Goal: Task Accomplishment & Management: Manage account settings

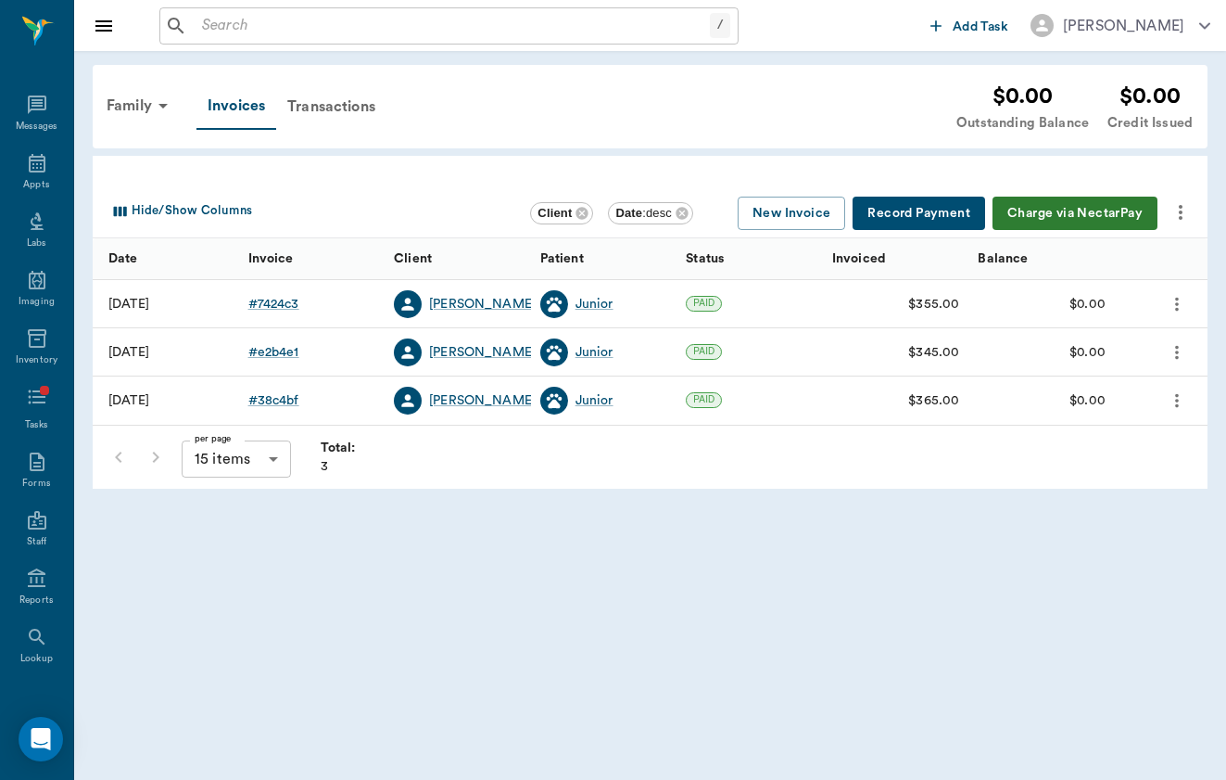
click at [46, 83] on ul "Messages Appts Labs Imaging Inventory Tasks Forms Staff Reports Lookup Settings" at bounding box center [36, 411] width 73 height 664
click at [282, 26] on input "text" at bounding box center [452, 26] width 515 height 26
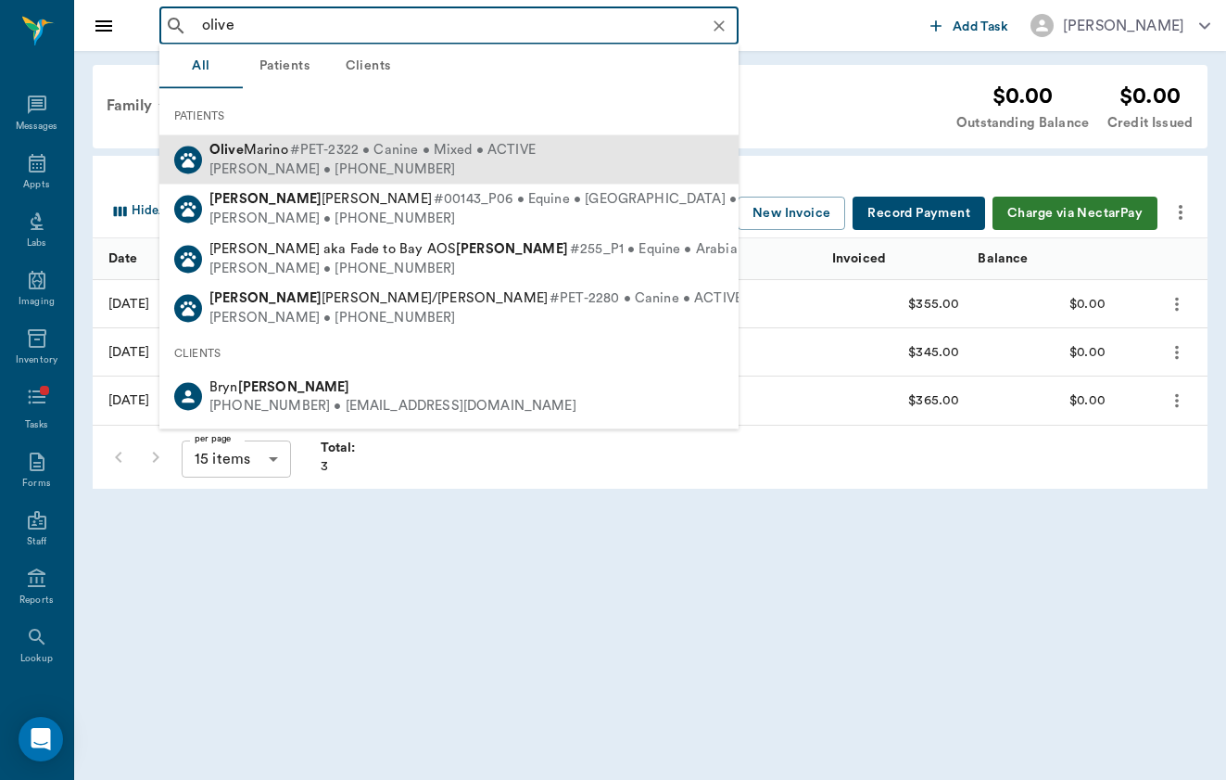
click at [266, 152] on span "Olive Marino" at bounding box center [248, 150] width 79 height 14
type input "olive"
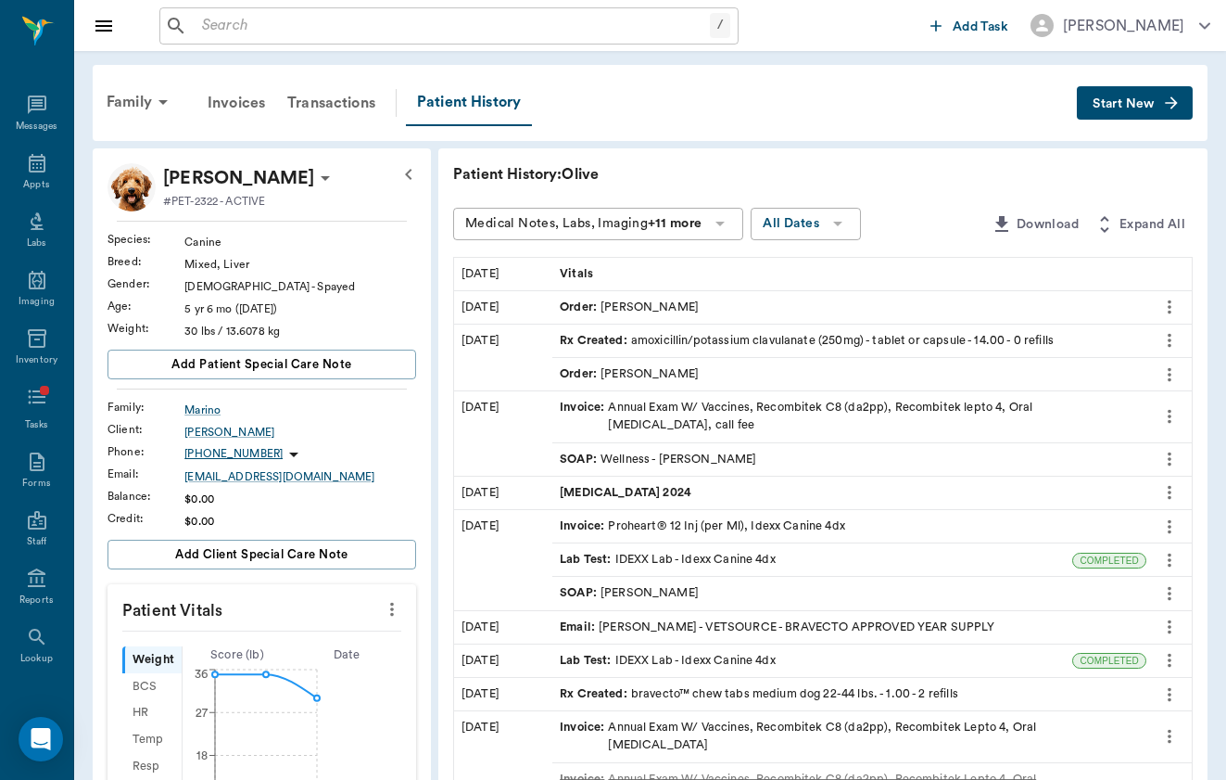
click at [1190, 101] on button "Start New" at bounding box center [1135, 103] width 116 height 34
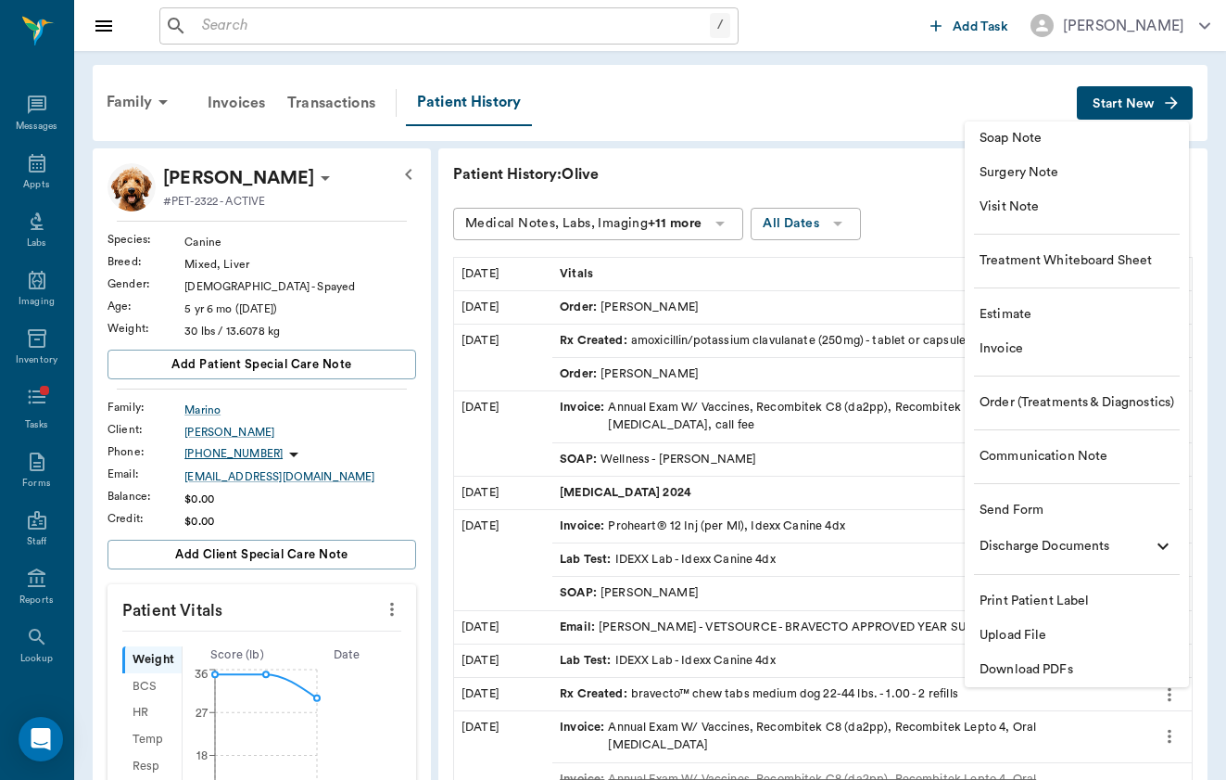
click at [1114, 208] on span "Visit Note" at bounding box center [1077, 206] width 195 height 19
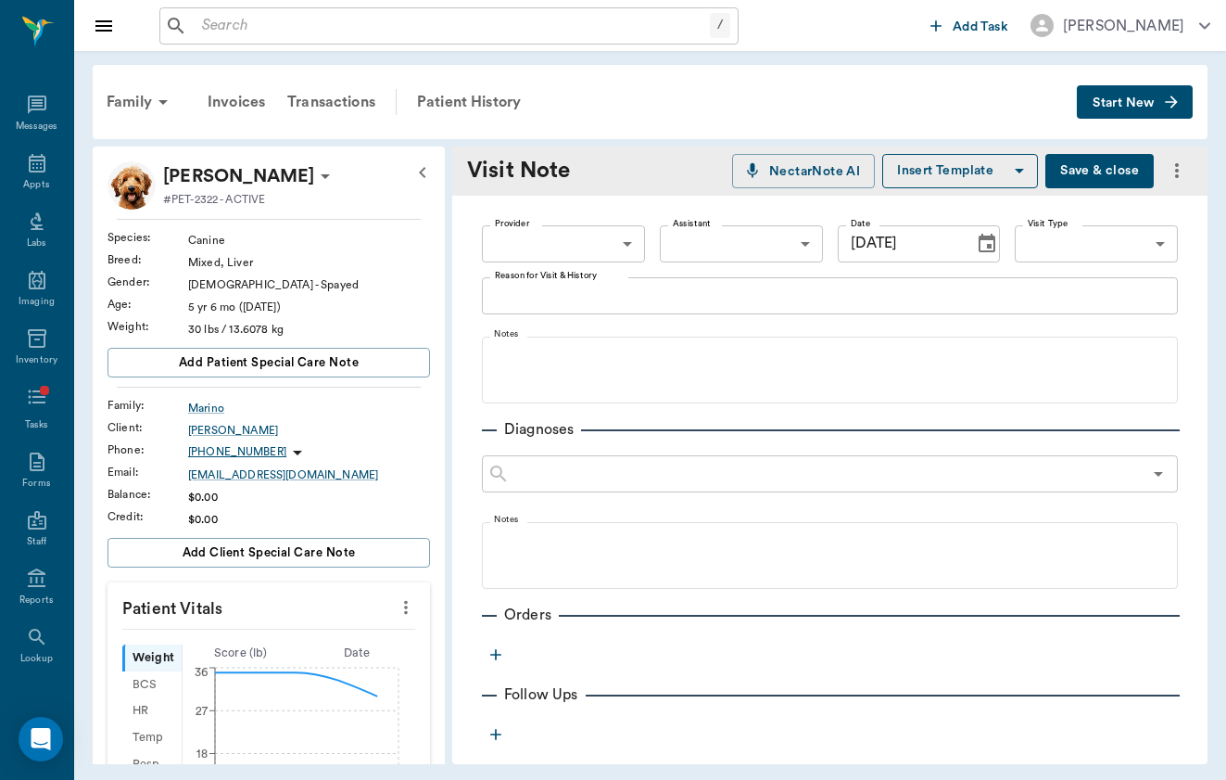
click at [599, 238] on body "/ ​ Add Task [PERSON_NAME] Nectar Messages Appts Labs Imaging Inventory Tasks F…" at bounding box center [613, 390] width 1226 height 780
click at [590, 305] on li "[PERSON_NAME]" at bounding box center [563, 319] width 163 height 33
click at [590, 305] on ul "[PERSON_NAME] [PERSON_NAME]" at bounding box center [563, 285] width 122 height 46
click at [604, 258] on body "/ ​ Add Task [PERSON_NAME] Nectar Messages Appts Labs Imaging Inventory Tasks F…" at bounding box center [613, 390] width 1226 height 780
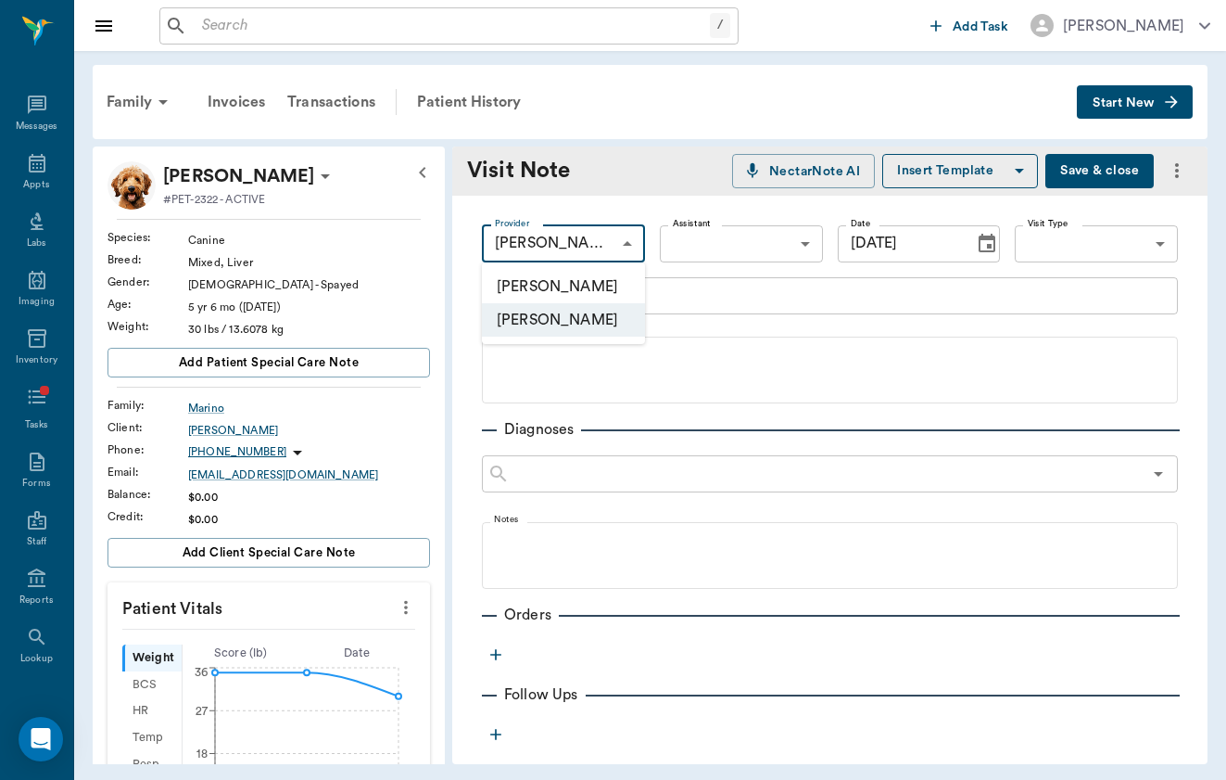
click at [604, 293] on li "[PERSON_NAME]" at bounding box center [563, 286] width 163 height 33
type input "649b3e03b5bc7e03f9326794"
click at [972, 237] on button "Choose date, selected date is Aug 22, 2025" at bounding box center [987, 243] width 37 height 37
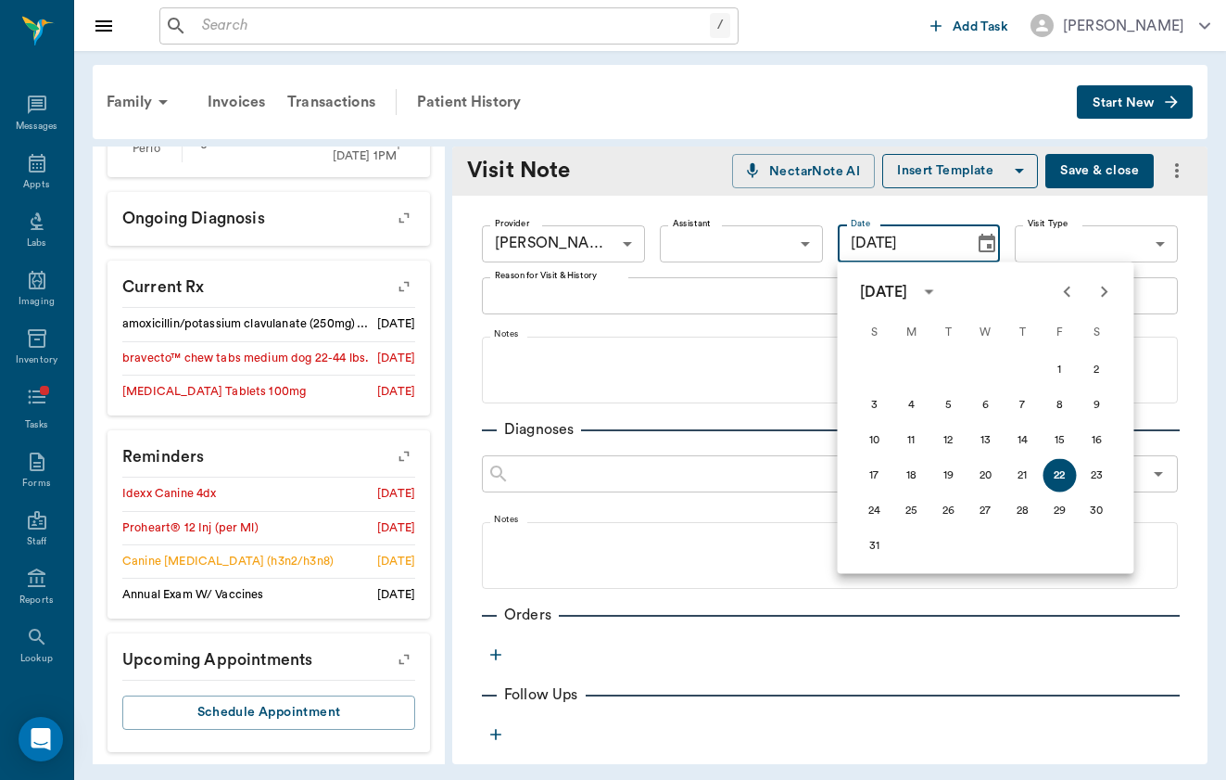
scroll to position [694, 0]
click at [409, 285] on icon "button" at bounding box center [404, 287] width 15 height 15
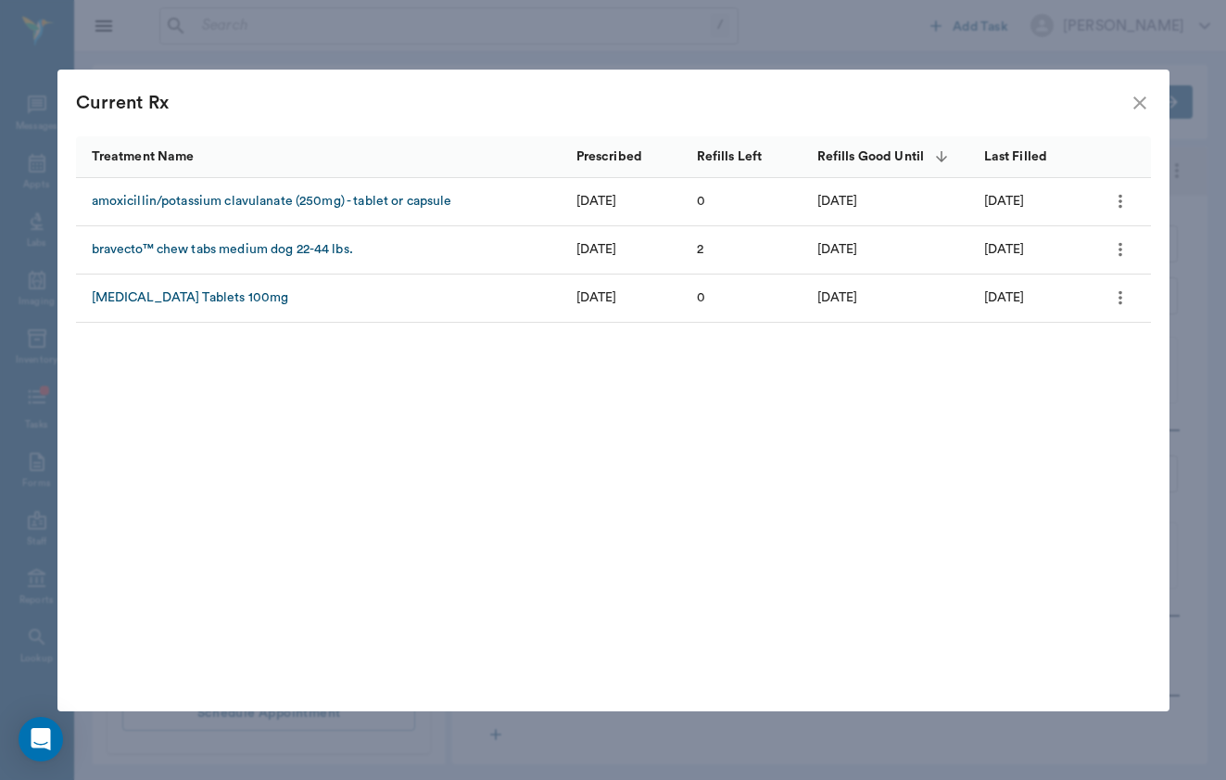
click at [1123, 250] on icon "more" at bounding box center [1120, 249] width 20 height 22
click at [1123, 250] on div at bounding box center [613, 390] width 1226 height 780
click at [1145, 106] on icon "close" at bounding box center [1140, 103] width 22 height 22
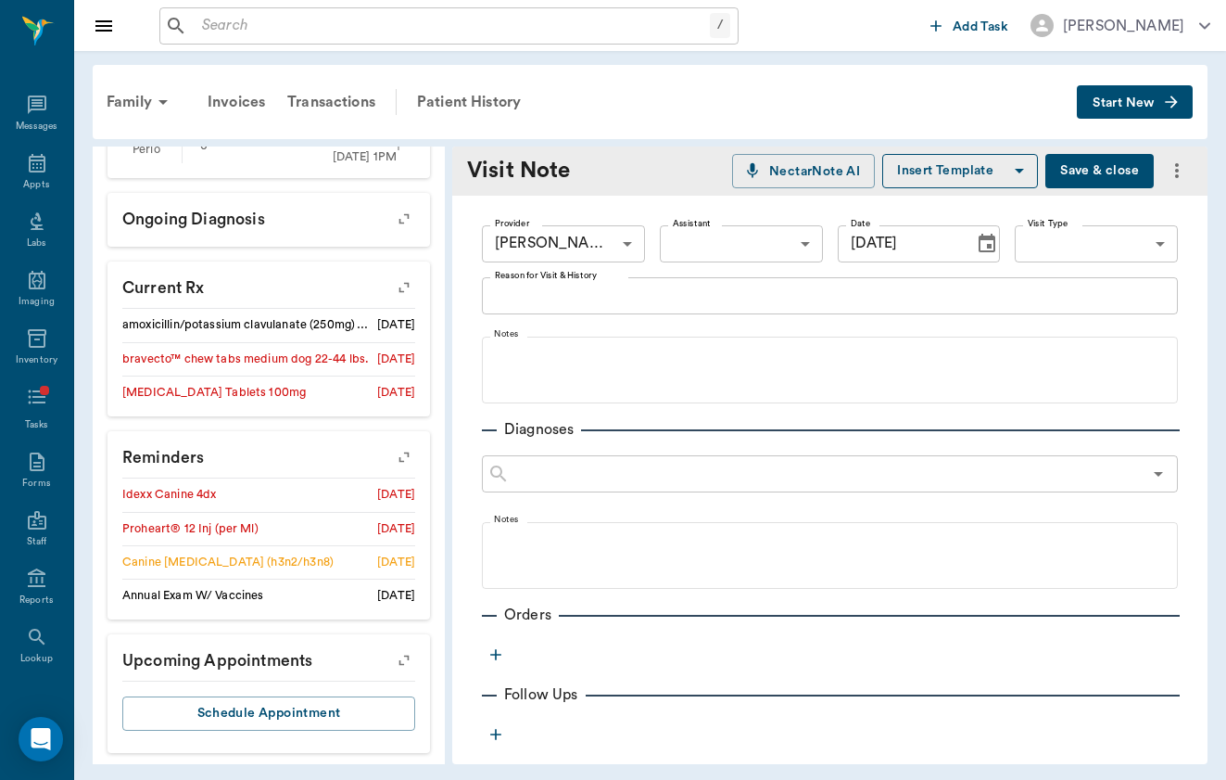
scroll to position [0, 0]
click at [409, 654] on icon "button" at bounding box center [404, 660] width 15 height 15
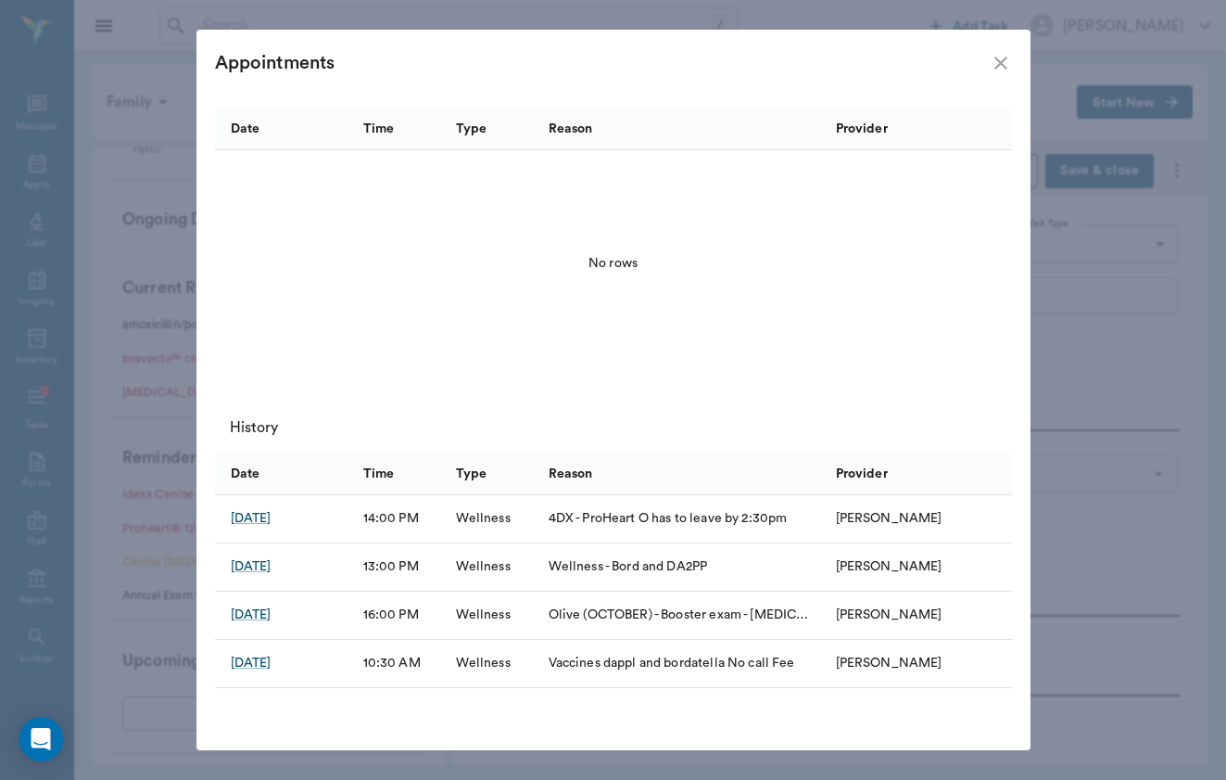
scroll to position [40, 0]
click at [993, 65] on icon "close" at bounding box center [1001, 63] width 22 height 22
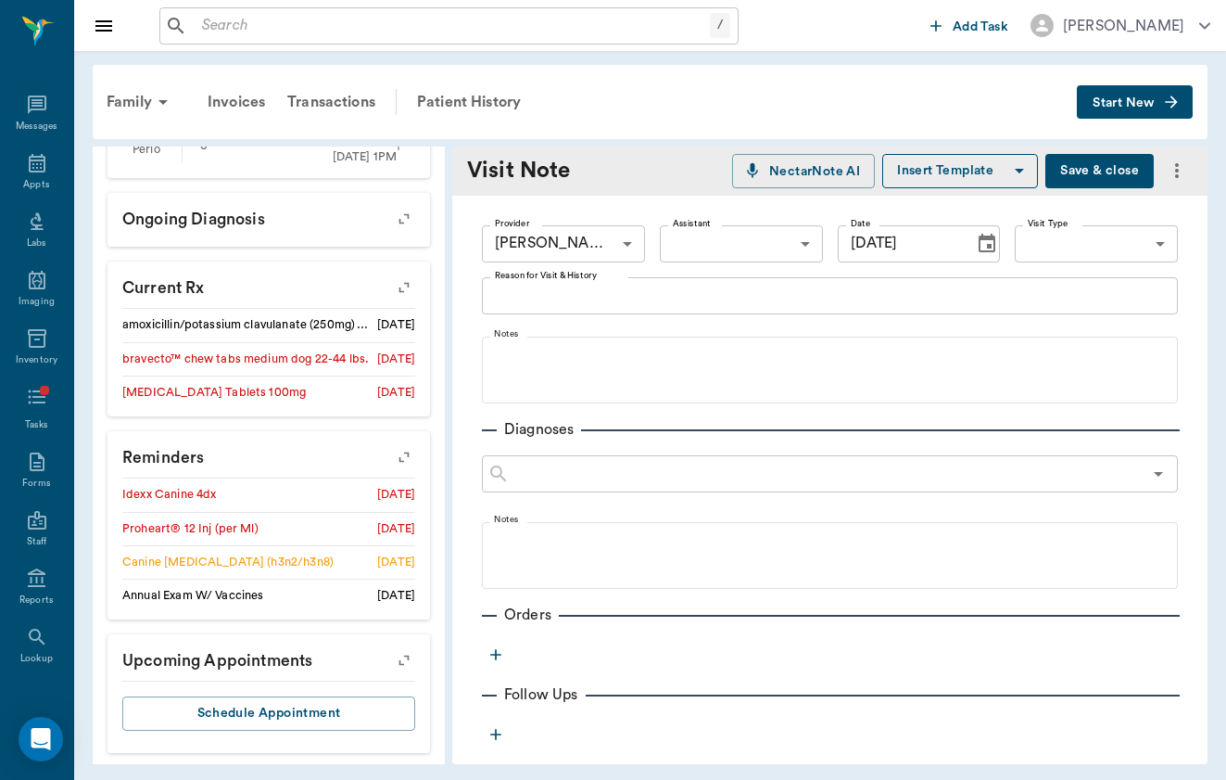
click at [991, 246] on icon "Choose date, selected date is Aug 22, 2025" at bounding box center [987, 243] width 17 height 19
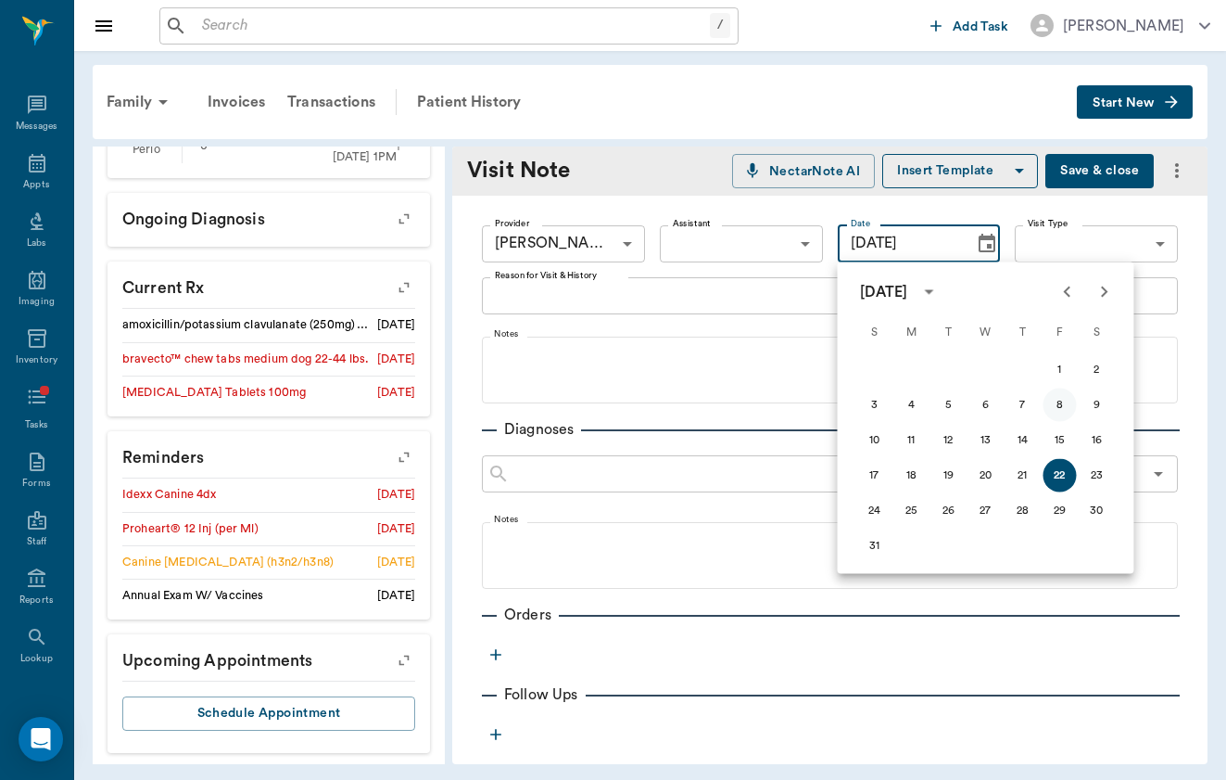
click at [1066, 409] on button "8" at bounding box center [1060, 404] width 33 height 33
type input "[DATE]"
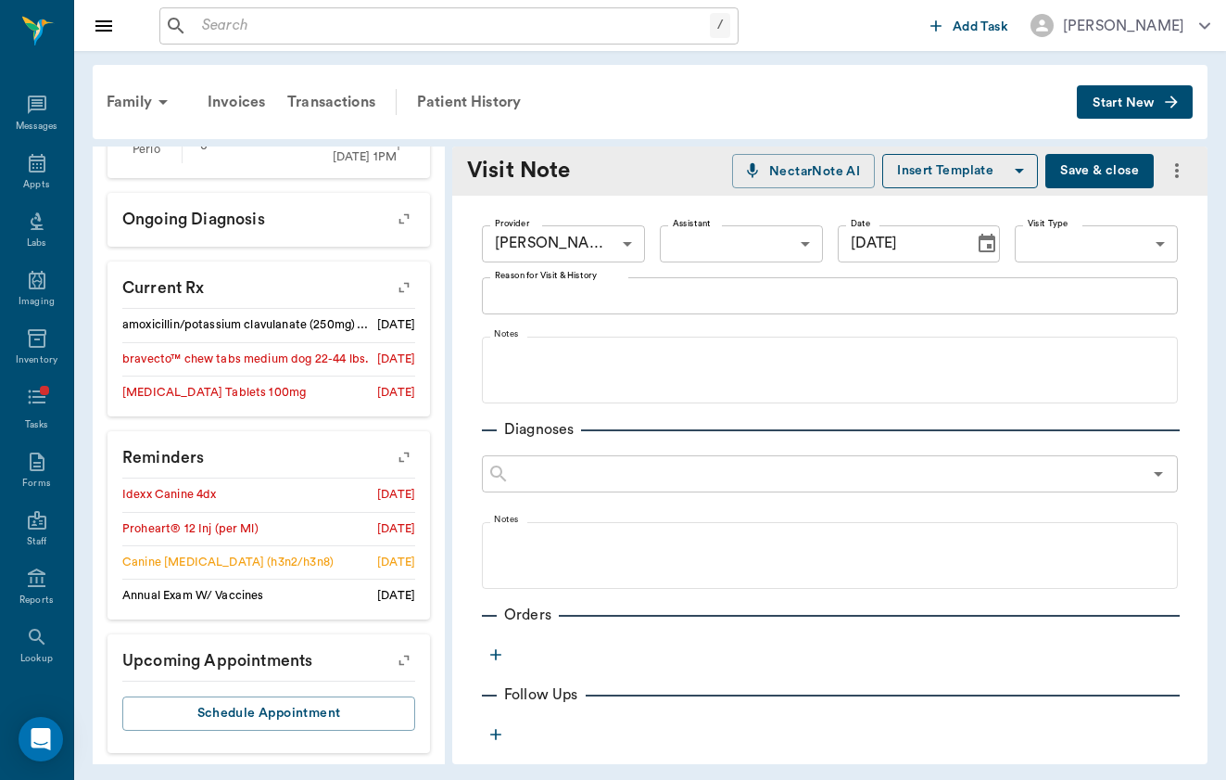
click at [1082, 270] on div "Provider [PERSON_NAME] 649b3e03b5bc7e03f9326794 Provider Assistant ​ Assistant …" at bounding box center [830, 243] width 696 height 67
click at [1091, 254] on body "/ ​ Add Task [PERSON_NAME] Nectar Messages Appts Labs Imaging Inventory Tasks F…" at bounding box center [613, 390] width 1226 height 780
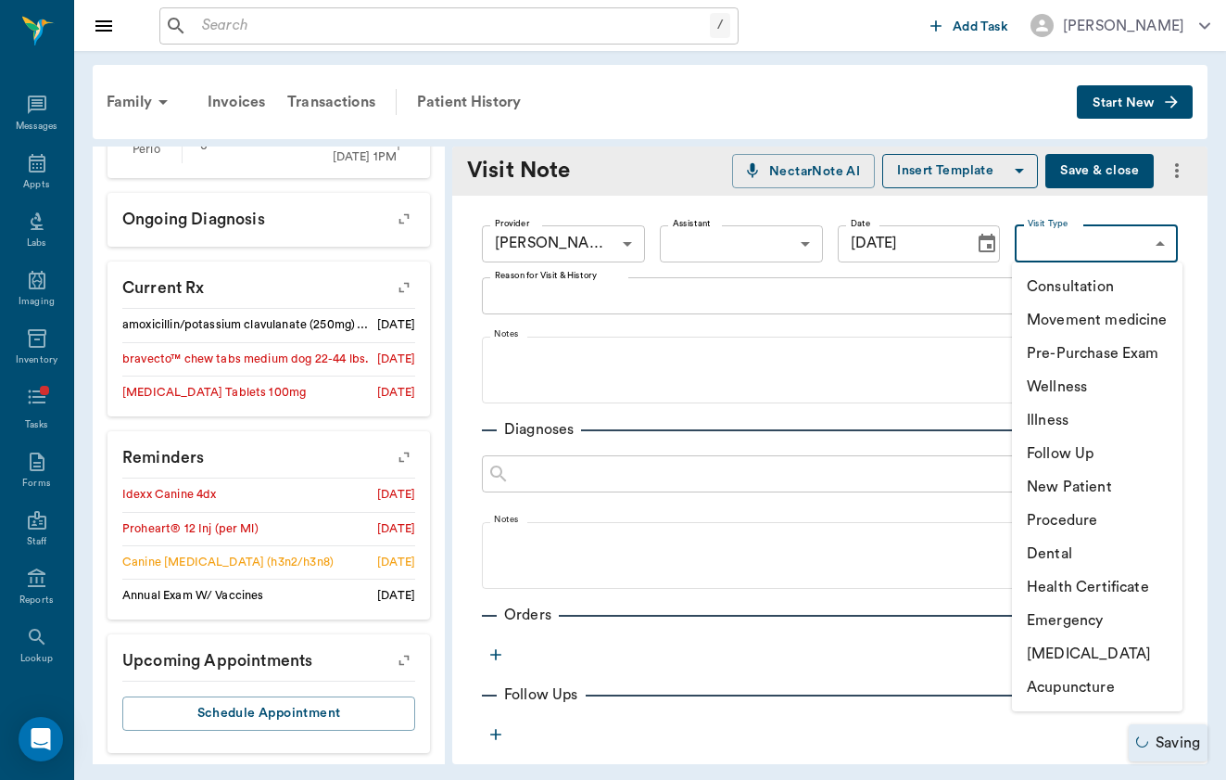
click at [1079, 392] on li "Wellness" at bounding box center [1097, 386] width 171 height 33
type input "65d2c202a8044d23520120c5"
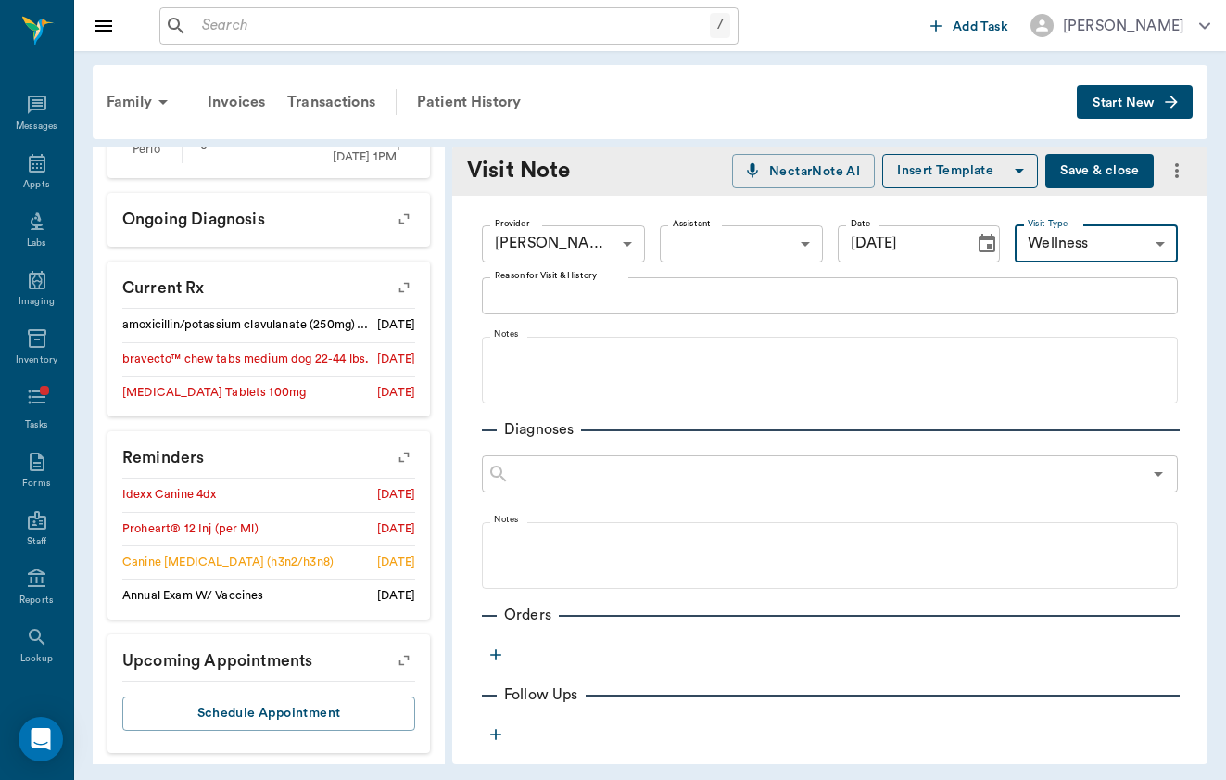
click at [732, 284] on div "x Reason for Visit & History" at bounding box center [830, 295] width 696 height 37
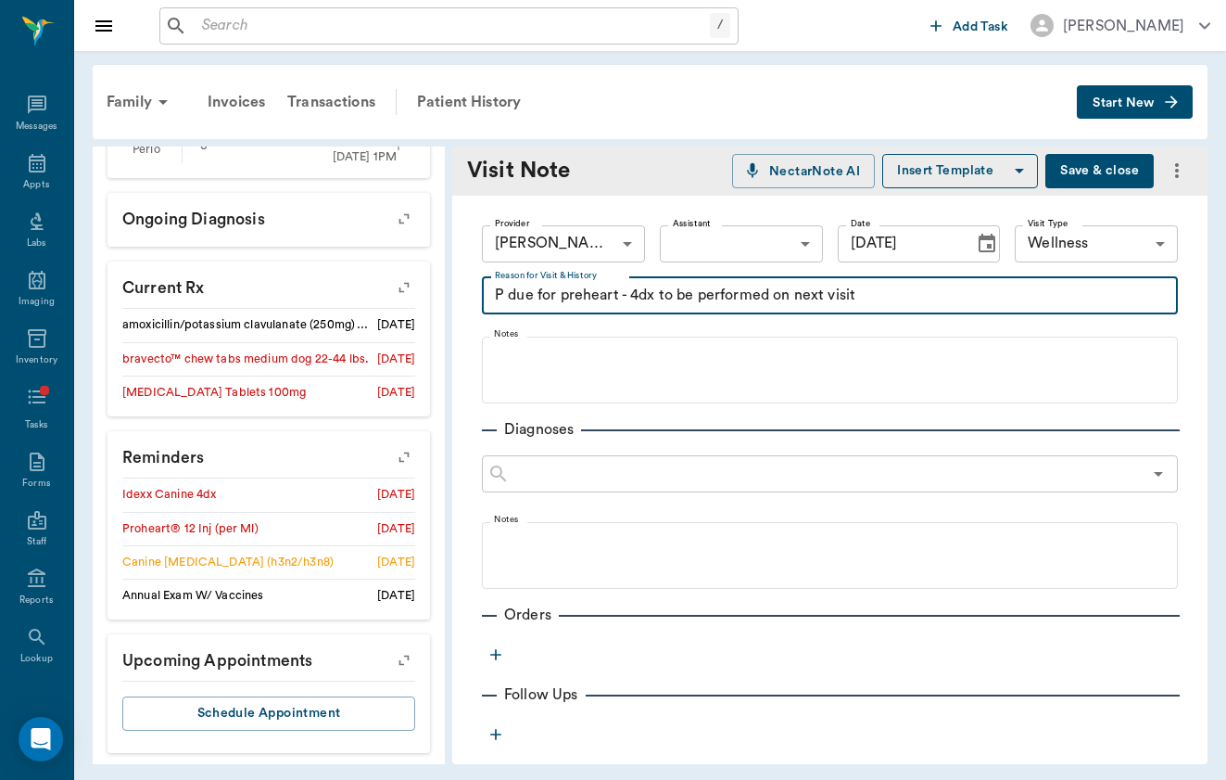
type textarea "P due for preheart - 4dx to be performed on next visit"
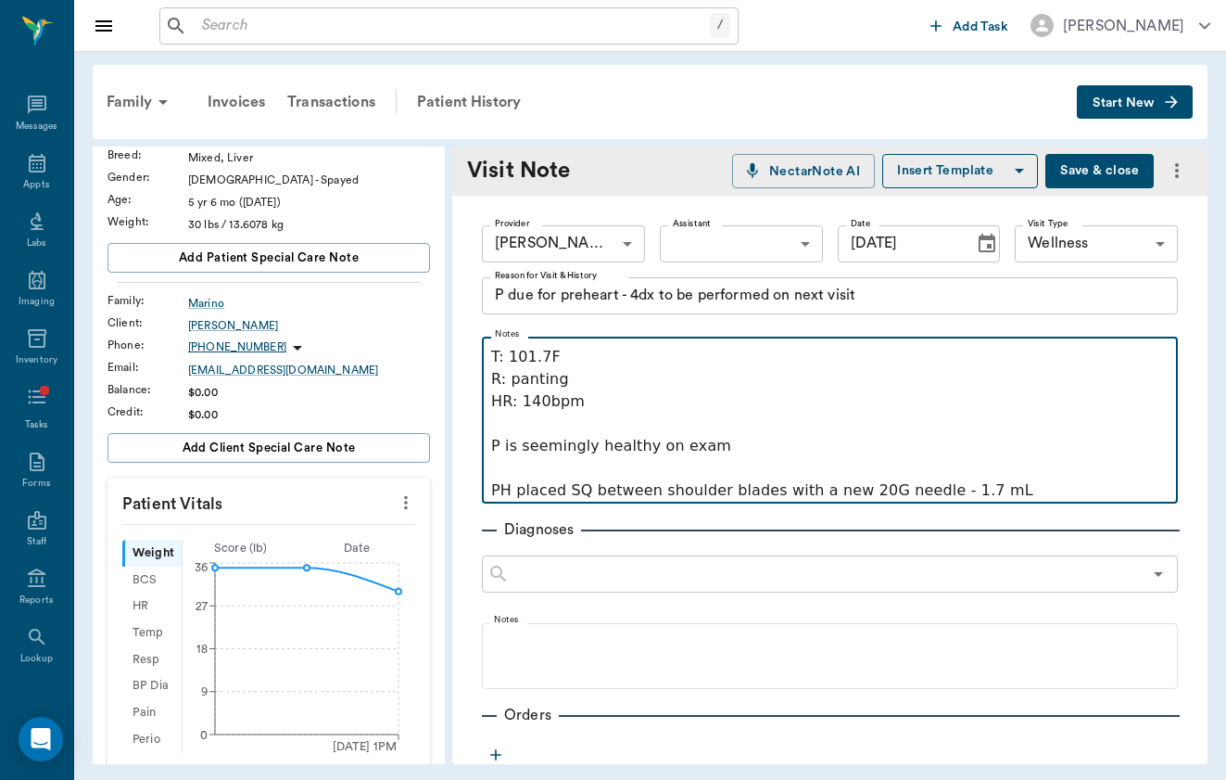
scroll to position [114, 0]
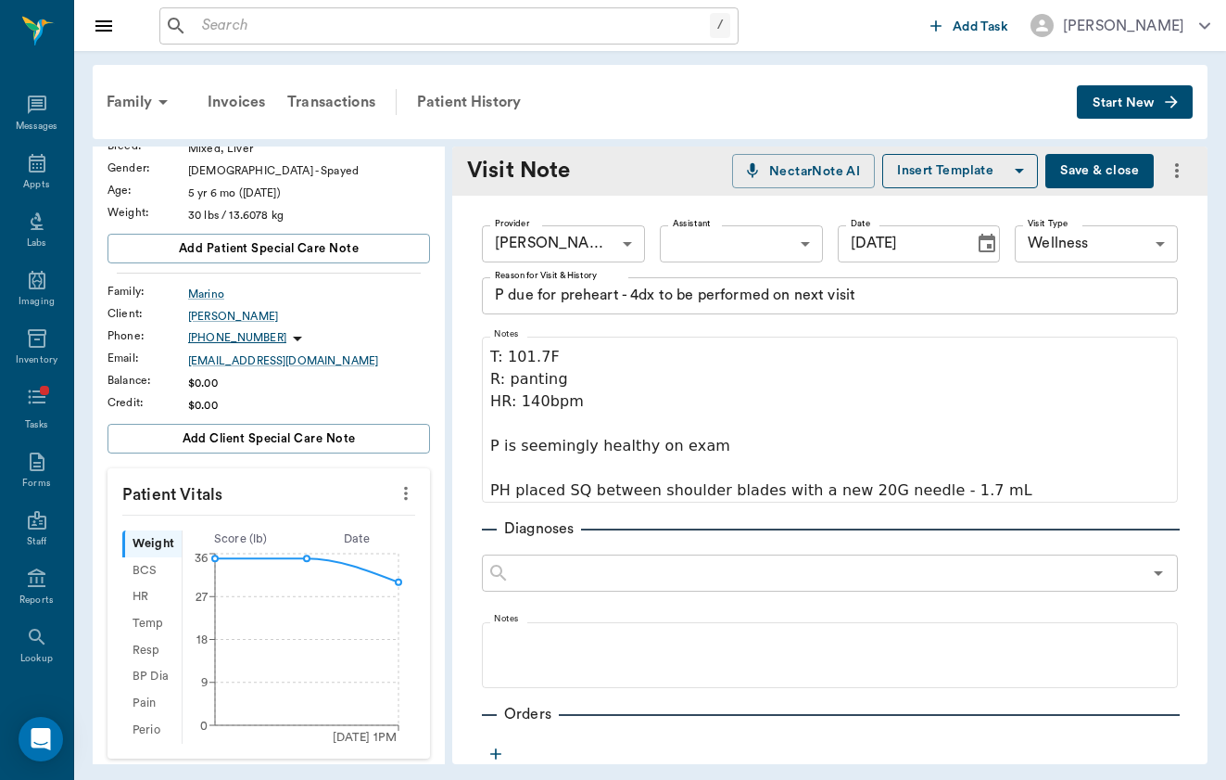
click at [411, 495] on icon "more" at bounding box center [406, 493] width 20 height 22
click at [391, 517] on span "Enter Vitals" at bounding box center [328, 524] width 156 height 19
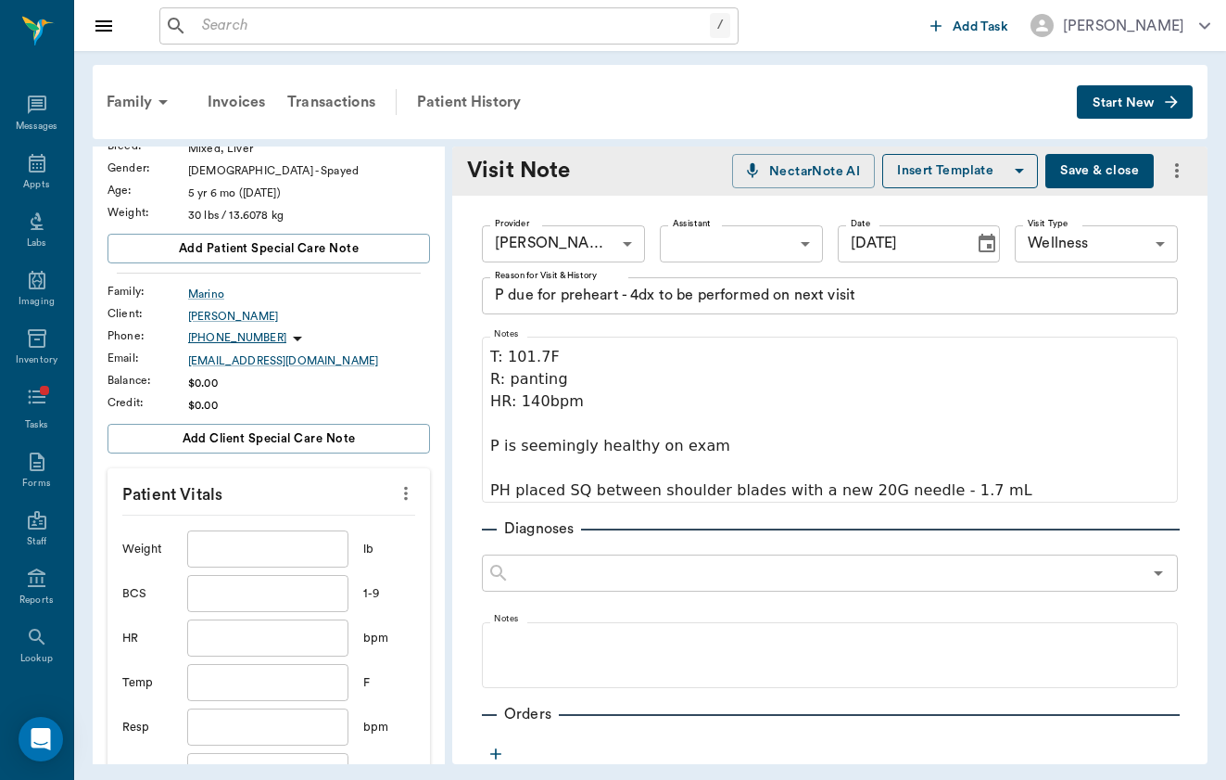
click at [300, 551] on input "text" at bounding box center [267, 548] width 161 height 37
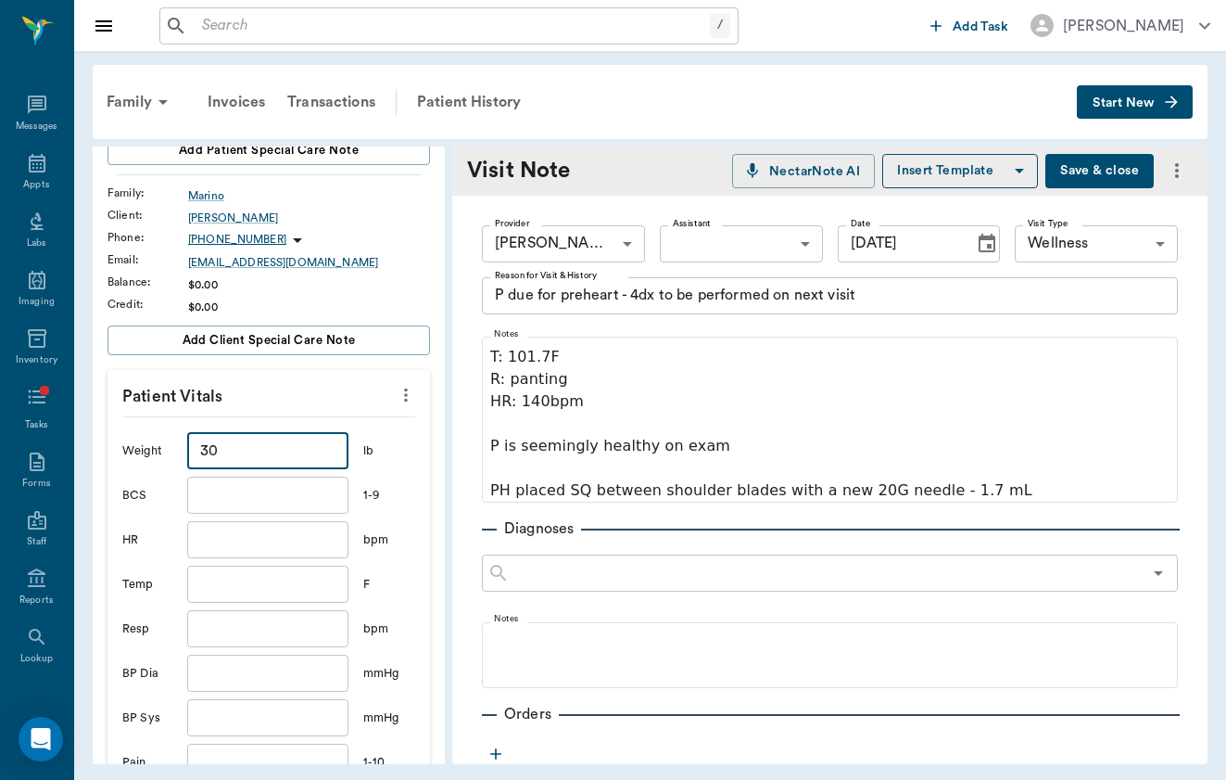
type input "30"
click at [288, 502] on input "text" at bounding box center [267, 494] width 161 height 37
type input "4"
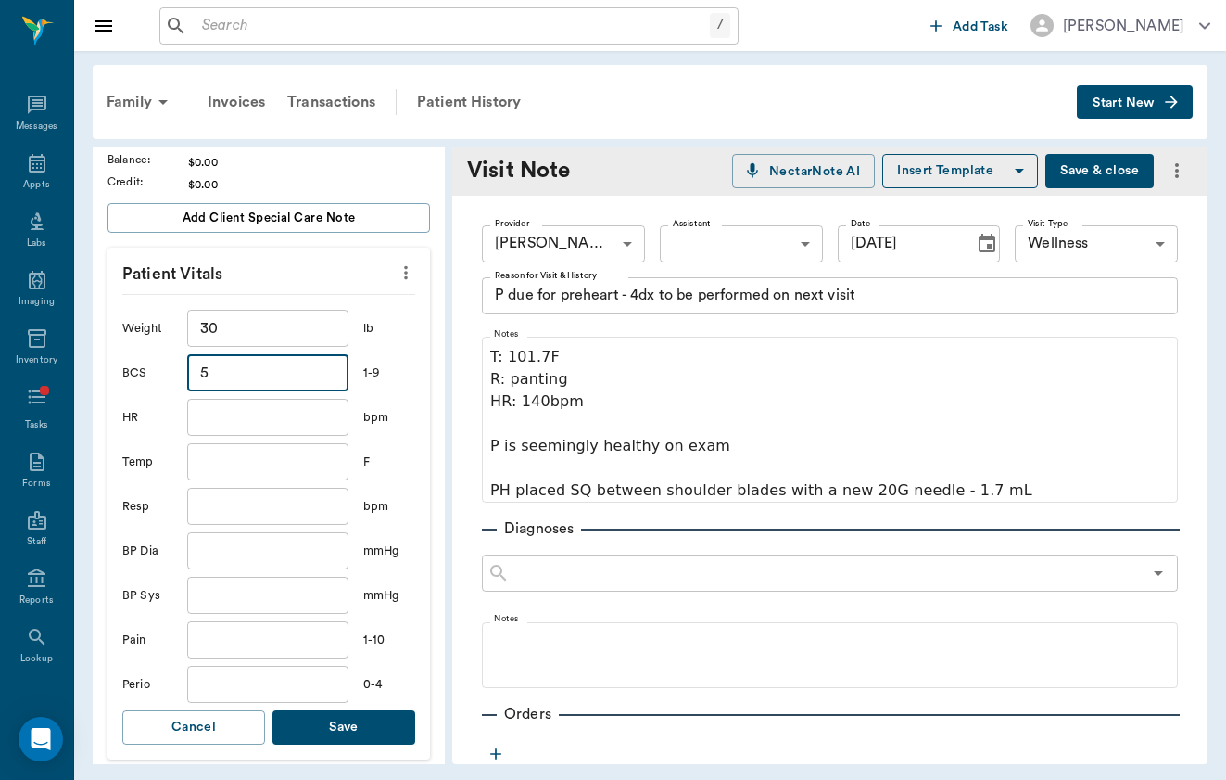
type input "5"
click at [276, 422] on input "text" at bounding box center [267, 417] width 161 height 37
type input "140"
click at [284, 463] on input "text" at bounding box center [267, 461] width 161 height 37
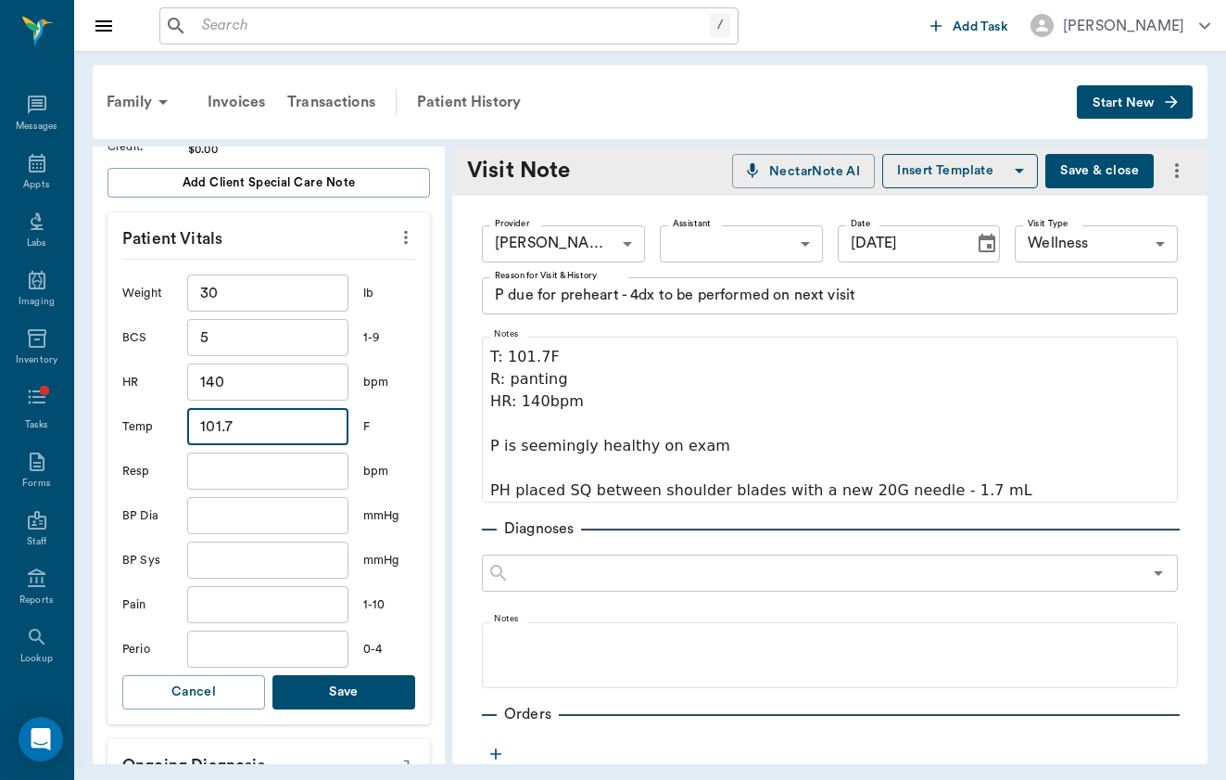
scroll to position [372, 0]
type input "101.7"
click at [349, 703] on button "Save" at bounding box center [344, 690] width 143 height 34
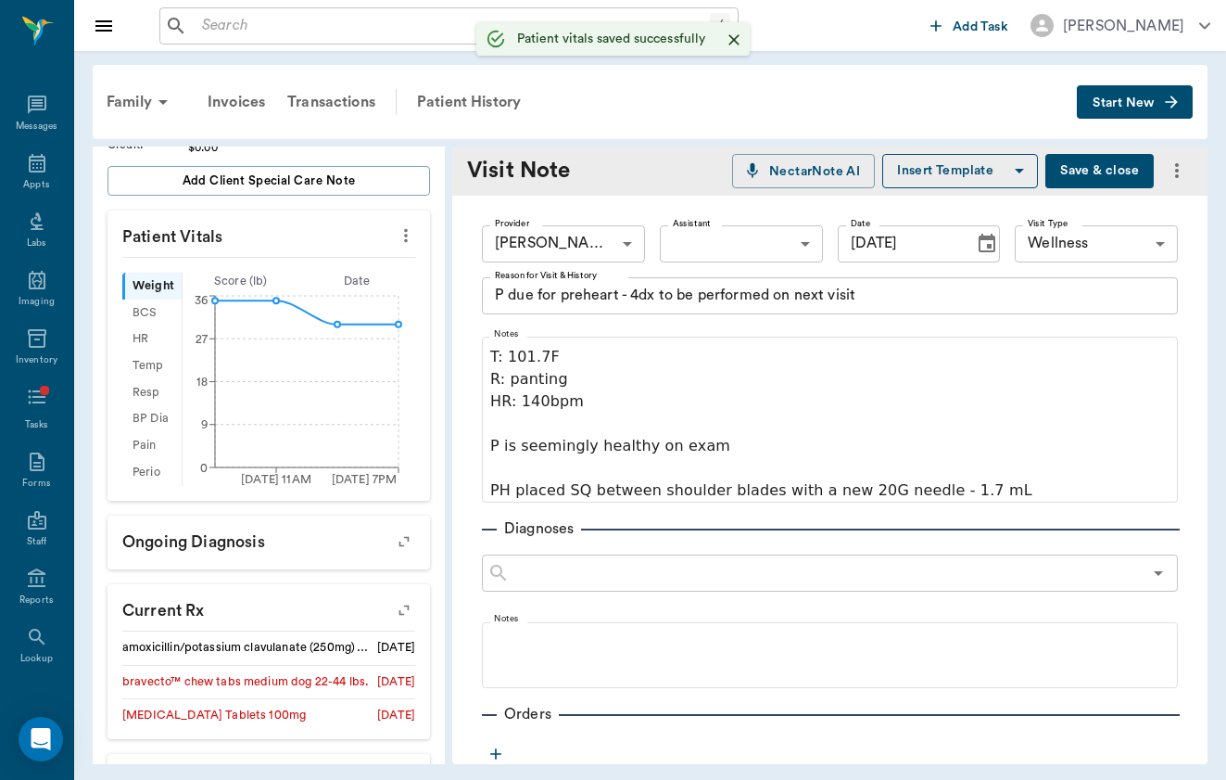
click at [1094, 174] on button "Save & close" at bounding box center [1100, 171] width 108 height 34
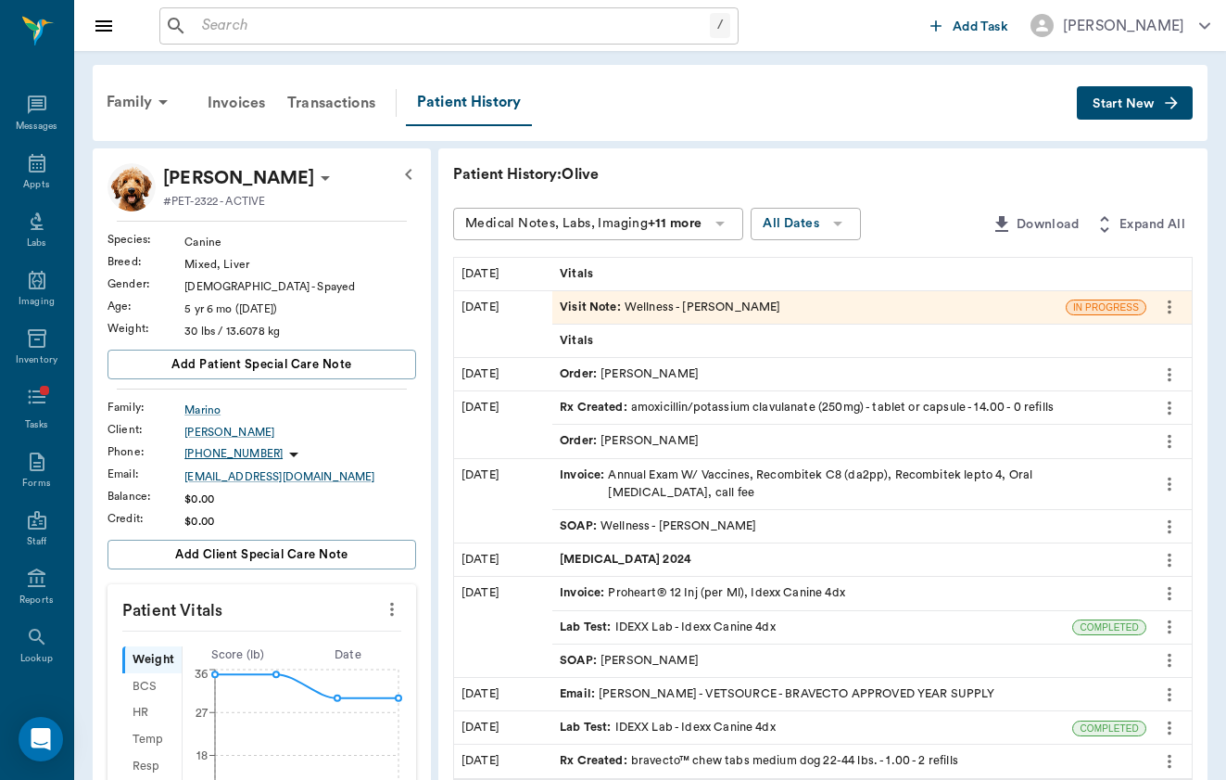
click at [560, 306] on div "Visit Note : Wellness - [PERSON_NAME]" at bounding box center [670, 307] width 221 height 18
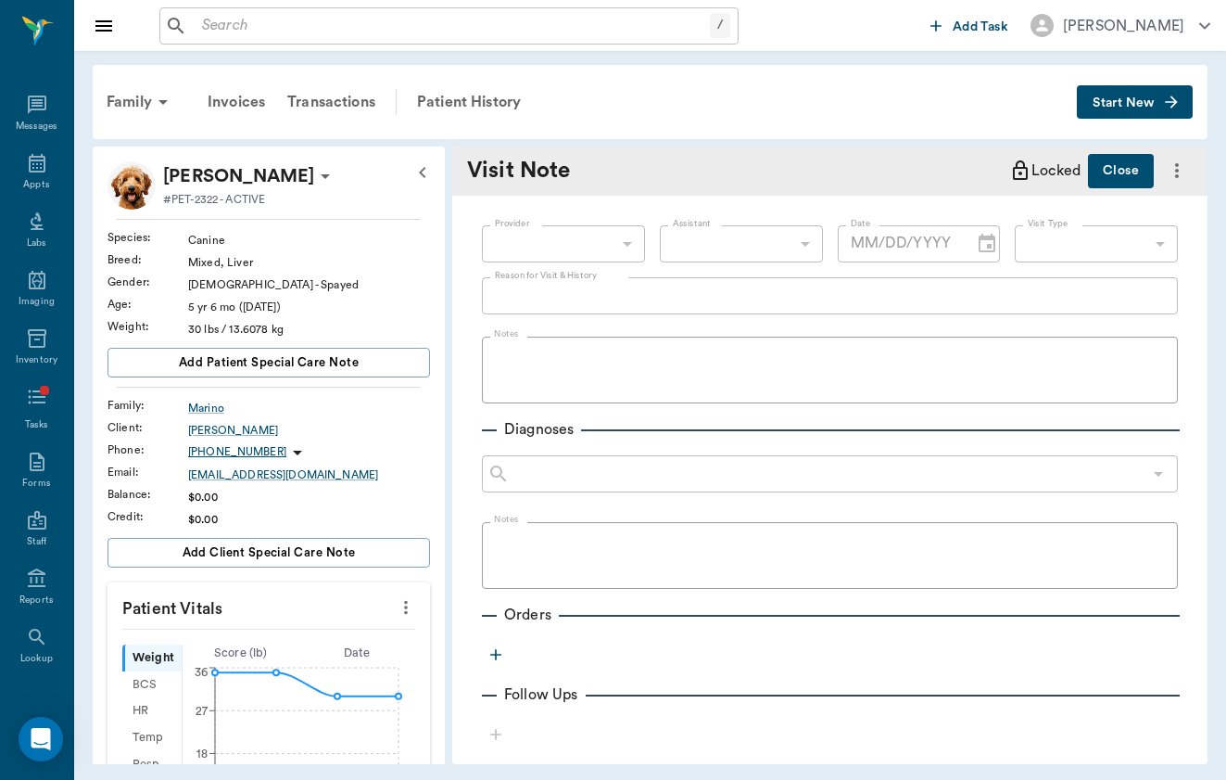
type input "649b3e03b5bc7e03f9326794"
type input "65d2c202a8044d23520120c5"
type textarea "P due for preheart - 4dx to be performed on next visit"
type input "[DATE]"
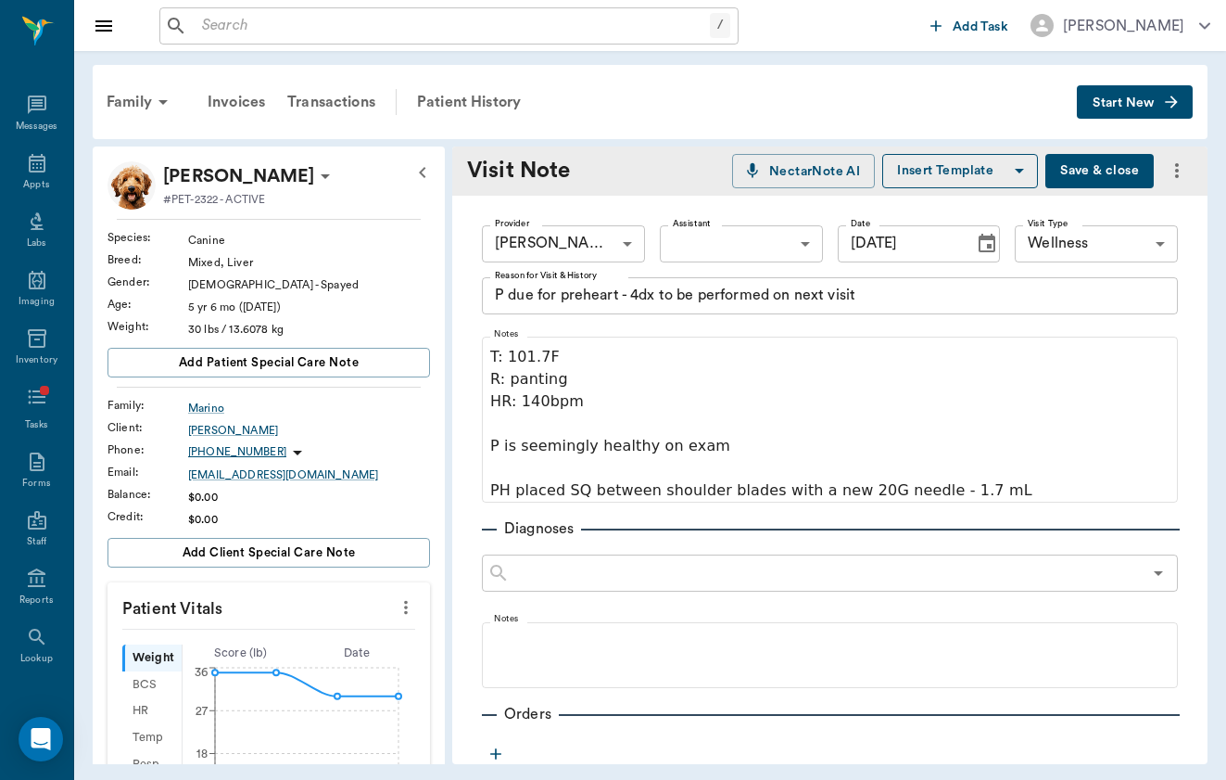
click at [745, 258] on body "/ ​ Add Task [PERSON_NAME] Nectar Messages Appts Labs Imaging Inventory Tasks F…" at bounding box center [613, 390] width 1226 height 780
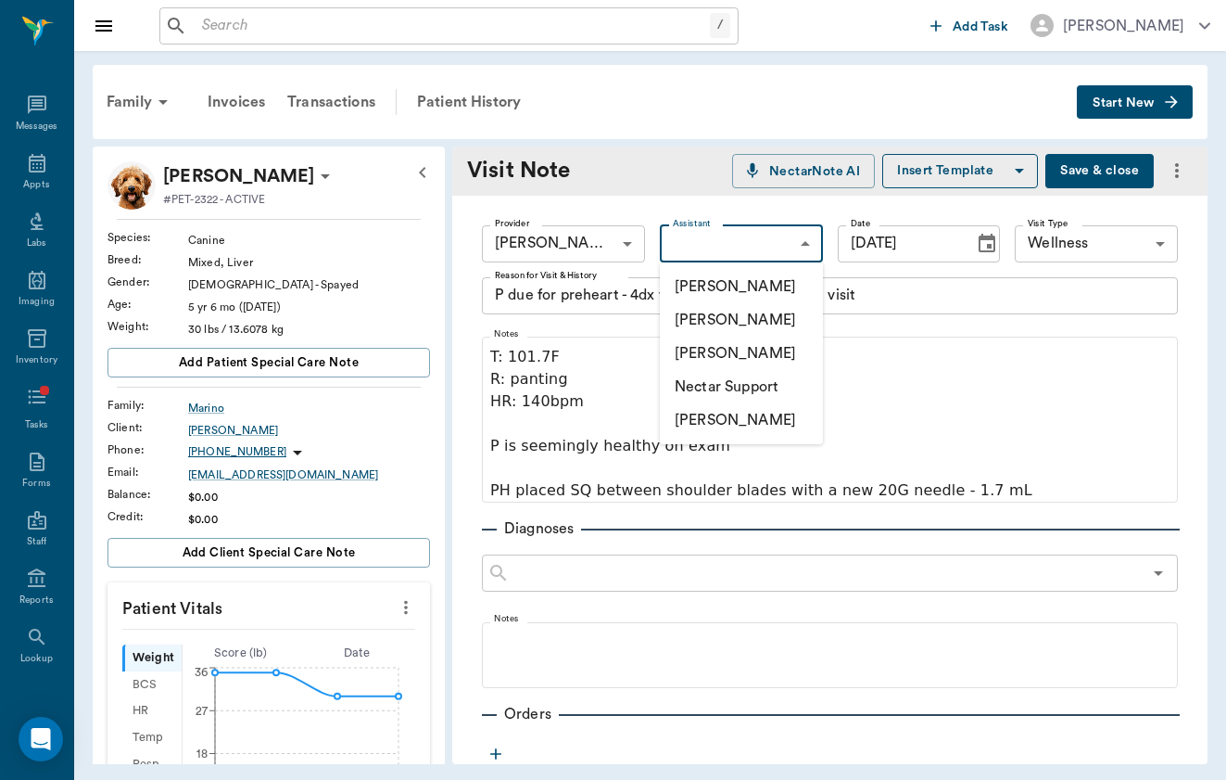
click at [774, 193] on div at bounding box center [613, 390] width 1226 height 780
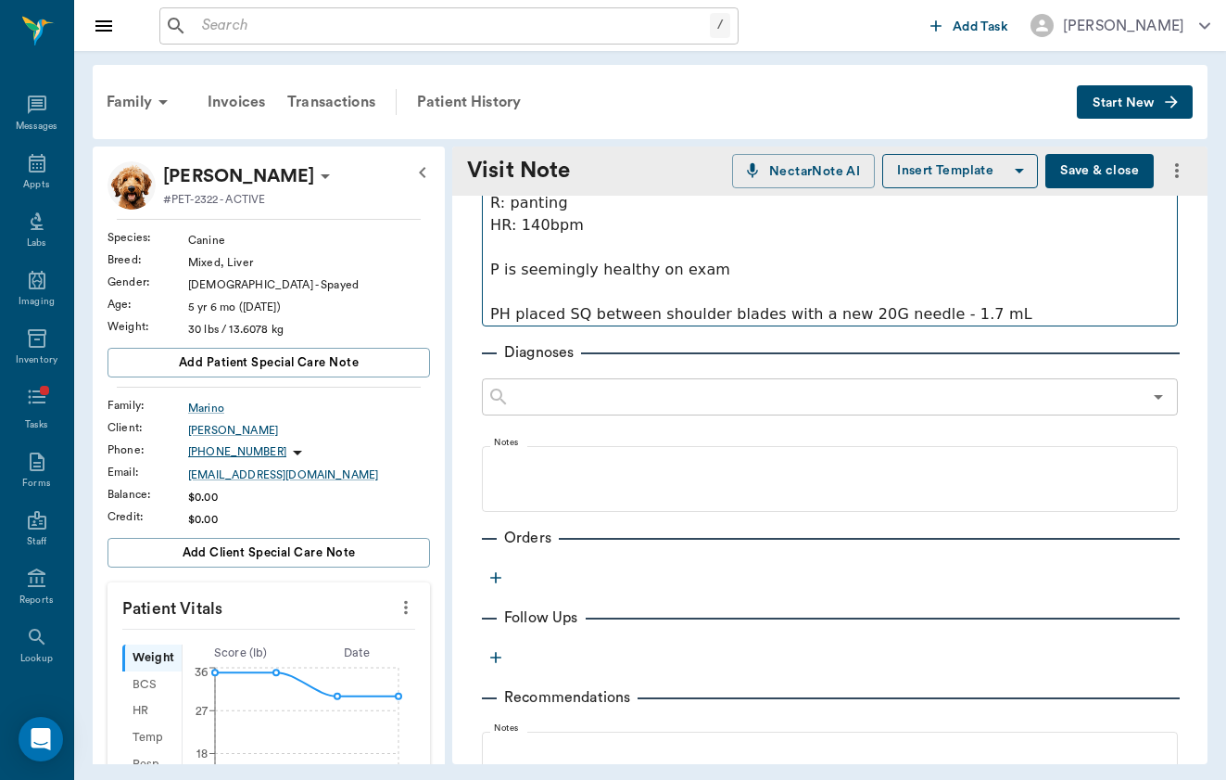
scroll to position [180, 0]
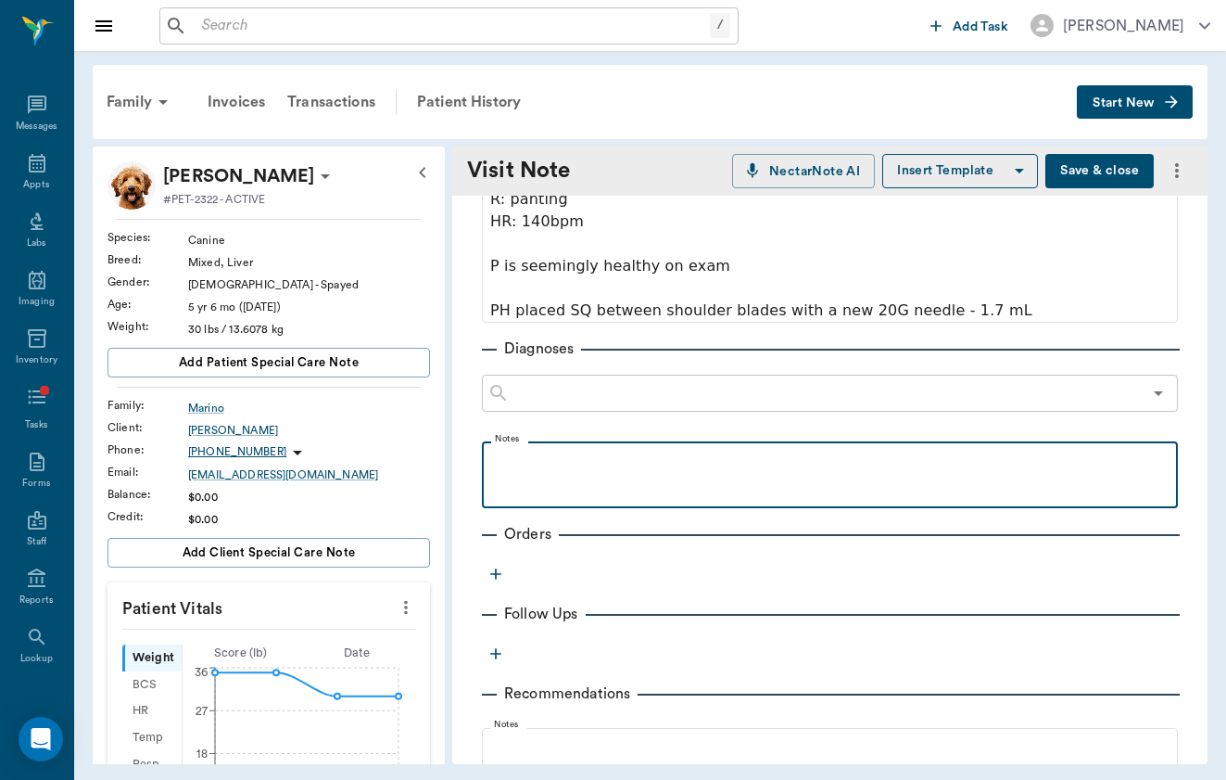
click at [679, 467] on p at bounding box center [830, 461] width 678 height 22
click at [628, 408] on div "​" at bounding box center [830, 392] width 696 height 37
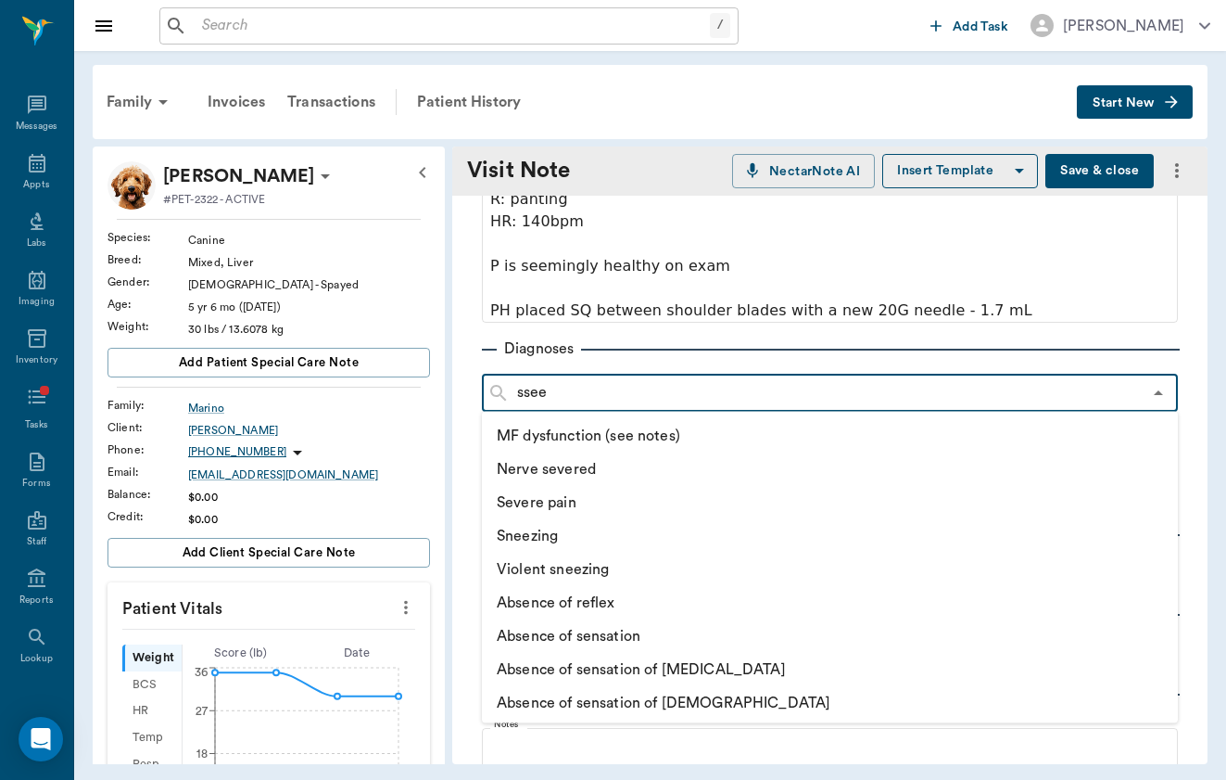
click at [641, 383] on input "ssee" at bounding box center [826, 393] width 632 height 26
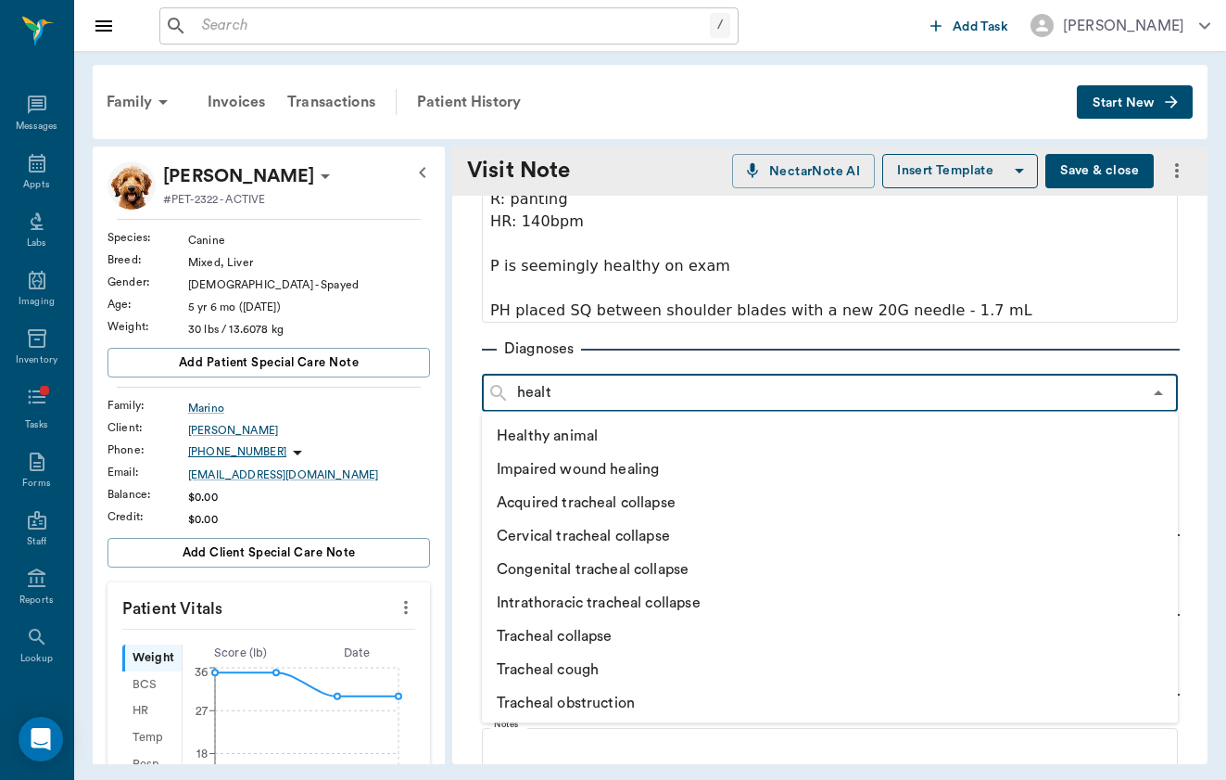
type input "health"
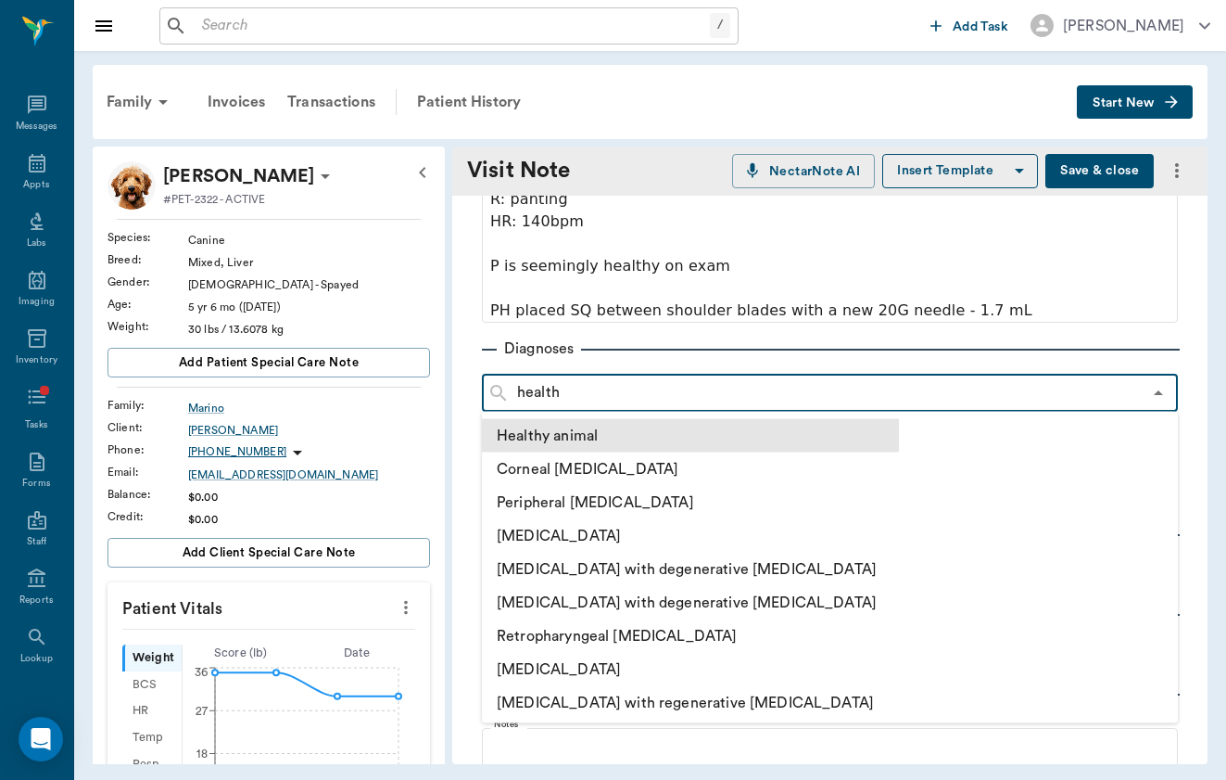
click at [629, 441] on li "Healthy animal" at bounding box center [690, 435] width 417 height 33
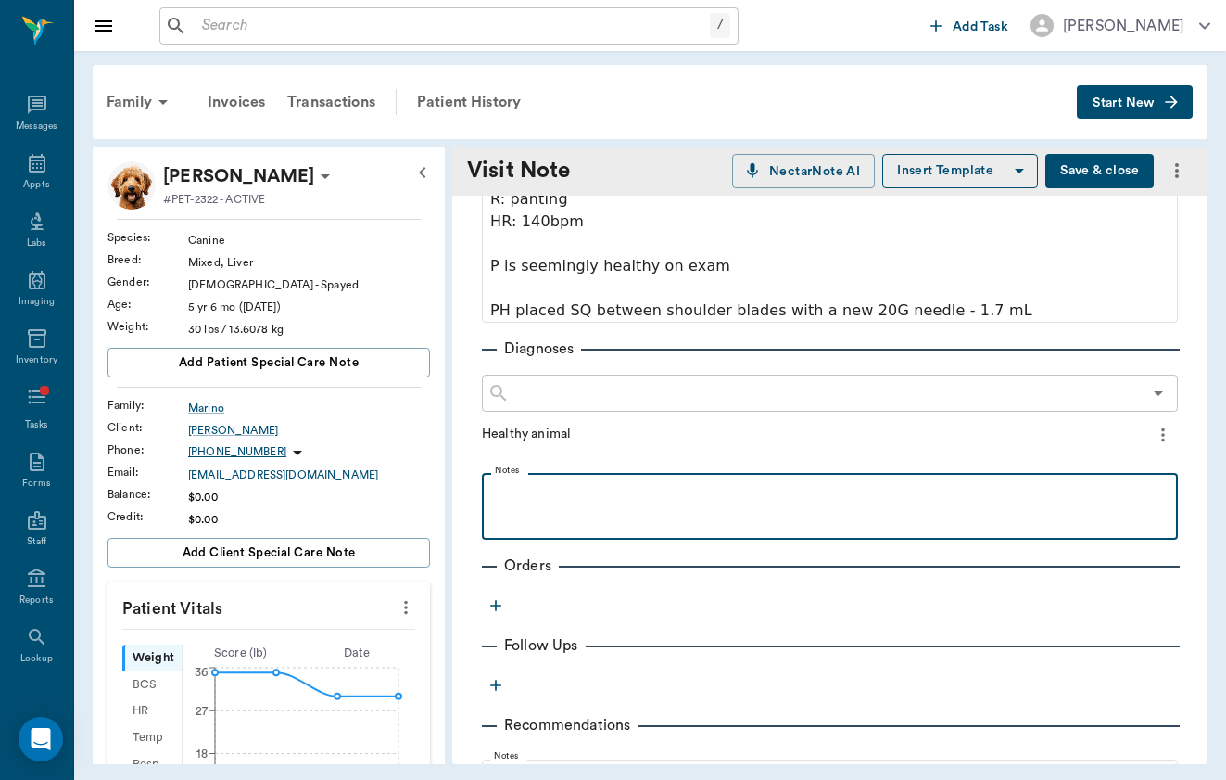
click at [607, 489] on p at bounding box center [830, 493] width 678 height 22
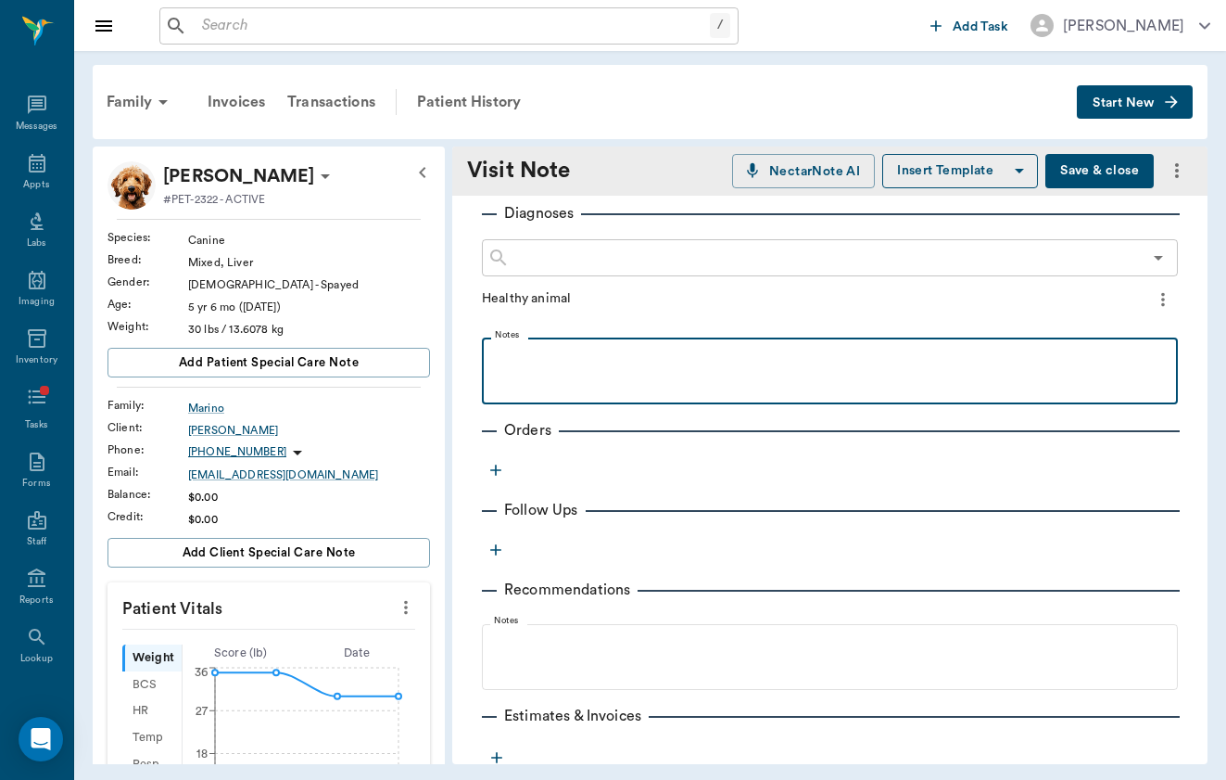
scroll to position [326, 0]
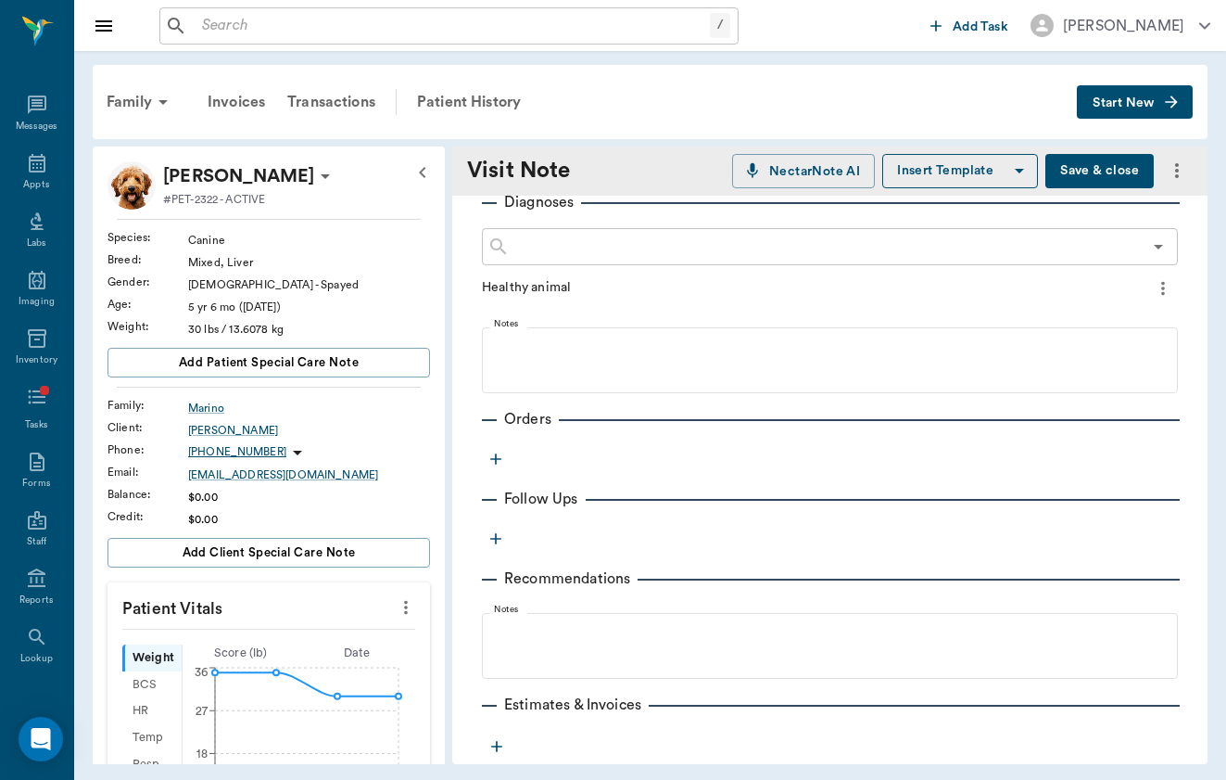
click at [492, 465] on icon "button" at bounding box center [496, 459] width 19 height 19
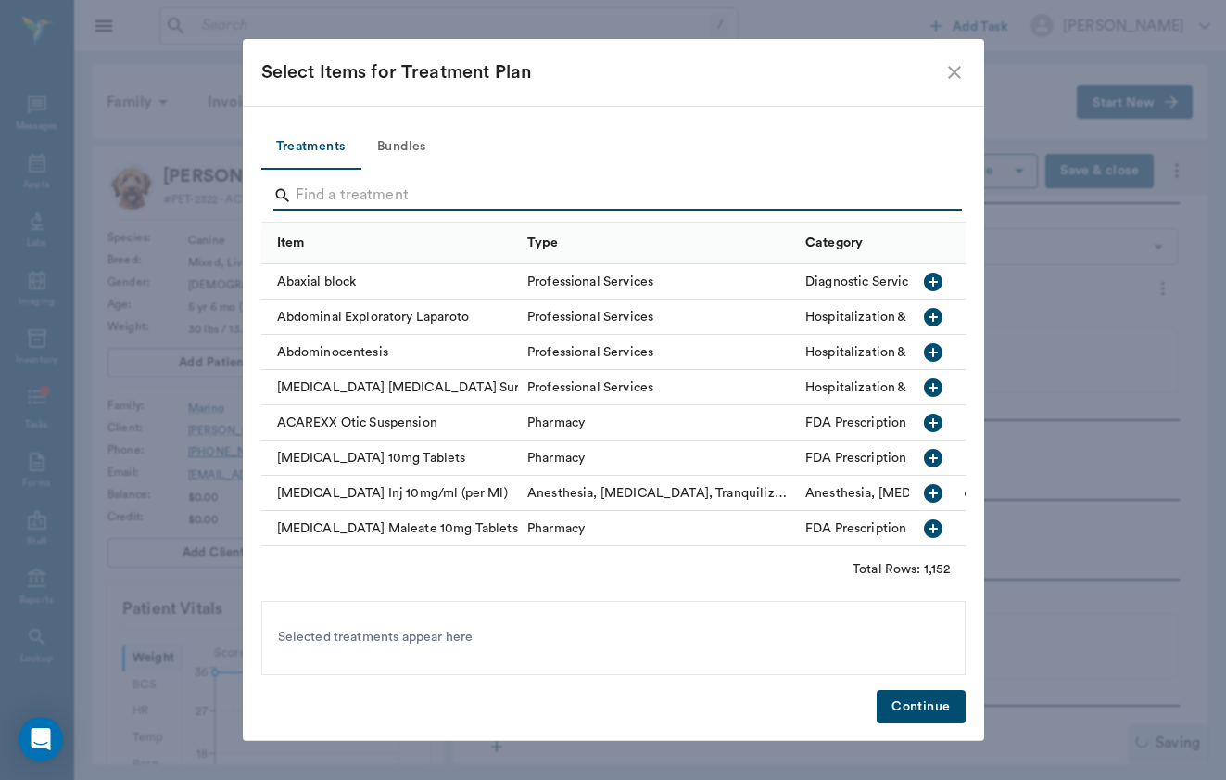
click at [455, 205] on input "Search" at bounding box center [615, 196] width 639 height 30
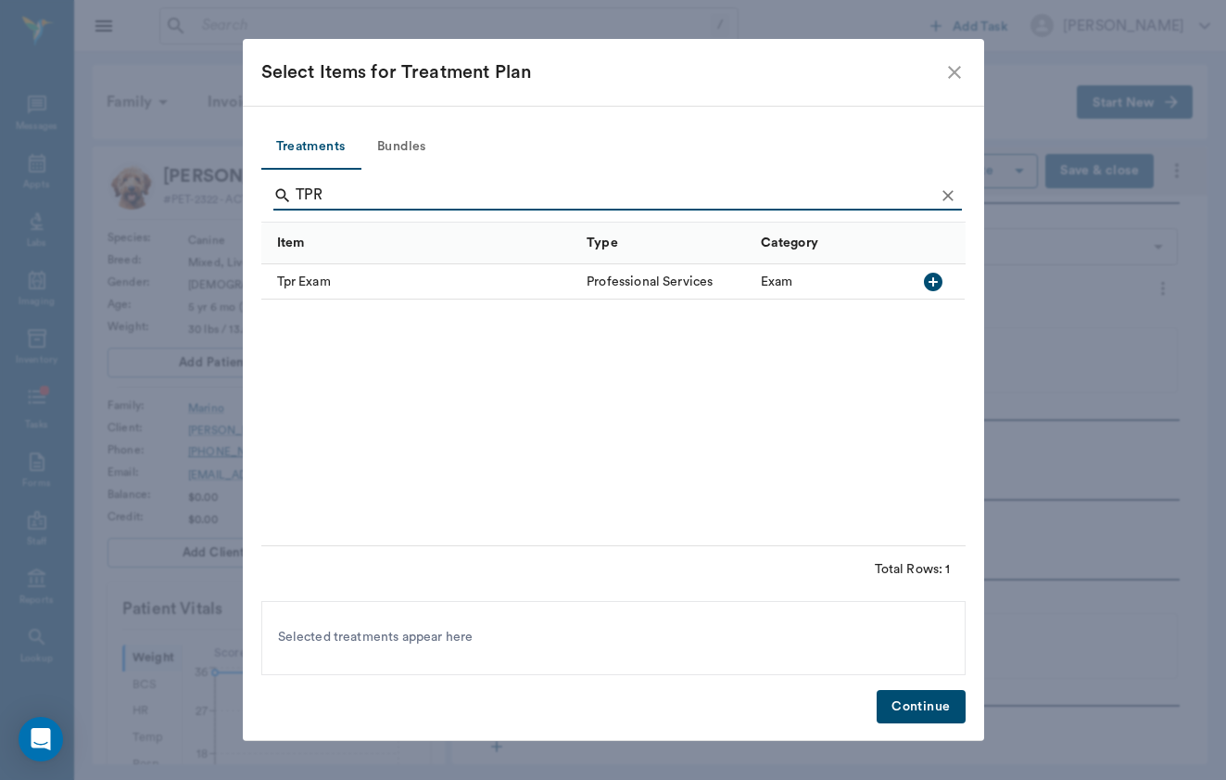
click at [411, 285] on div "Tpr Exam" at bounding box center [419, 281] width 317 height 35
click at [347, 194] on input "TPR" at bounding box center [615, 196] width 639 height 30
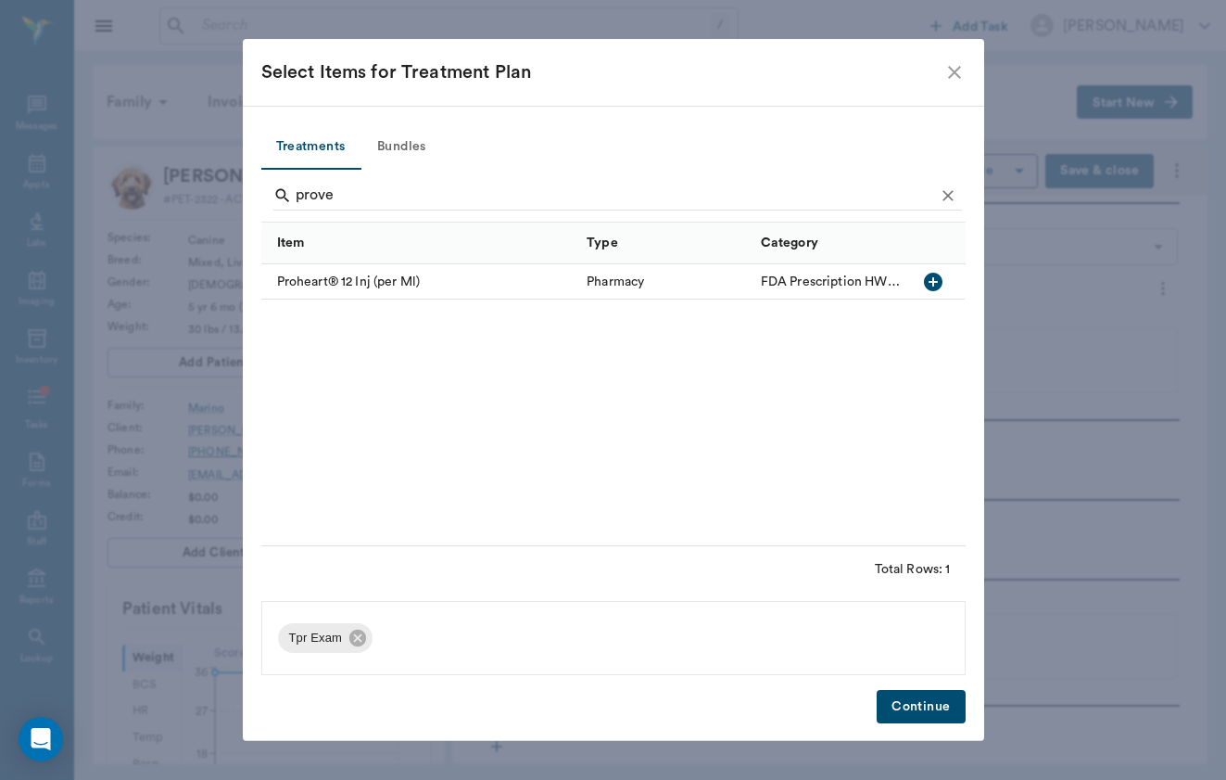
drag, startPoint x: 346, startPoint y: 229, endPoint x: 340, endPoint y: 274, distance: 45.8
click at [340, 274] on div "Proheart® 12 Inj (per Ml)" at bounding box center [419, 281] width 317 height 35
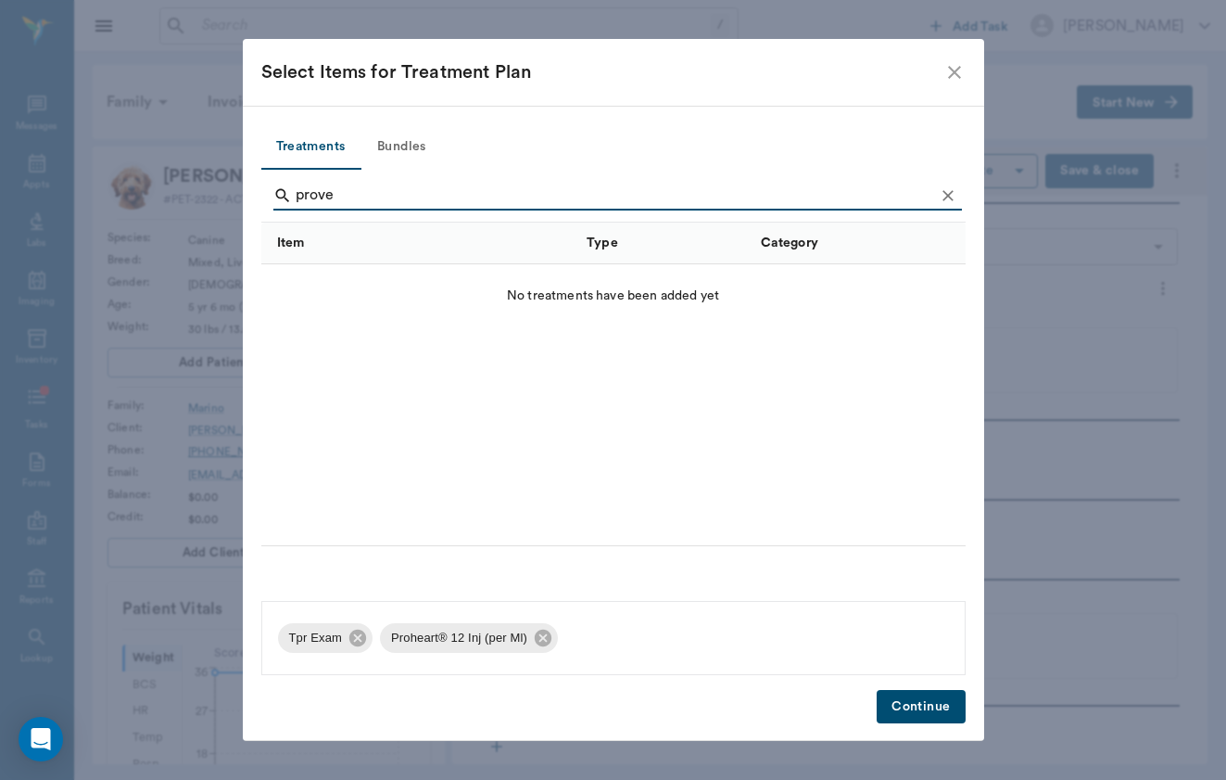
click at [343, 189] on input "prove" at bounding box center [615, 196] width 639 height 30
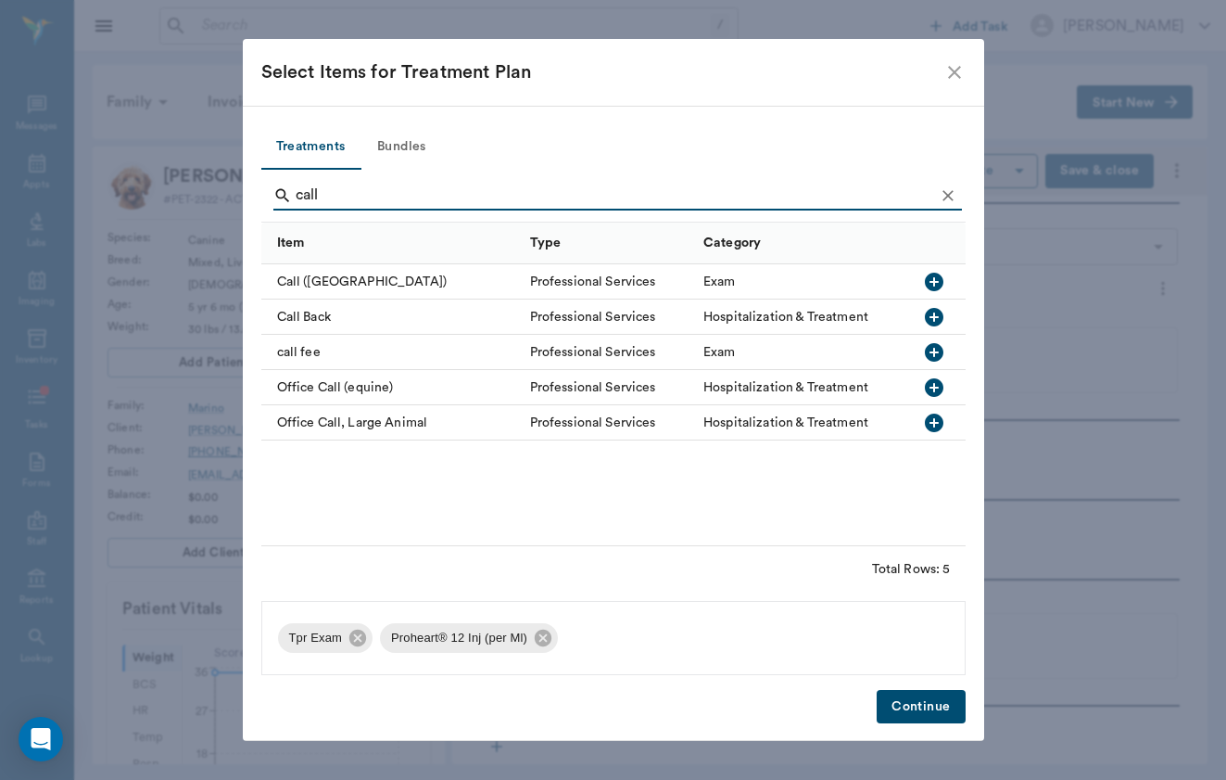
type input "call"
click at [310, 353] on div "call fee" at bounding box center [391, 352] width 260 height 35
click at [913, 693] on button "Continue" at bounding box center [921, 707] width 88 height 34
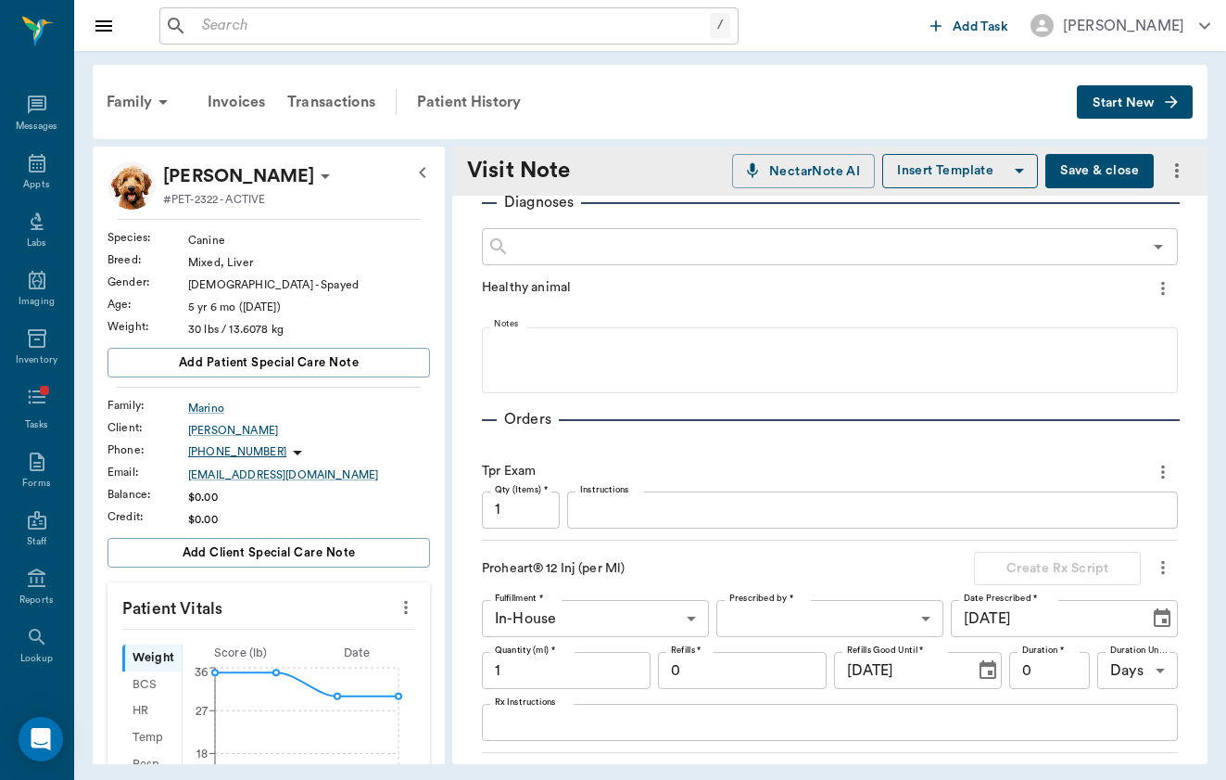
click at [531, 520] on input "1" at bounding box center [521, 509] width 78 height 37
click at [566, 676] on input "1" at bounding box center [566, 670] width 169 height 37
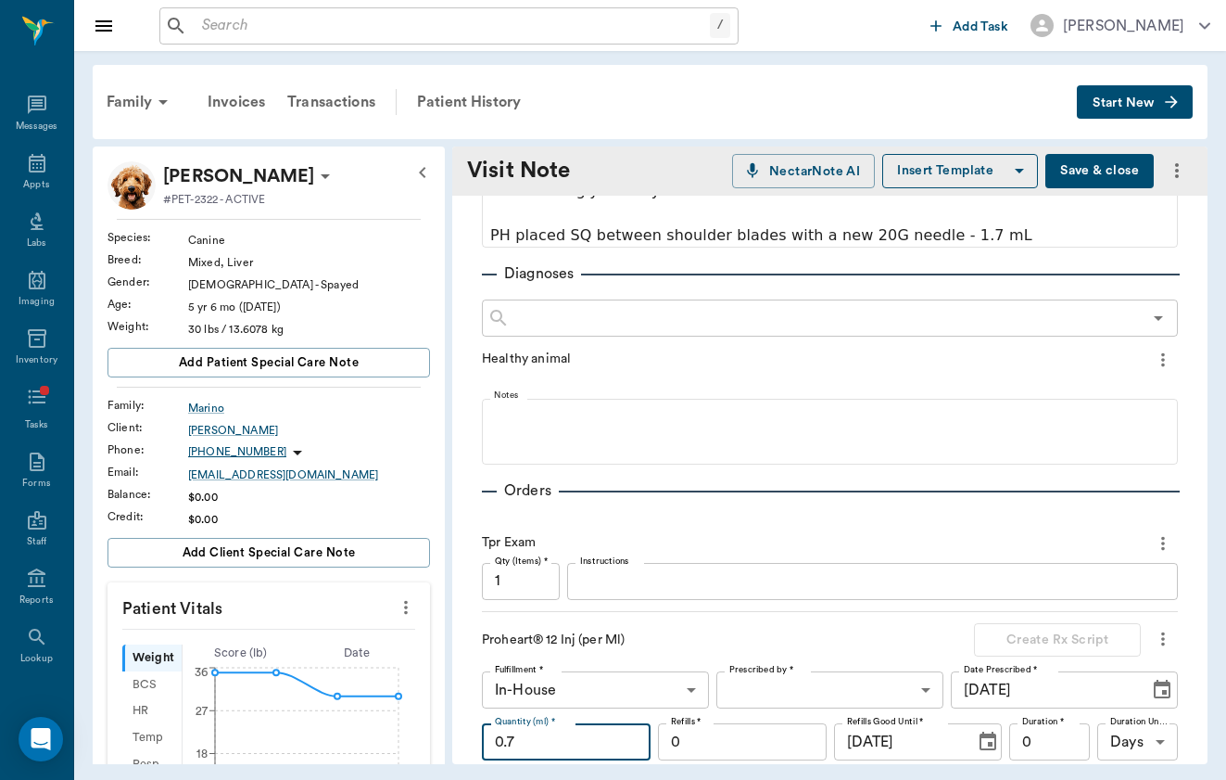
scroll to position [169, 0]
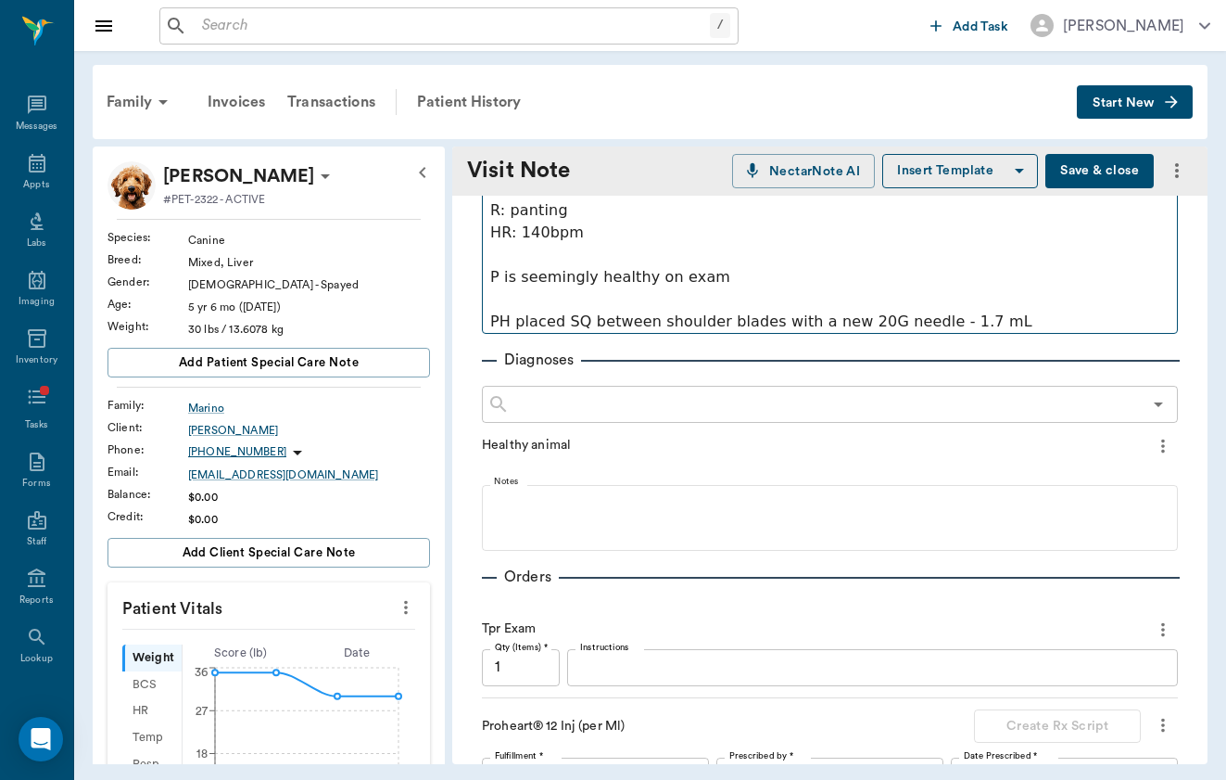
type input "0.7"
click at [942, 317] on p "PH placed SQ between shoulder blades with a new 20G needle - 1.7 mL" at bounding box center [830, 322] width 678 height 22
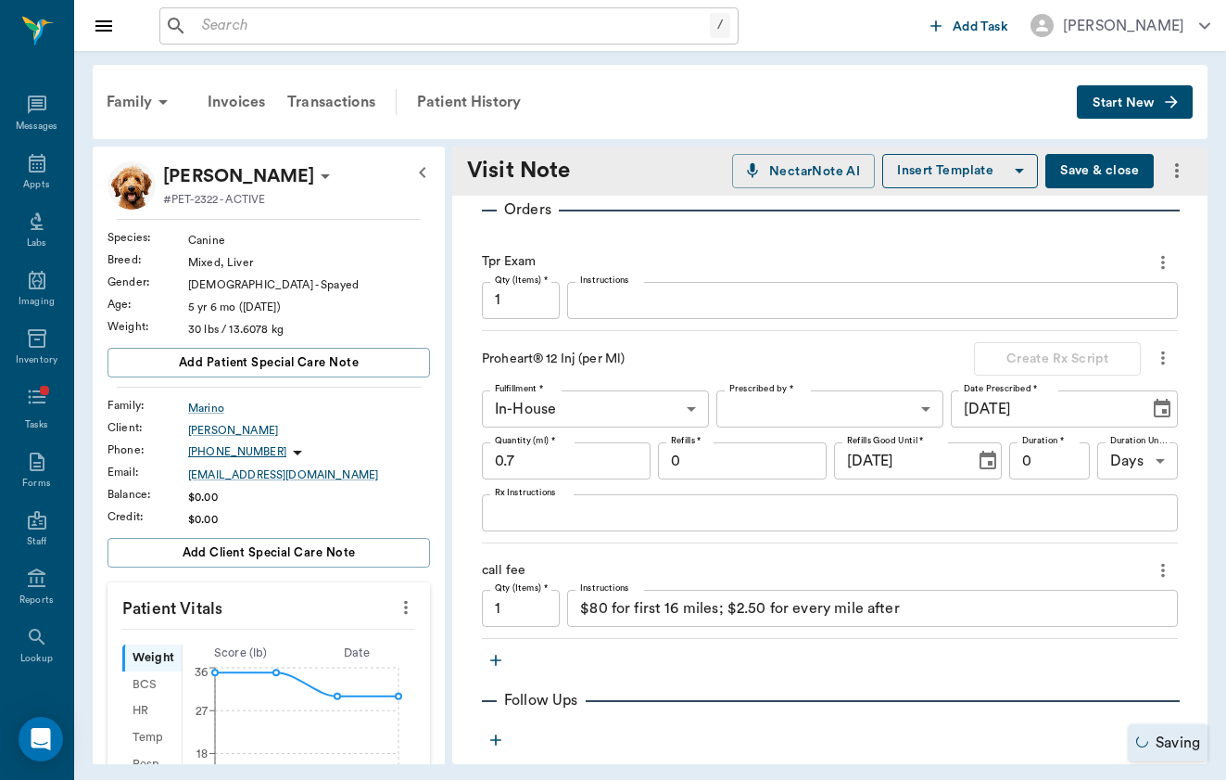
scroll to position [539, 0]
click at [836, 404] on body "/ ​ Add Task [PERSON_NAME] Nectar Messages Appts Labs Imaging Inventory Tasks F…" at bounding box center [613, 390] width 1226 height 780
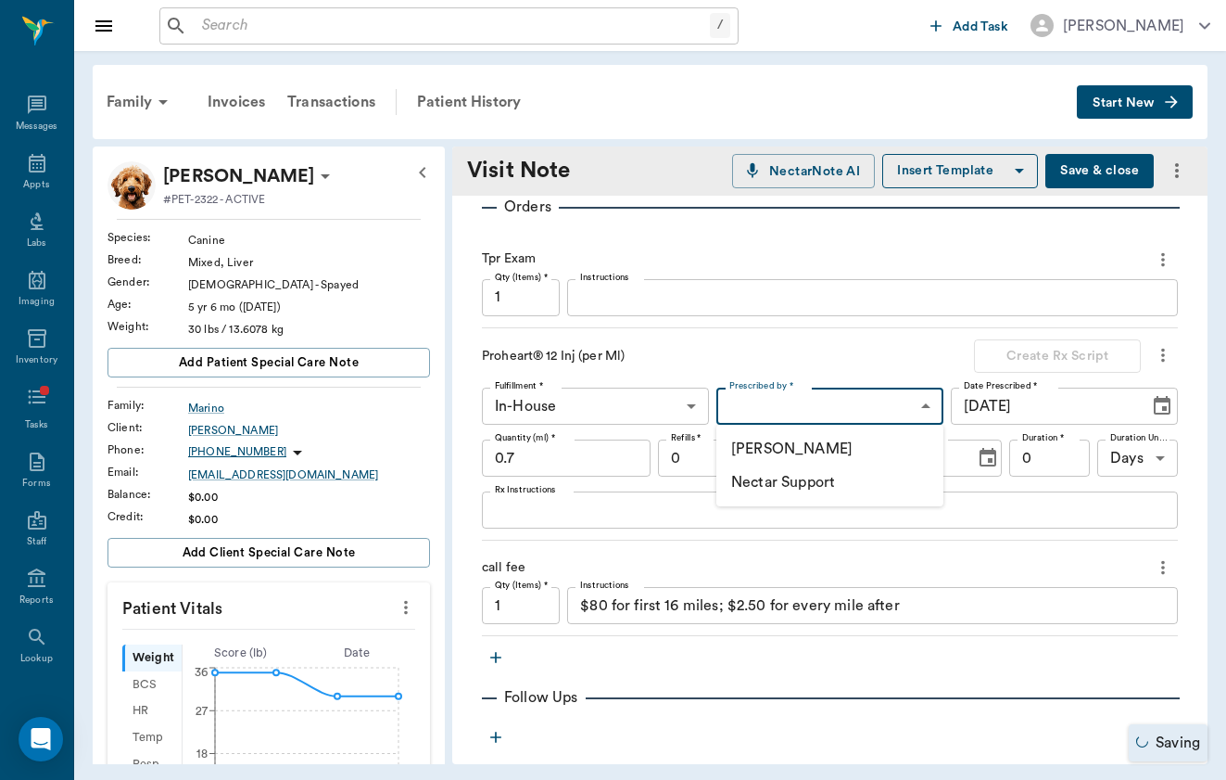
click at [830, 466] on li "Nectar Support" at bounding box center [830, 481] width 227 height 33
click at [841, 410] on body "/ ​ Add Task [PERSON_NAME] Nectar Messages Appts Labs Imaging Inventory Tasks F…" at bounding box center [613, 390] width 1226 height 780
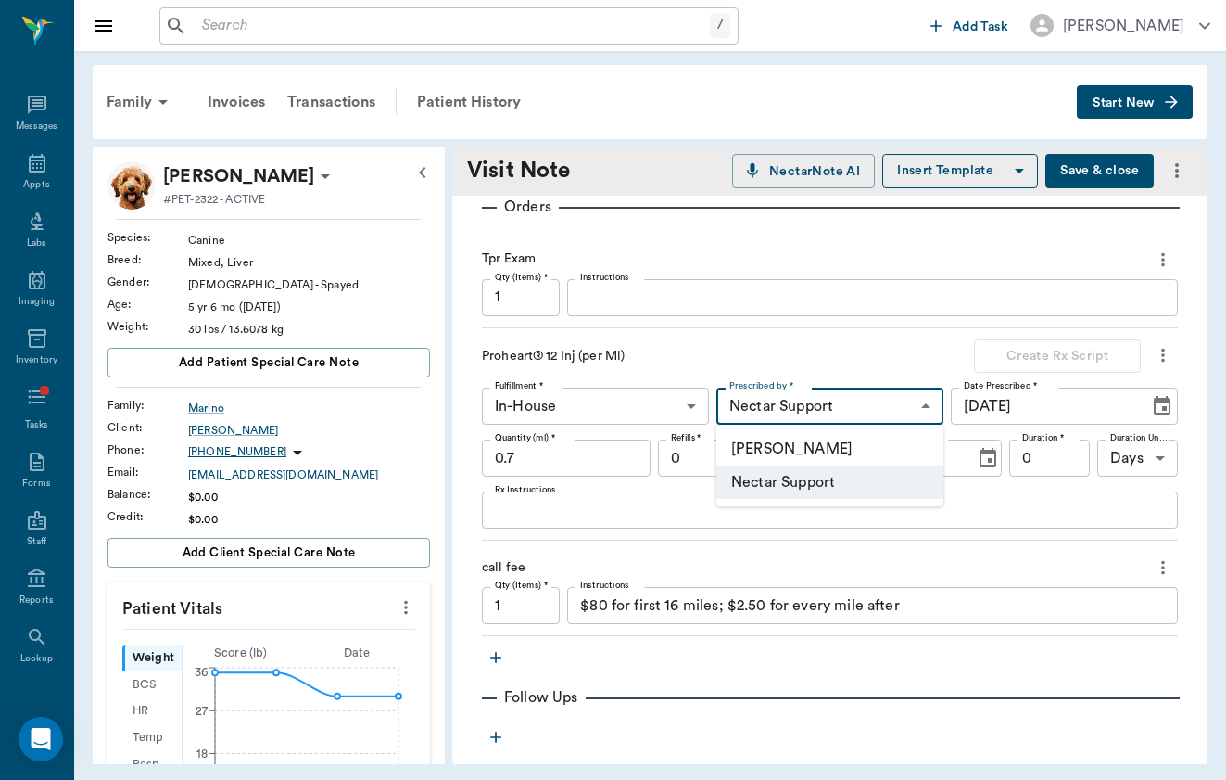
click at [835, 444] on li "[PERSON_NAME]" at bounding box center [830, 448] width 227 height 33
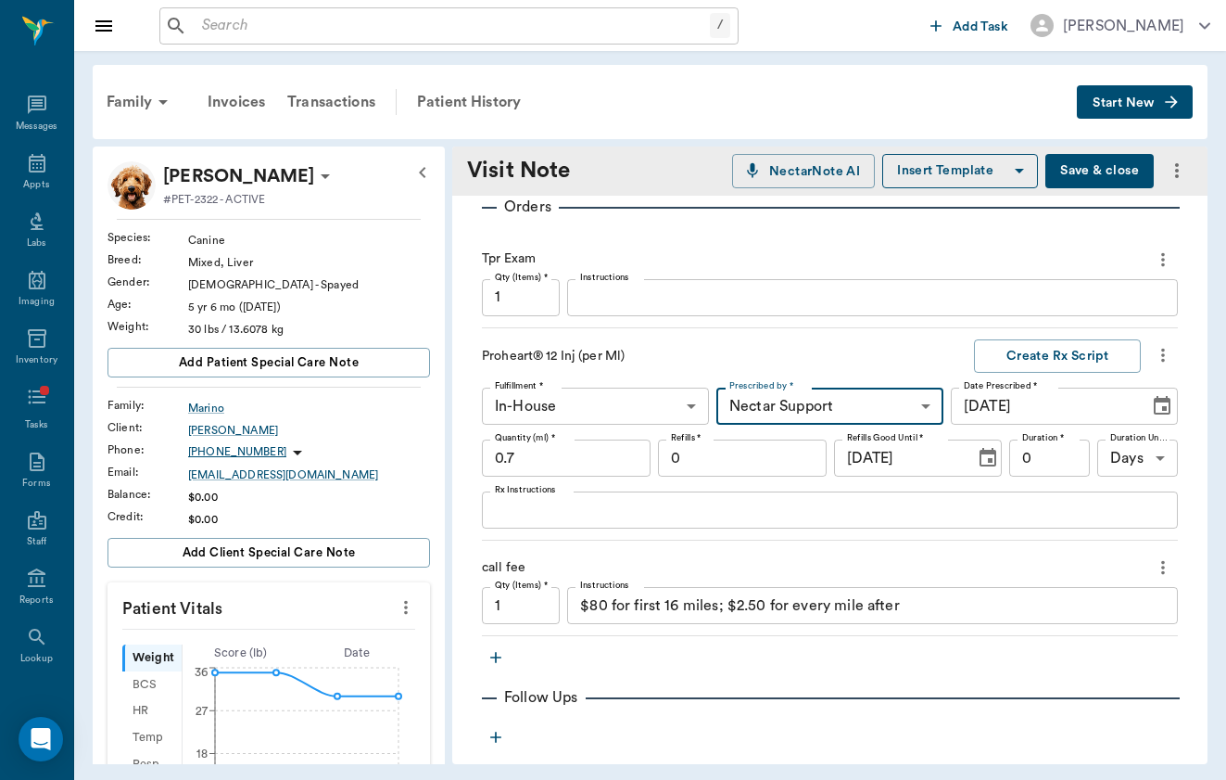
click at [636, 416] on body "/ ​ Add Task [PERSON_NAME] Nectar Messages Appts Labs Imaging Inventory Tasks F…" at bounding box center [613, 390] width 1226 height 780
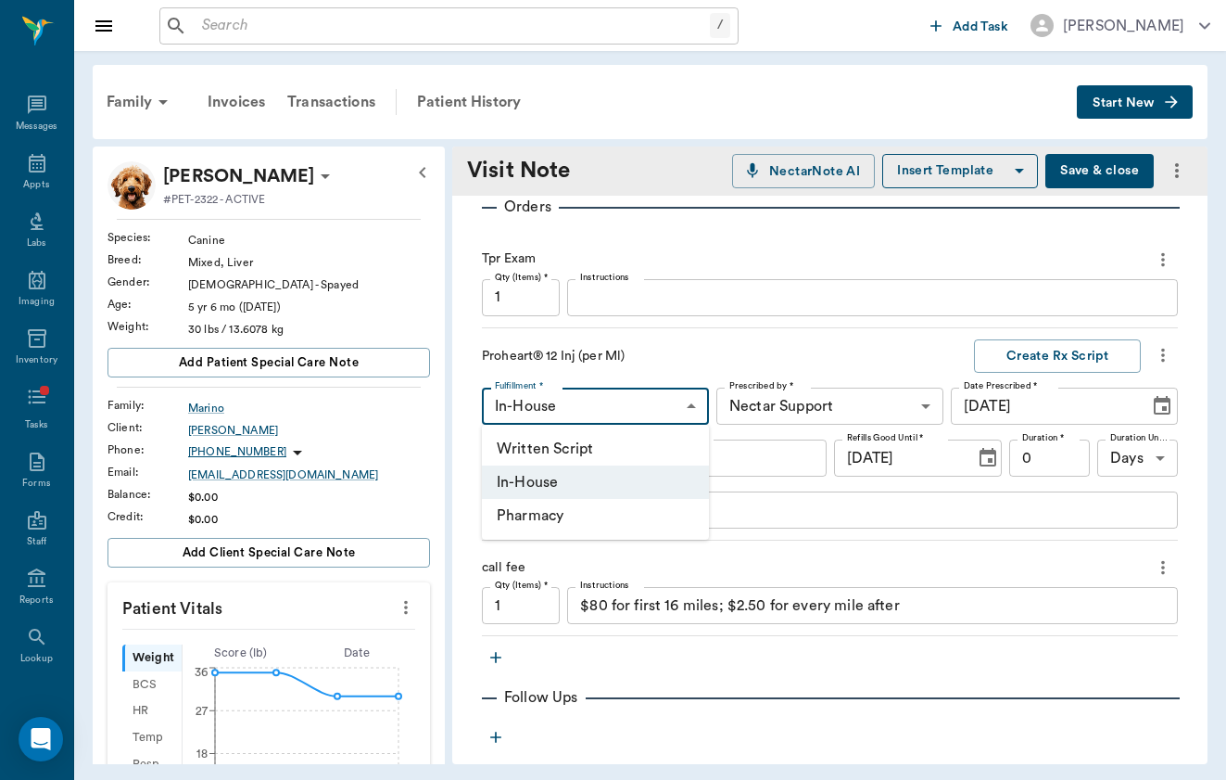
type input "649b3e03b5bc7e03f9326794"
click at [706, 352] on div at bounding box center [613, 390] width 1226 height 780
click at [637, 525] on div "x Rx Instructions" at bounding box center [830, 509] width 696 height 37
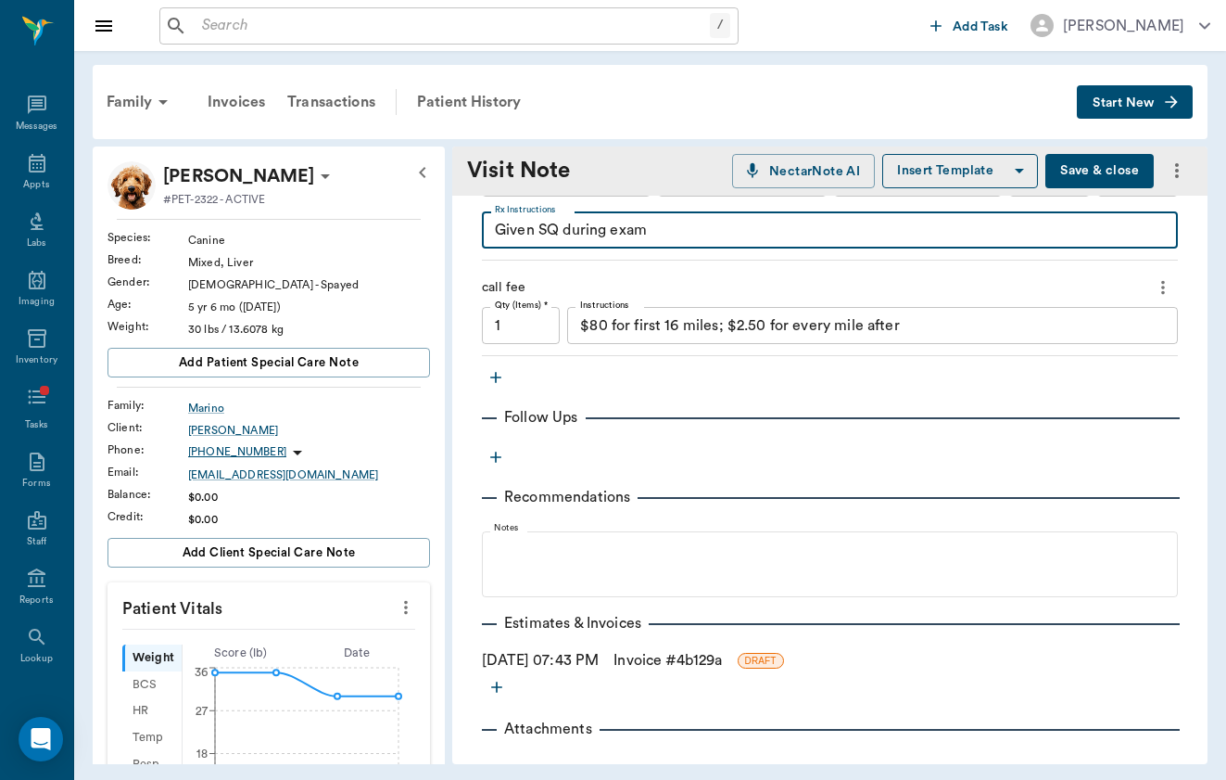
scroll to position [836, 0]
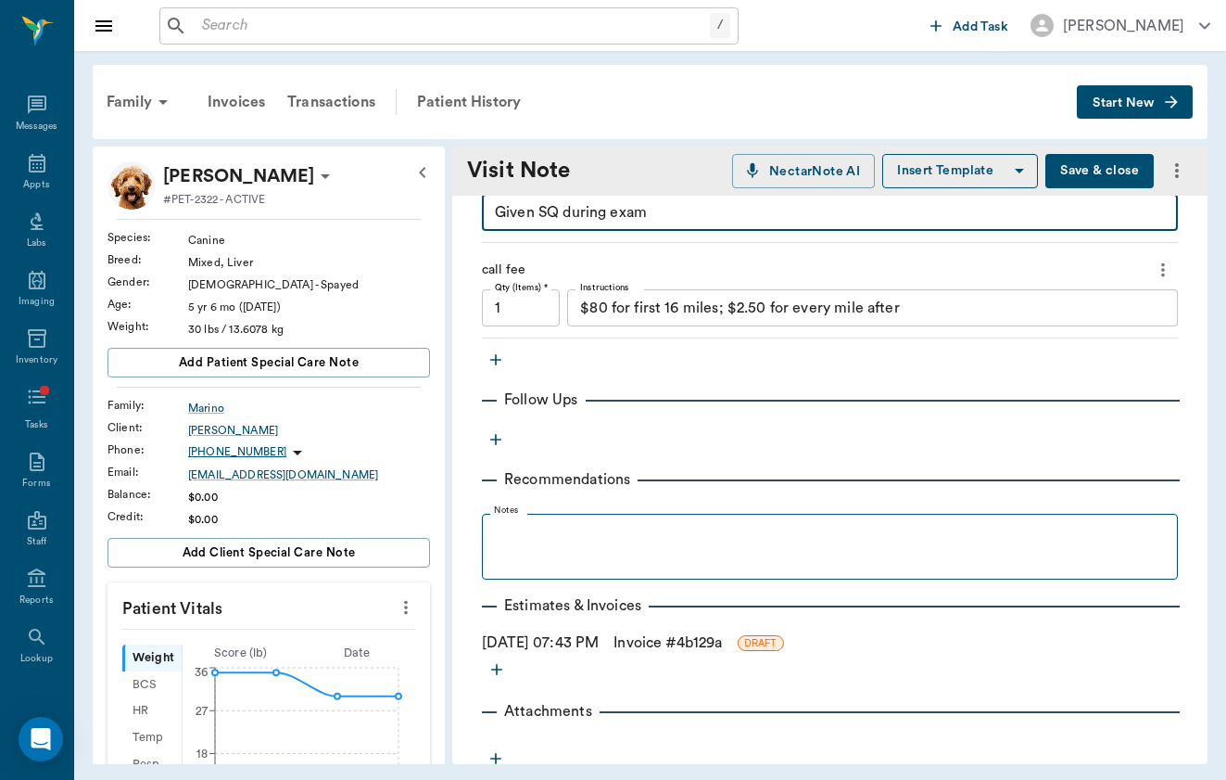
type textarea "Given SQ during exam"
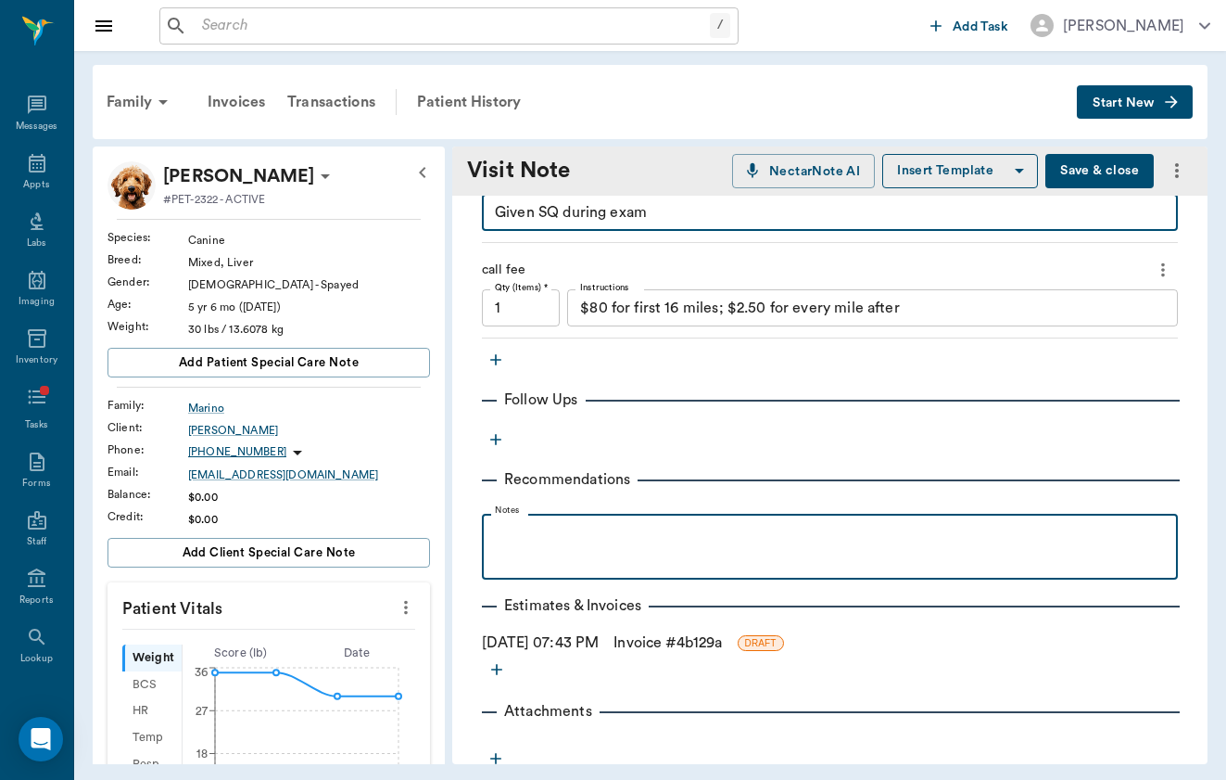
click at [718, 540] on p at bounding box center [830, 534] width 678 height 22
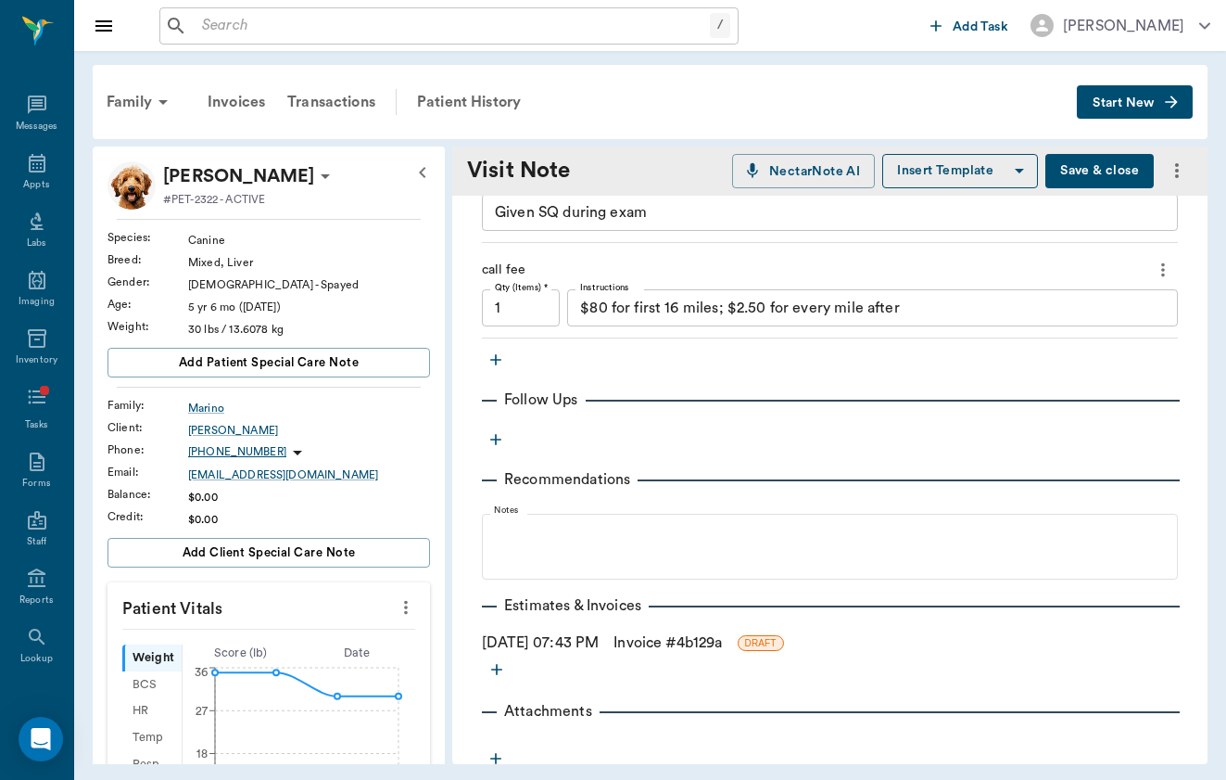
click at [669, 647] on link "Invoice # 4b129a" at bounding box center [668, 642] width 108 height 22
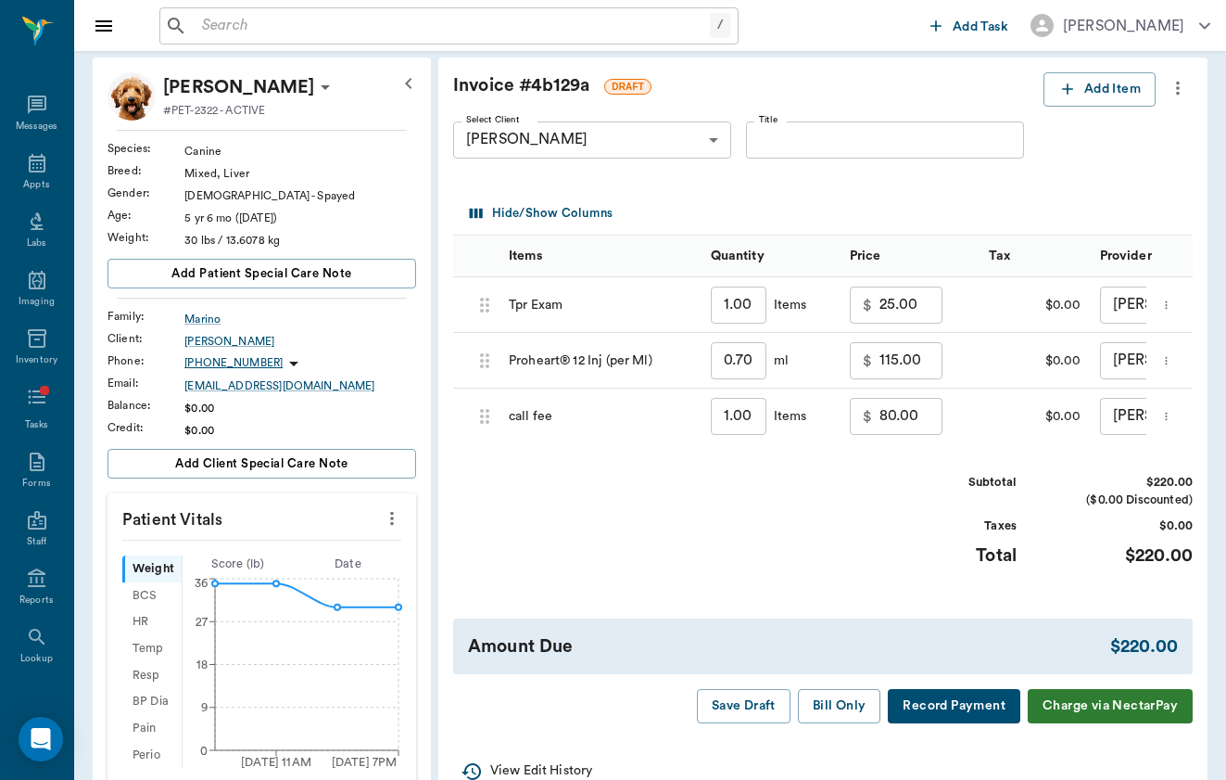
scroll to position [108, 0]
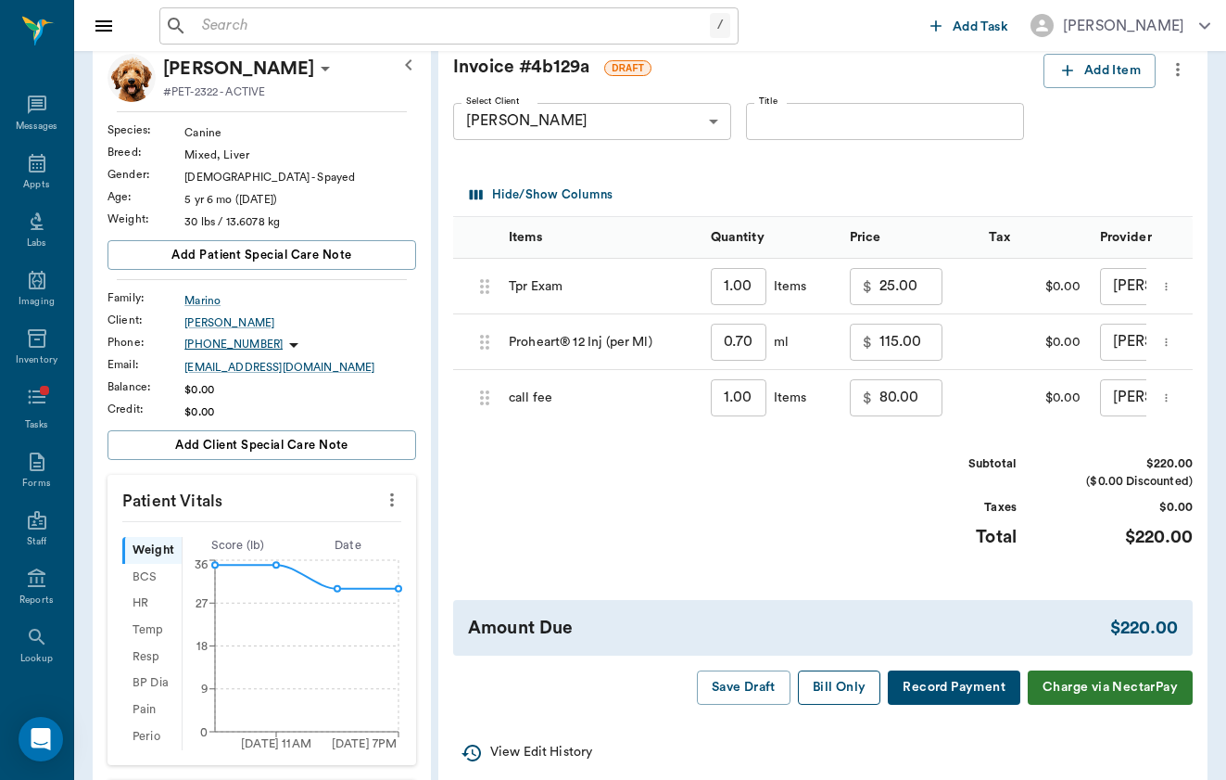
click at [798, 689] on button "Bill Only" at bounding box center [839, 687] width 83 height 34
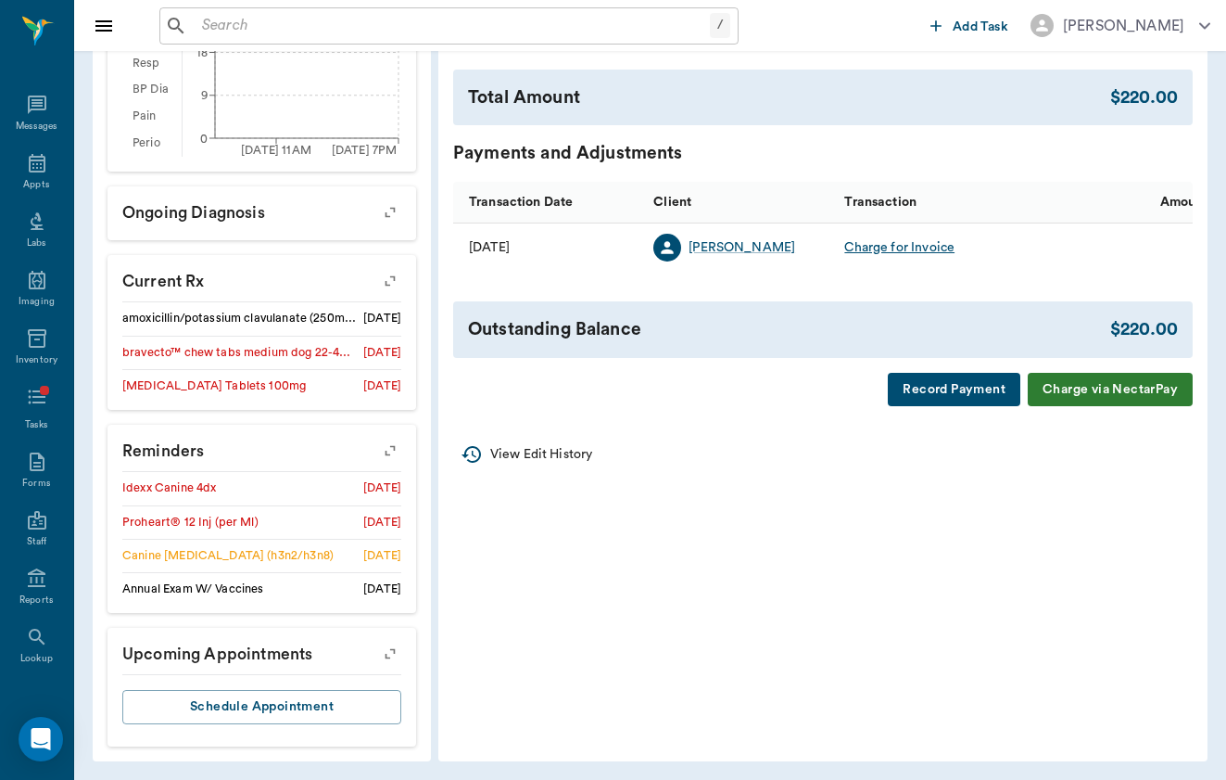
scroll to position [700, 0]
click at [377, 450] on icon "button" at bounding box center [390, 451] width 26 height 26
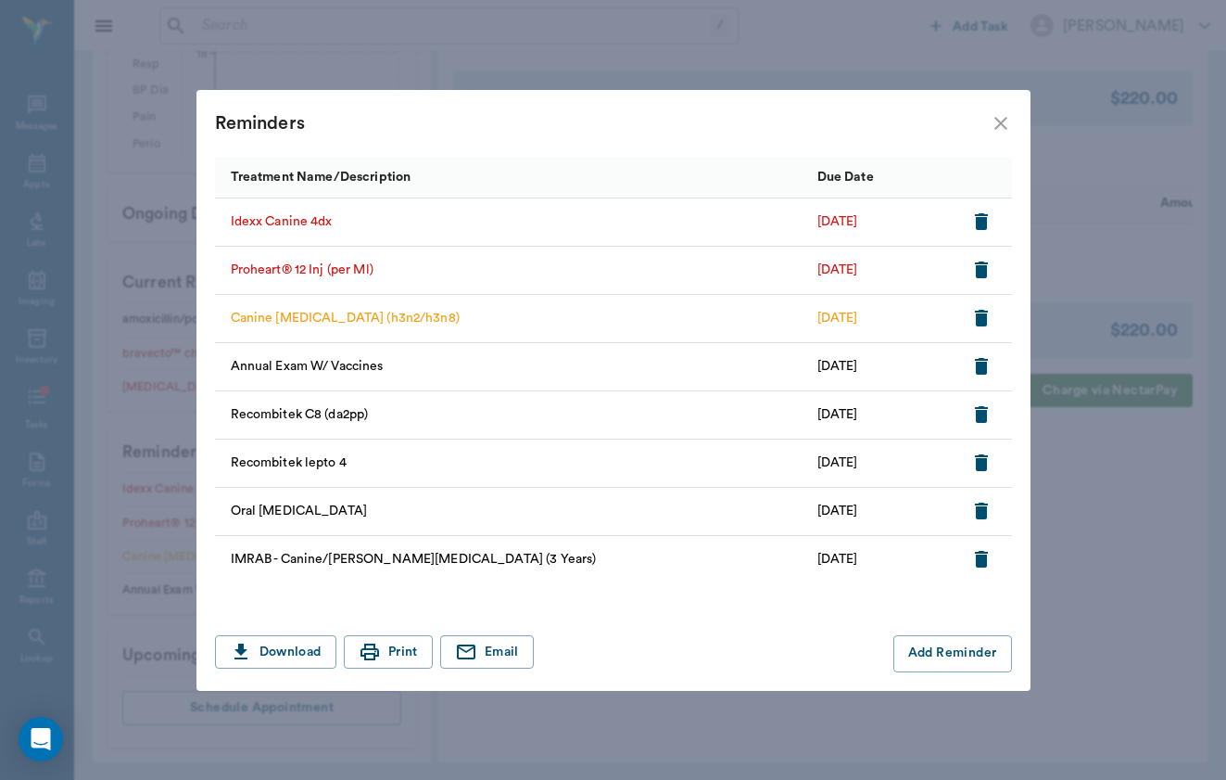
click at [986, 220] on icon "button" at bounding box center [981, 221] width 13 height 17
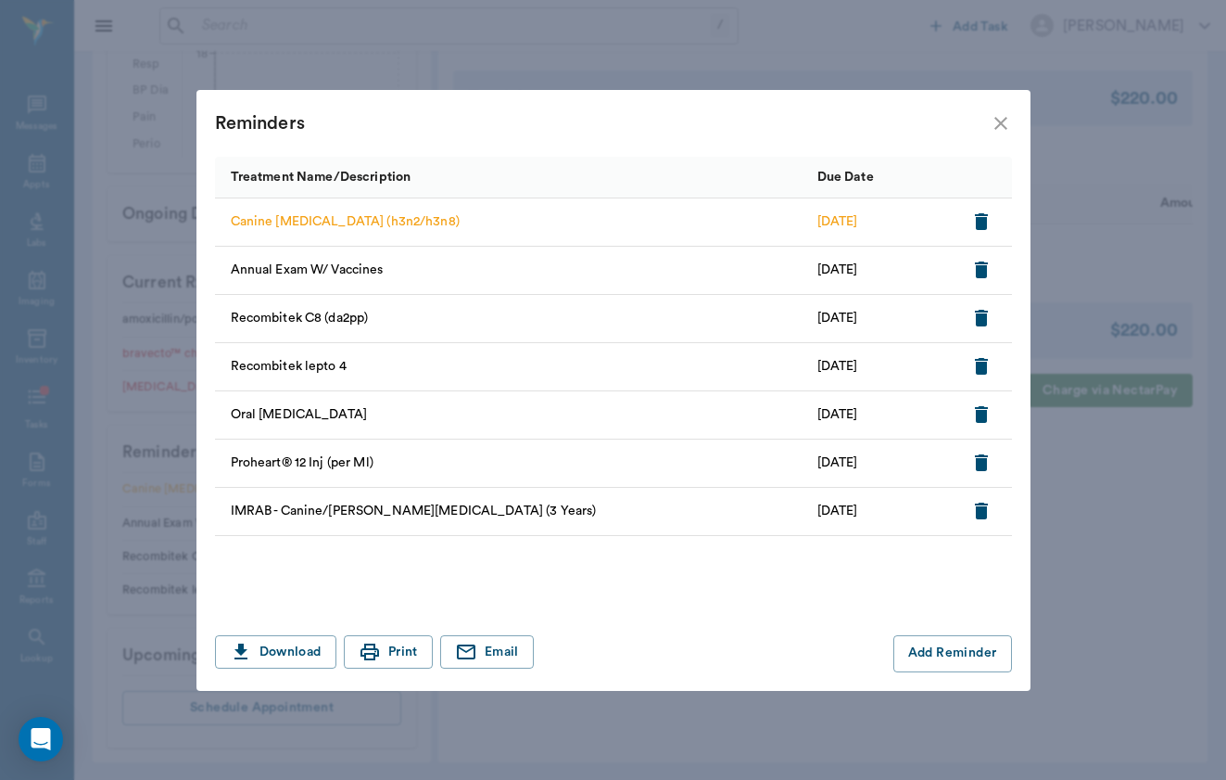
click at [989, 216] on icon "button" at bounding box center [982, 221] width 22 height 22
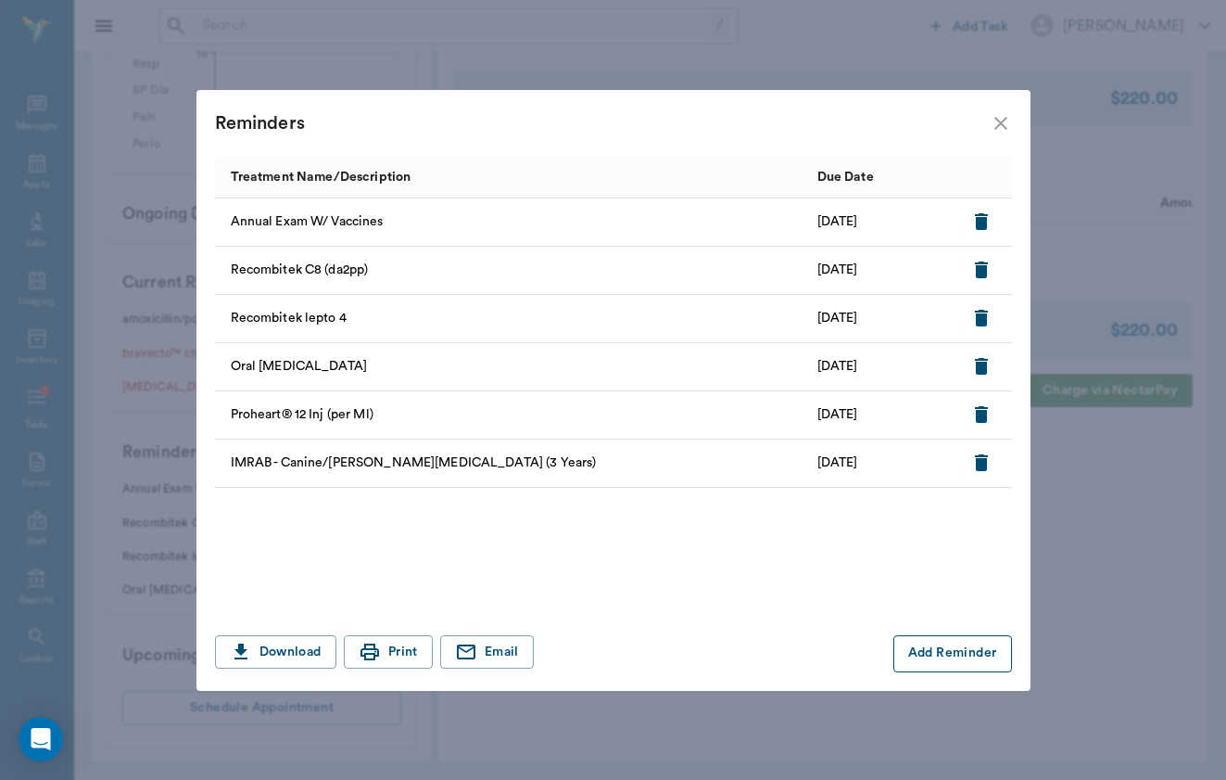
click at [936, 641] on button "Add Reminder" at bounding box center [953, 653] width 119 height 37
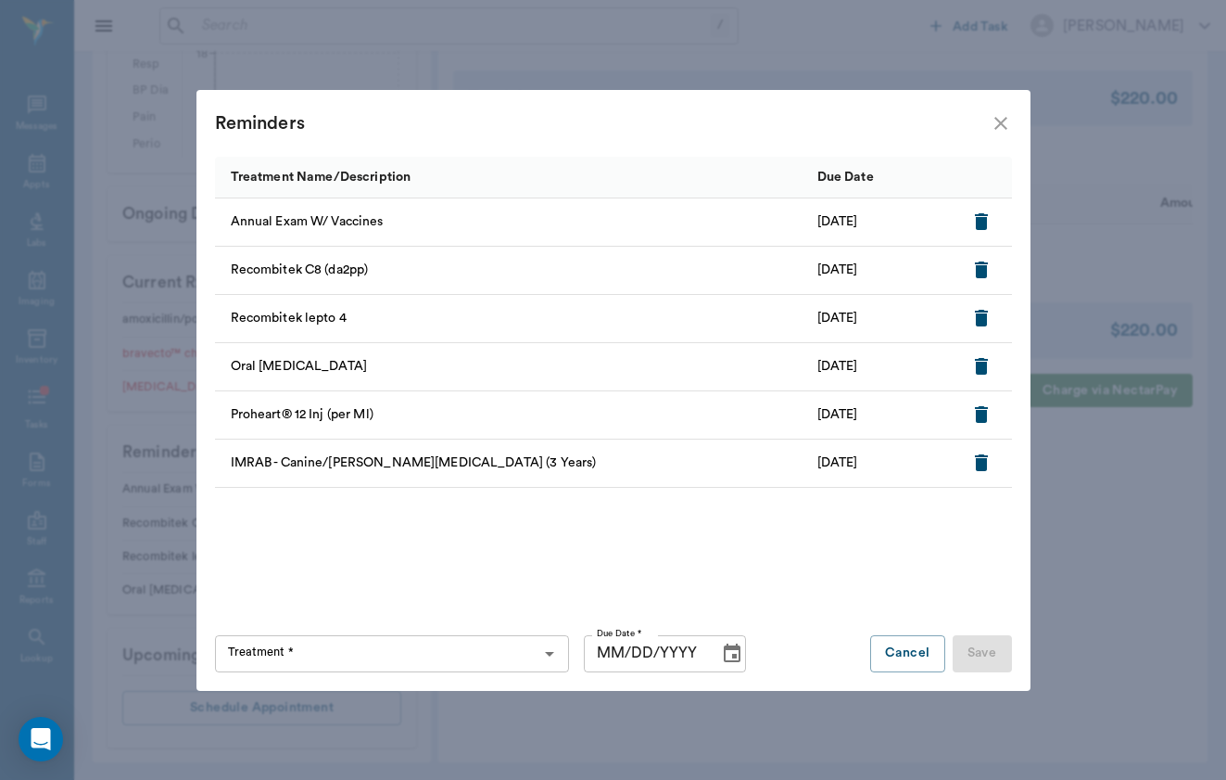
click at [298, 659] on input "Treatment *" at bounding box center [377, 654] width 312 height 26
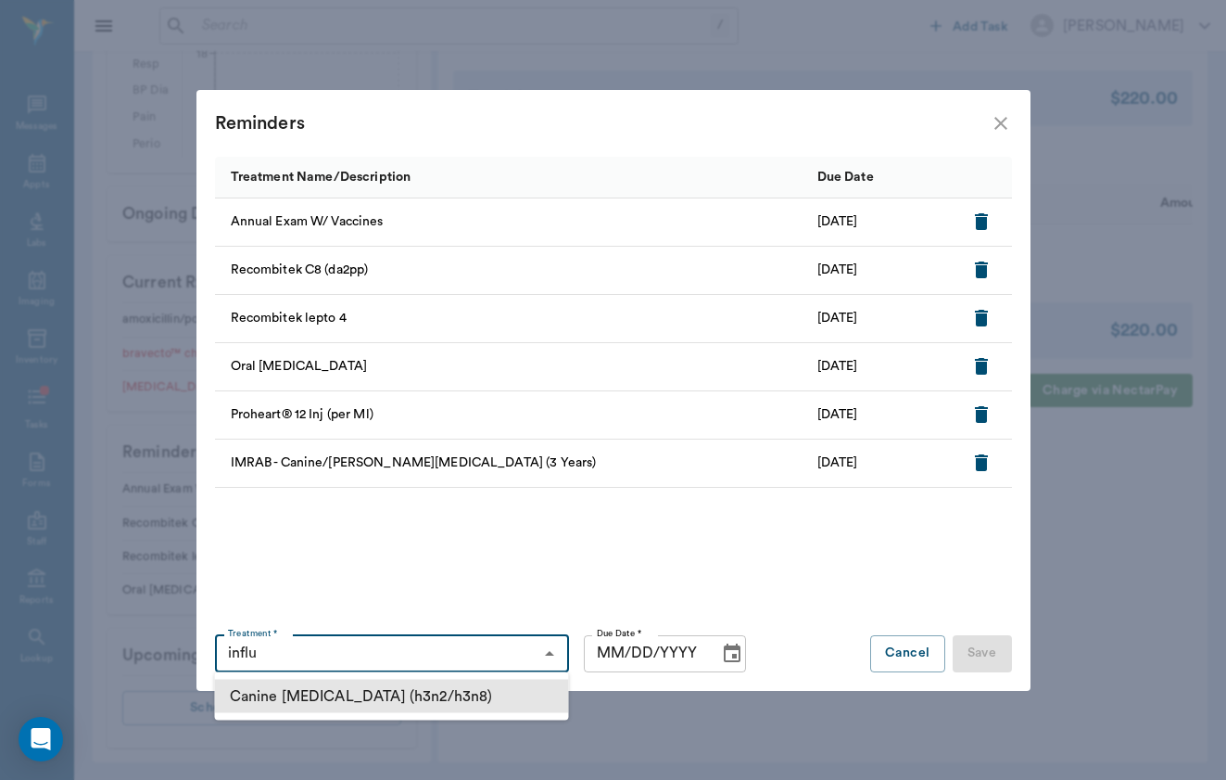
click at [324, 696] on li "Canine [MEDICAL_DATA] (h3n2/h3n8)" at bounding box center [392, 695] width 354 height 33
type input "Canine [MEDICAL_DATA] (h3n2/h3n8)"
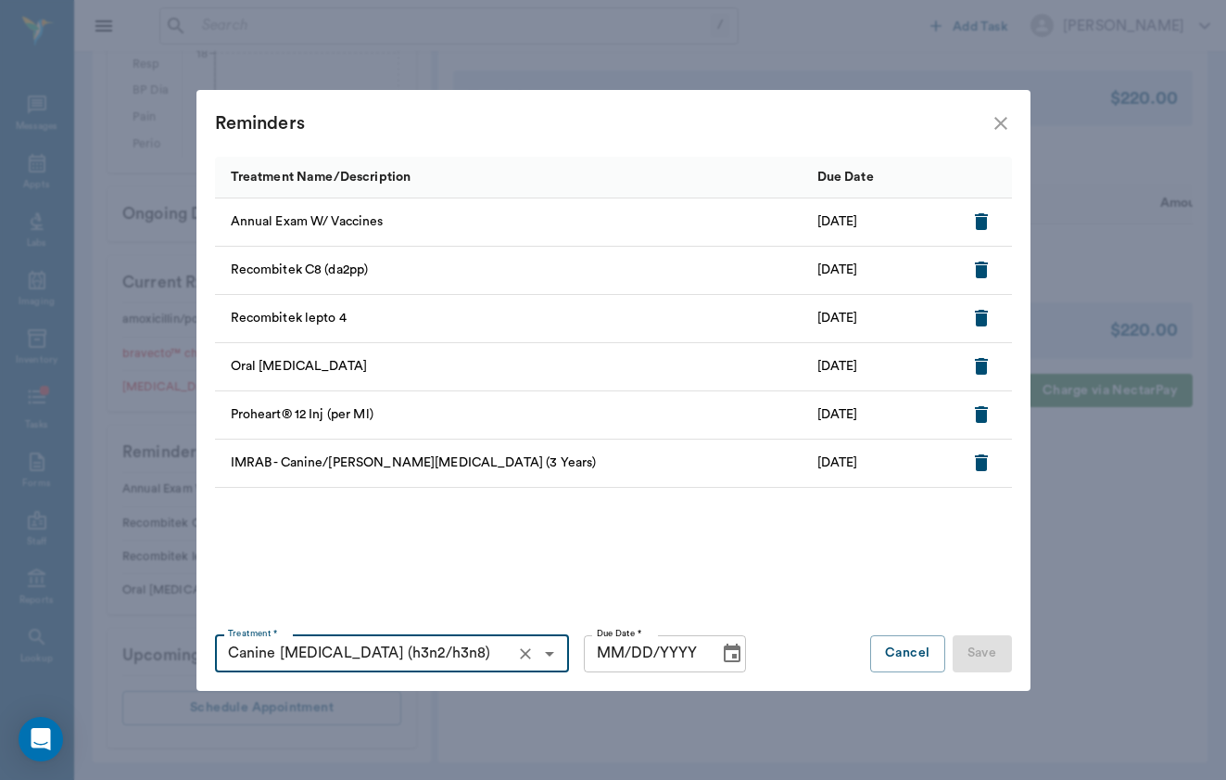
click at [605, 657] on input "MM/DD/YYYY" at bounding box center [645, 653] width 122 height 37
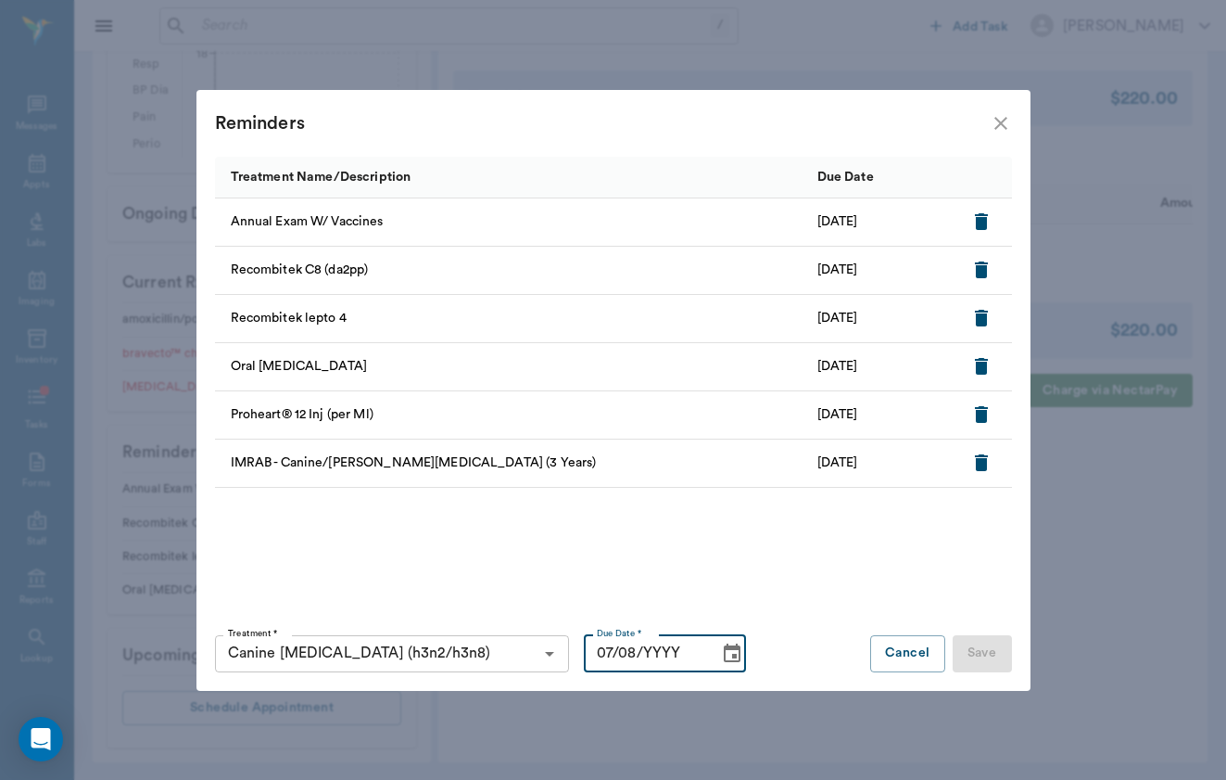
click at [601, 651] on input "07/08/YYYY" at bounding box center [645, 653] width 122 height 37
type input "[DATE]"
click at [964, 648] on button "Save" at bounding box center [982, 653] width 59 height 37
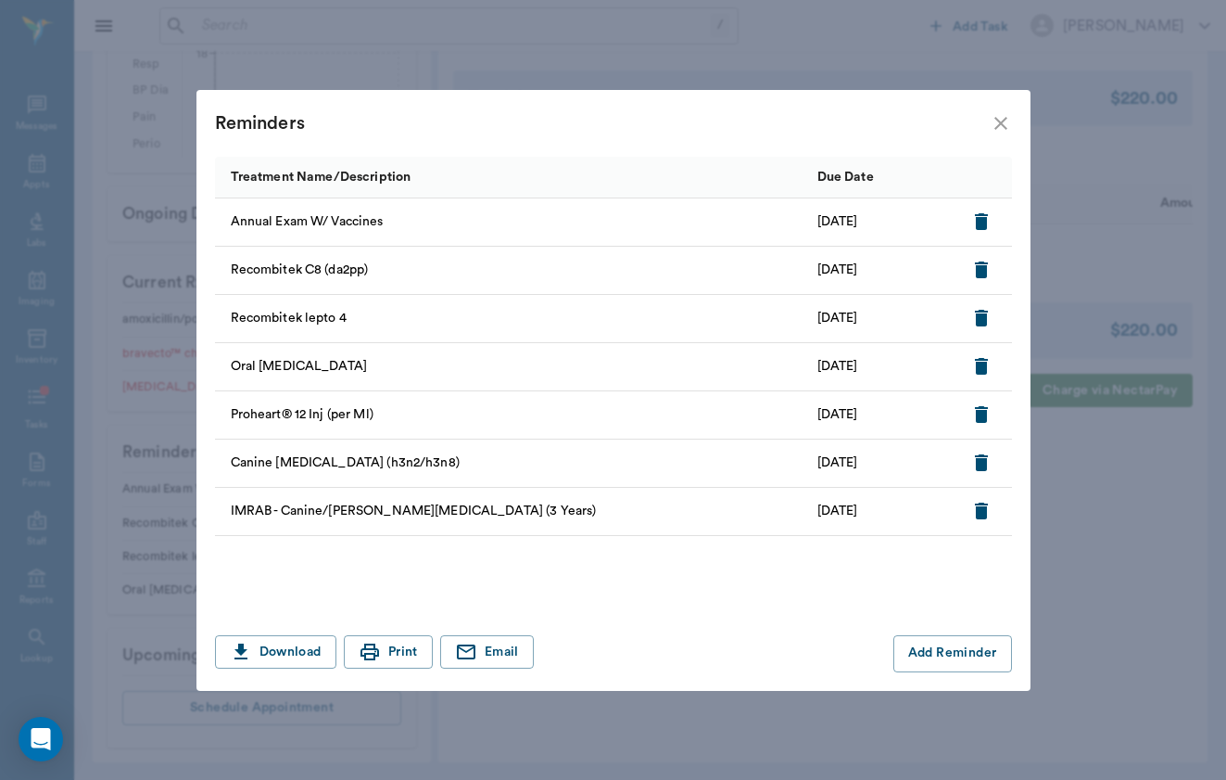
click at [1000, 122] on icon "close" at bounding box center [1001, 123] width 13 height 13
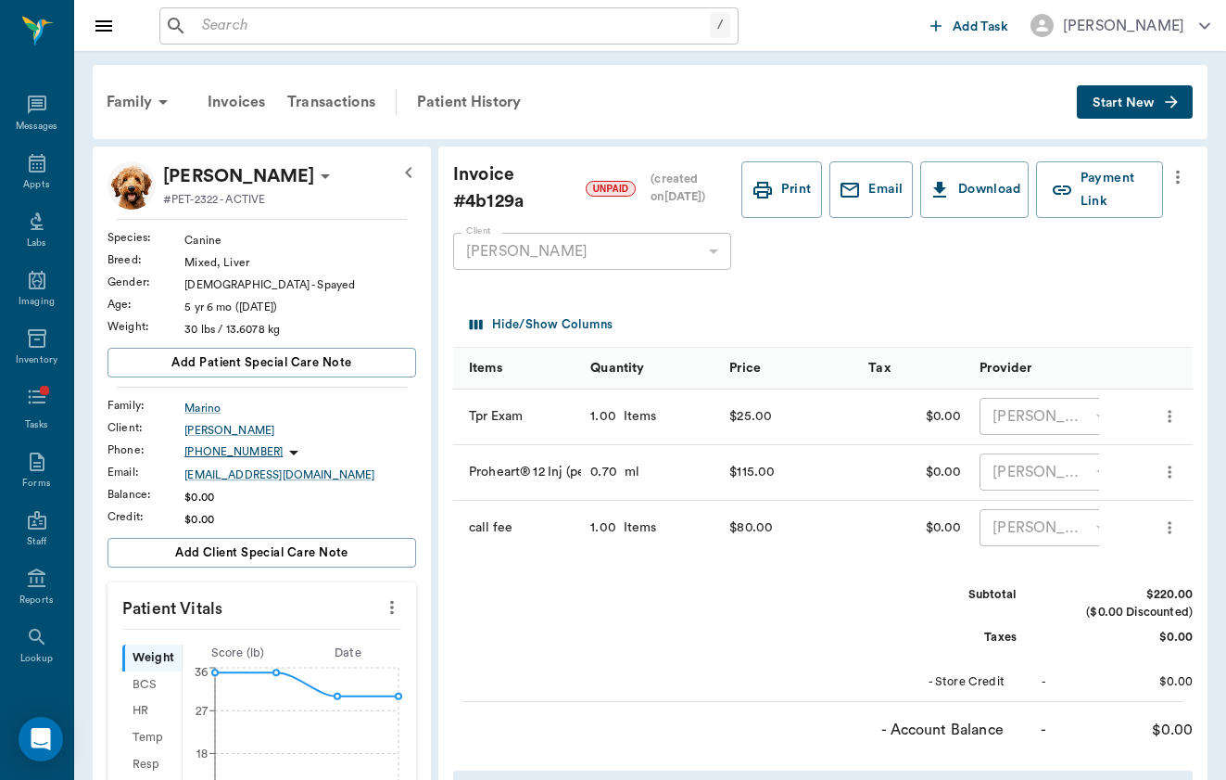
scroll to position [0, 0]
click at [154, 114] on div "Family" at bounding box center [140, 102] width 90 height 44
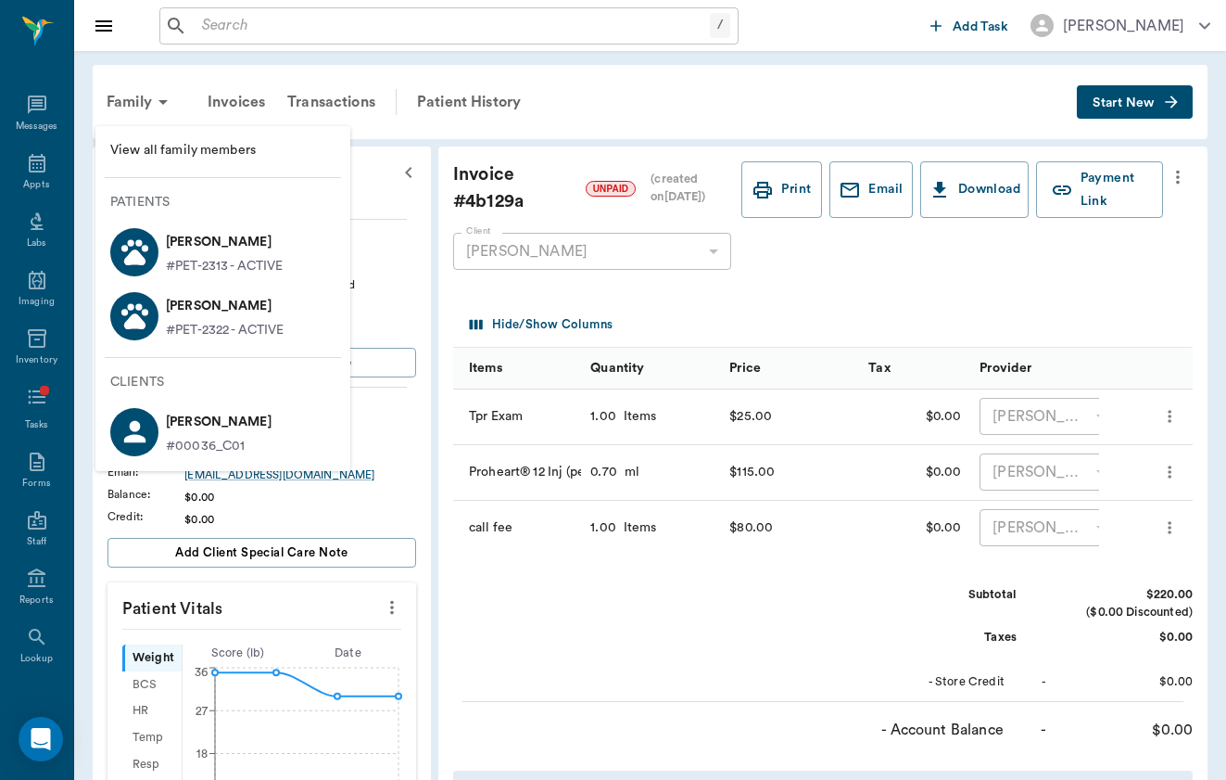
click at [179, 260] on p "#PET-2313 - ACTIVE" at bounding box center [224, 266] width 117 height 19
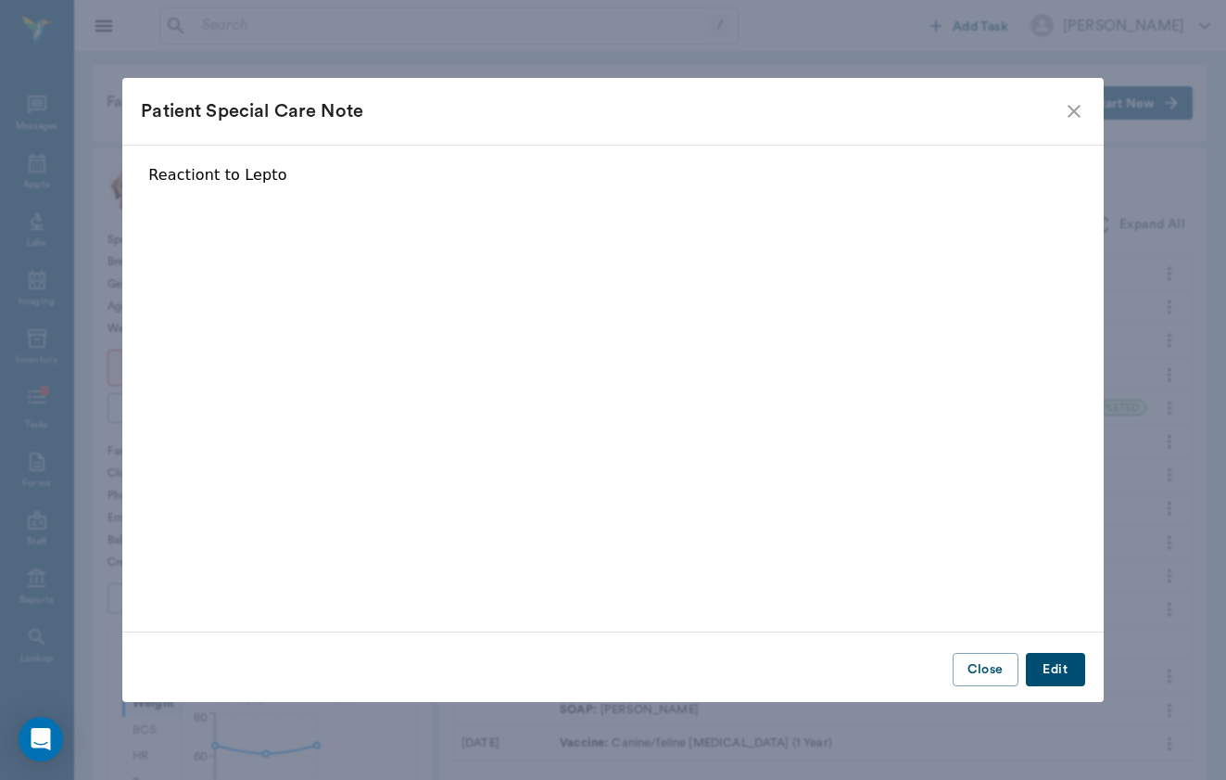
click at [1048, 692] on div "Patient Special Care Note Reactiont to Lepto Close Edit" at bounding box center [612, 390] width 981 height 624
click at [1056, 660] on button "Edit" at bounding box center [1055, 670] width 59 height 34
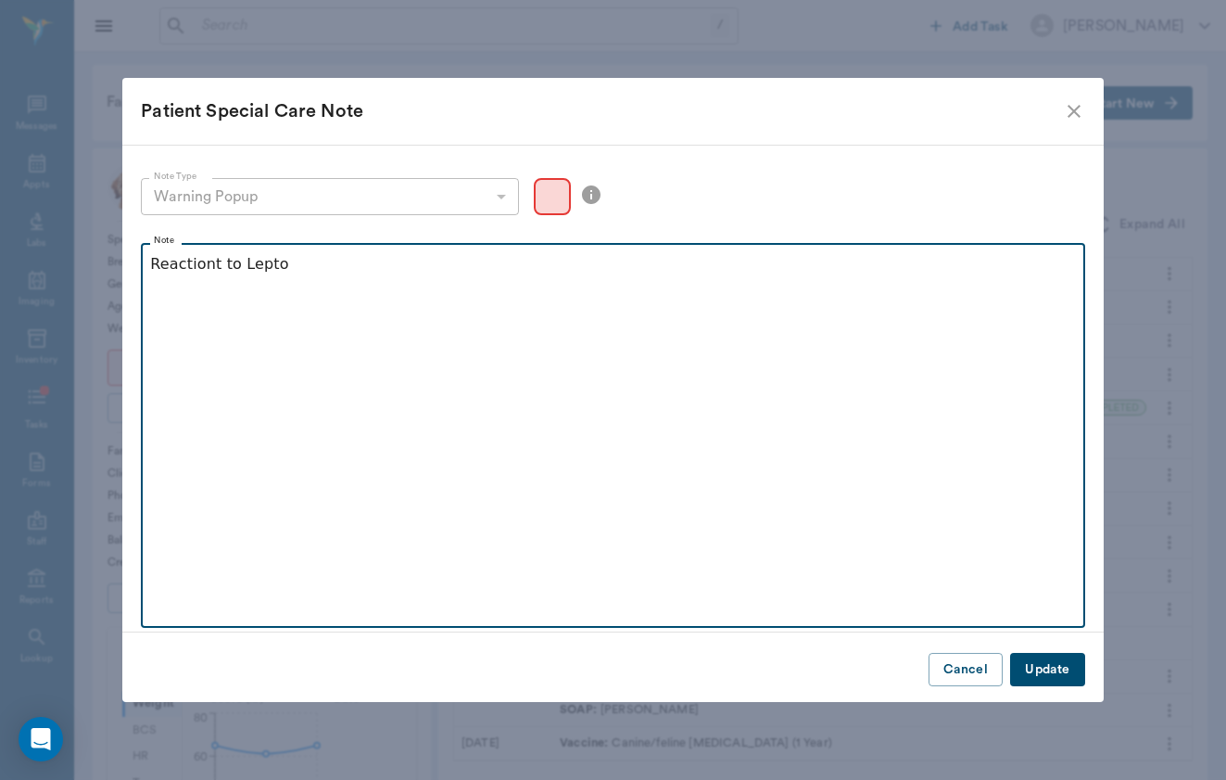
click at [217, 260] on p "Reactiont to Lepto" at bounding box center [612, 264] width 925 height 22
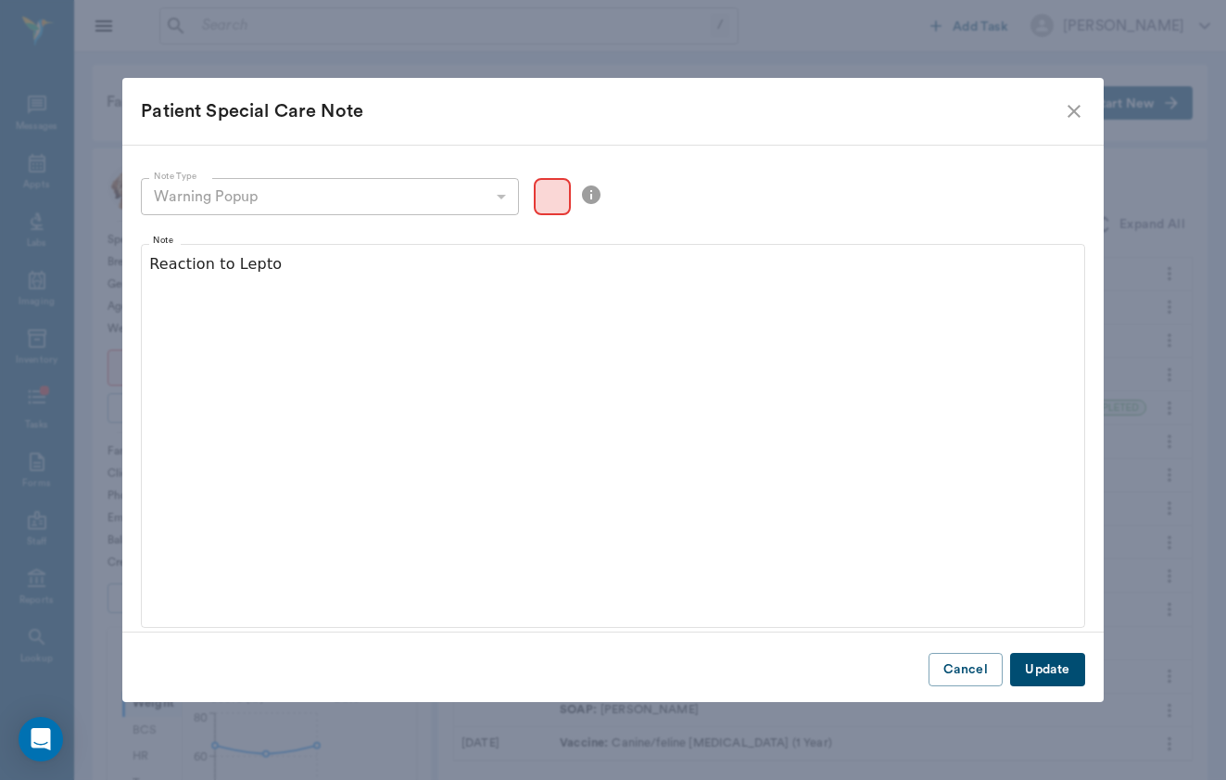
click at [1044, 657] on button "Update" at bounding box center [1047, 670] width 74 height 34
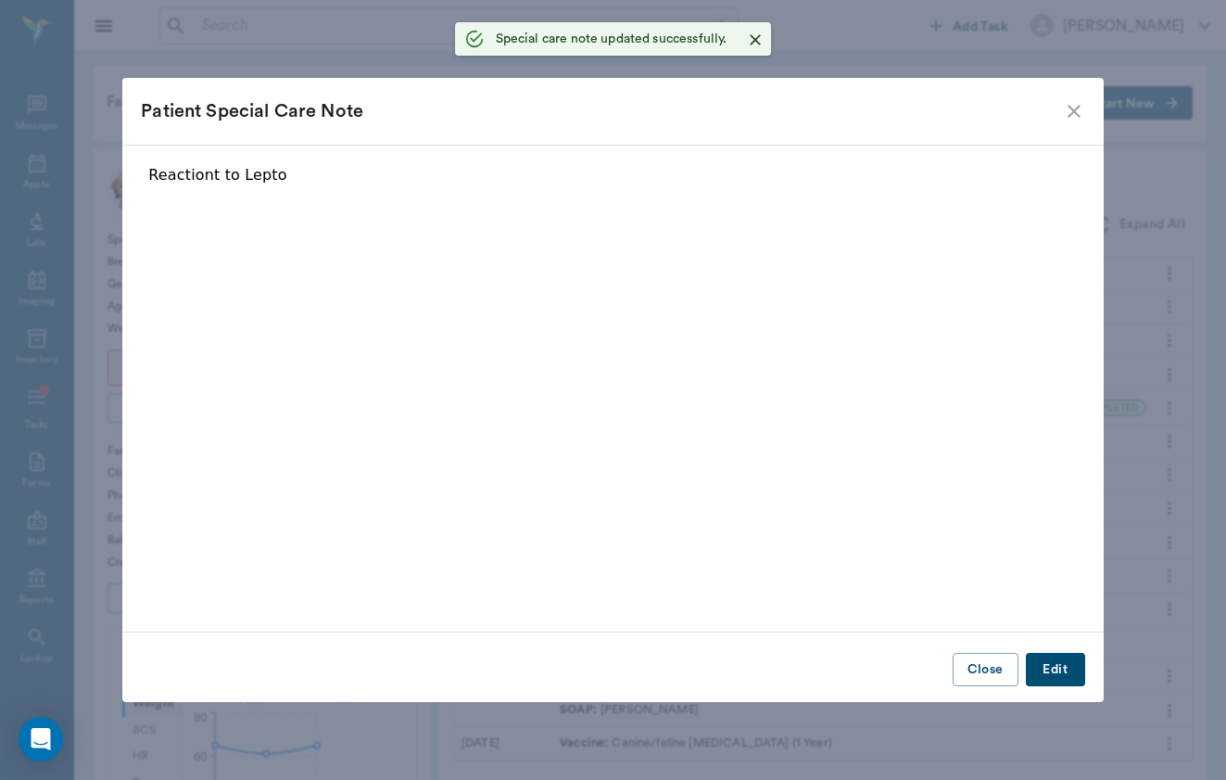
click at [1075, 116] on icon "close" at bounding box center [1074, 111] width 22 height 22
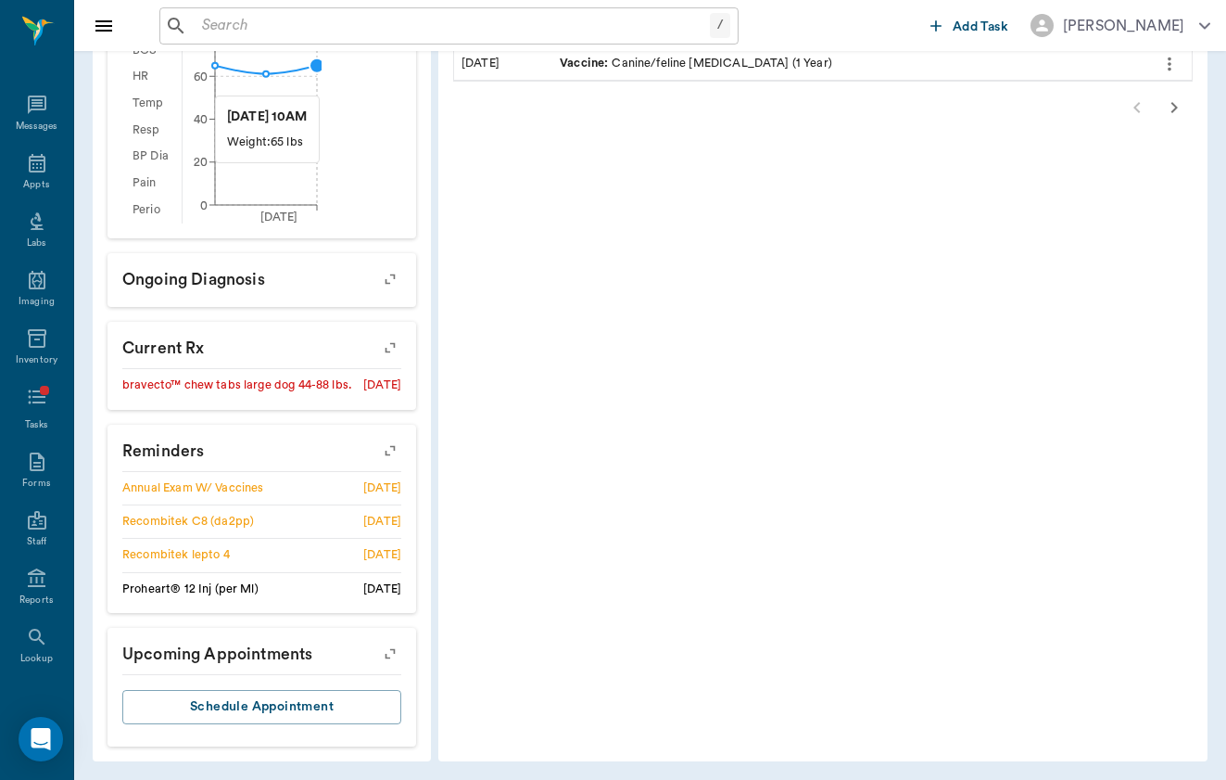
scroll to position [679, 0]
click at [367, 465] on button "button" at bounding box center [390, 450] width 47 height 47
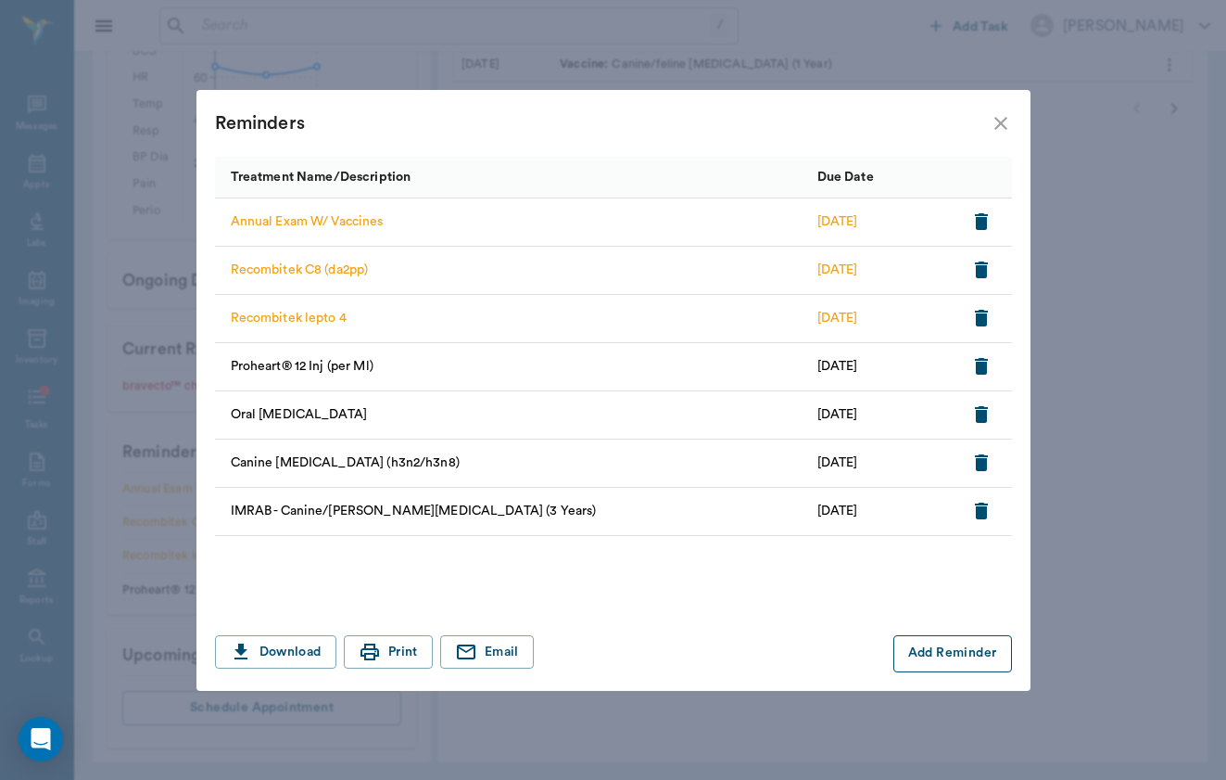
click at [980, 658] on button "Add Reminder" at bounding box center [953, 653] width 119 height 37
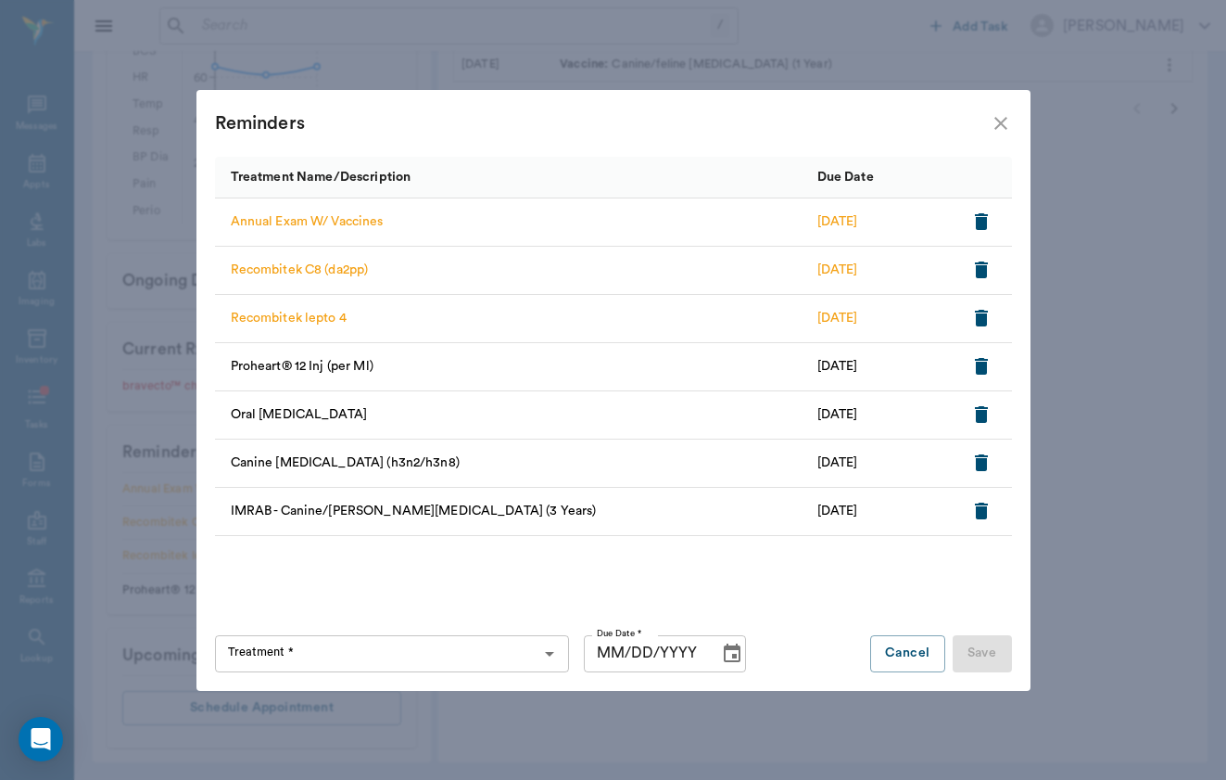
click at [454, 637] on div "Treatment *" at bounding box center [392, 653] width 354 height 37
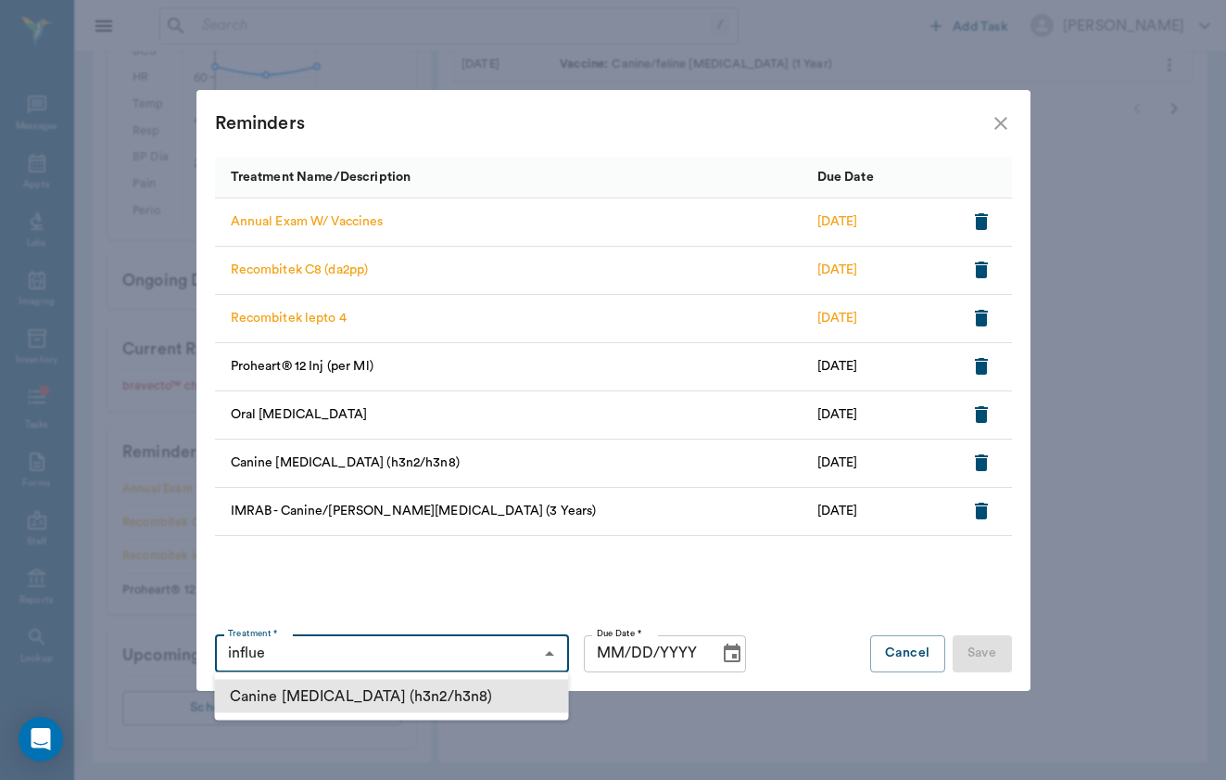
click at [494, 692] on li "Canine [MEDICAL_DATA] (h3n2/h3n8)" at bounding box center [392, 695] width 354 height 33
type input "Canine [MEDICAL_DATA] (h3n2/h3n8)"
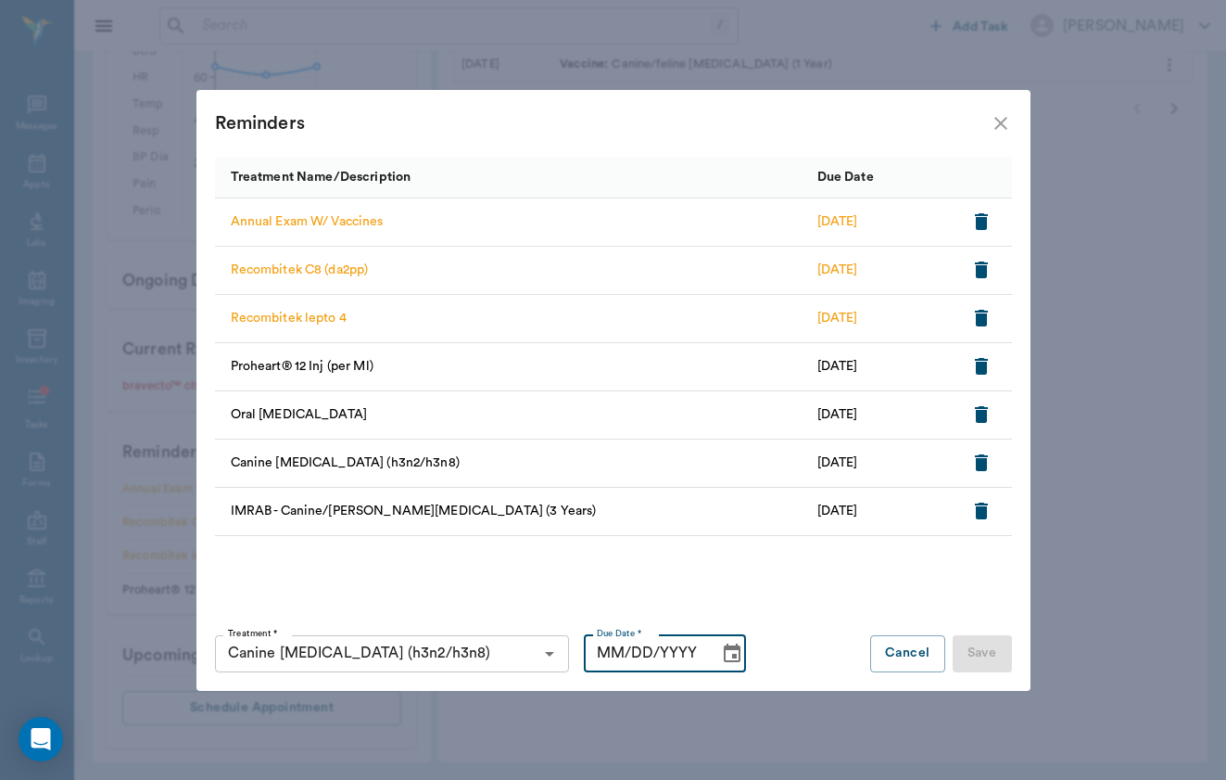
click at [591, 648] on input "MM/DD/YYYY" at bounding box center [645, 653] width 122 height 37
type input "[DATE]"
click at [986, 657] on button "Save" at bounding box center [982, 653] width 59 height 37
click at [987, 467] on icon "button" at bounding box center [982, 462] width 22 height 22
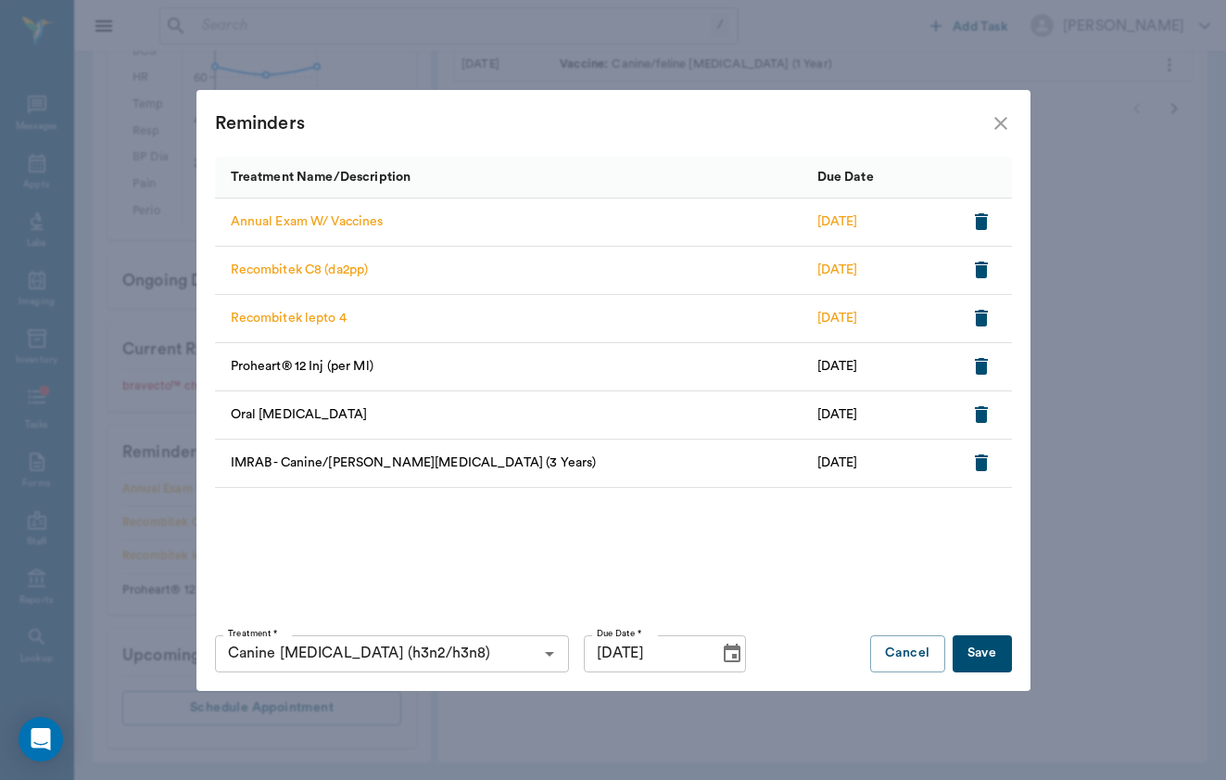
click at [995, 658] on button "Save" at bounding box center [982, 653] width 59 height 37
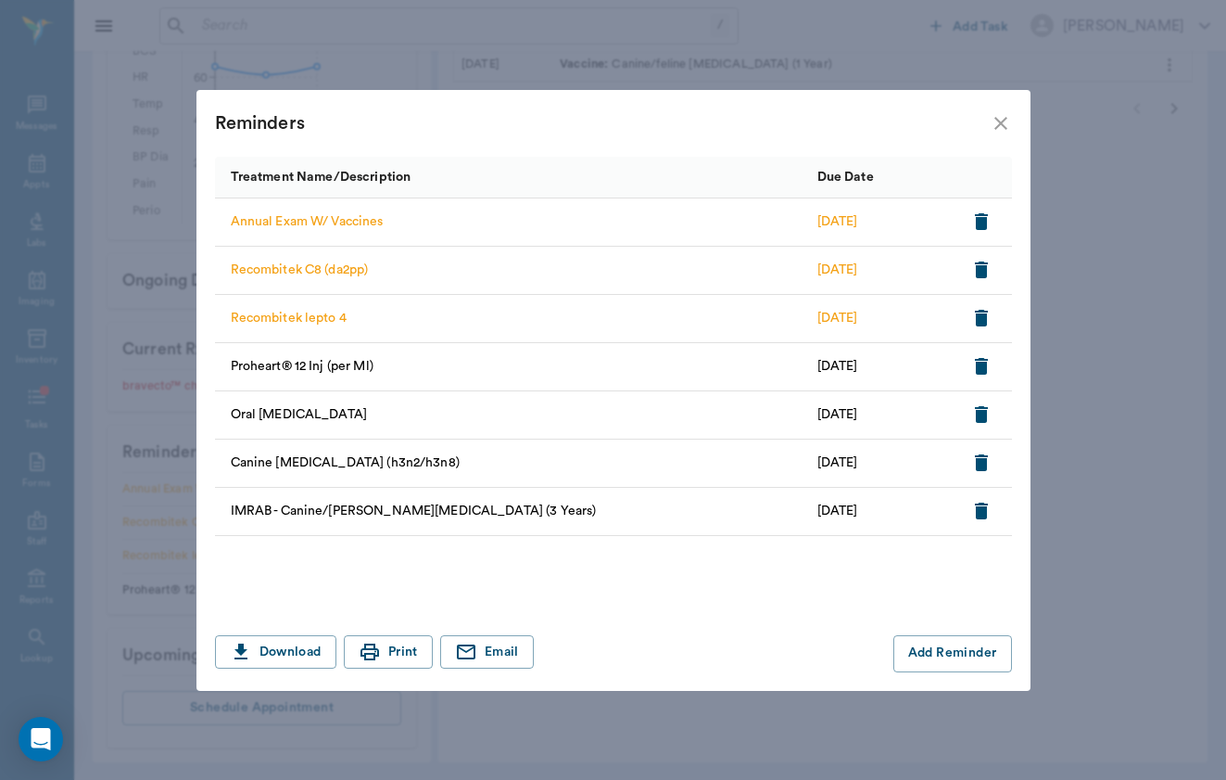
click at [998, 115] on icon "close" at bounding box center [1001, 123] width 22 height 22
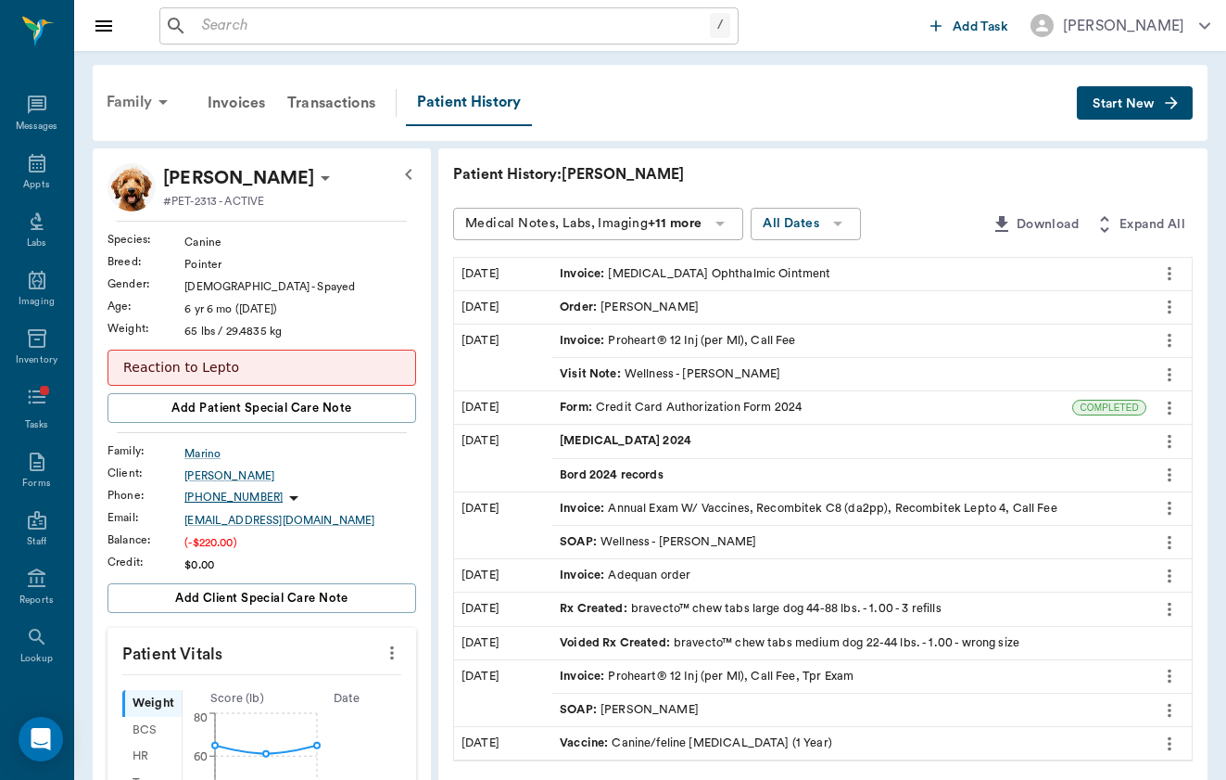
scroll to position [0, 0]
click at [176, 99] on div "Family" at bounding box center [140, 102] width 90 height 44
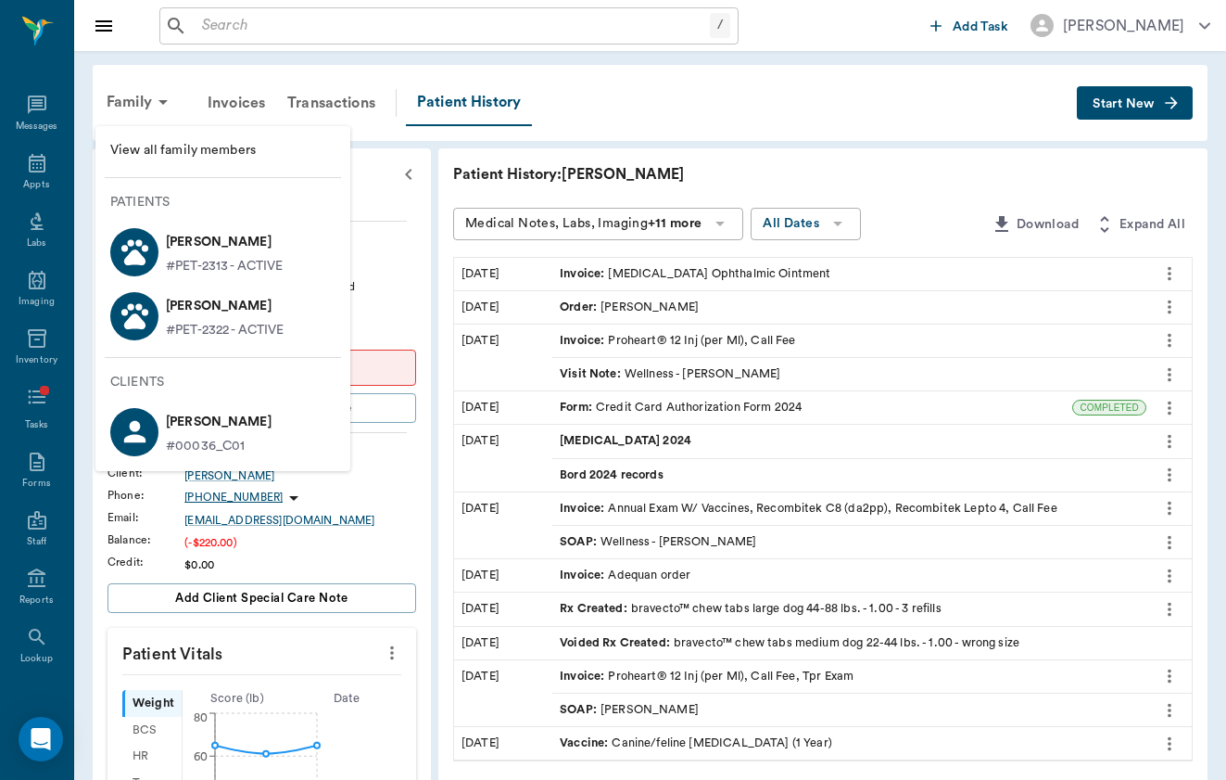
click at [146, 298] on div at bounding box center [134, 316] width 48 height 48
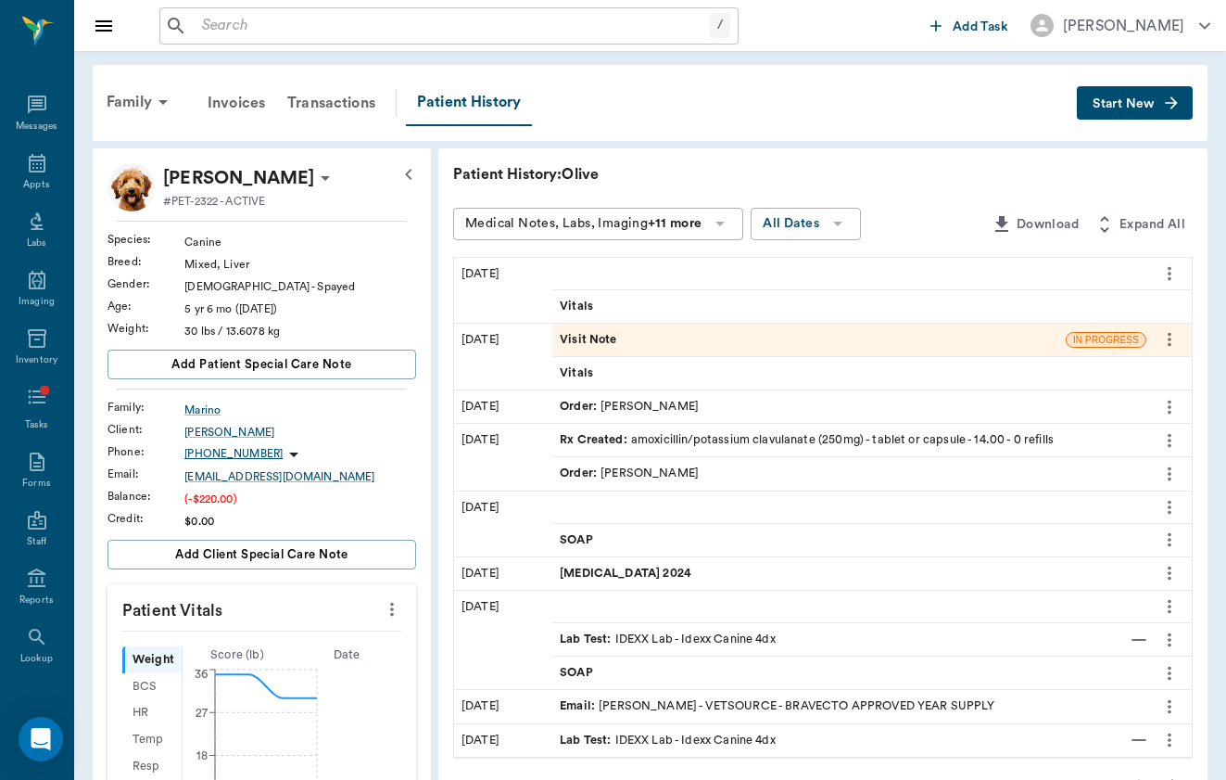
click at [137, 111] on div "Family" at bounding box center [140, 102] width 90 height 44
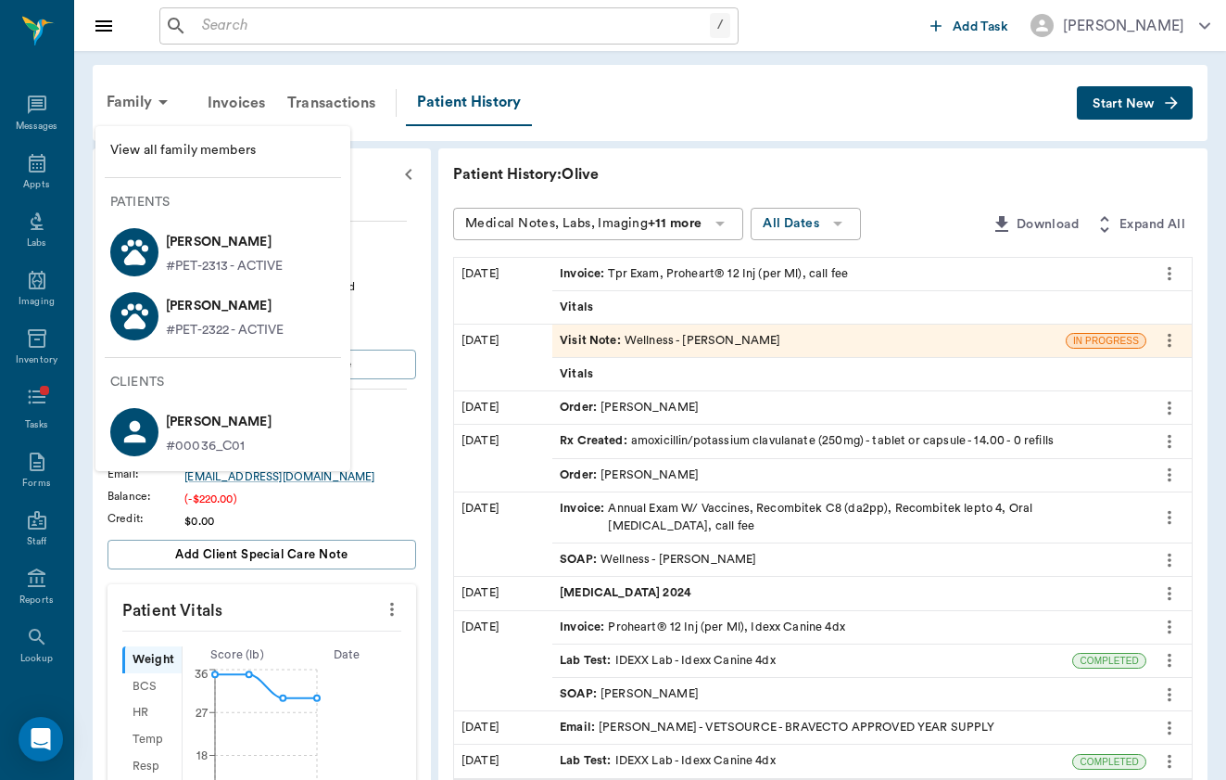
click at [204, 259] on p "#PET-2313 - ACTIVE" at bounding box center [224, 266] width 117 height 19
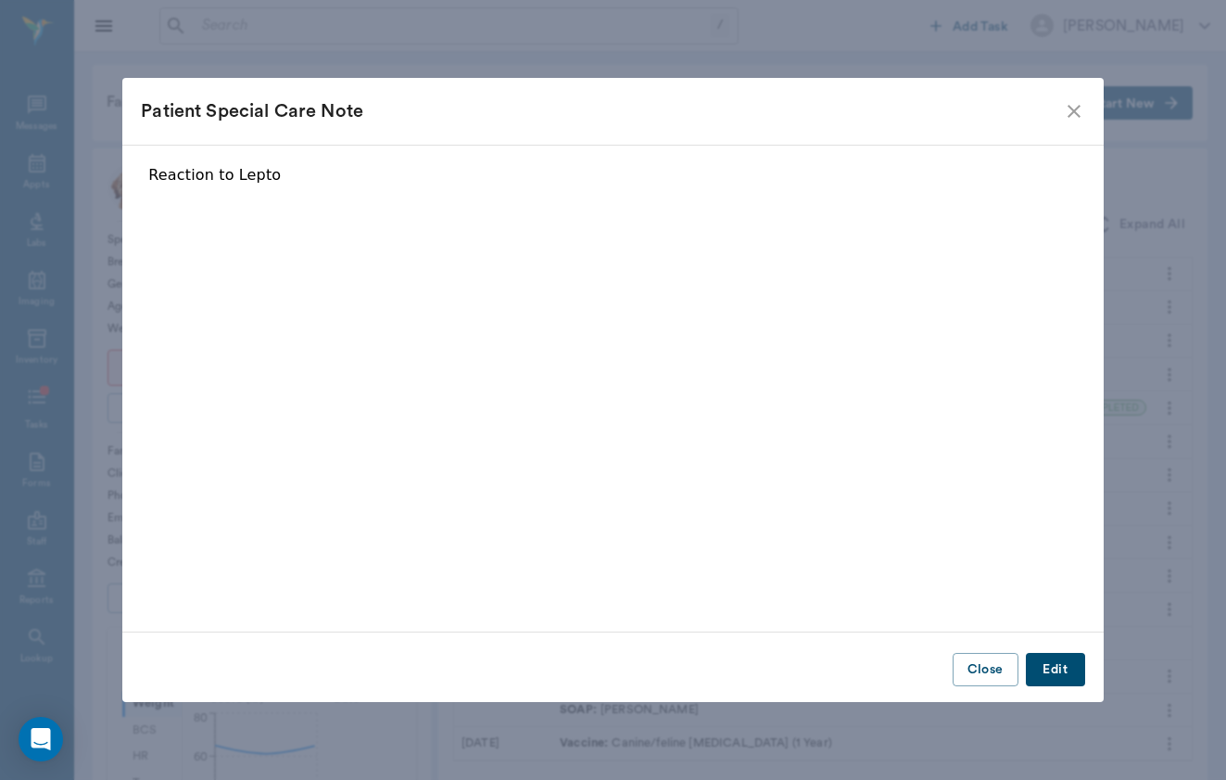
click at [1068, 119] on icon "close" at bounding box center [1074, 111] width 22 height 22
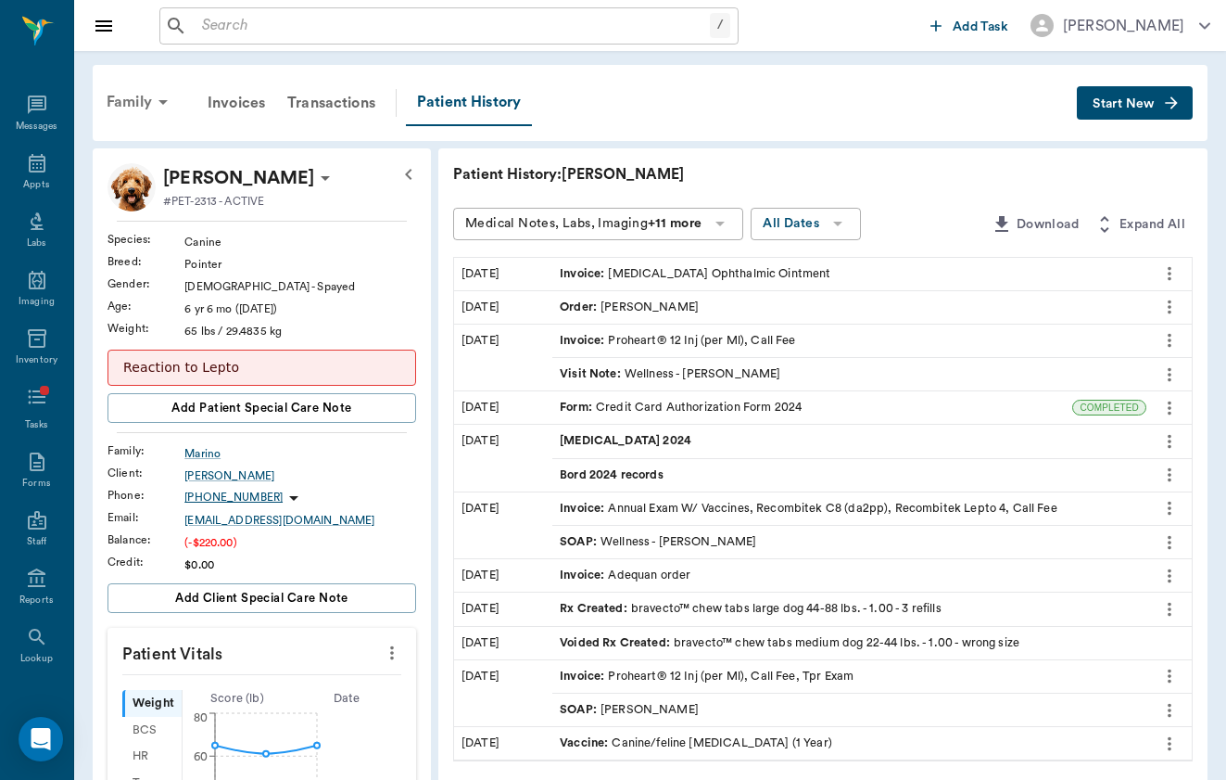
scroll to position [-1, 0]
click at [153, 113] on icon at bounding box center [163, 102] width 22 height 22
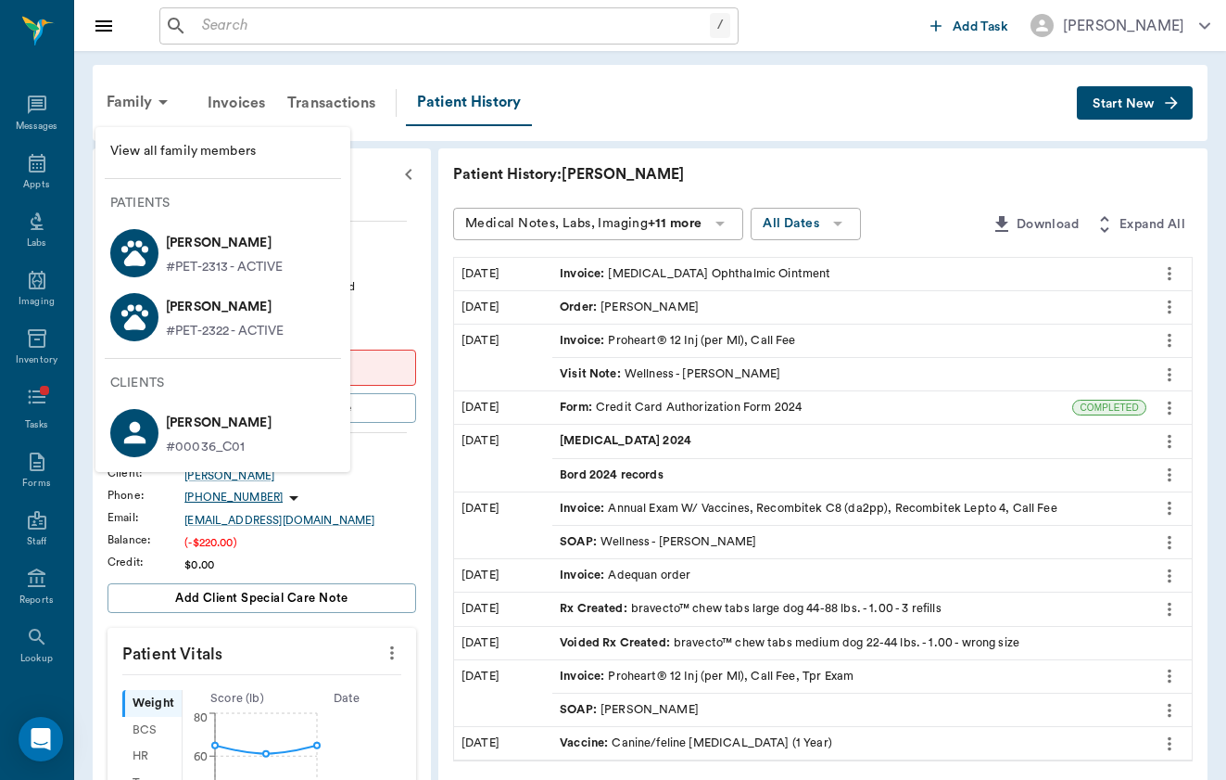
click at [162, 307] on div "[PERSON_NAME] #PET-2322 - ACTIVE" at bounding box center [221, 316] width 125 height 49
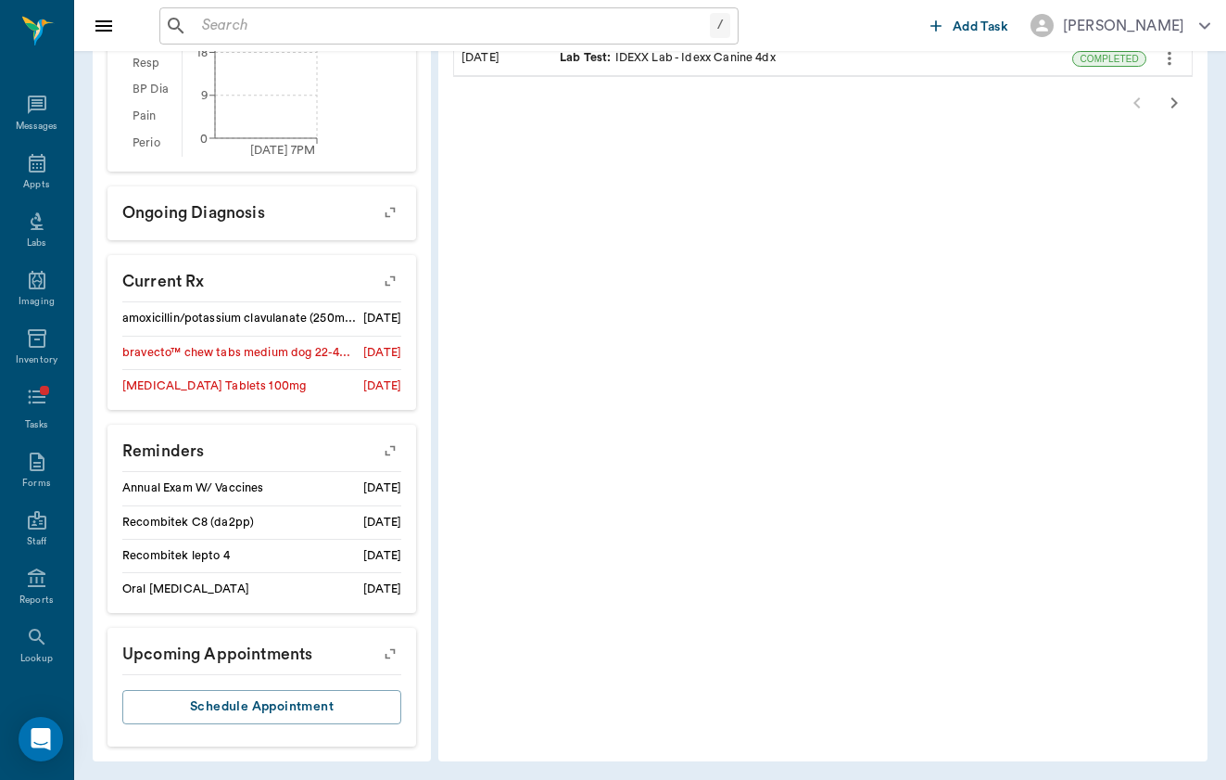
scroll to position [702, 0]
click at [377, 446] on icon "button" at bounding box center [390, 451] width 26 height 26
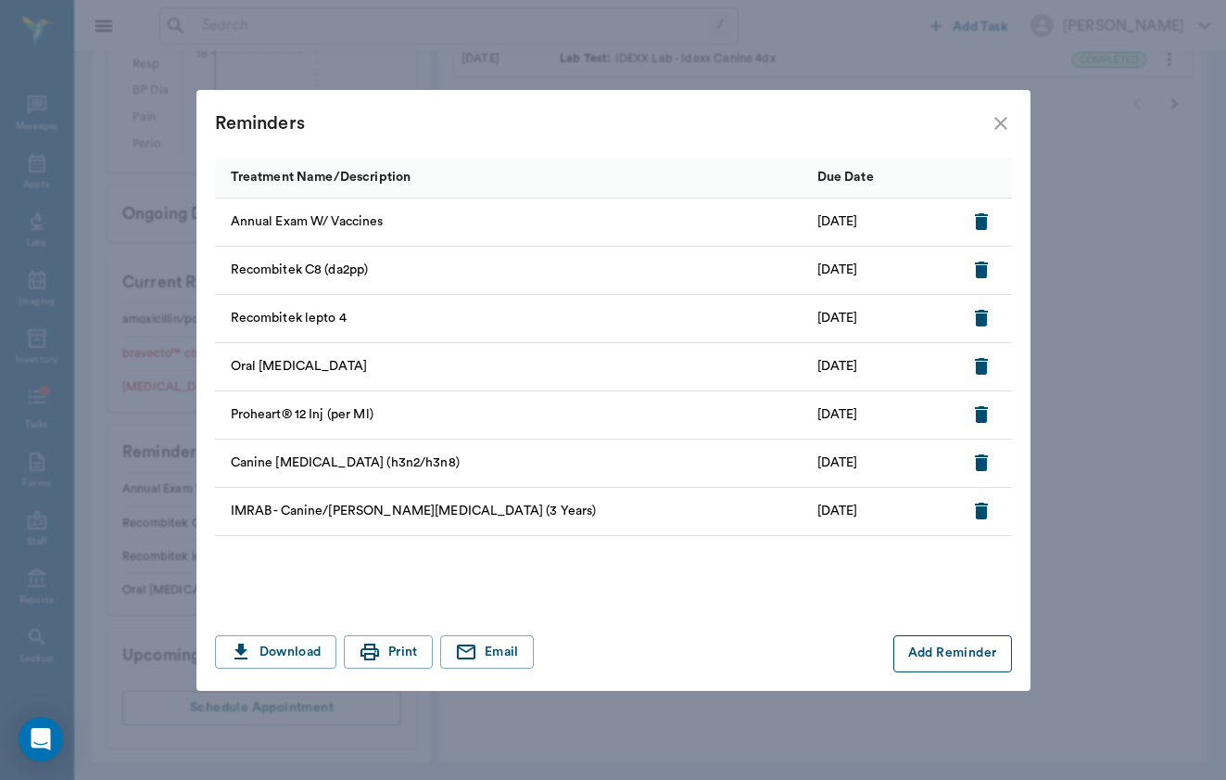
click at [983, 659] on button "Add Reminder" at bounding box center [953, 653] width 119 height 37
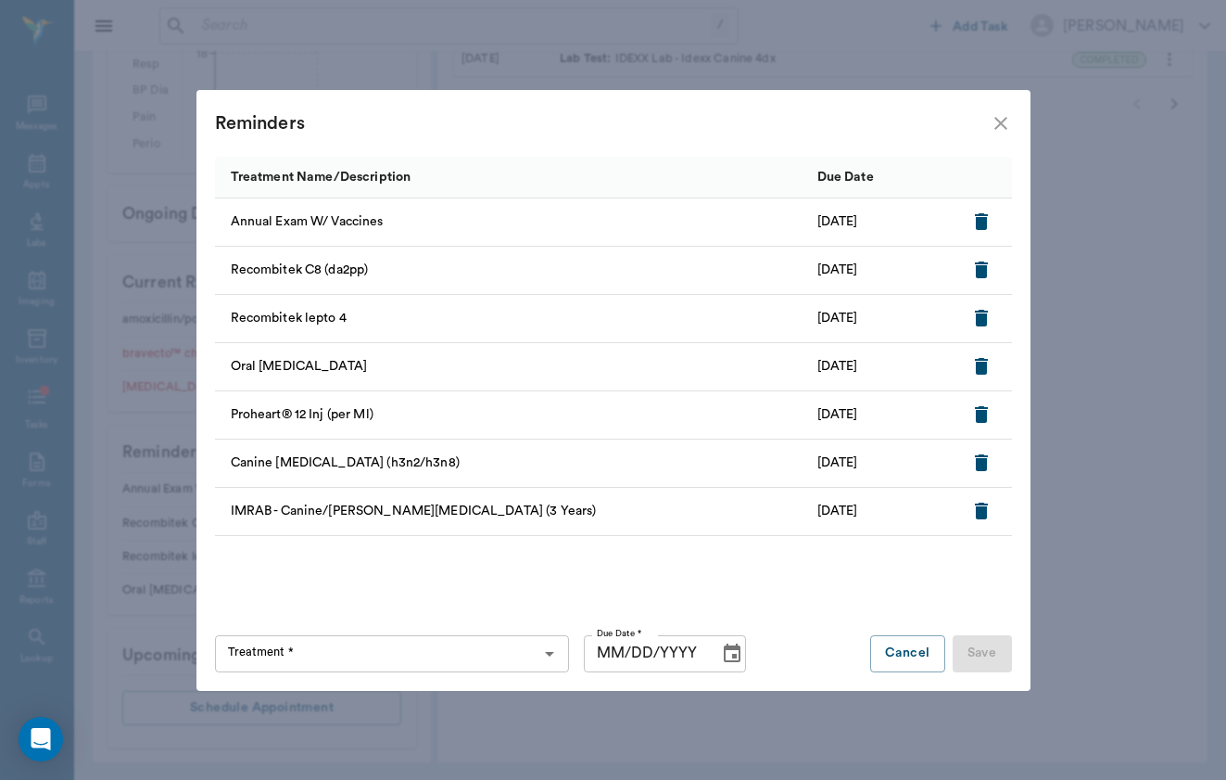
click at [339, 652] on input "Treatment *" at bounding box center [377, 654] width 312 height 26
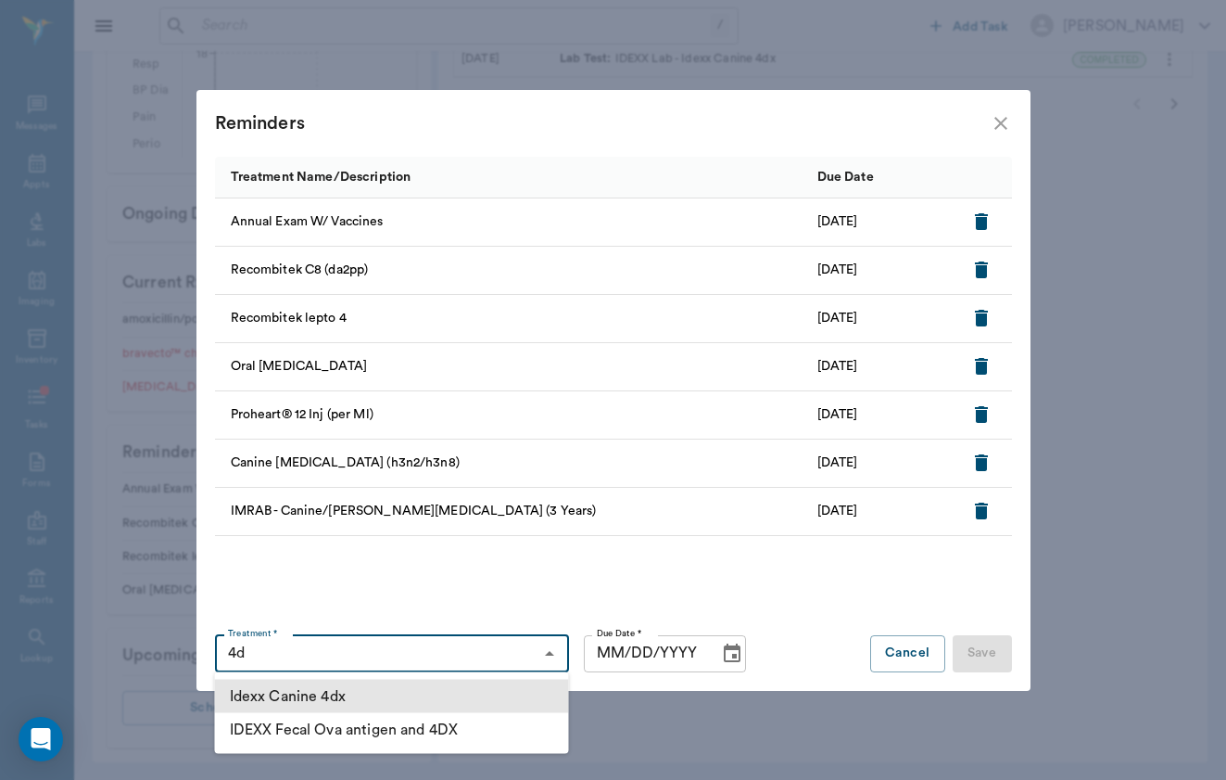
click at [462, 687] on li "Idexx Canine 4dx" at bounding box center [392, 695] width 354 height 33
type input "Idexx Canine 4dx"
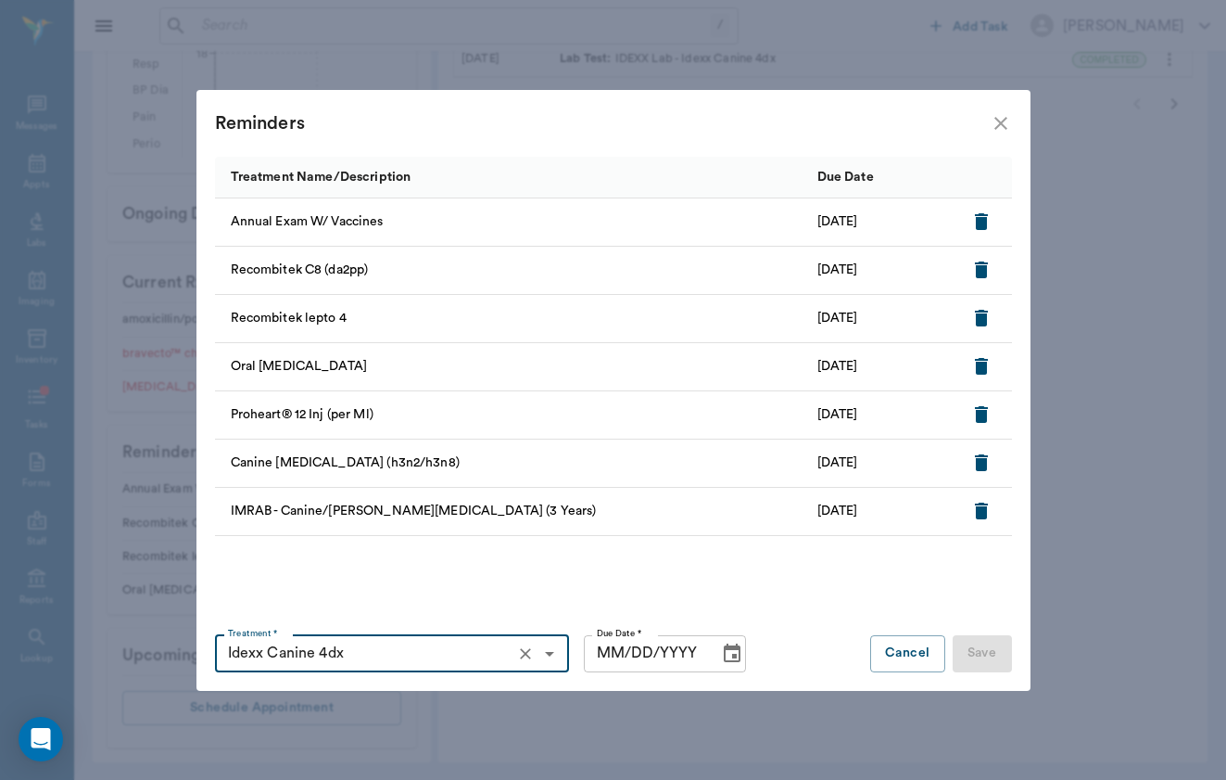
click at [590, 653] on input "MM/DD/YYYY" at bounding box center [645, 653] width 122 height 37
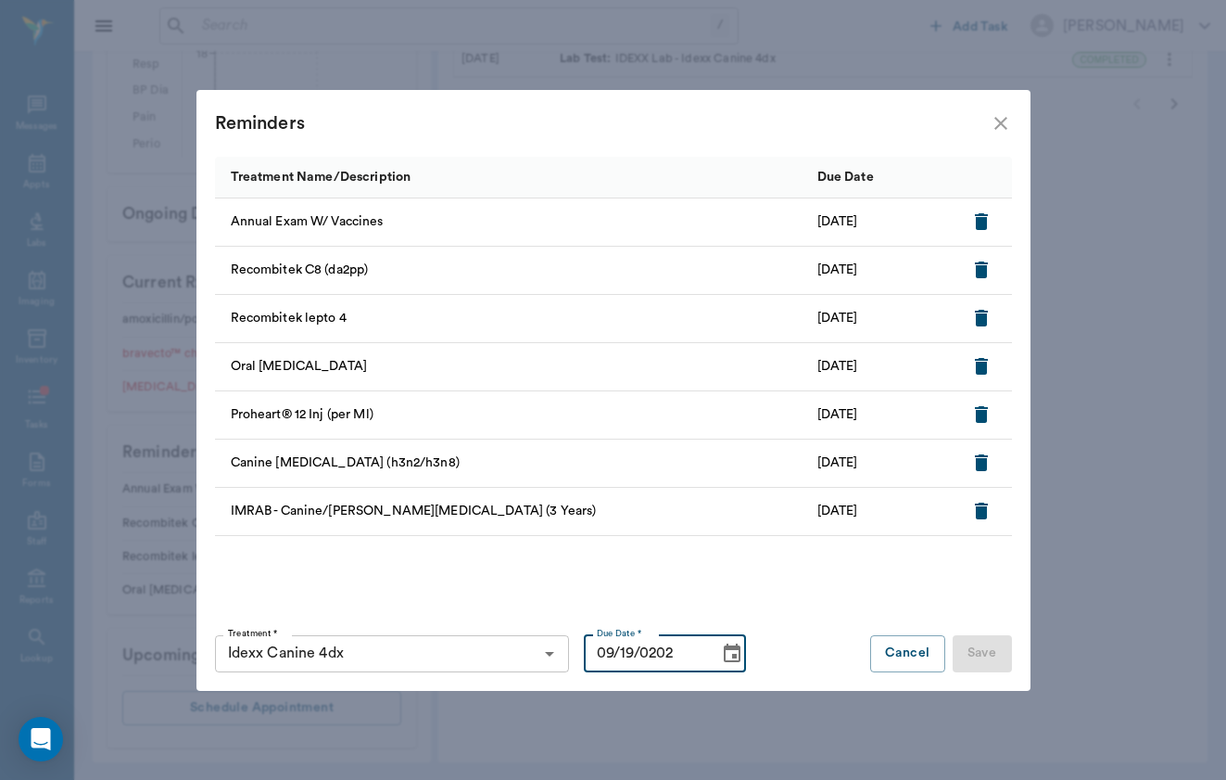
type input "[DATE]"
click at [975, 652] on button "Save" at bounding box center [982, 653] width 59 height 37
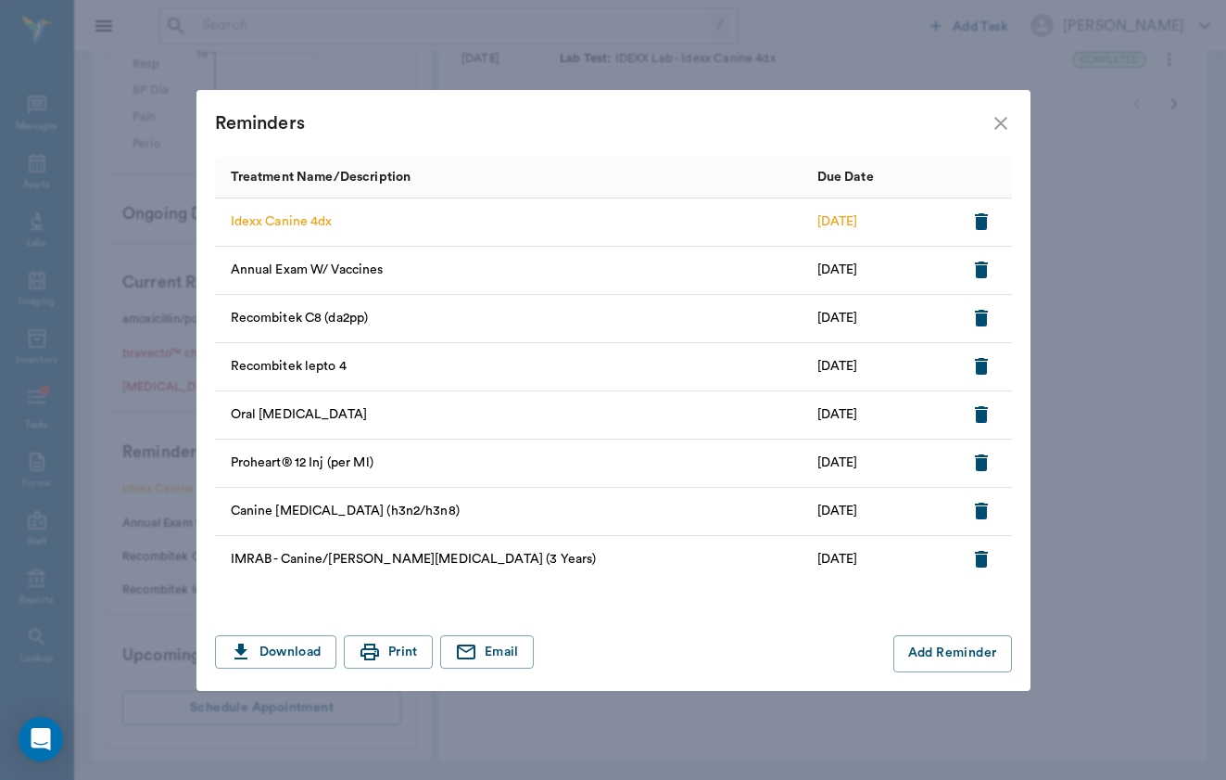
click at [995, 123] on icon "close" at bounding box center [1001, 123] width 22 height 22
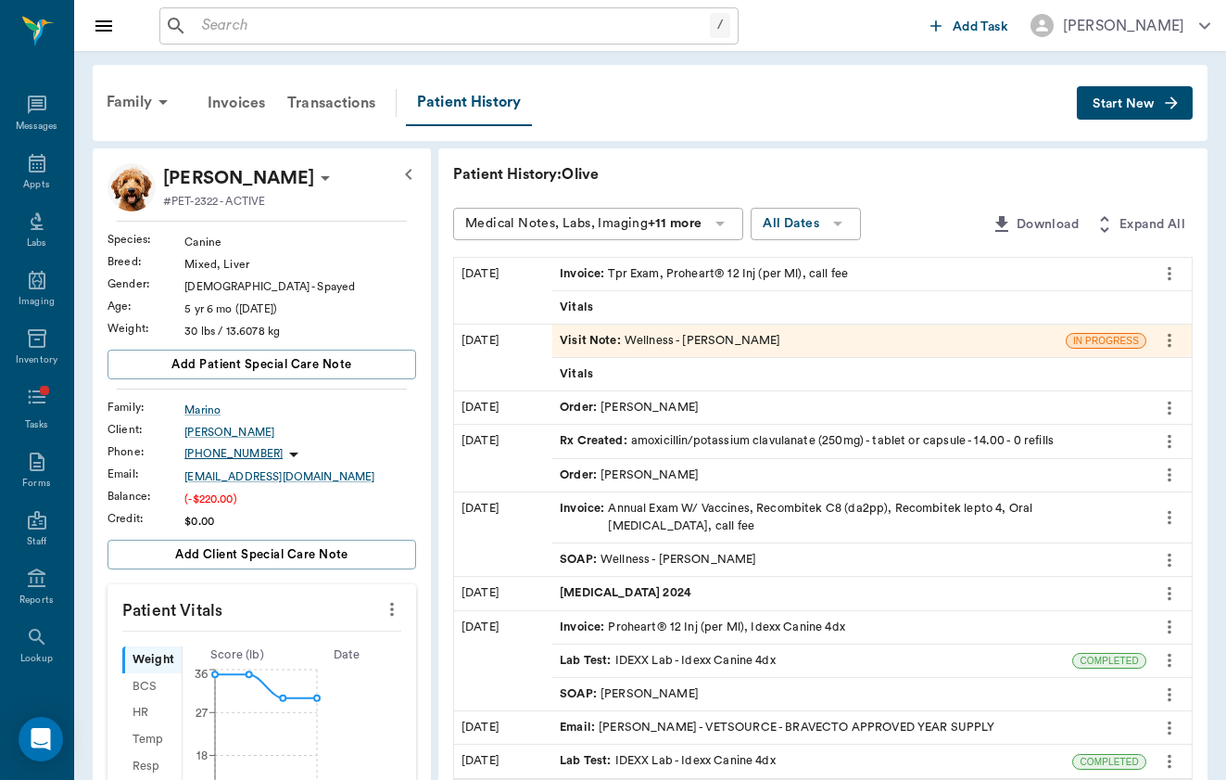
scroll to position [0, 0]
click at [57, 109] on div "Messages" at bounding box center [36, 115] width 73 height 58
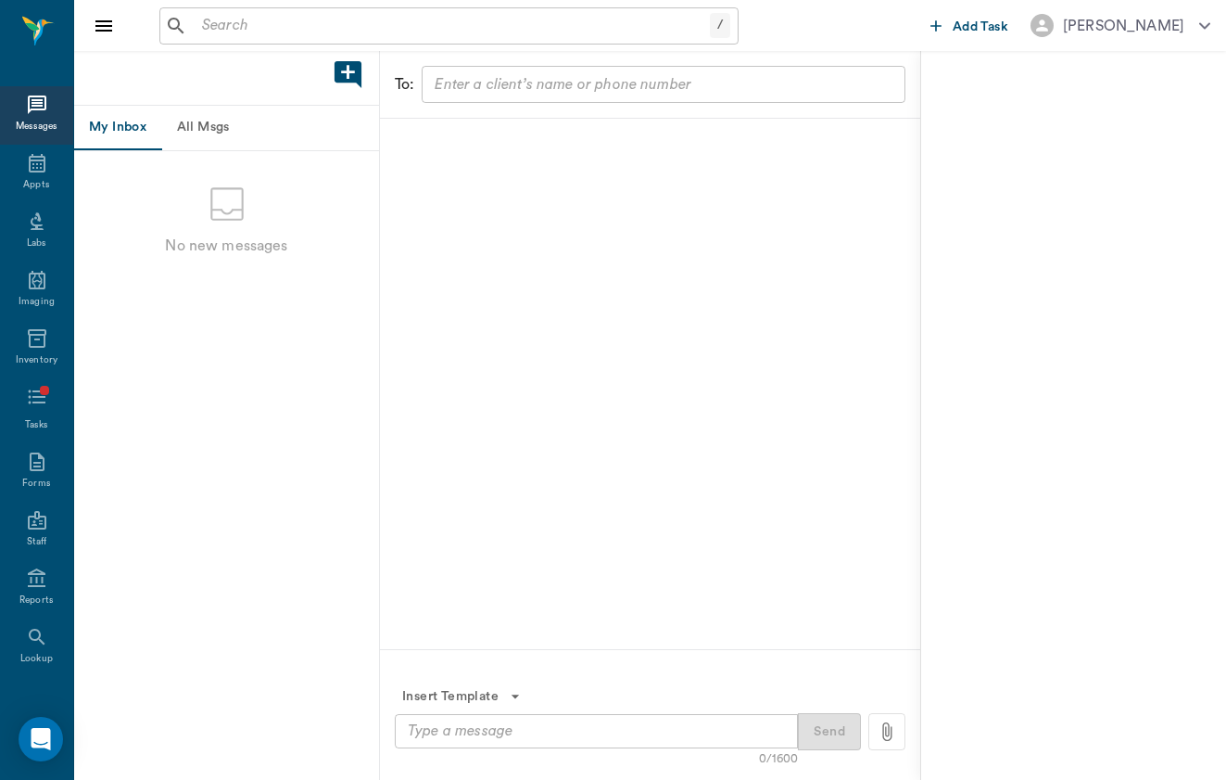
click at [193, 124] on button "All Msgs" at bounding box center [202, 128] width 83 height 44
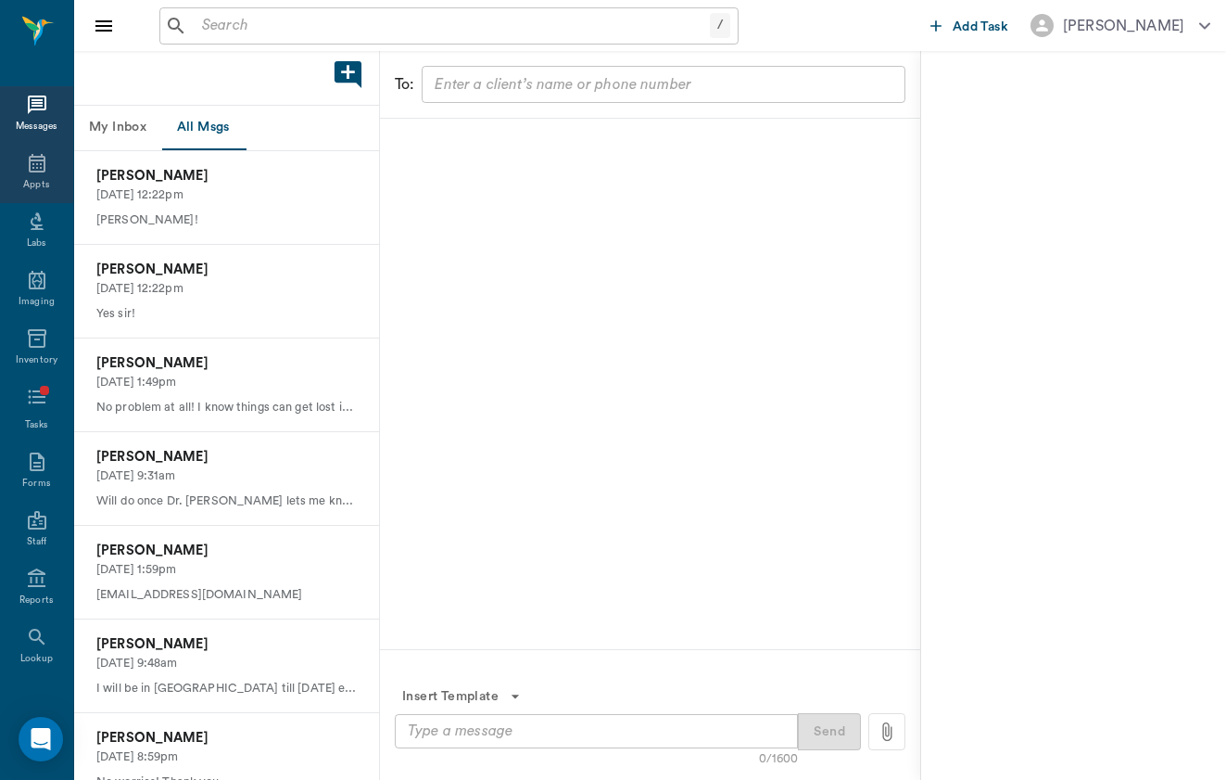
click at [42, 146] on div "Appts" at bounding box center [36, 174] width 73 height 58
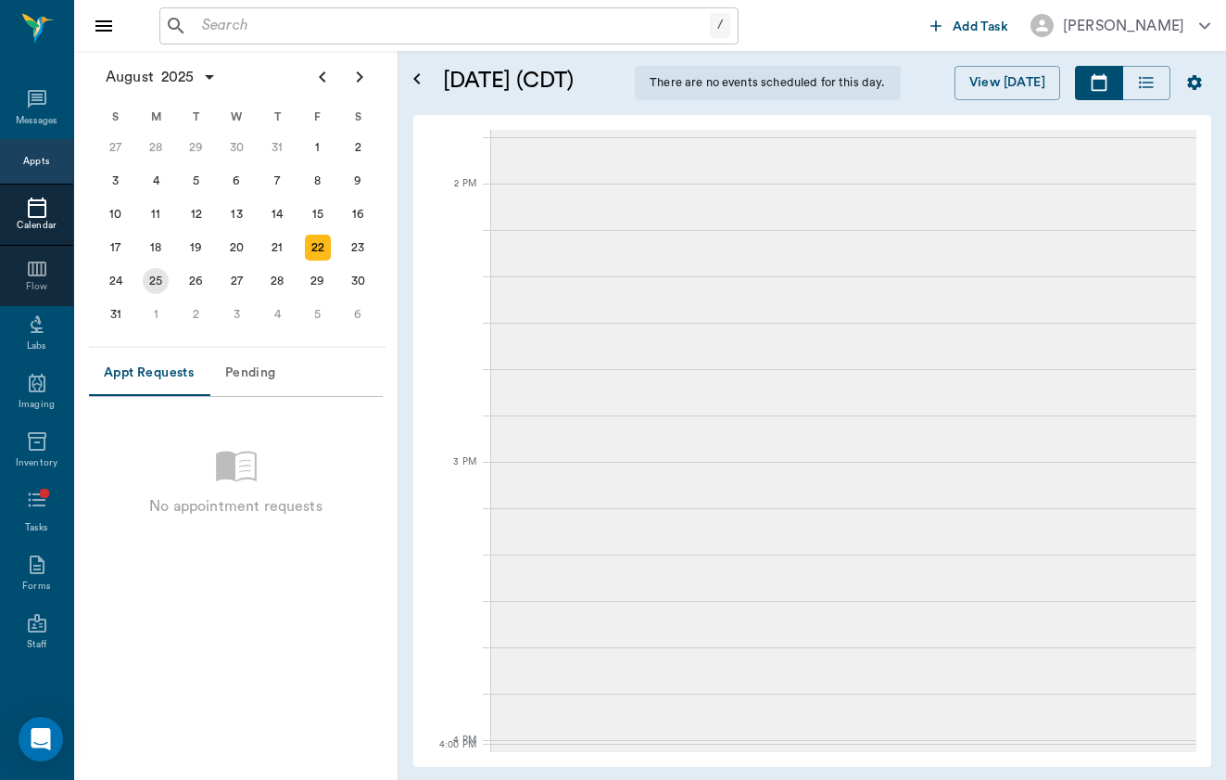
click at [142, 287] on div "25" at bounding box center [156, 280] width 41 height 33
click at [37, 640] on div "Staff" at bounding box center [36, 633] width 73 height 58
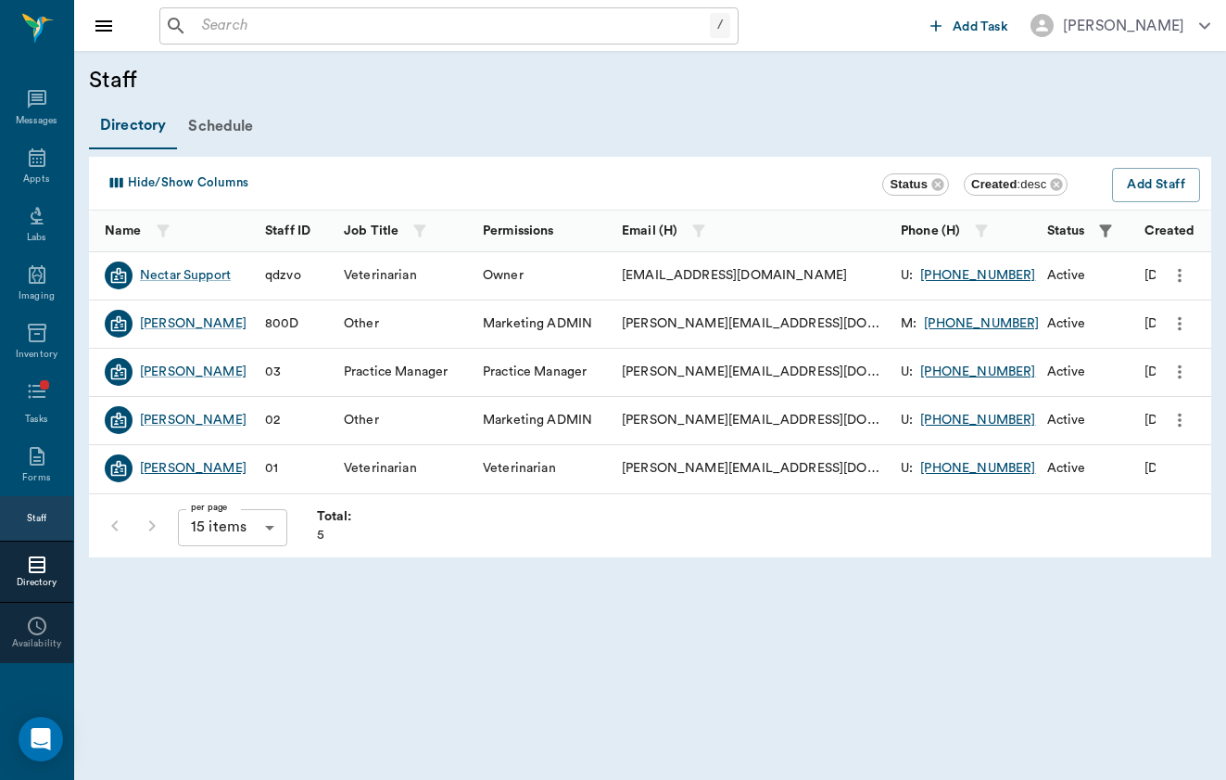
click at [197, 468] on div "[PERSON_NAME]" at bounding box center [193, 468] width 107 height 19
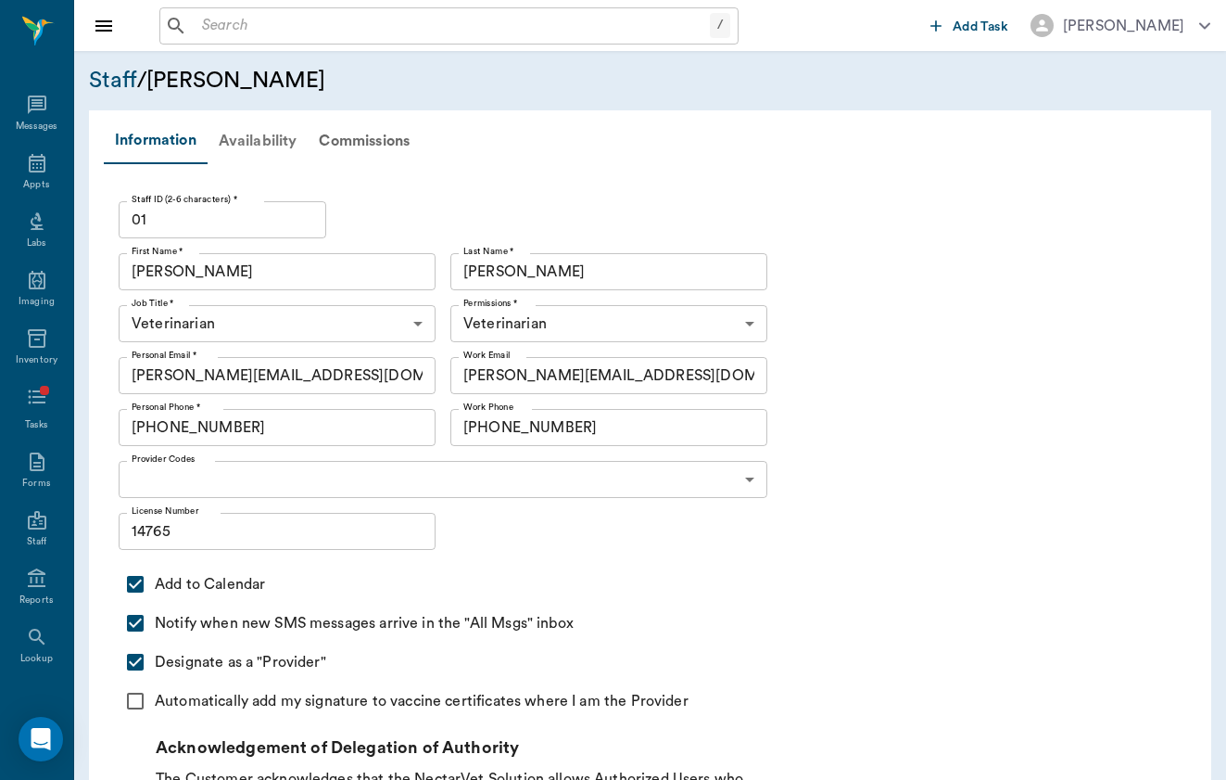
click at [283, 128] on div "Availability" at bounding box center [258, 141] width 101 height 44
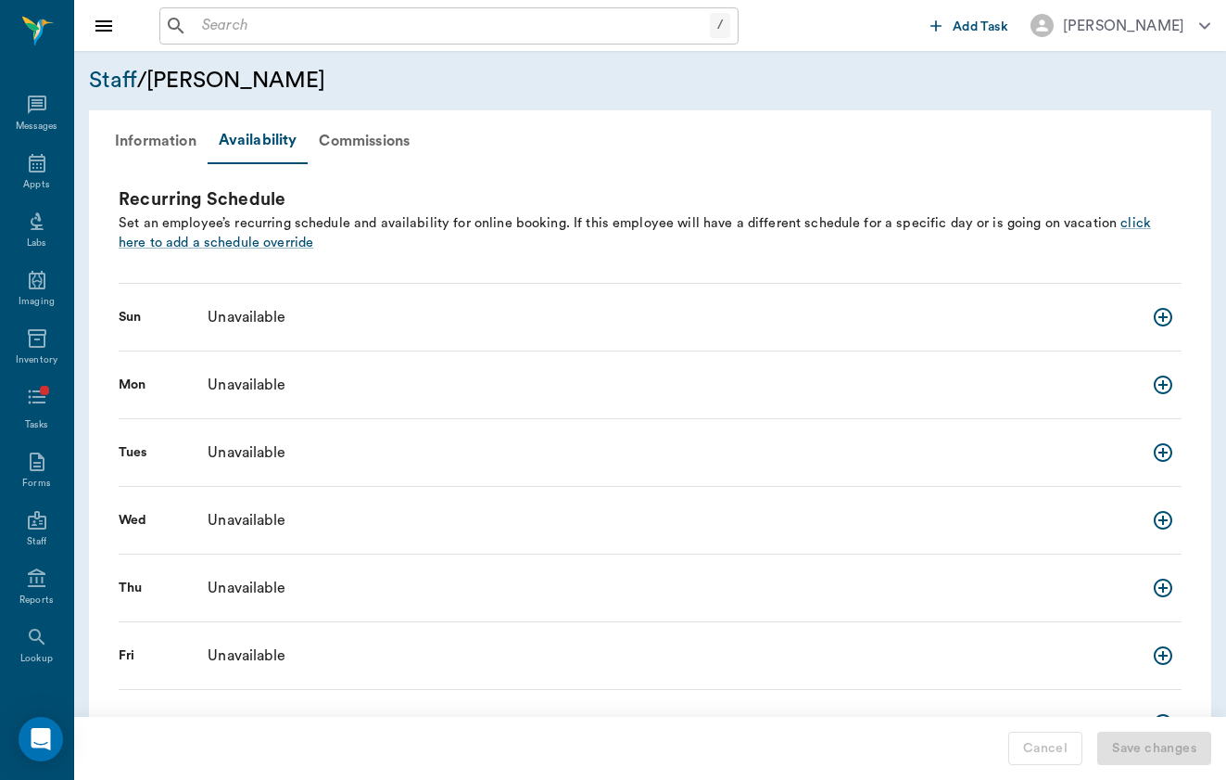
click at [235, 220] on div "Set an employee’s recurring schedule and availability for online booking. If th…" at bounding box center [650, 233] width 1063 height 40
click at [235, 235] on span "click here to add a schedule override" at bounding box center [635, 233] width 1033 height 34
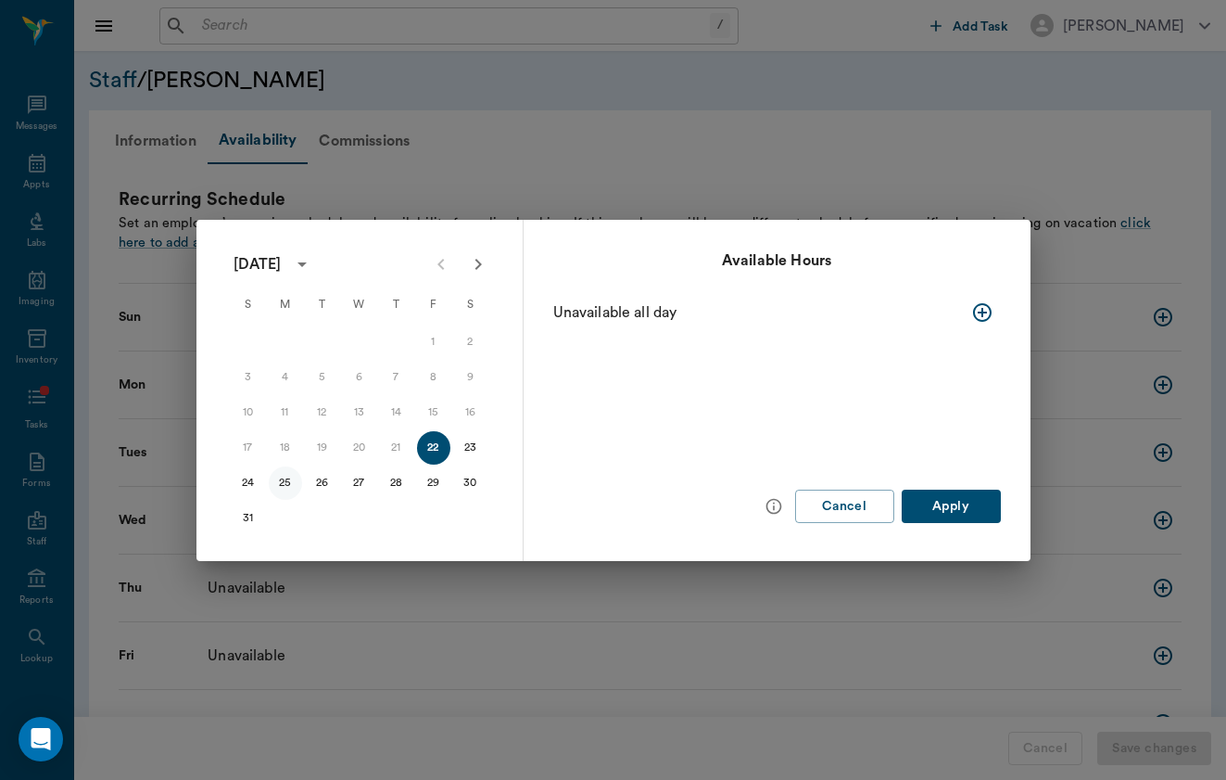
click at [285, 473] on button "25" at bounding box center [285, 482] width 33 height 33
click at [974, 302] on icon "button" at bounding box center [982, 312] width 22 height 22
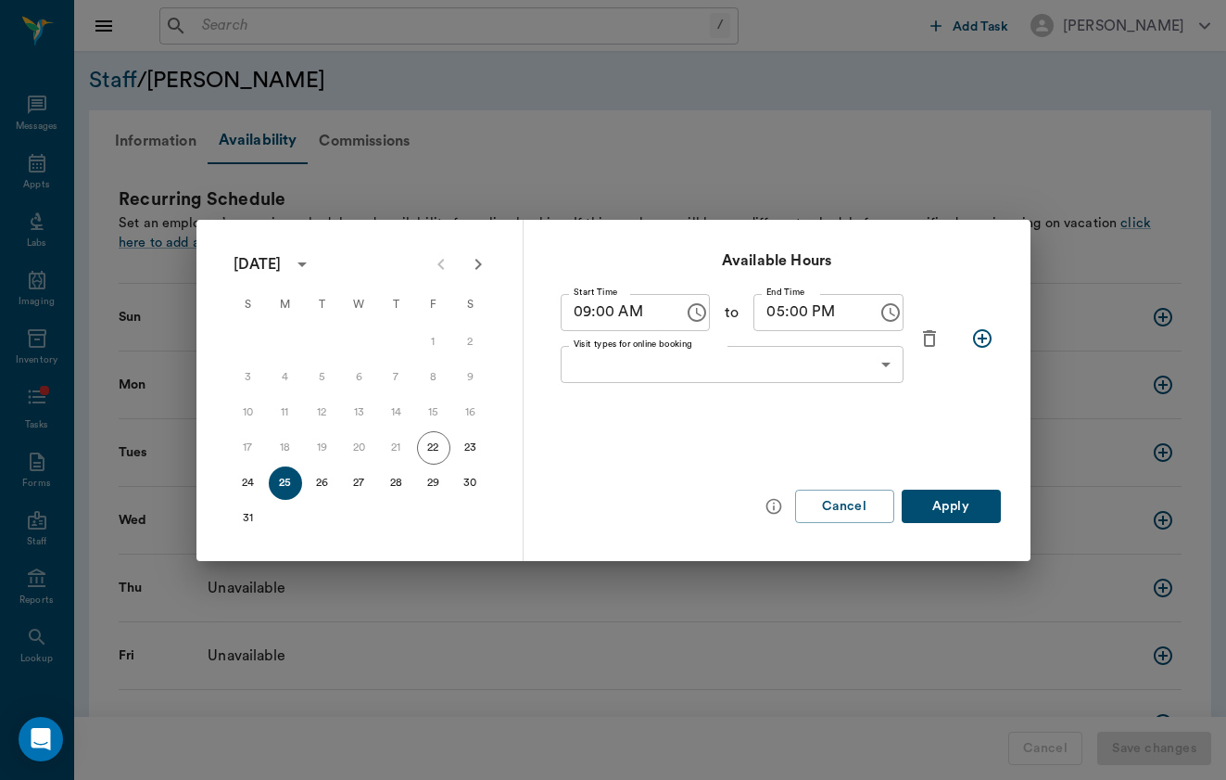
click at [856, 367] on body "/ ​ Add Task [PERSON_NAME] Nectar Messages Appts Labs Imaging Inventory Tasks F…" at bounding box center [613, 426] width 1226 height 853
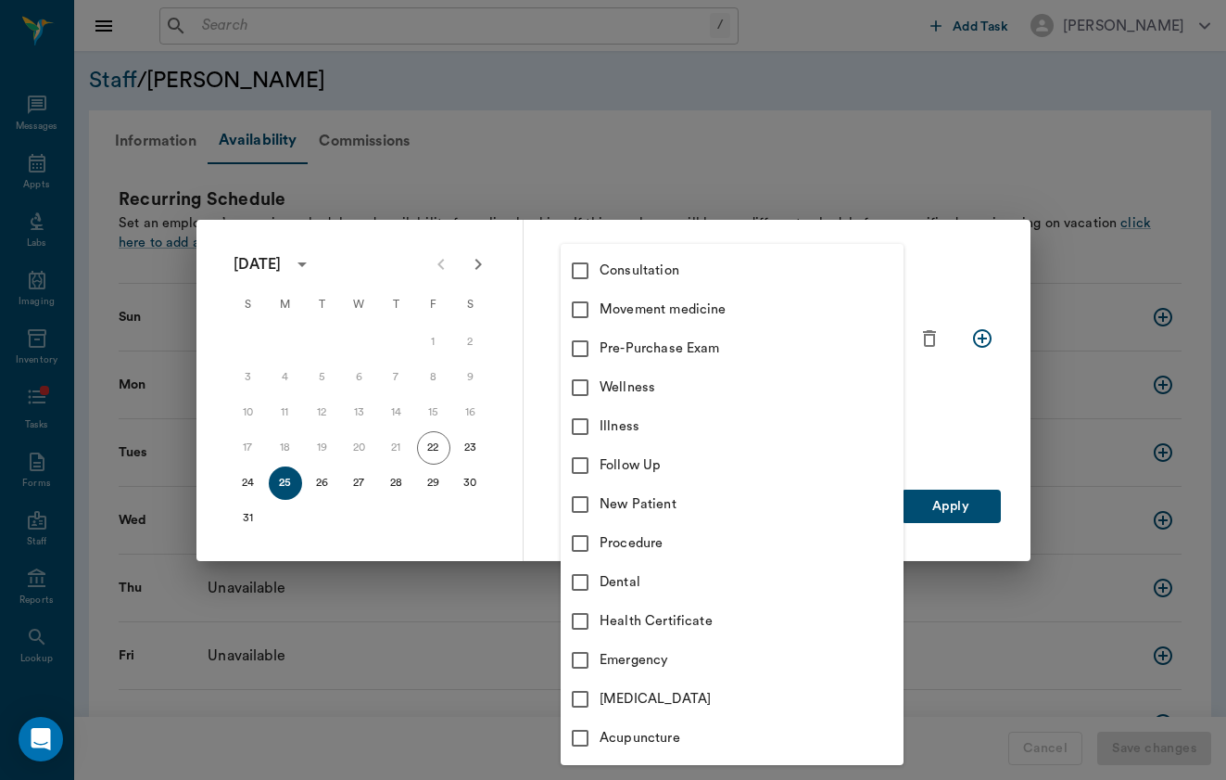
click at [860, 319] on div "Movement medicine" at bounding box center [752, 309] width 304 height 20
type input "6656c4aef87a612ea34fb244"
checkbox input "true"
checkbox input "false"
type input "6656c4aef87a612ea34fb244"
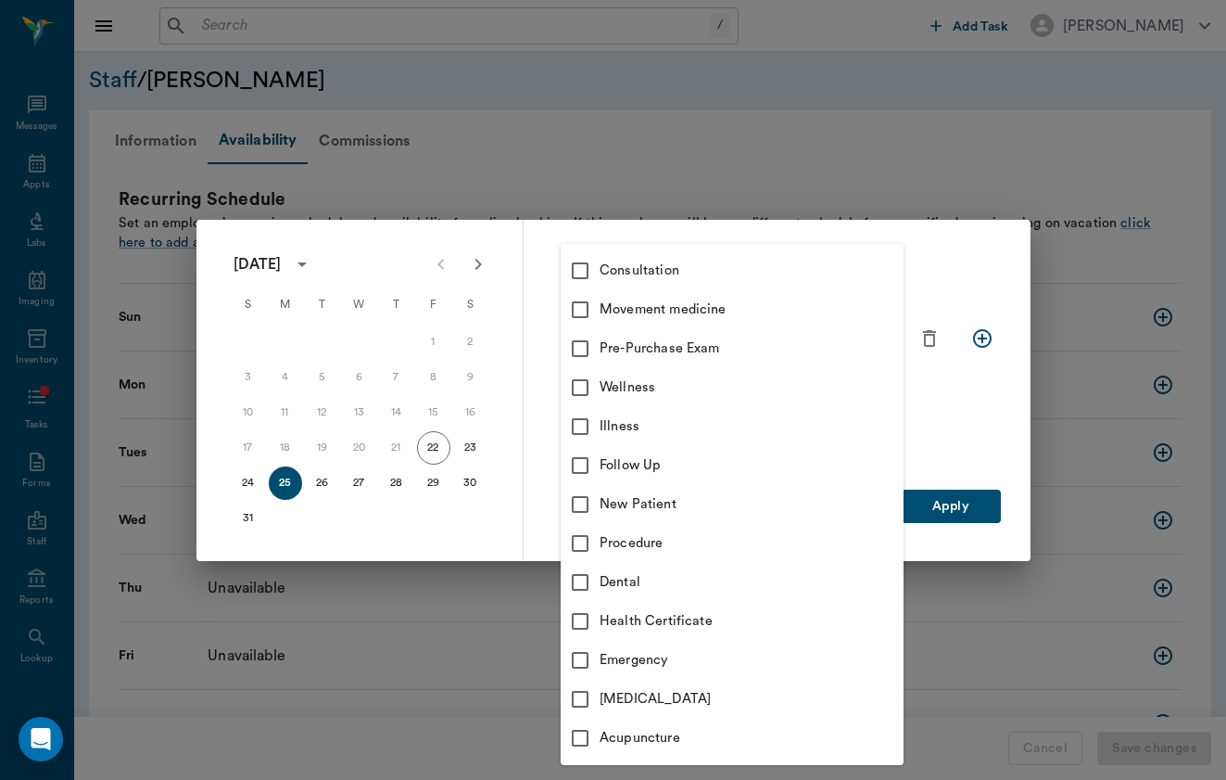
checkbox input "true"
click at [865, 276] on div "Consultation" at bounding box center [752, 270] width 304 height 20
type input "6656c4aef87a612ea34fb244,66193437c5bf6463a0ac76eb"
checkbox input "true"
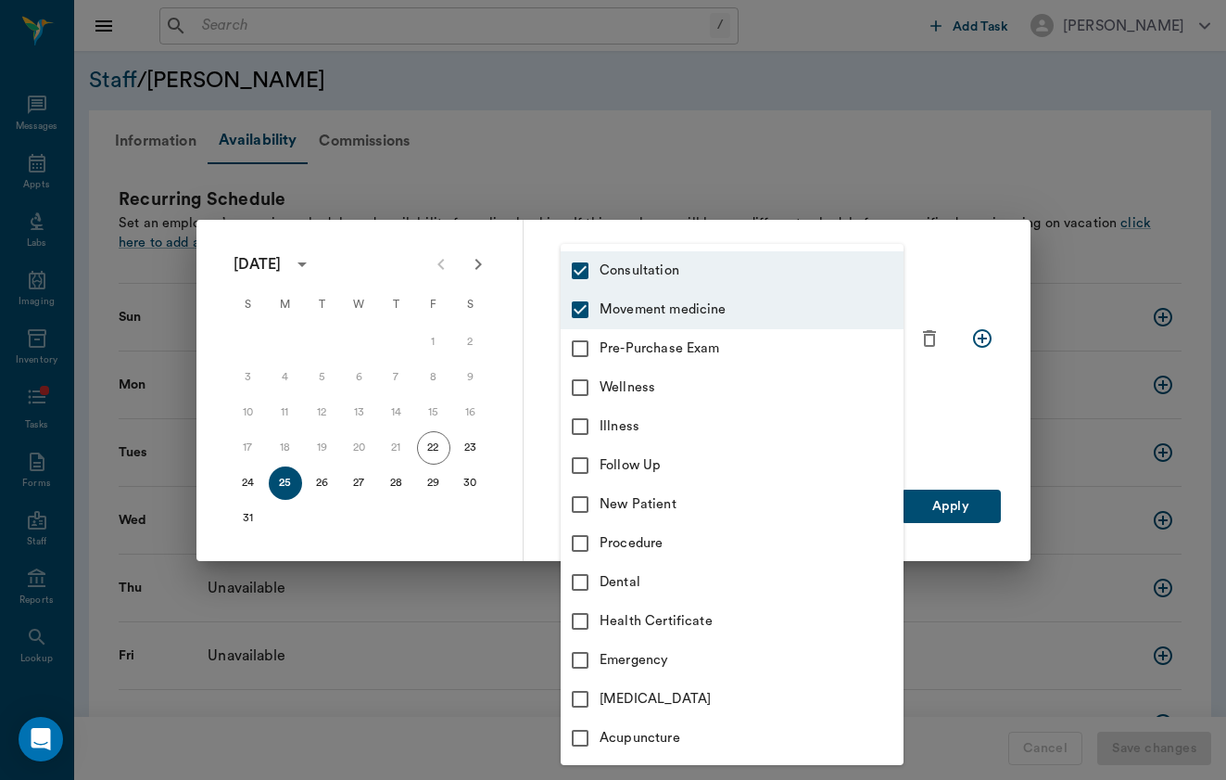
click at [991, 450] on div at bounding box center [613, 390] width 1226 height 780
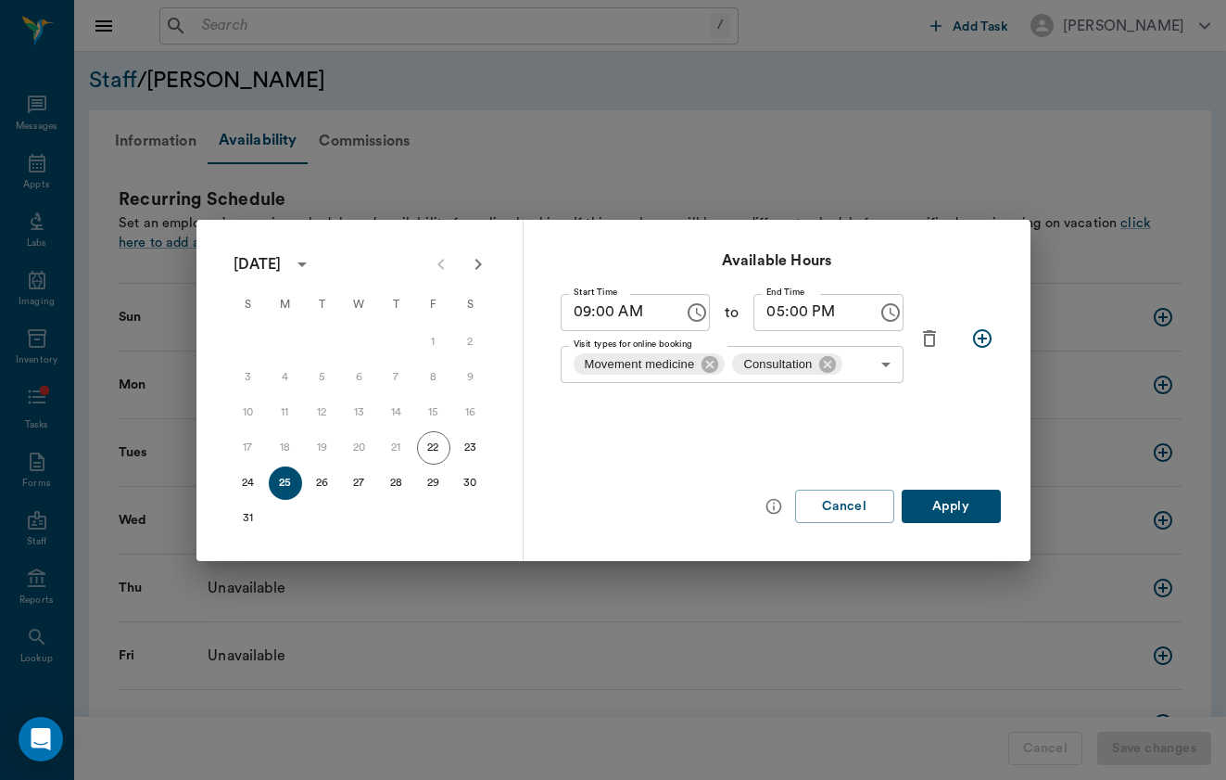
click at [950, 506] on button "Apply" at bounding box center [951, 506] width 99 height 34
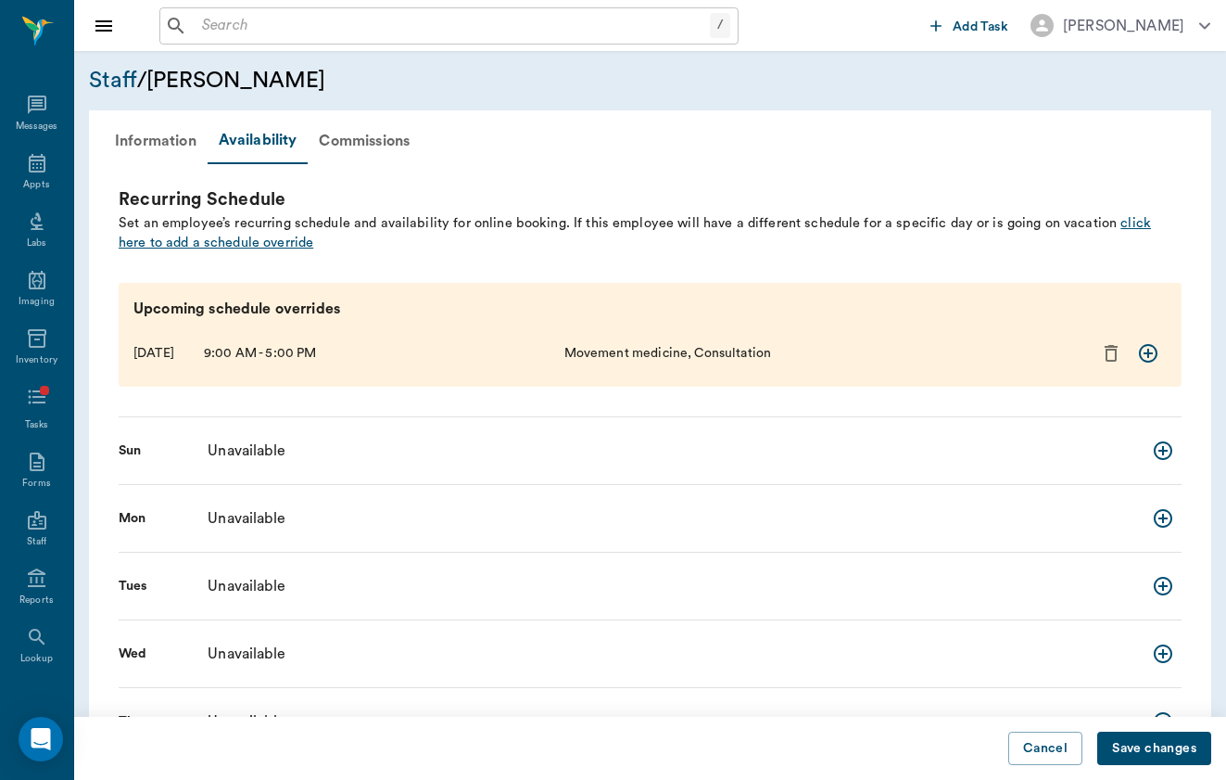
click at [261, 248] on span "click here to add a schedule override" at bounding box center [635, 233] width 1033 height 34
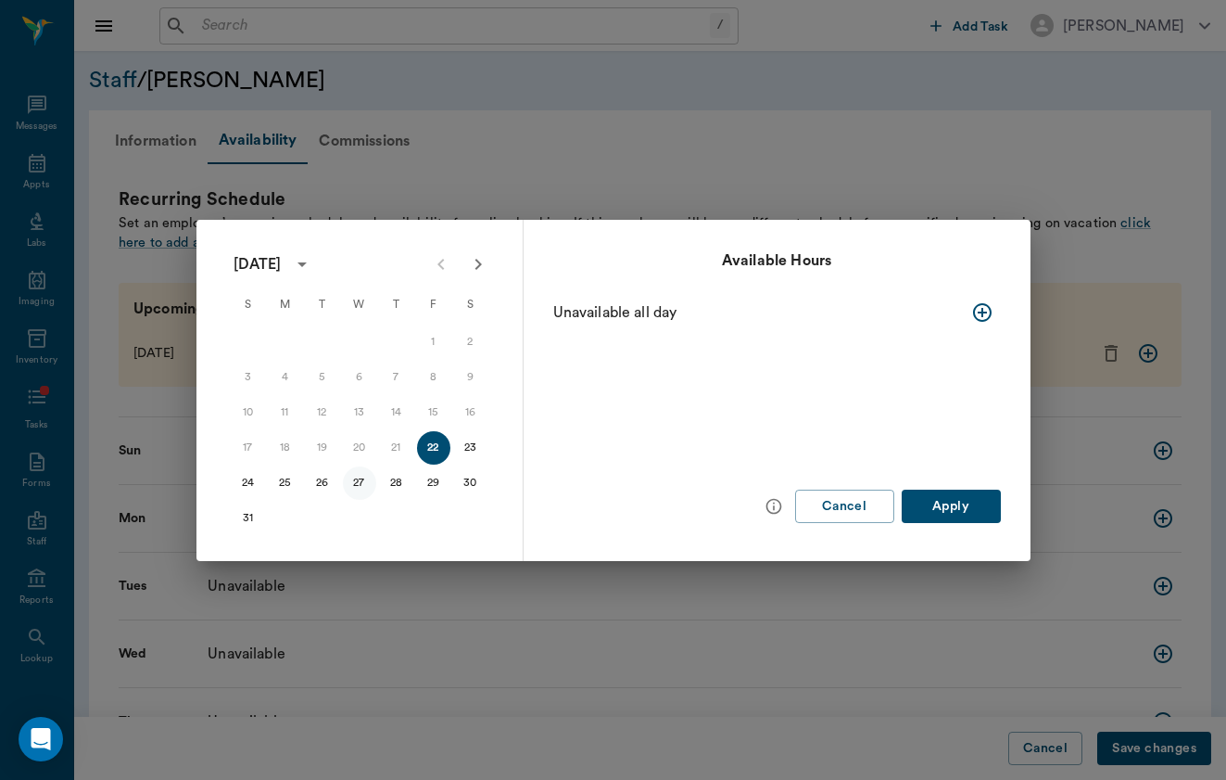
click at [365, 479] on button "27" at bounding box center [359, 482] width 33 height 33
click at [980, 312] on icon "button" at bounding box center [982, 312] width 22 height 22
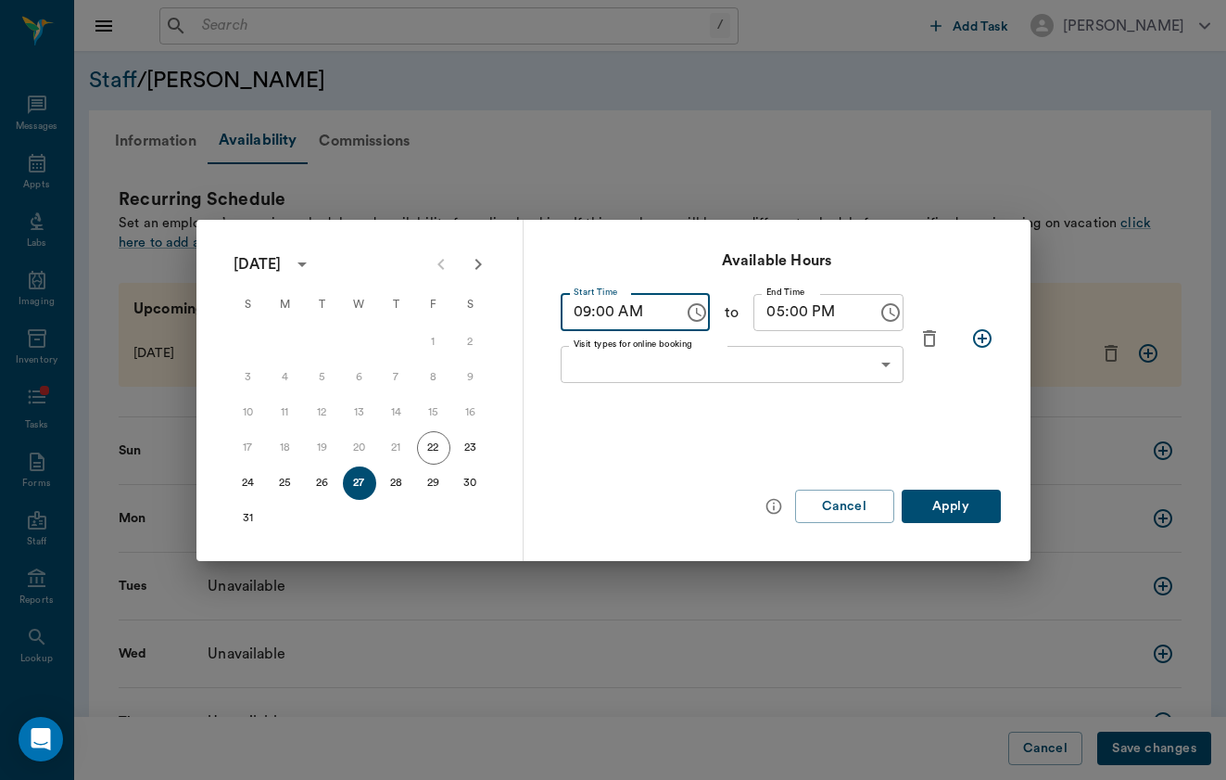
click at [658, 310] on input "09:00 AM" at bounding box center [616, 312] width 111 height 37
type input "04:00 PM"
click at [770, 314] on input "05:00 PM" at bounding box center [809, 312] width 111 height 37
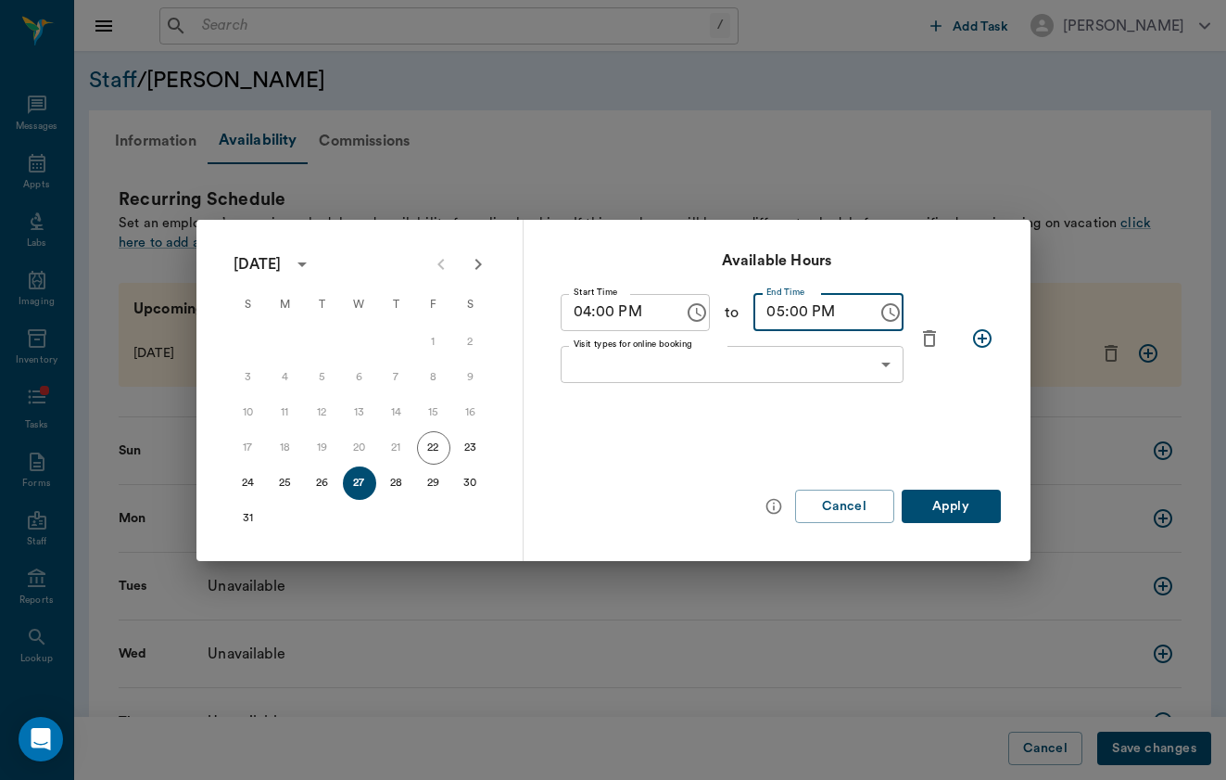
type input "07:00 PM"
click at [806, 341] on div "Visit types for online booking ​ Visit types for online booking" at bounding box center [732, 364] width 358 height 52
click at [806, 353] on body "/ ​ Add Task [PERSON_NAME] Nectar Messages Appts Labs Imaging Inventory Tasks F…" at bounding box center [613, 493] width 1226 height 986
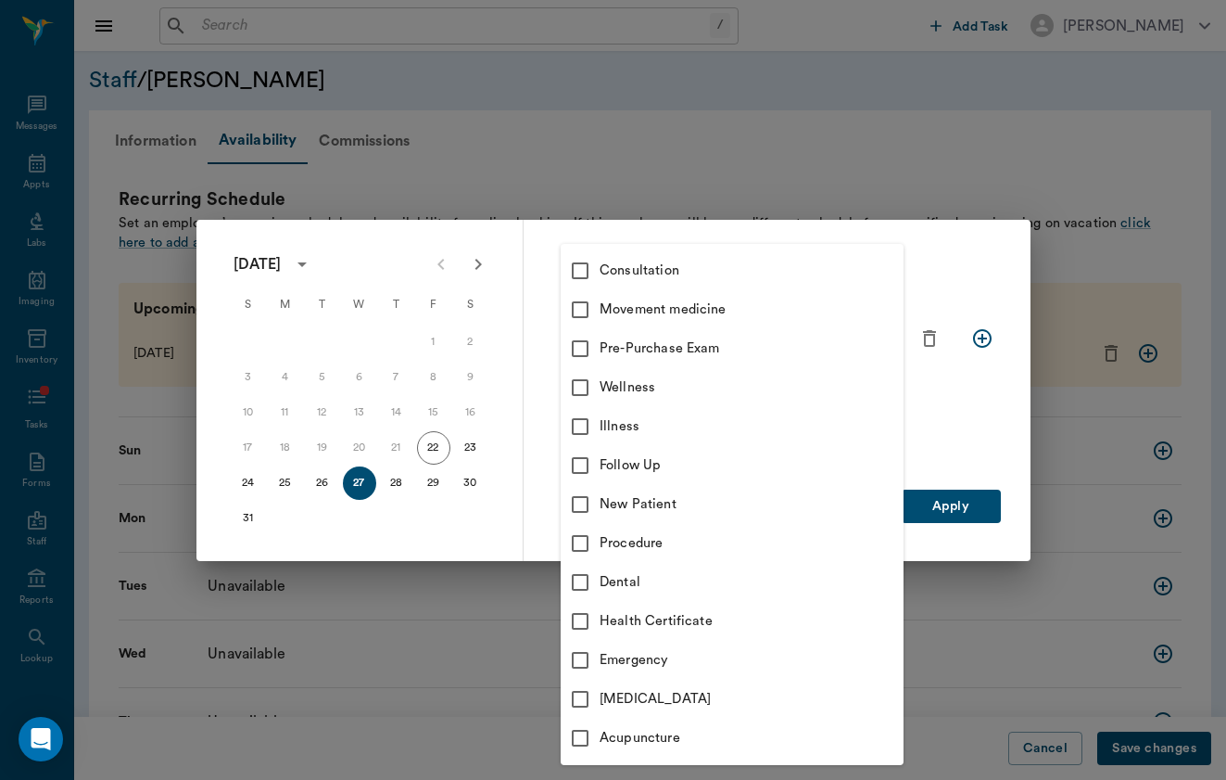
click at [816, 303] on div "Movement medicine" at bounding box center [752, 309] width 304 height 20
type input "6656c4aef87a612ea34fb244"
checkbox input "true"
type input "6656c4aef87a612ea34fb244"
checkbox input "true"
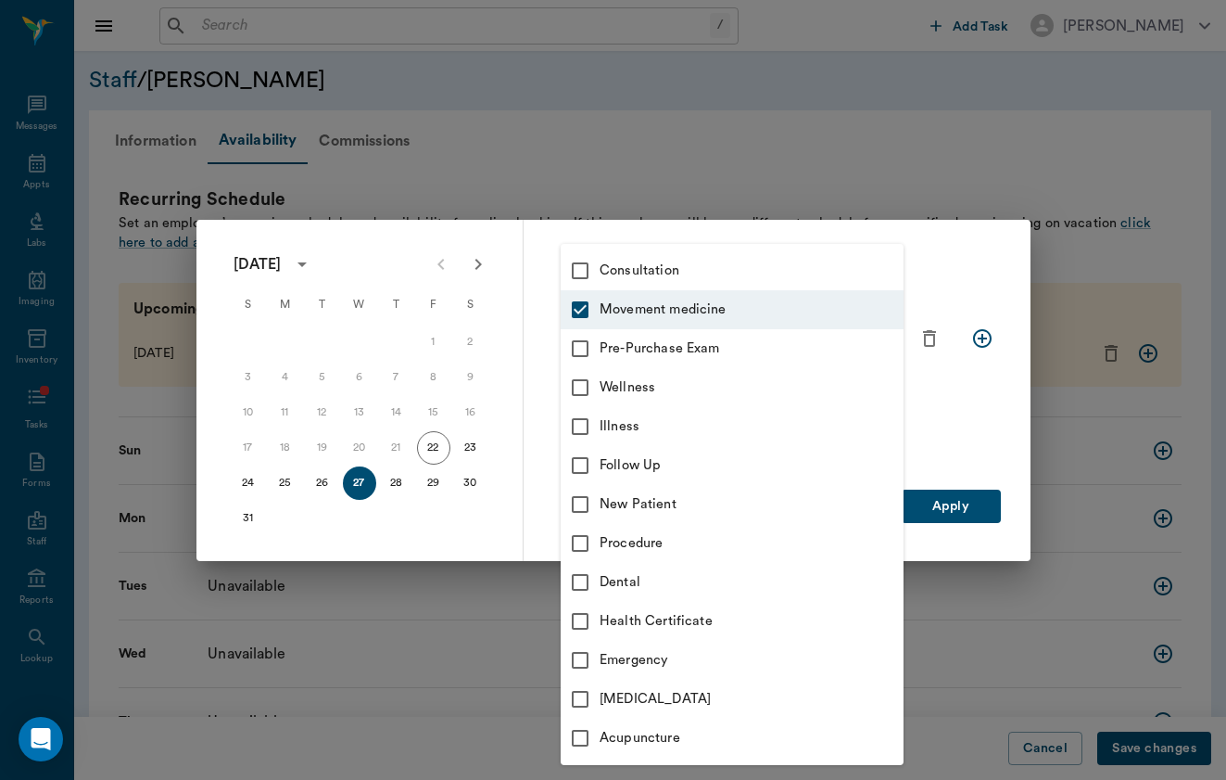
click at [983, 444] on div at bounding box center [613, 390] width 1226 height 780
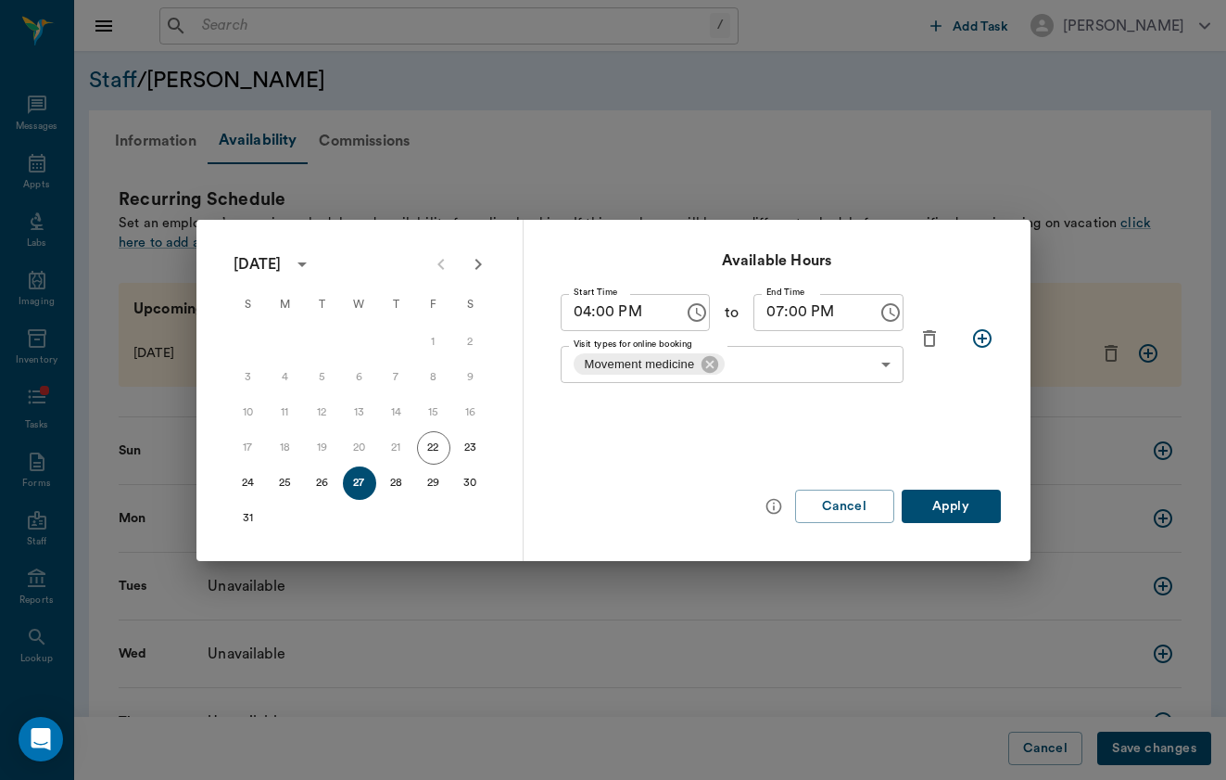
click at [952, 529] on div "Available Hours Start Time 04:00 PM Start Time to End Time 07:00 PM End Time Vi…" at bounding box center [777, 390] width 507 height 341
click at [963, 510] on button "Apply" at bounding box center [951, 506] width 99 height 34
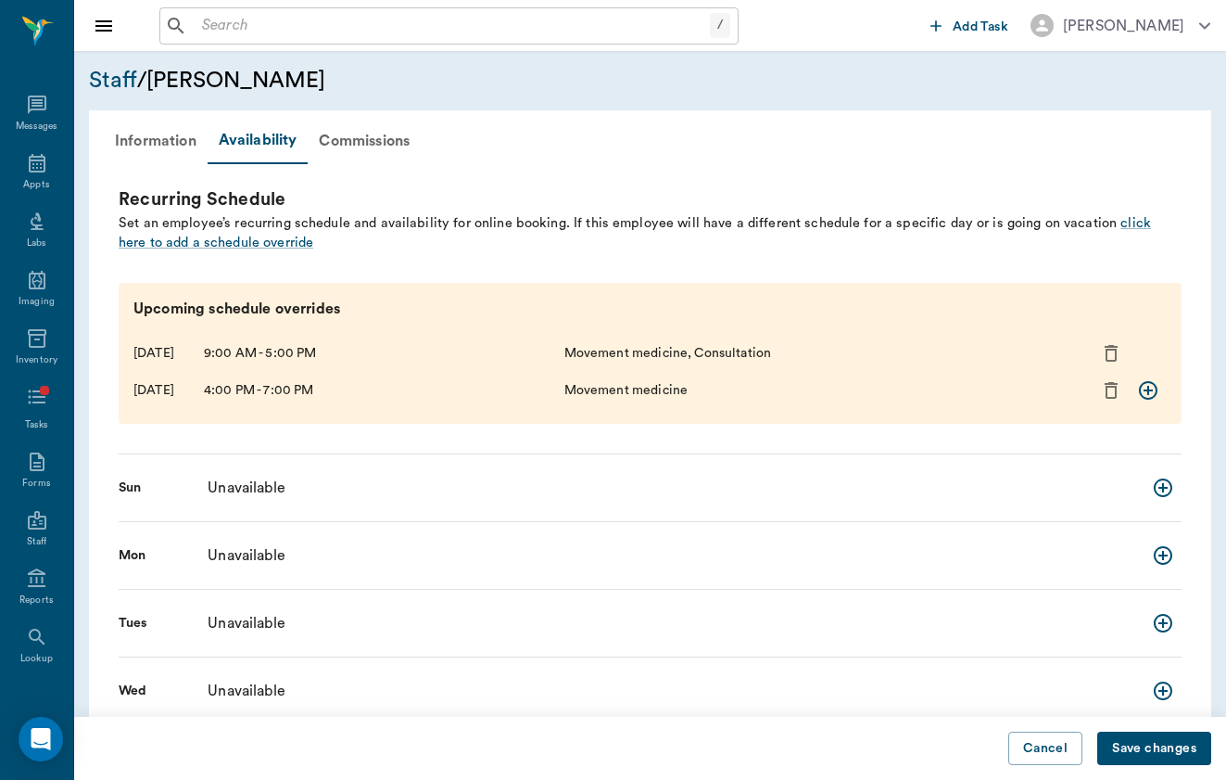
click at [1148, 745] on button "Save changes" at bounding box center [1155, 748] width 114 height 34
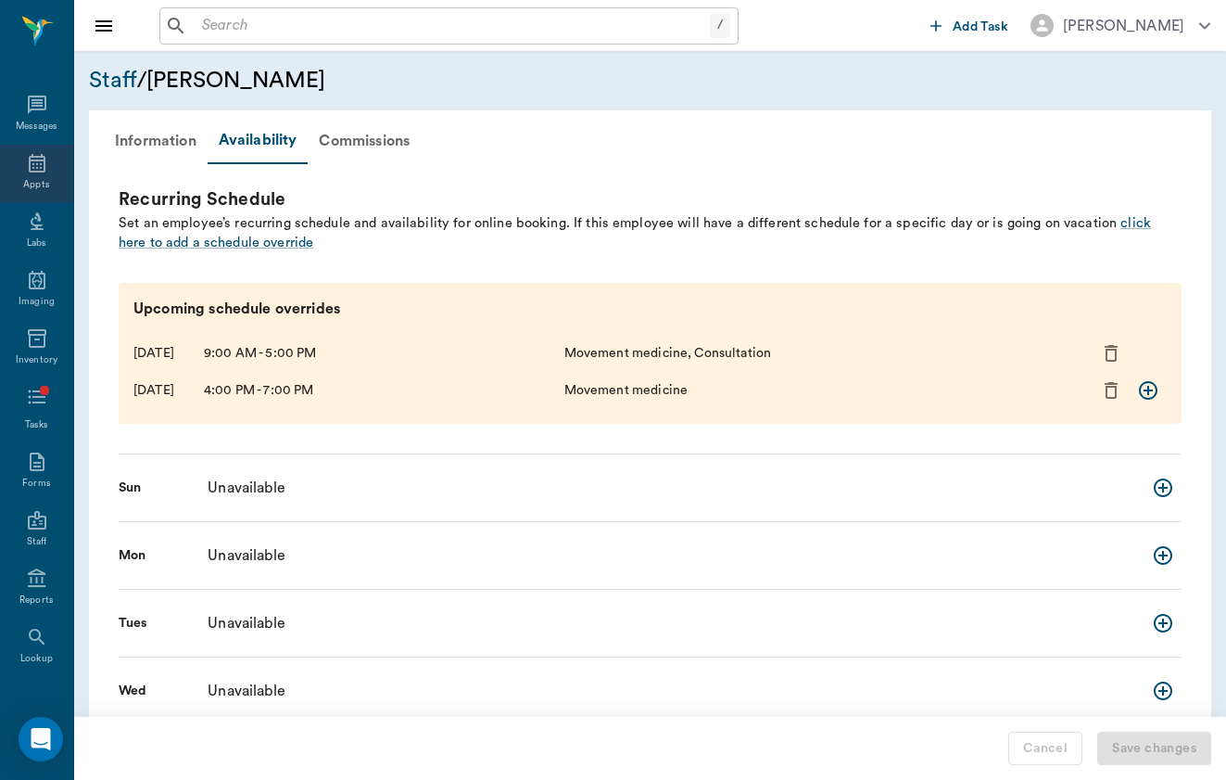
click at [48, 176] on div "Appts" at bounding box center [36, 174] width 73 height 58
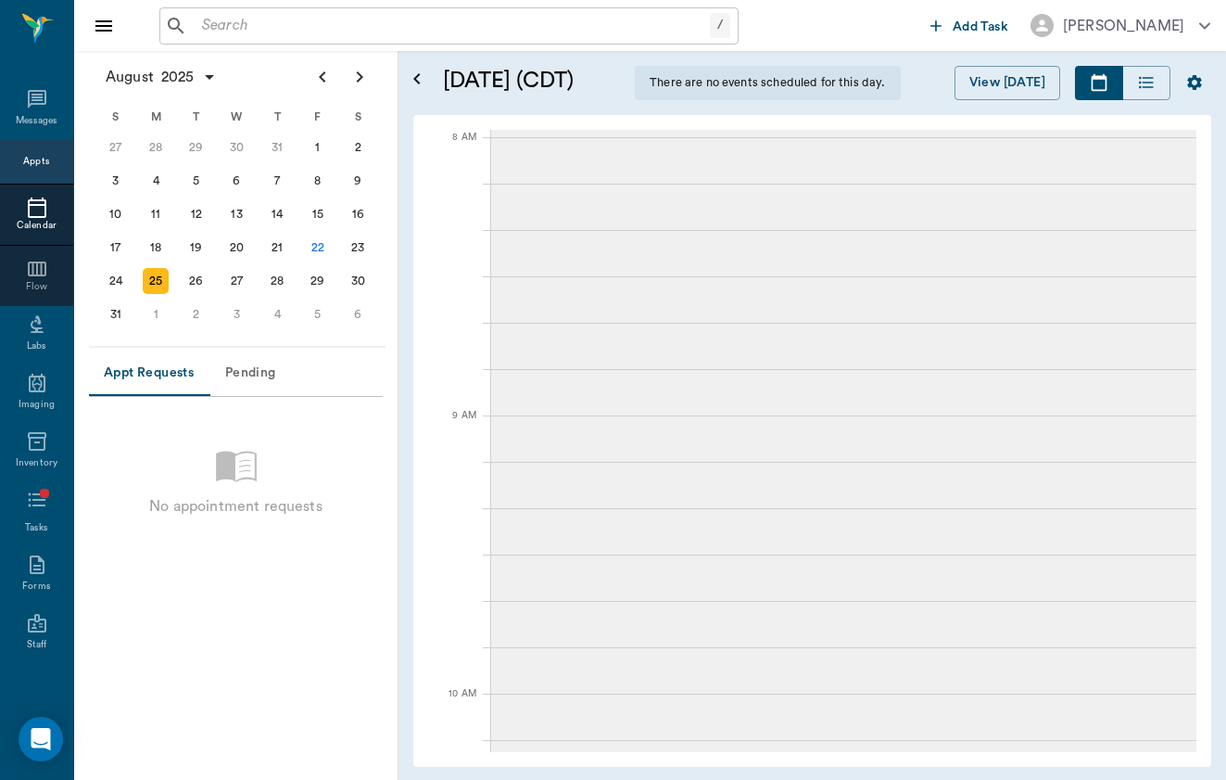
scroll to position [1622, 0]
click at [161, 276] on div "25" at bounding box center [156, 281] width 26 height 26
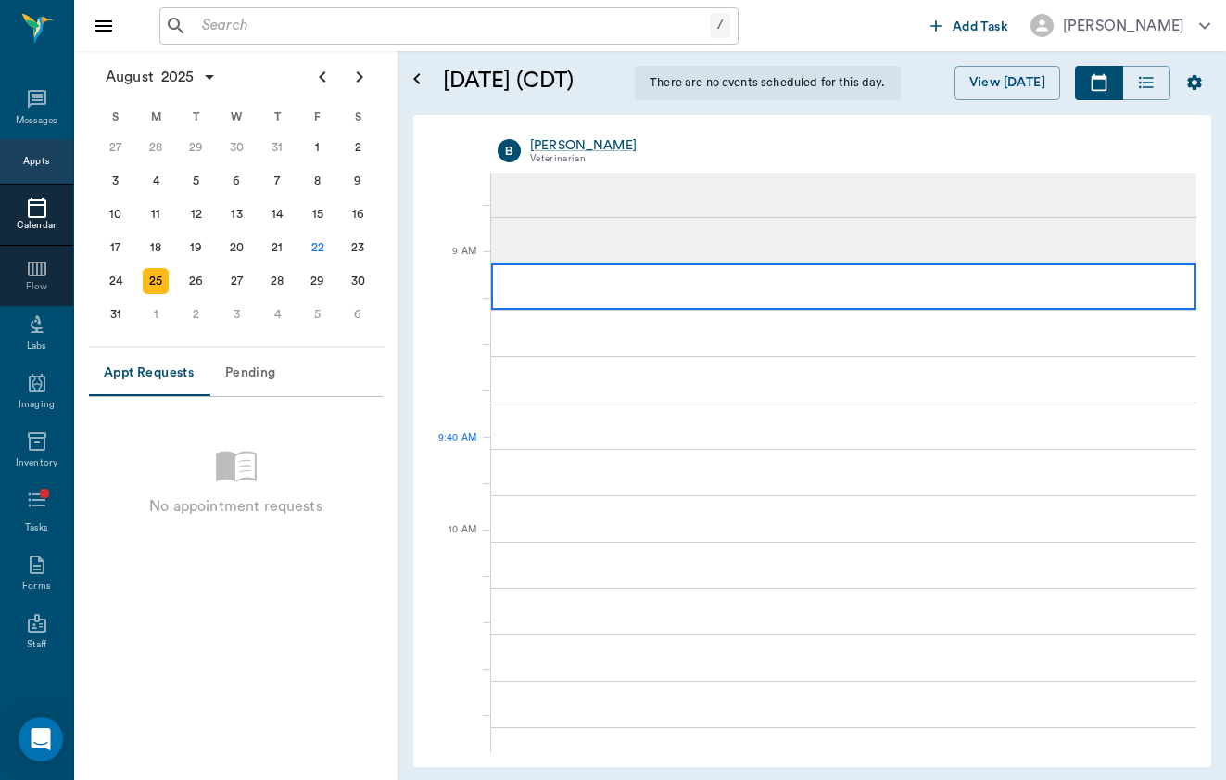
scroll to position [208, 0]
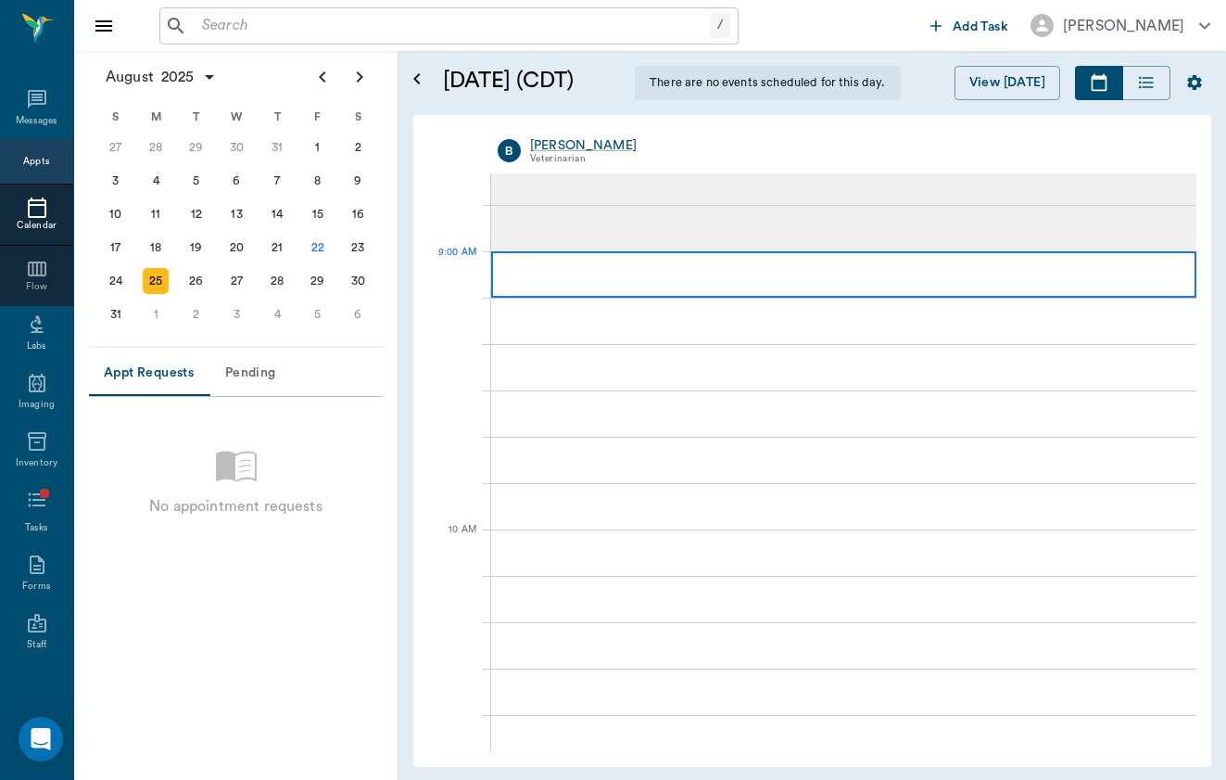
click at [596, 280] on div at bounding box center [843, 274] width 705 height 46
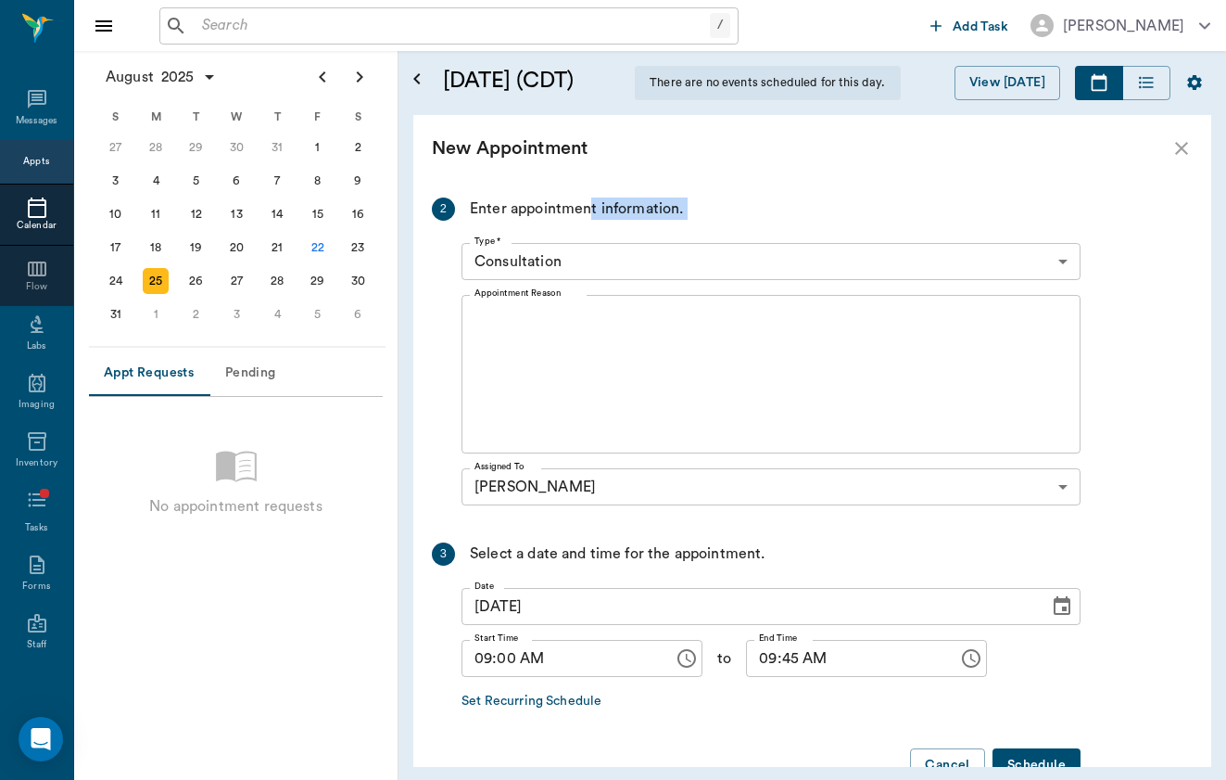
drag, startPoint x: 589, startPoint y: 200, endPoint x: 599, endPoint y: 325, distance: 125.6
click at [599, 325] on div "2 Enter appointment information. Type * Consultation 66193437c5bf6463a0ac76eb T…" at bounding box center [756, 354] width 649 height 315
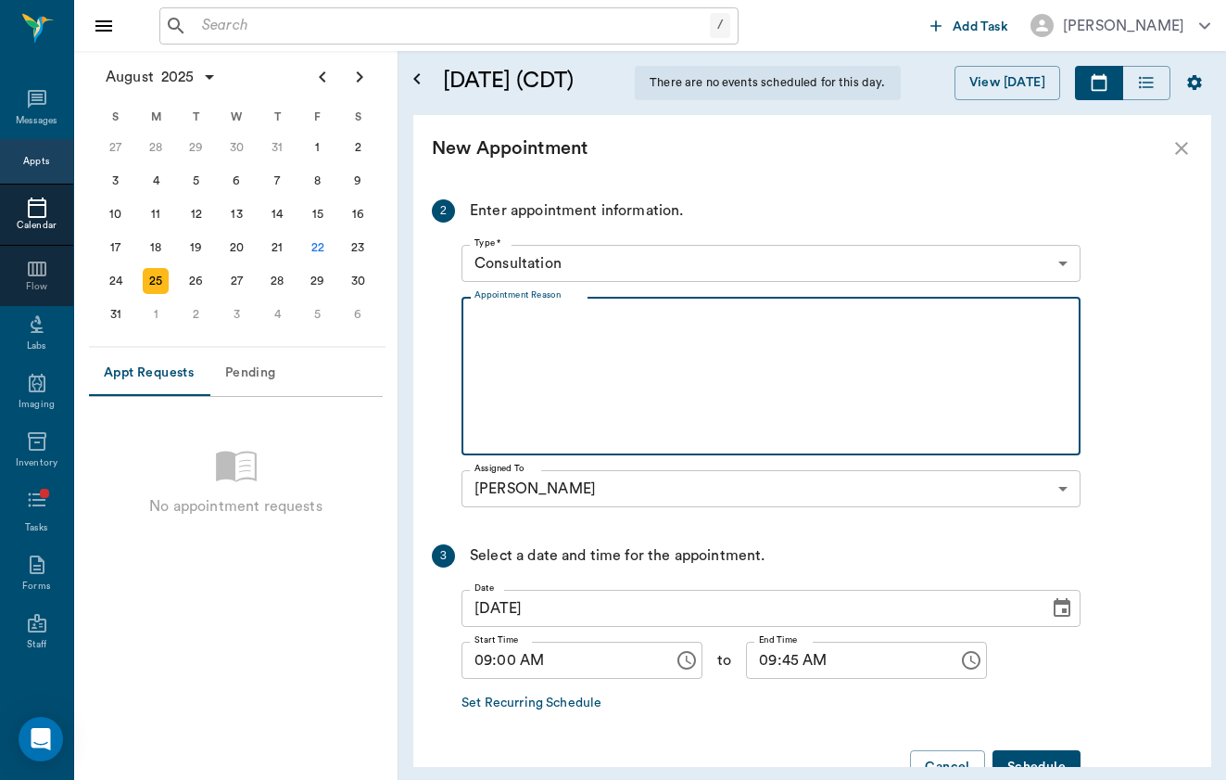
drag, startPoint x: 597, startPoint y: 328, endPoint x: 596, endPoint y: 312, distance: 15.8
click at [596, 326] on textarea "Appointment Reason" at bounding box center [771, 376] width 593 height 128
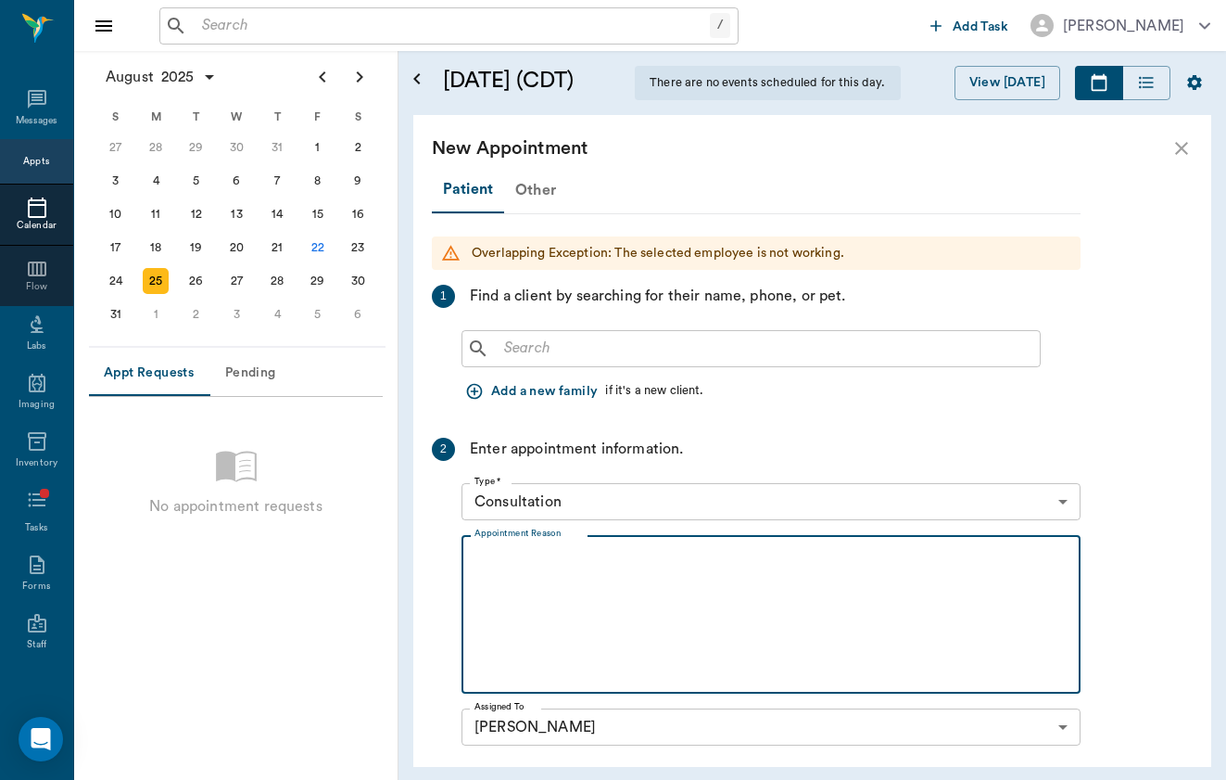
scroll to position [-2, 0]
click at [538, 186] on div "Other" at bounding box center [535, 190] width 63 height 44
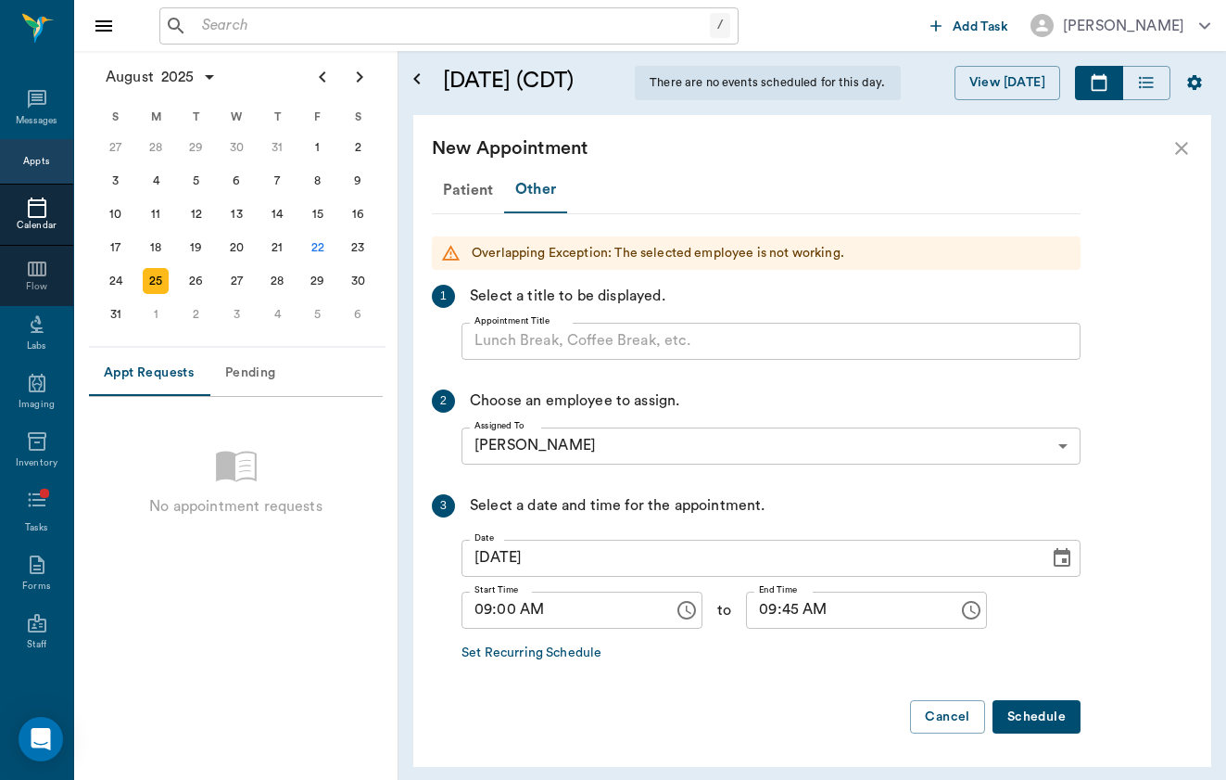
scroll to position [0, 0]
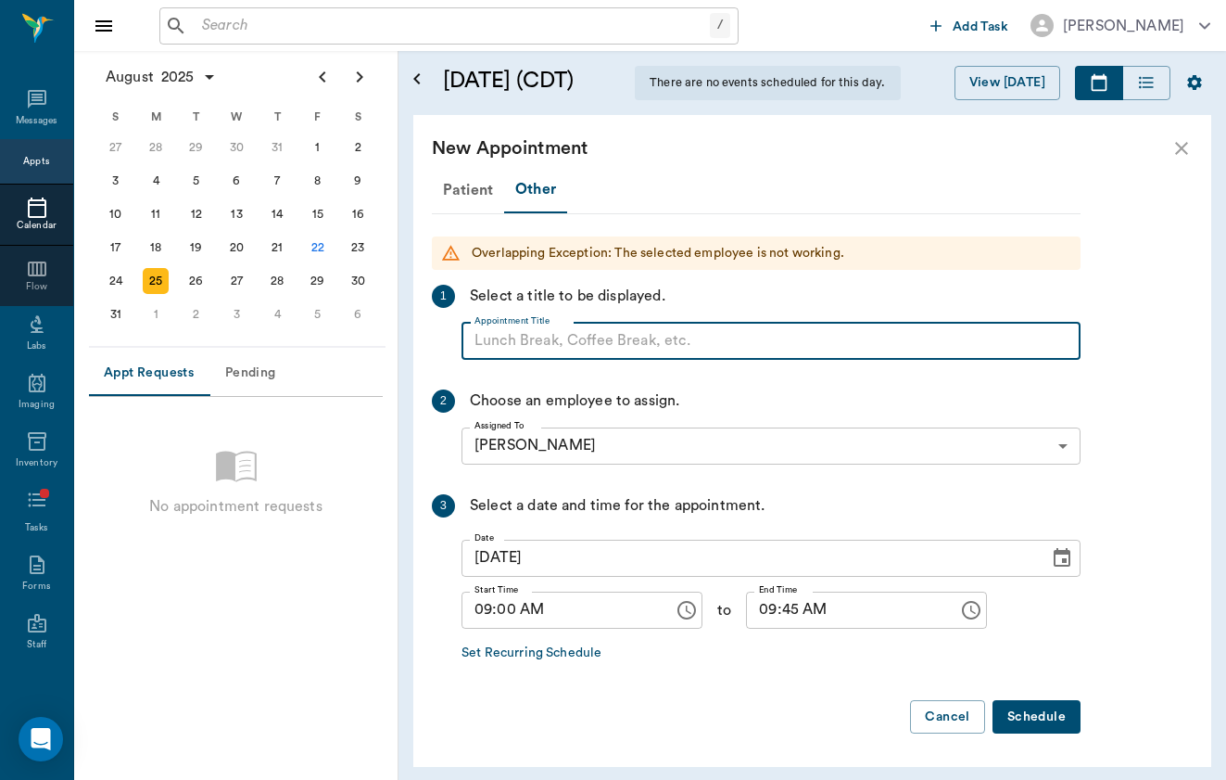
click at [535, 338] on input "Appointment Title" at bounding box center [771, 341] width 619 height 37
type input "CORRIVAL - [PERSON_NAME] QH"
click at [761, 607] on input "09:45 AM" at bounding box center [845, 609] width 199 height 37
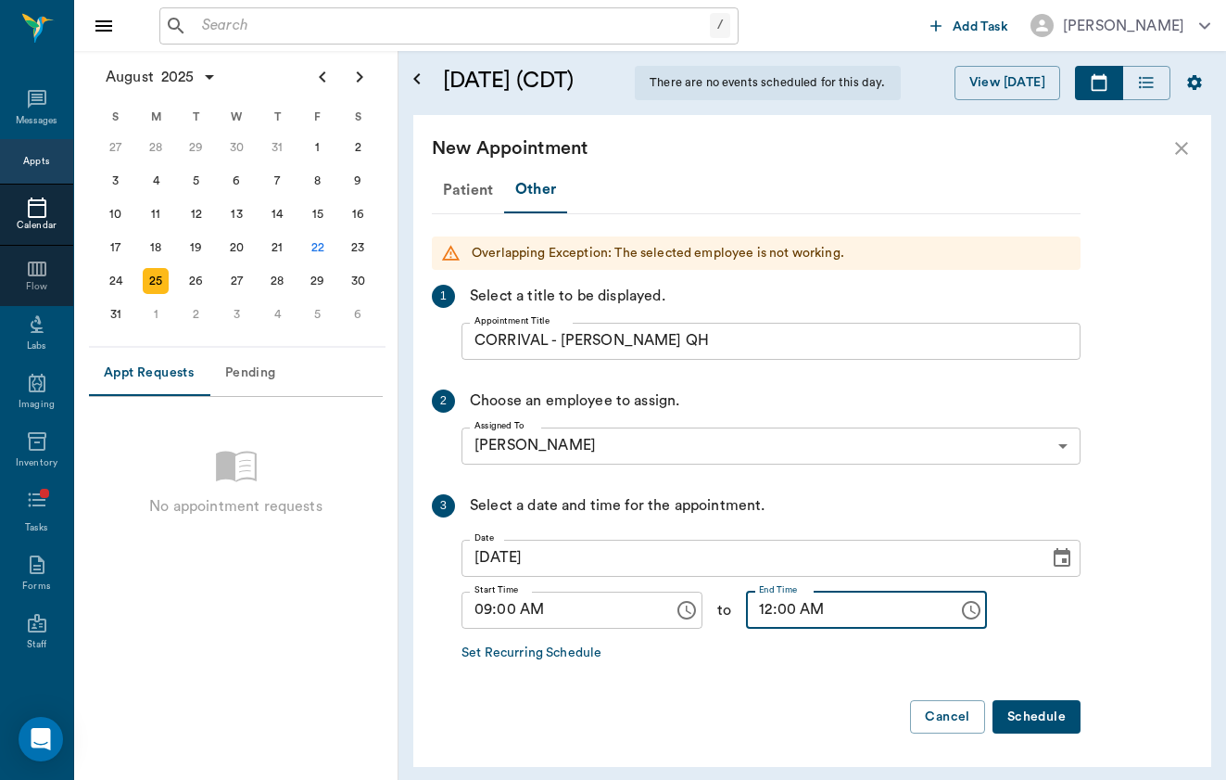
type input "12:00 PM"
click at [1082, 702] on div "Patient Other Overlapping Exception: The selected employee is not working. 1 Se…" at bounding box center [812, 474] width 798 height 585
click at [1048, 713] on button "Schedule" at bounding box center [1037, 717] width 88 height 34
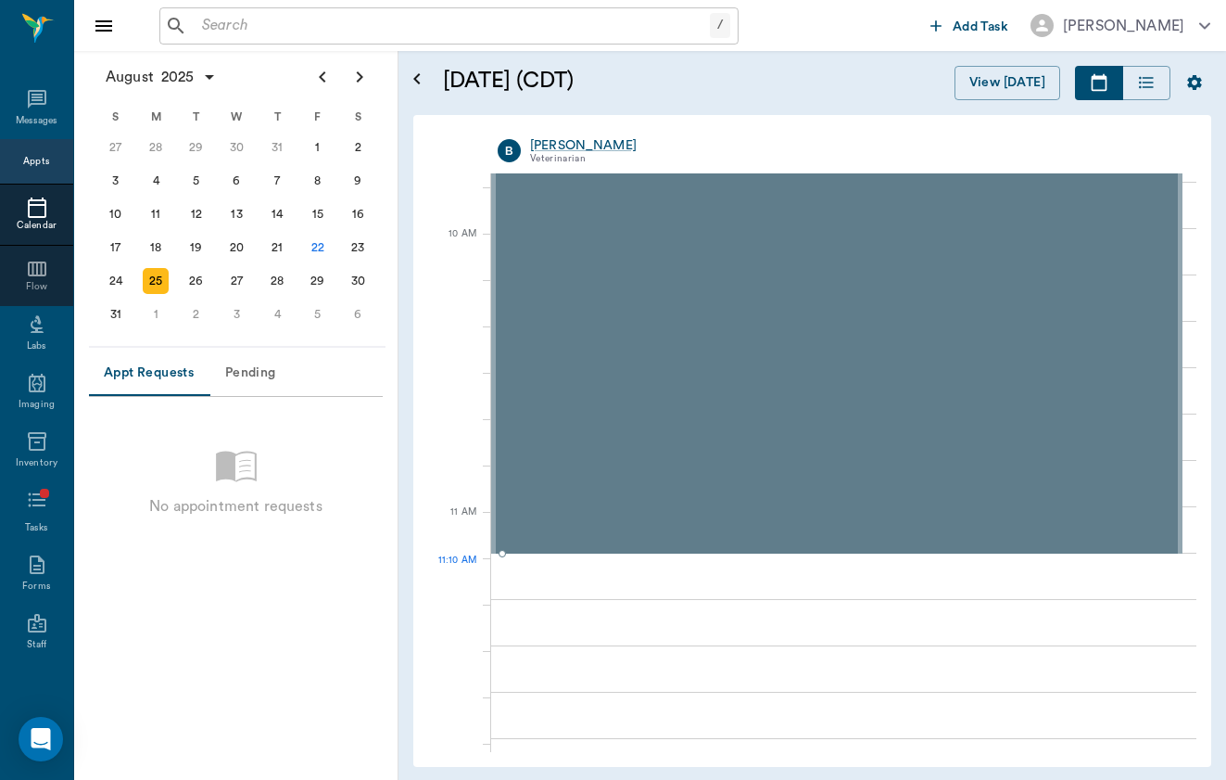
scroll to position [744, 0]
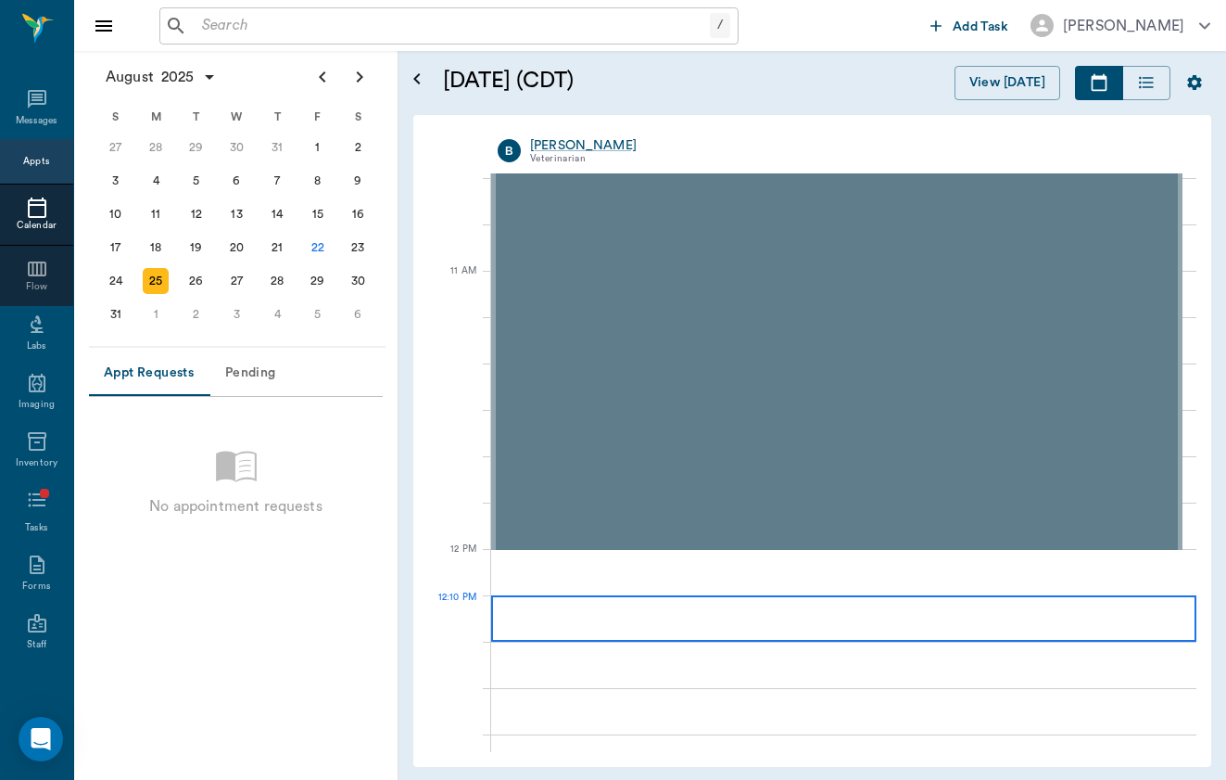
click at [708, 607] on div at bounding box center [843, 618] width 705 height 46
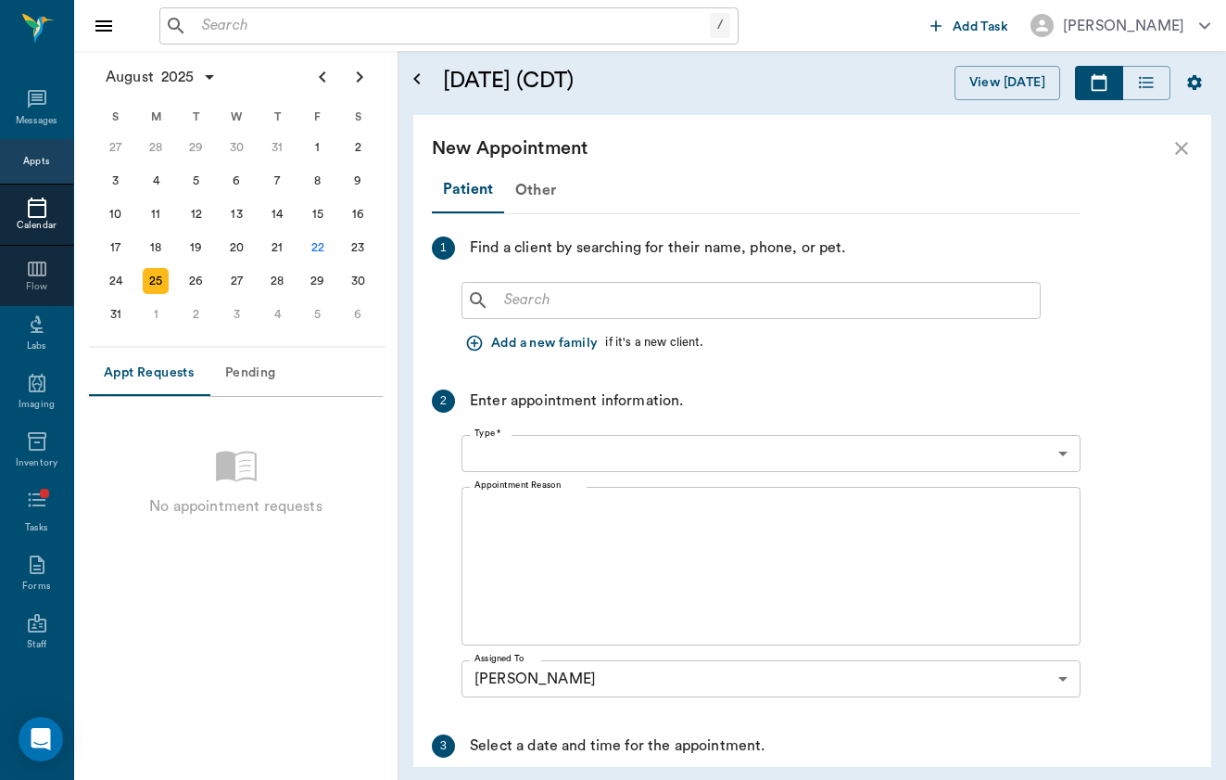
type input "[DATE]"
type input "12:10 PM"
type input "12:55 PM"
click at [501, 314] on div "​" at bounding box center [751, 300] width 579 height 37
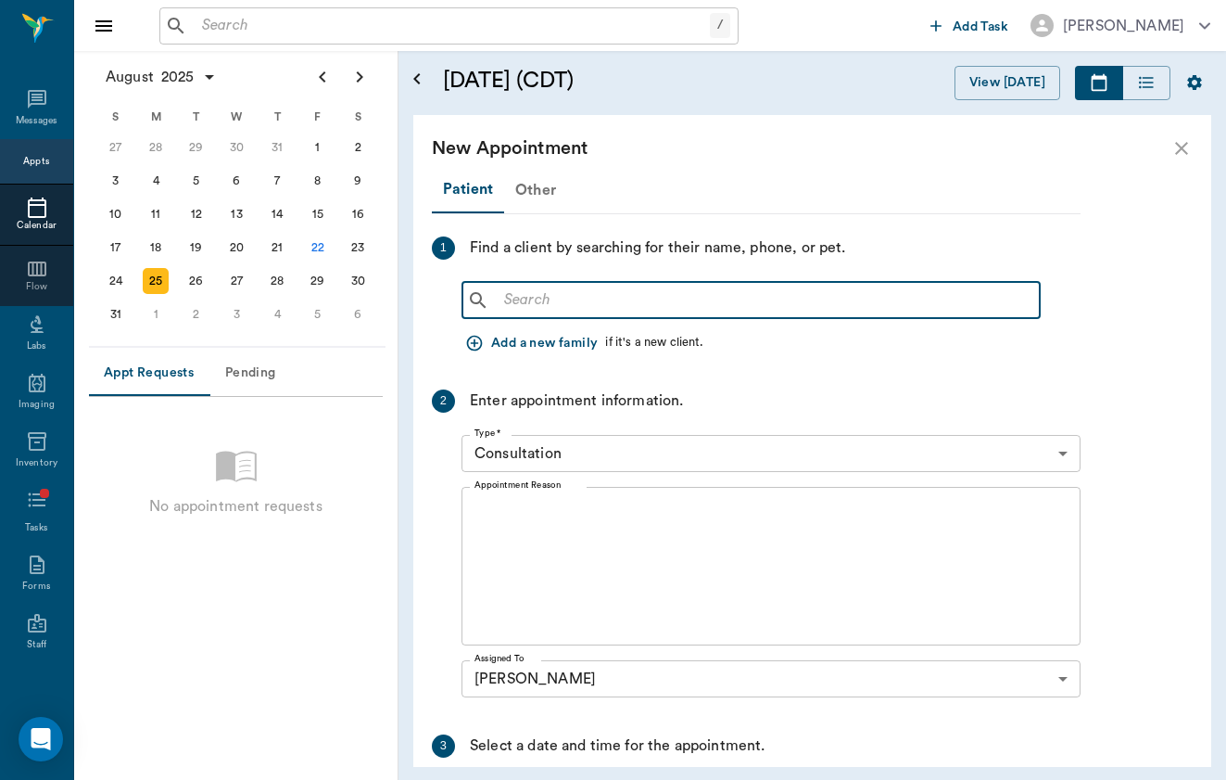
click at [531, 181] on div "Other" at bounding box center [535, 190] width 63 height 44
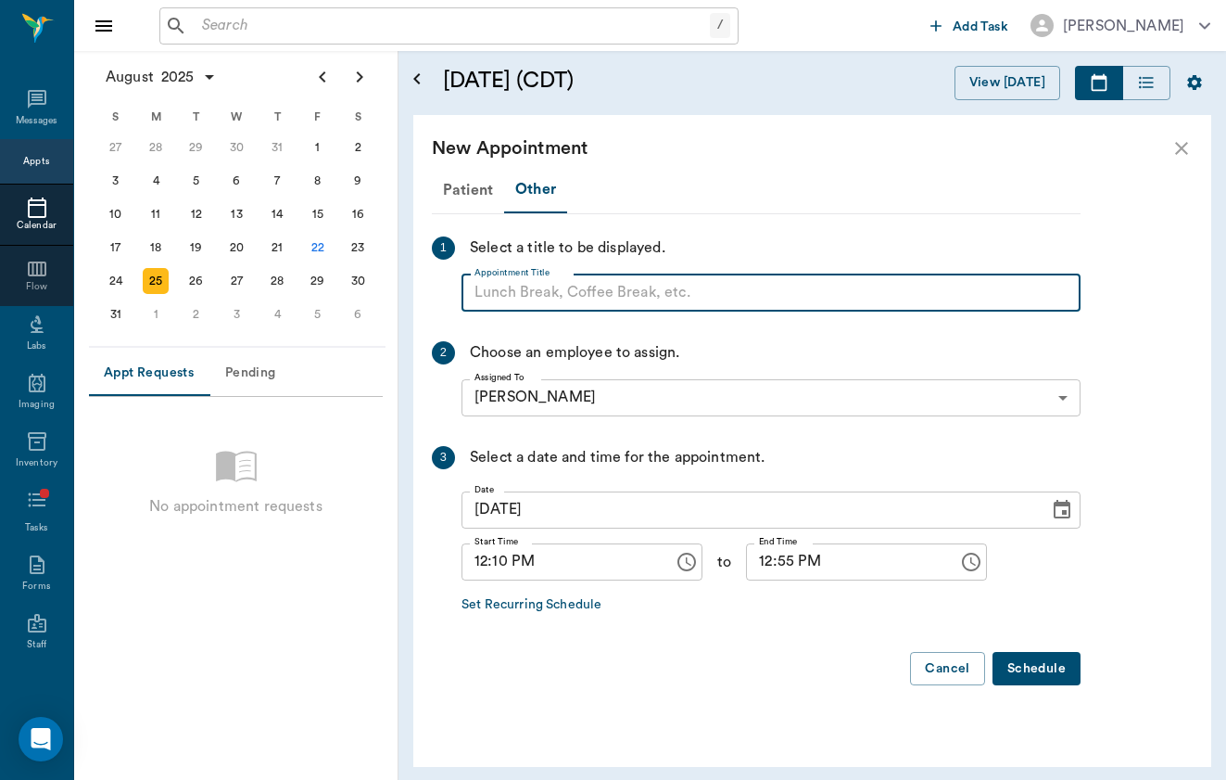
click at [531, 285] on input "Appointment Title" at bounding box center [771, 292] width 619 height 37
type input "Retama Equine Center"
click at [471, 565] on input "12:10 PM" at bounding box center [561, 561] width 199 height 37
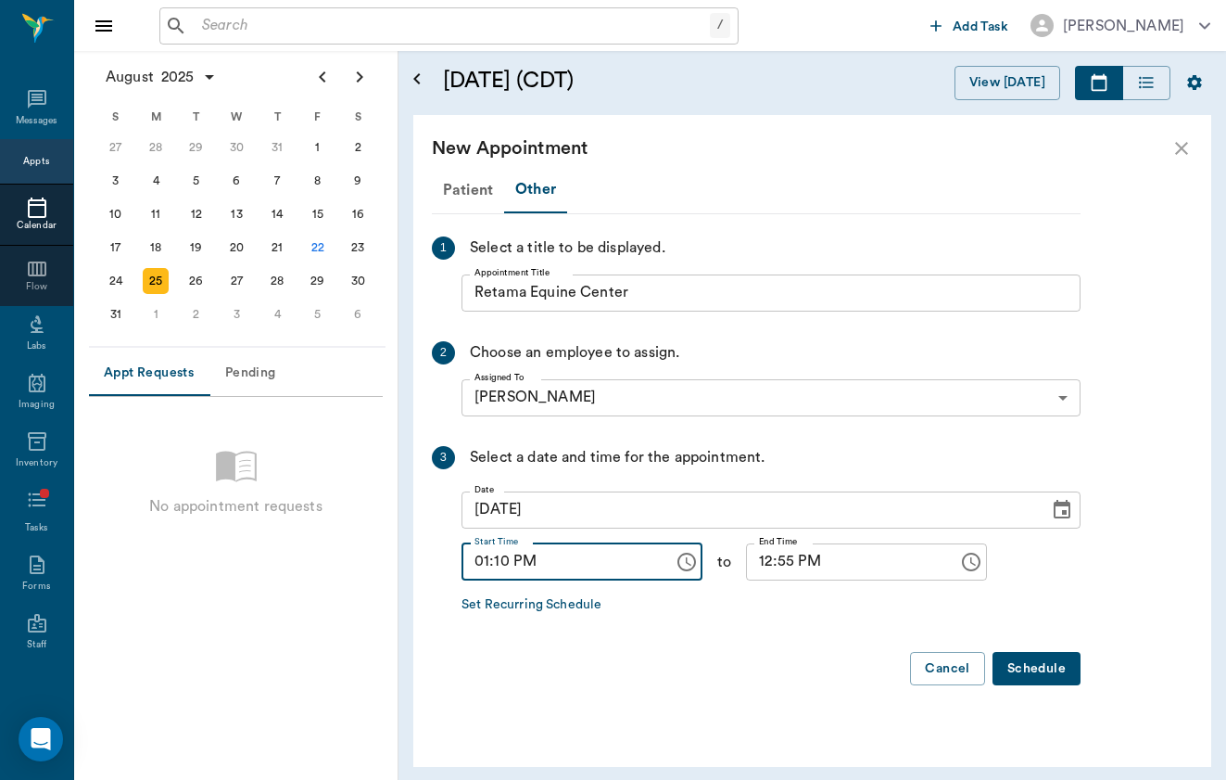
click at [495, 566] on input "01:10 PM" at bounding box center [561, 561] width 199 height 37
type input "01:00 PM"
click at [775, 566] on input "12:55 PM" at bounding box center [845, 561] width 199 height 37
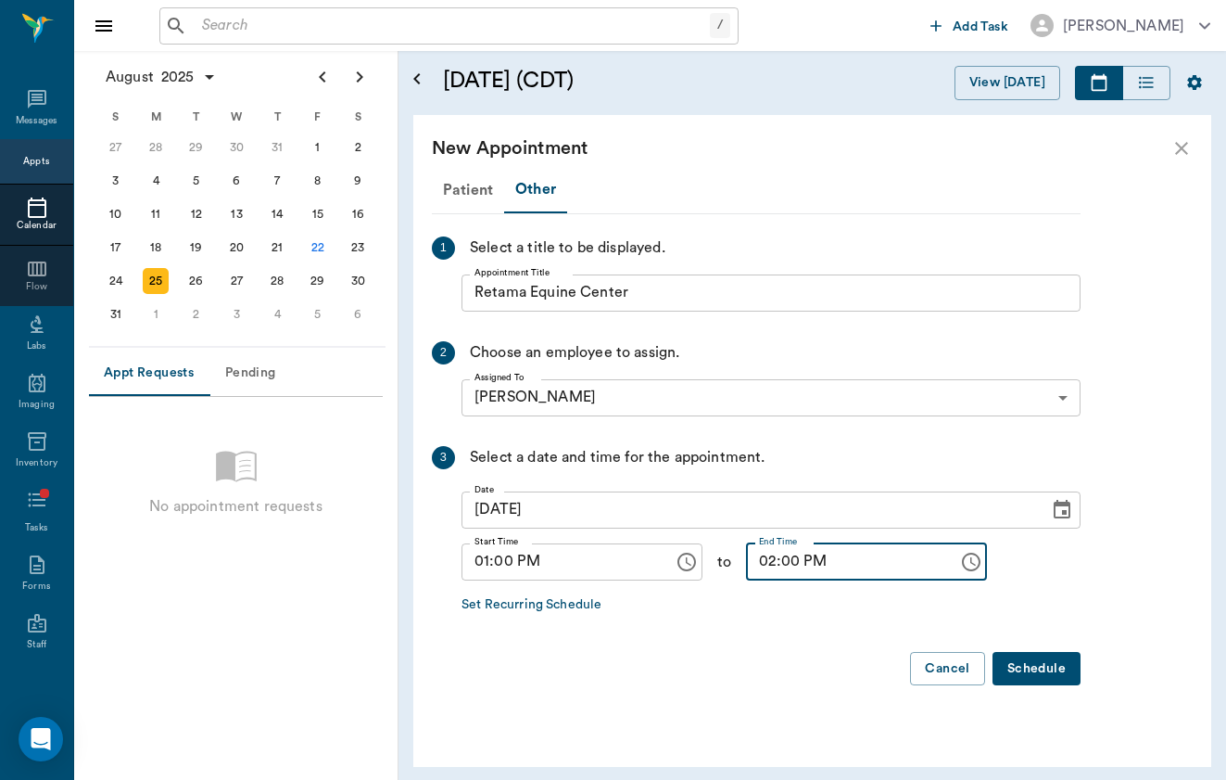
type input "02:00 PM"
click at [1012, 669] on button "Schedule" at bounding box center [1037, 669] width 88 height 34
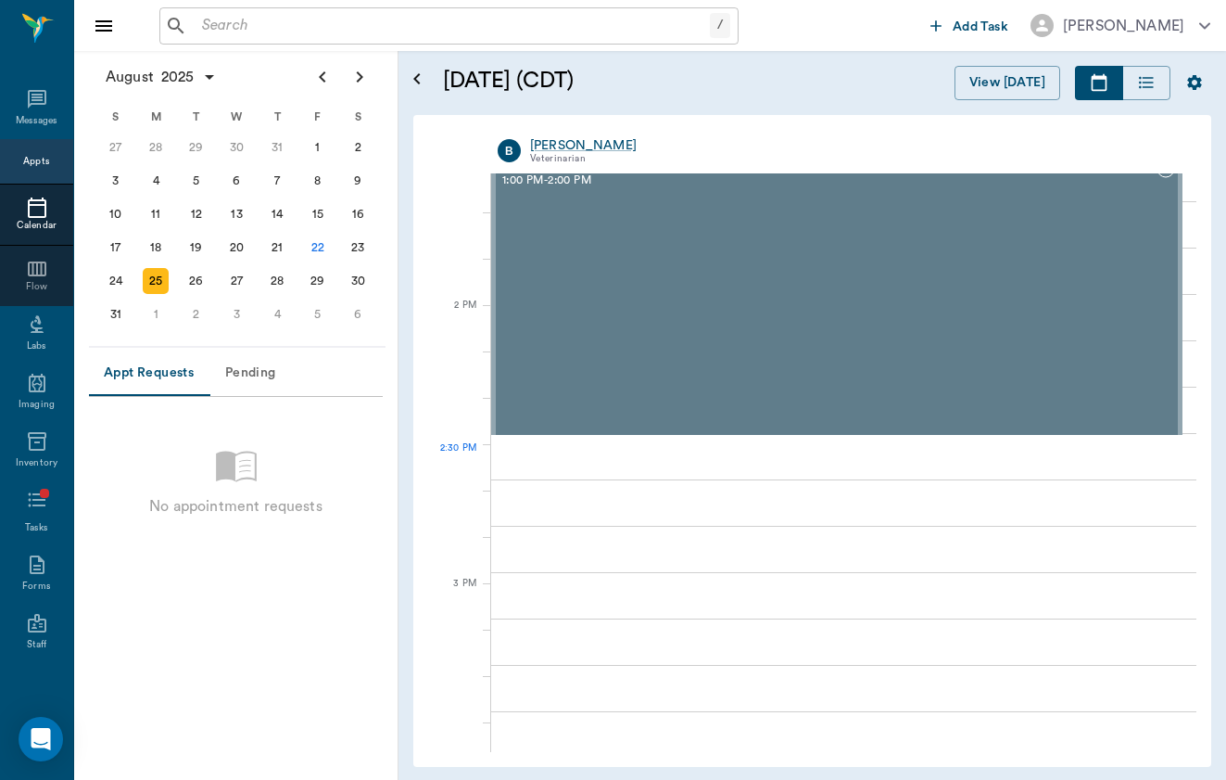
scroll to position [1548, 0]
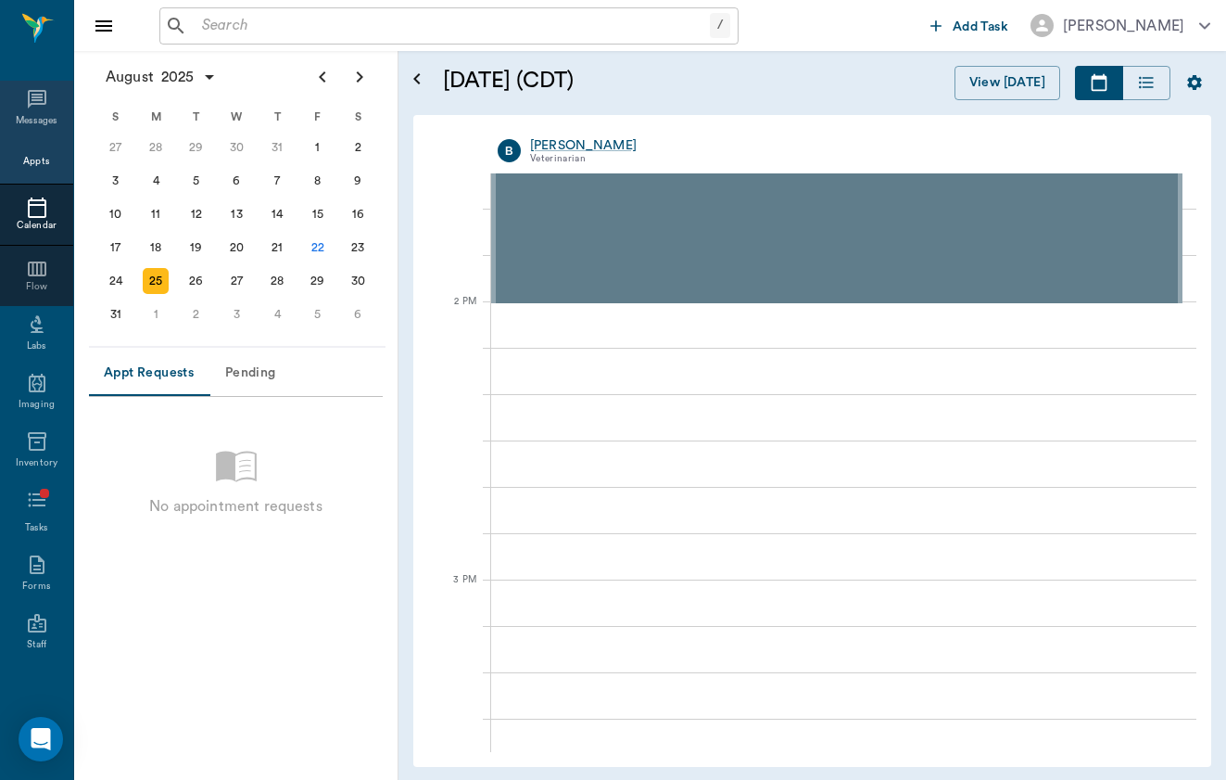
click at [41, 95] on icon at bounding box center [37, 99] width 19 height 19
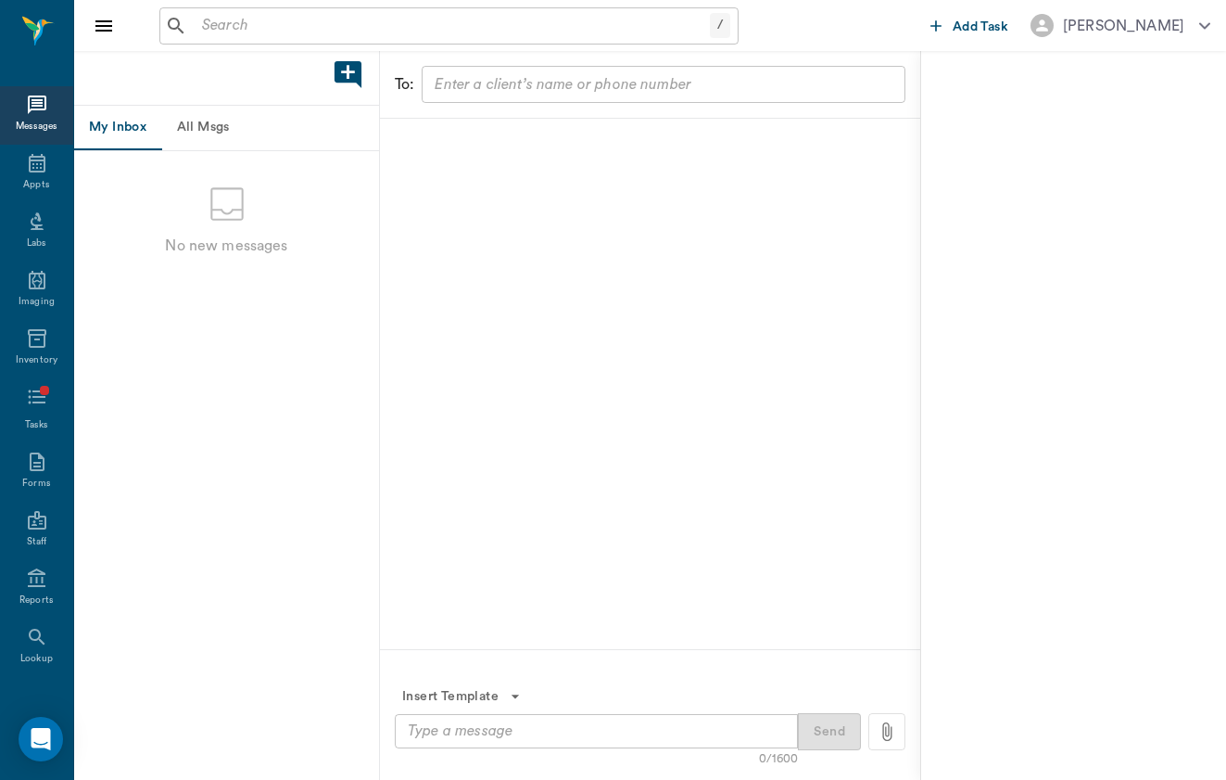
click at [560, 1] on div "/ ​ Add Task [PERSON_NAME]" at bounding box center [650, 25] width 1152 height 51
click at [298, 43] on div "/ ​" at bounding box center [448, 25] width 579 height 37
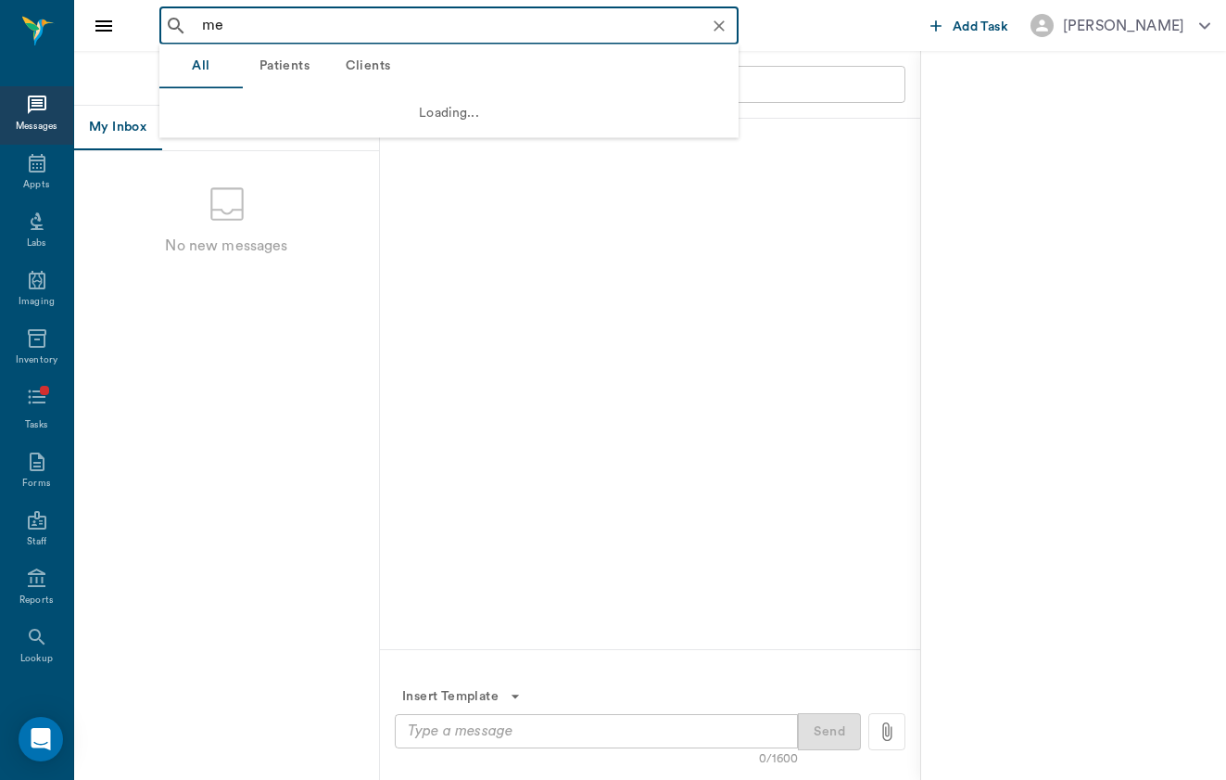
type input "m"
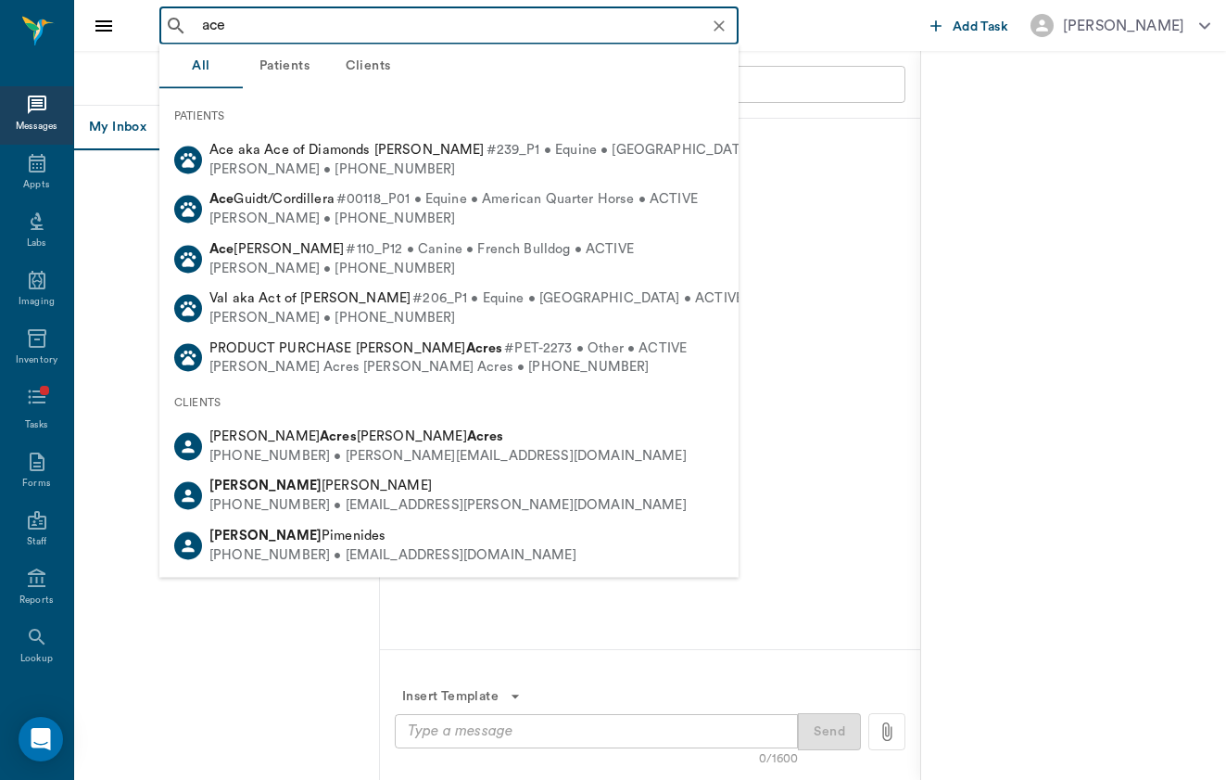
click at [234, 40] on div "ace ​" at bounding box center [448, 25] width 579 height 37
click at [240, 34] on input "ace" at bounding box center [464, 26] width 539 height 26
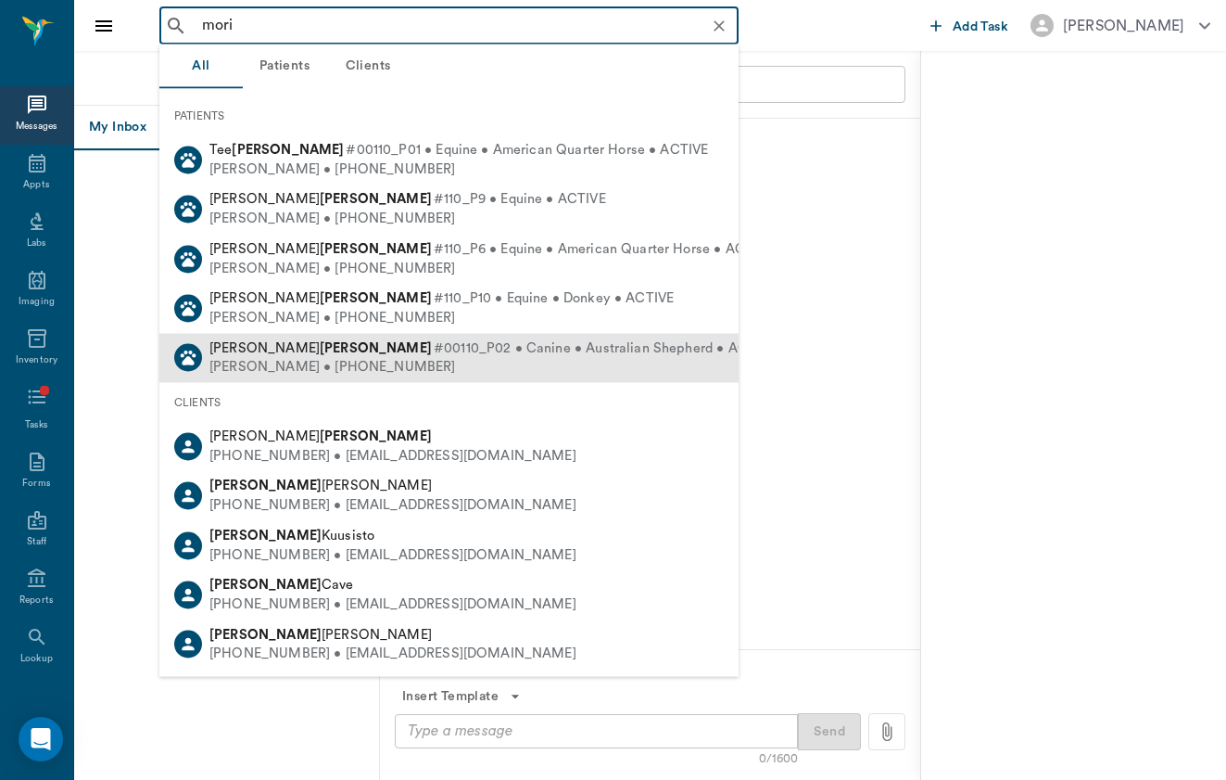
click at [434, 342] on span "#00110_P02 • Canine • Australian Shepherd • ACTIVE" at bounding box center [605, 347] width 343 height 19
type input "mori"
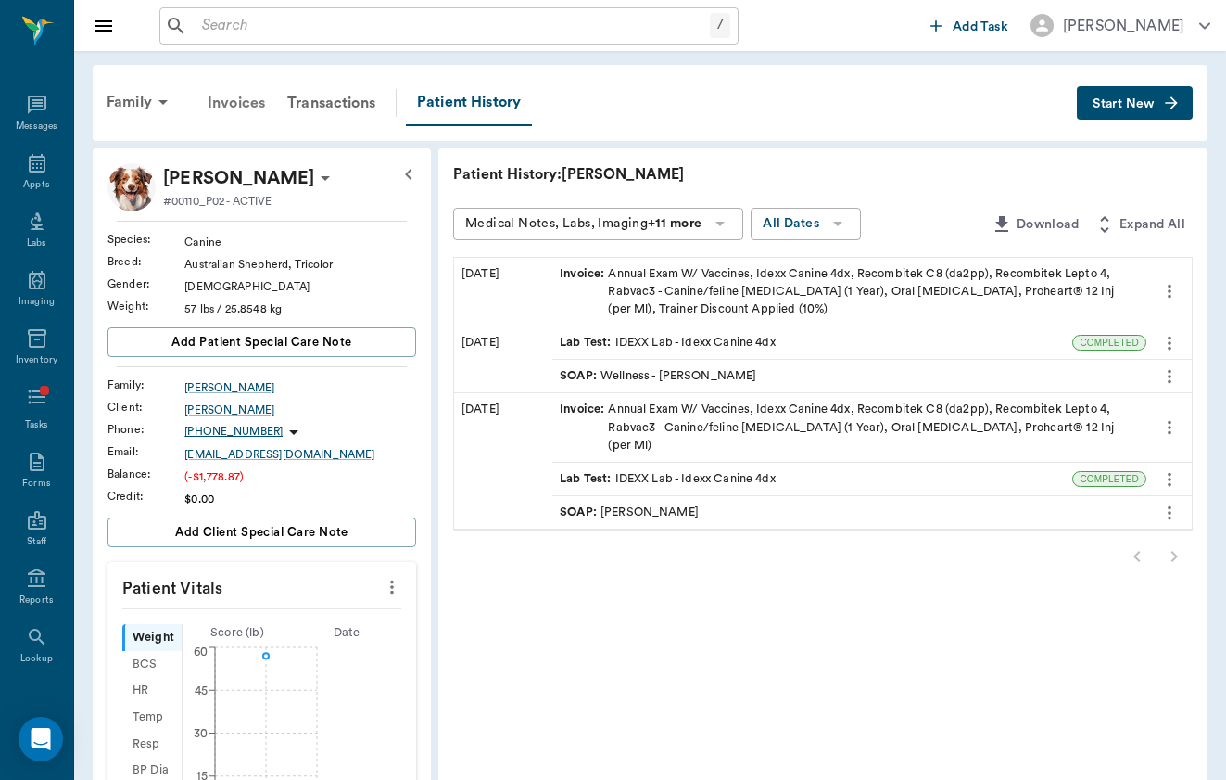
click at [247, 119] on div "Invoices" at bounding box center [237, 103] width 80 height 44
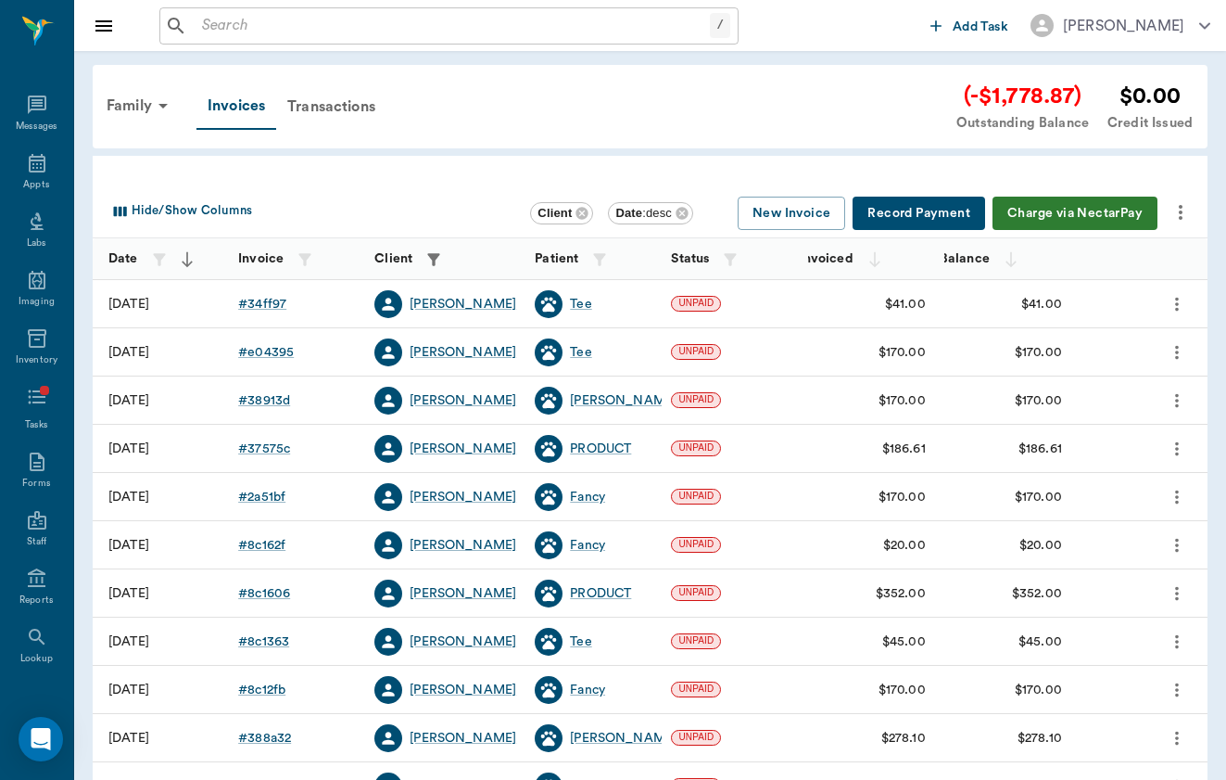
click at [1183, 199] on button "more" at bounding box center [1181, 213] width 32 height 32
click at [330, 97] on div at bounding box center [613, 390] width 1226 height 780
click at [351, 129] on div "Invoices Transactions" at bounding box center [292, 106] width 190 height 46
click at [373, 95] on div "Transactions" at bounding box center [331, 106] width 110 height 44
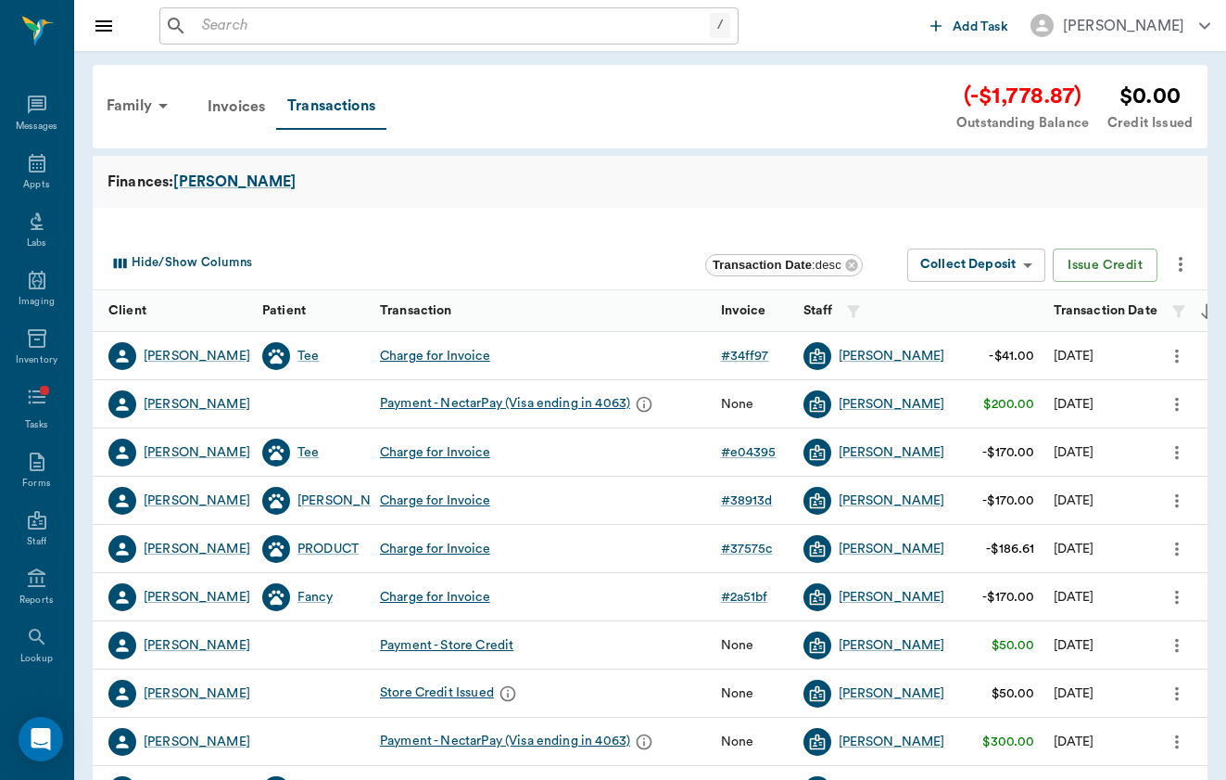
click at [1161, 251] on div "Collect Deposit Collect Deposit ​ Issue Credit" at bounding box center [1048, 265] width 297 height 34
click at [1179, 256] on icon "more" at bounding box center [1181, 264] width 22 height 22
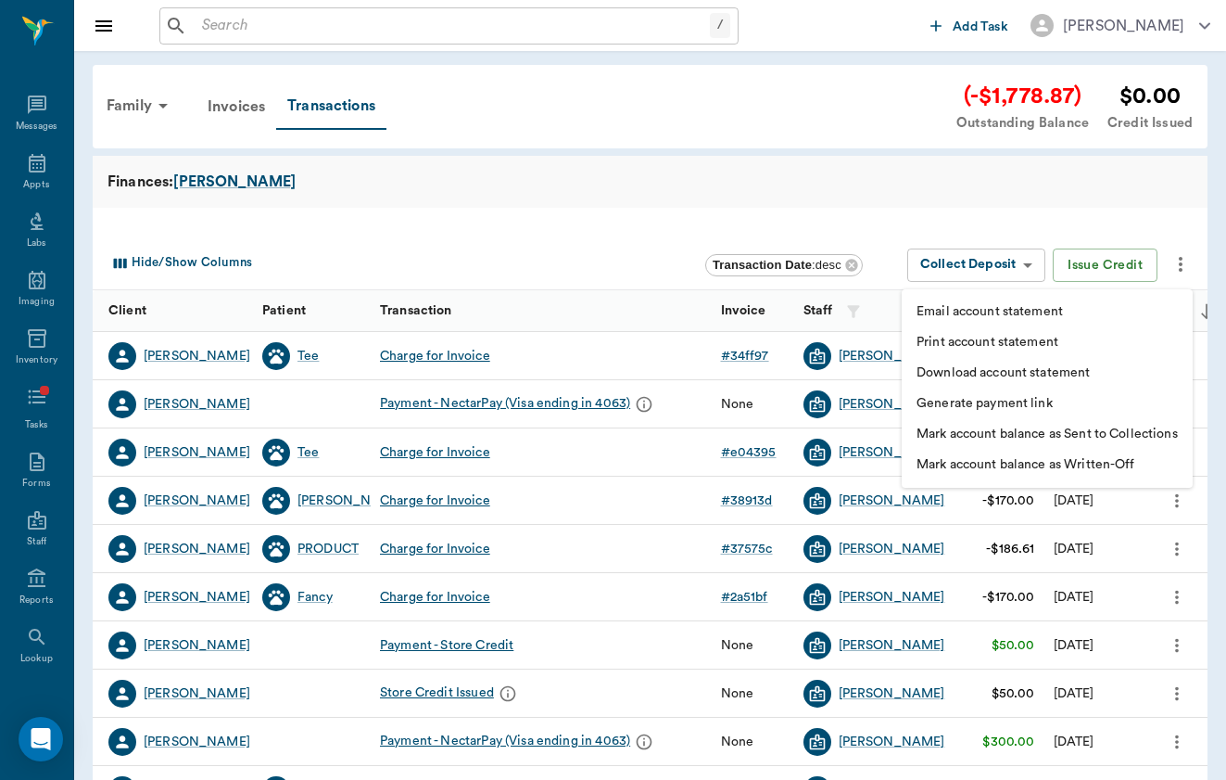
click at [1148, 400] on li "Generate payment link" at bounding box center [1047, 403] width 291 height 31
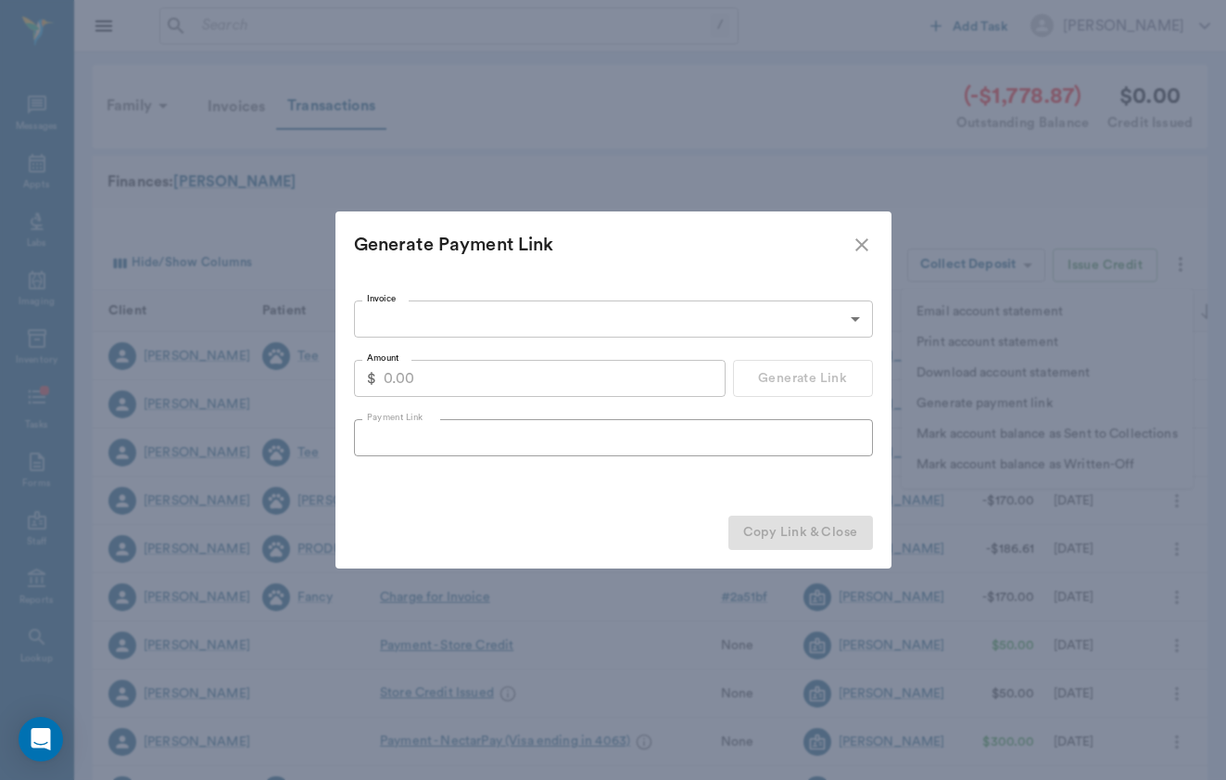
drag, startPoint x: 400, startPoint y: 276, endPoint x: 438, endPoint y: 304, distance: 47.8
click at [438, 304] on div "Generate Payment Link Invoice ​ Invoice Amount $ Amount Generate Link Payment L…" at bounding box center [614, 389] width 556 height 357
click at [438, 304] on body "/ ​ Add Task [PERSON_NAME] Nectar Messages Appts Labs Imaging Inventory Tasks F…" at bounding box center [613, 570] width 1226 height 1140
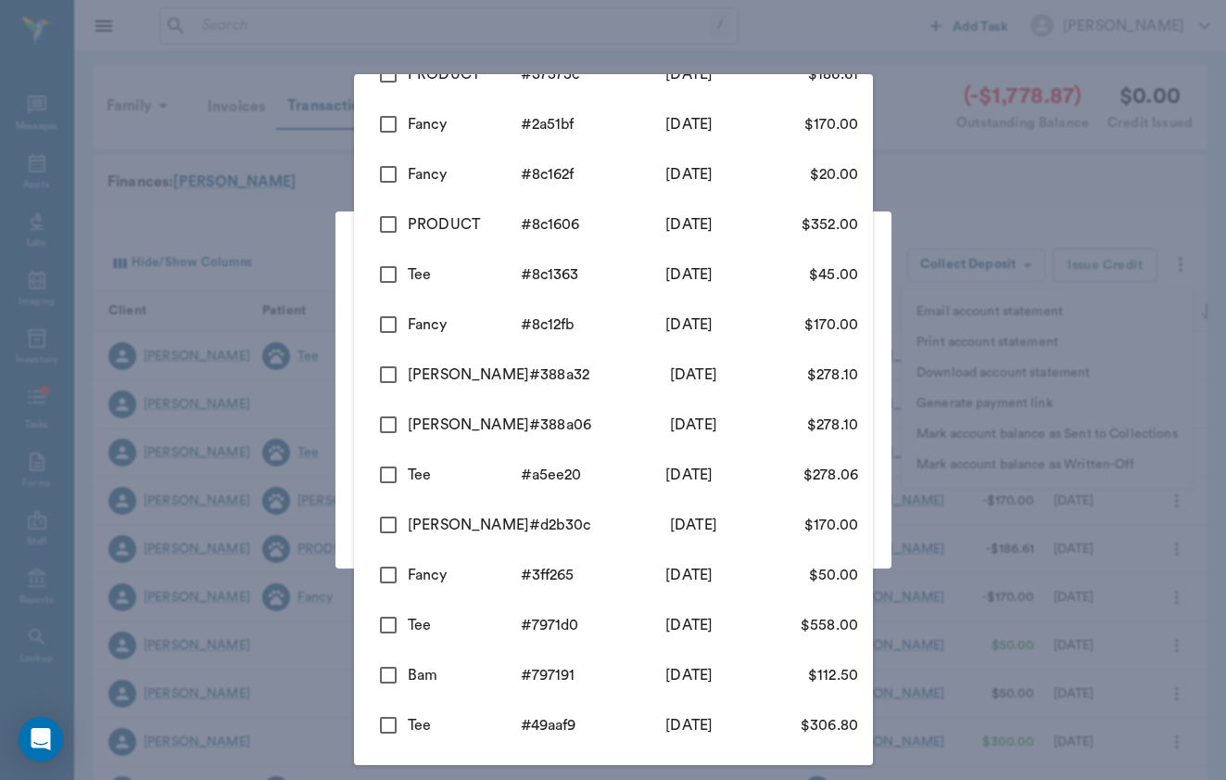
scroll to position [188, 0]
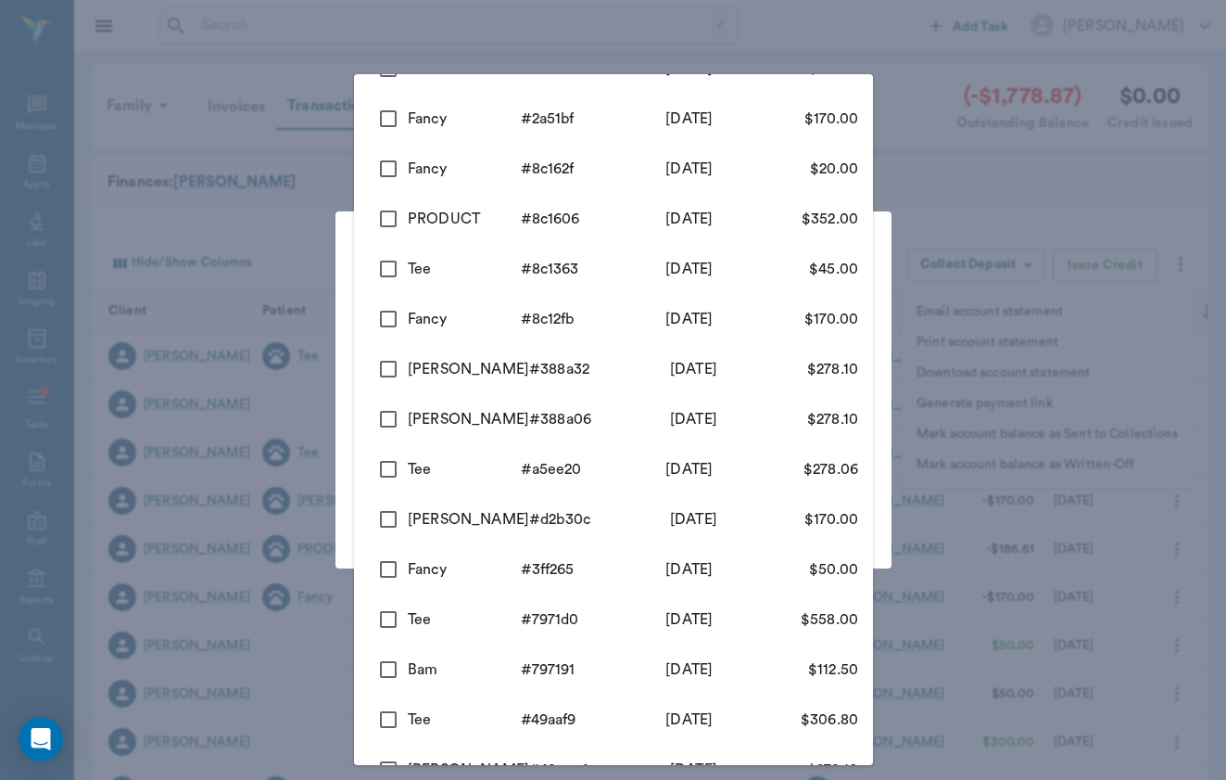
click at [340, 237] on div at bounding box center [613, 390] width 1226 height 780
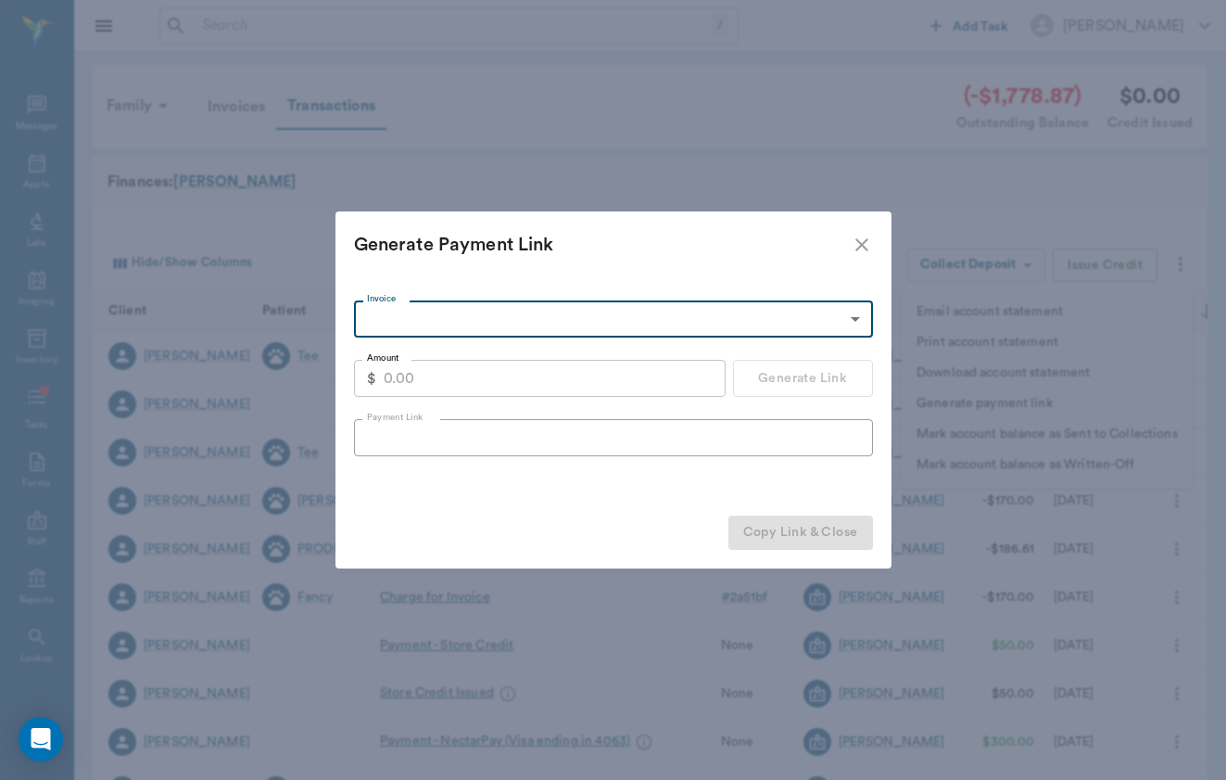
click at [444, 394] on input "Amount" at bounding box center [555, 378] width 342 height 37
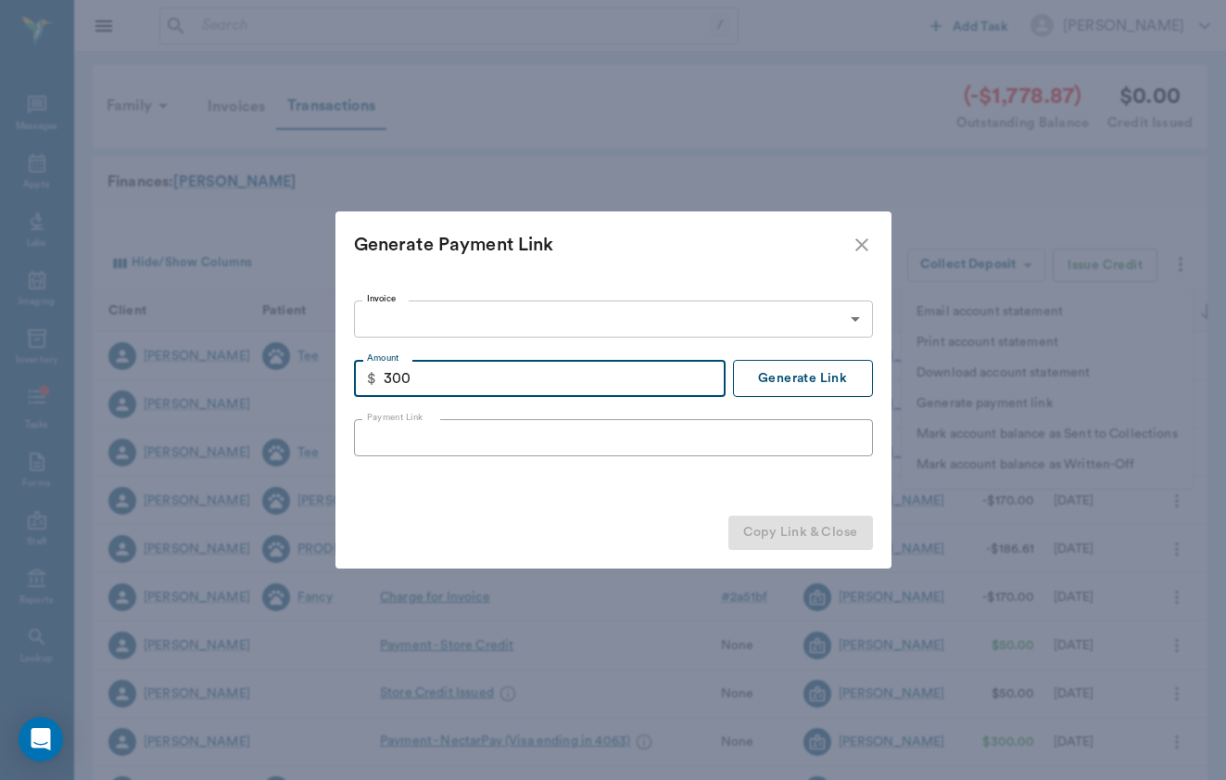
type input "300.00"
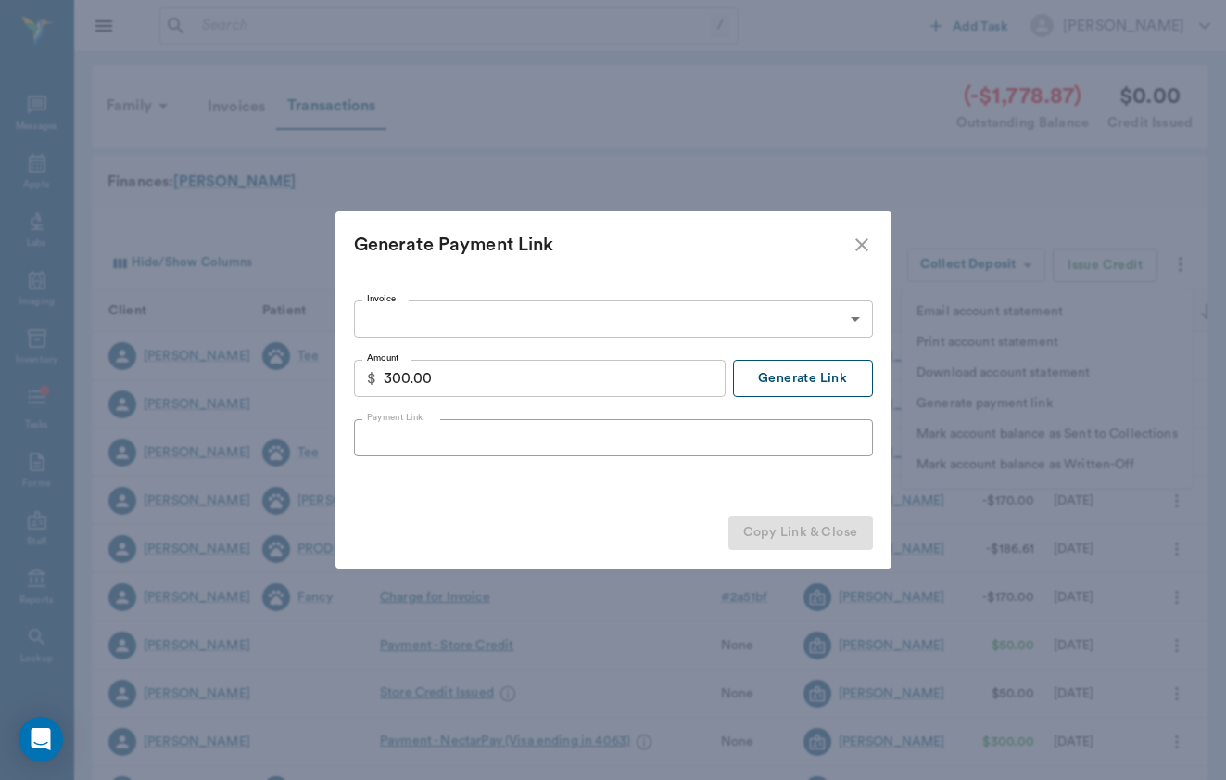
click at [789, 388] on button "Generate Link" at bounding box center [803, 378] width 140 height 37
type input "[URL][DOMAIN_NAME]"
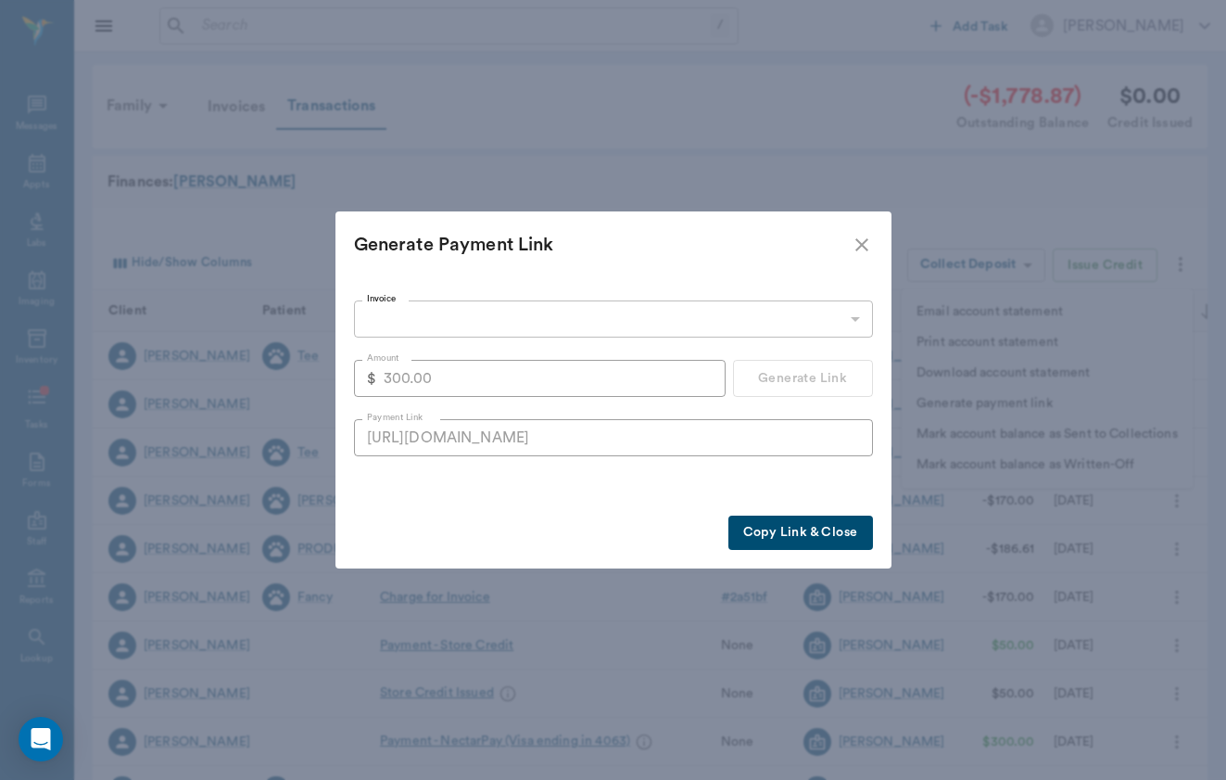
click at [834, 531] on button "Copy Link & Close" at bounding box center [801, 532] width 145 height 34
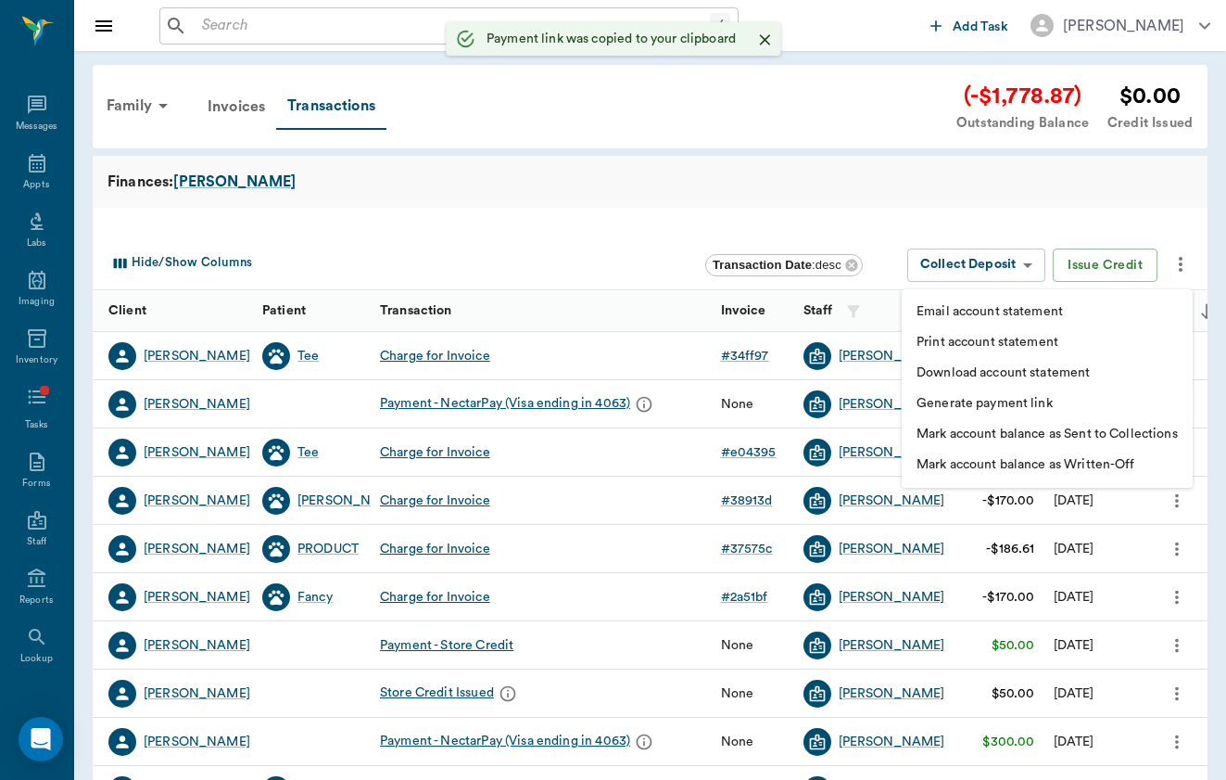
click at [159, 108] on div at bounding box center [613, 390] width 1226 height 780
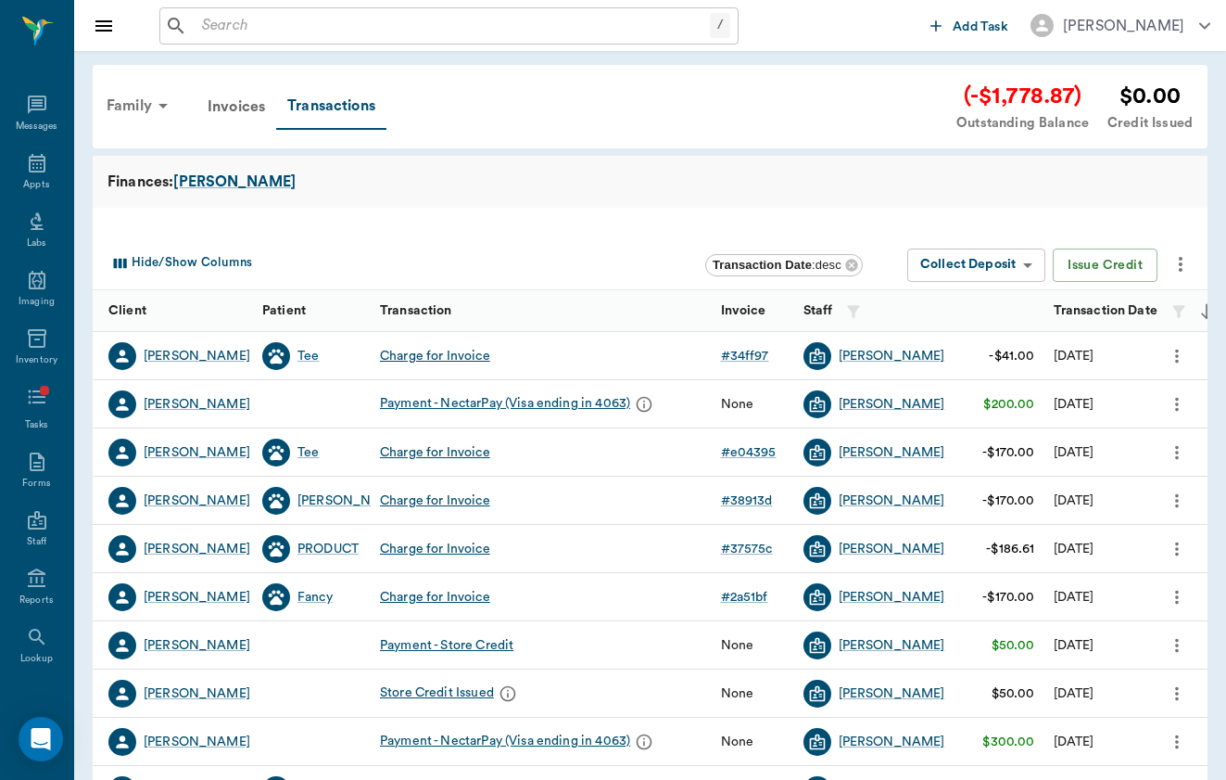
click at [155, 102] on icon at bounding box center [163, 106] width 22 height 22
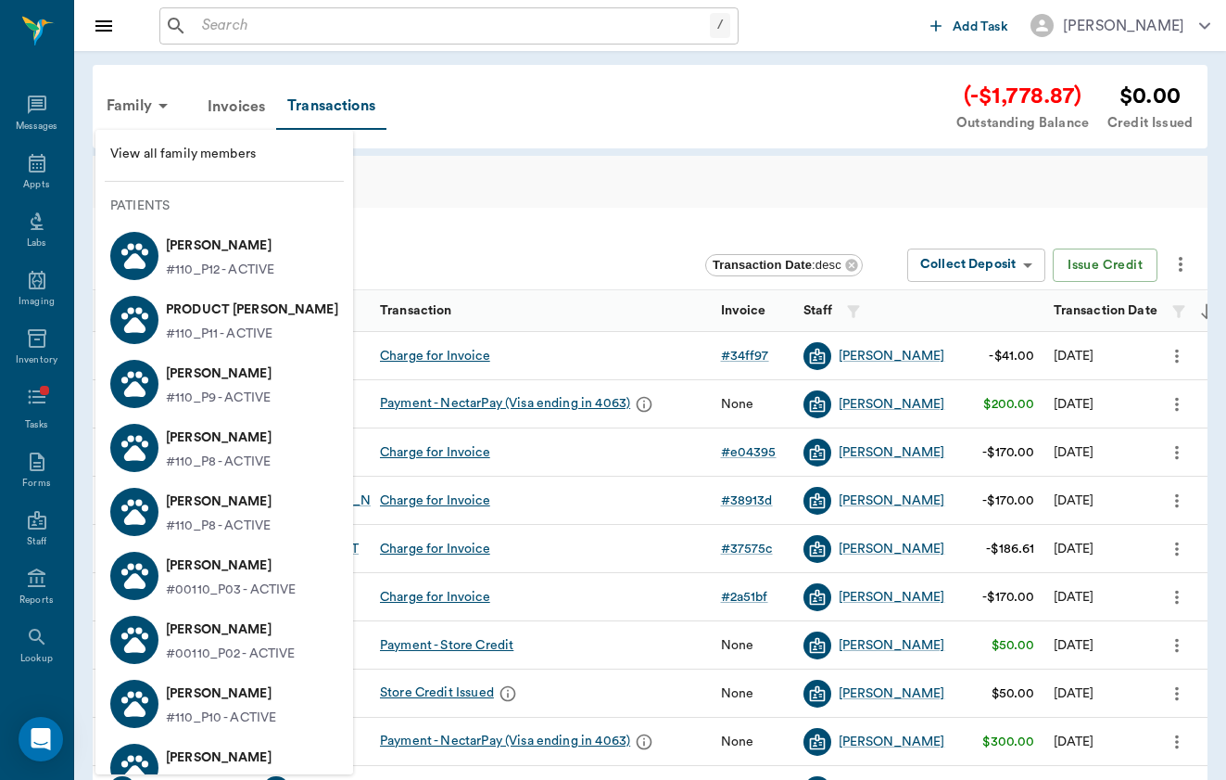
click at [174, 182] on ul "View all family members Patients [PERSON_NAME] #110_P12 - ACTIVE PRODUCT [PERSO…" at bounding box center [224, 558] width 258 height 842
click at [181, 149] on span "View all family members" at bounding box center [224, 154] width 228 height 19
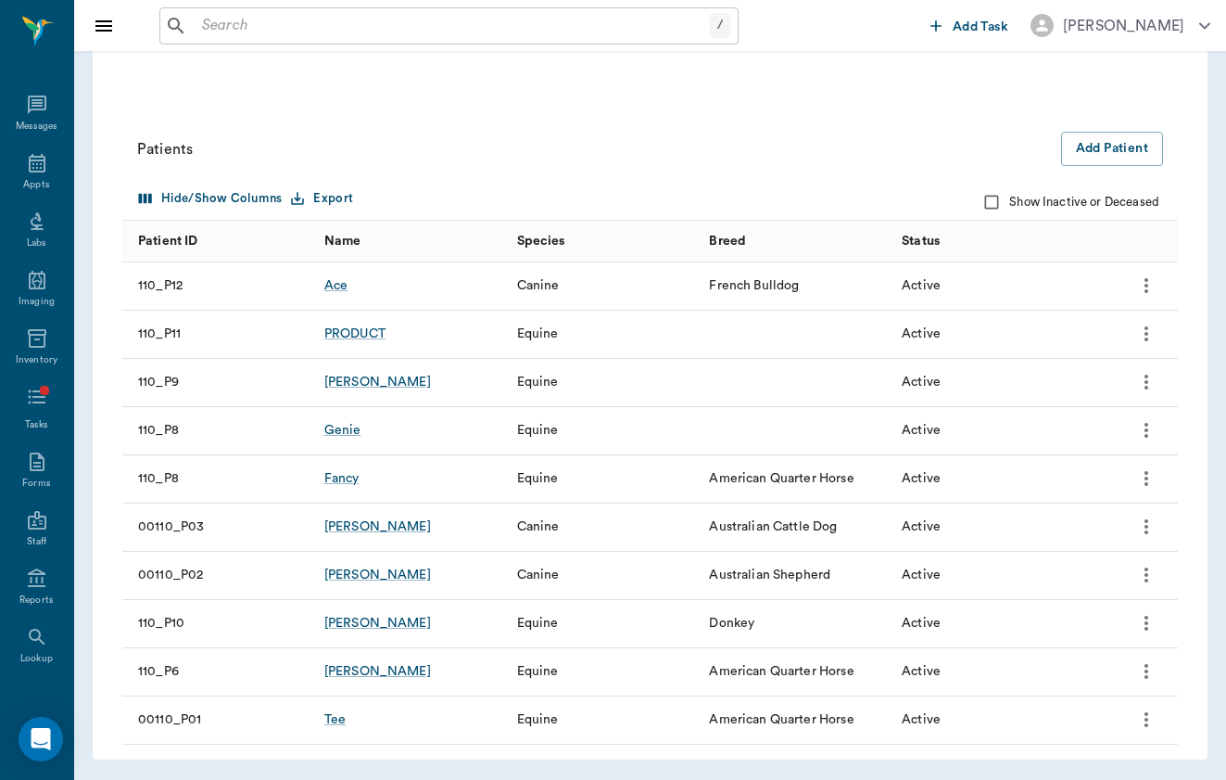
scroll to position [521, 0]
click at [340, 288] on div "Ace" at bounding box center [335, 286] width 23 height 19
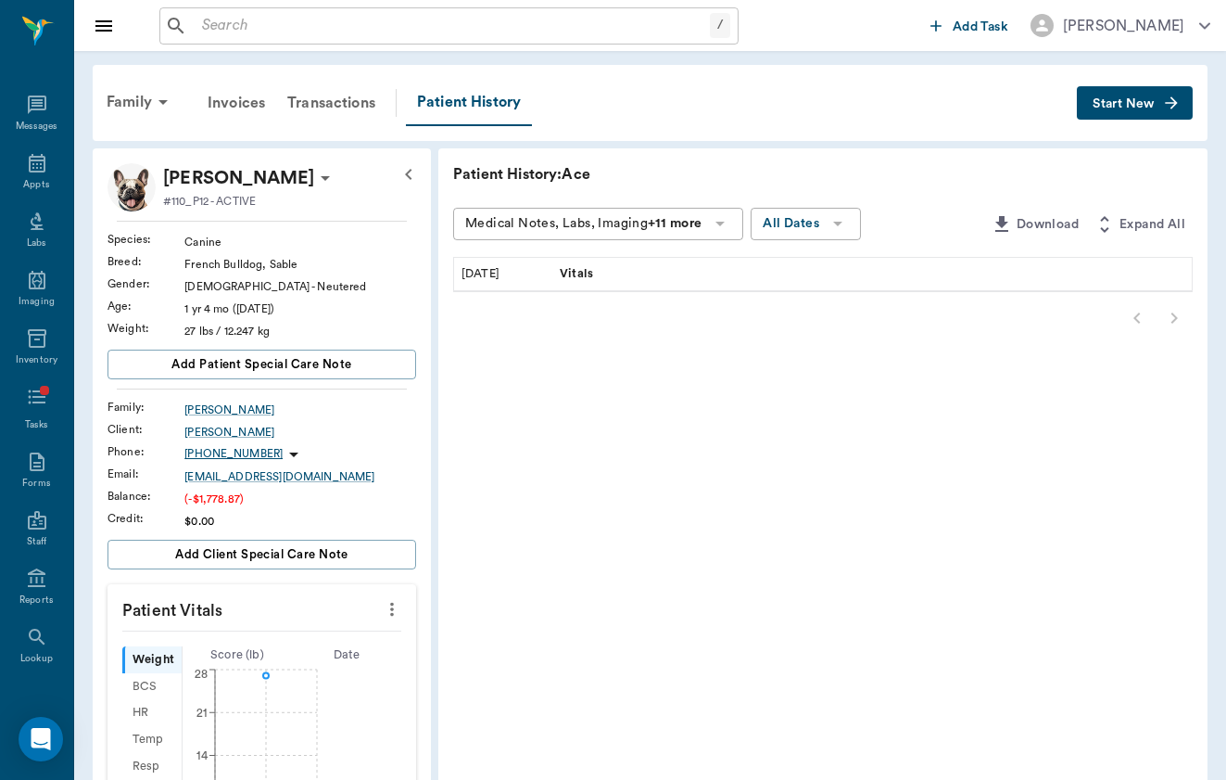
click at [1182, 108] on button "Start New" at bounding box center [1135, 103] width 116 height 34
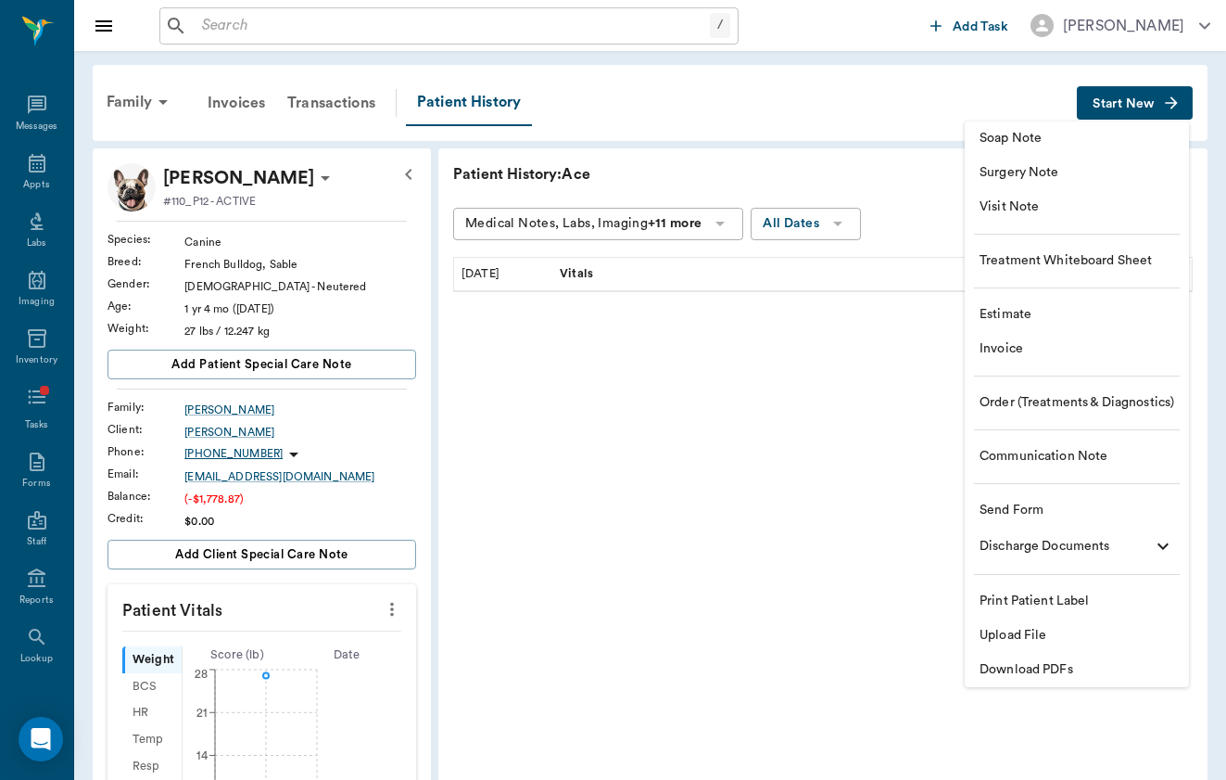
click at [1153, 209] on span "Visit Note" at bounding box center [1077, 206] width 195 height 19
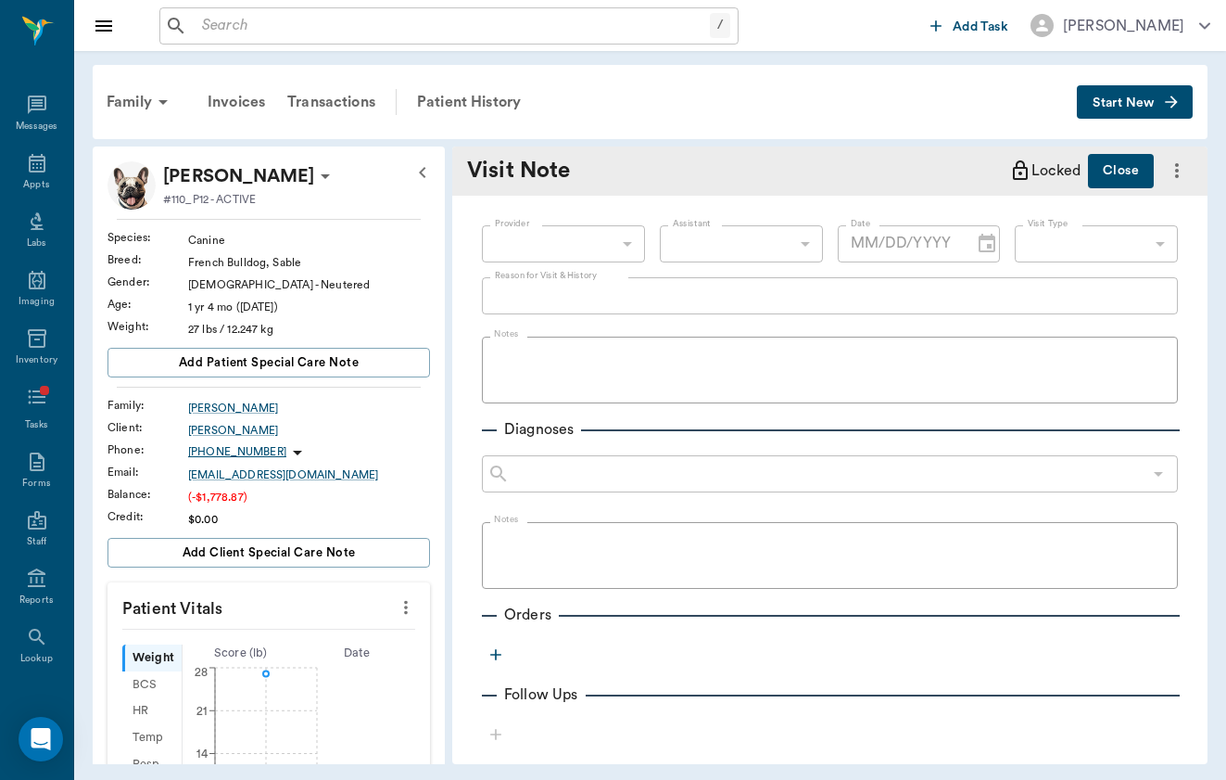
type input "[DATE]"
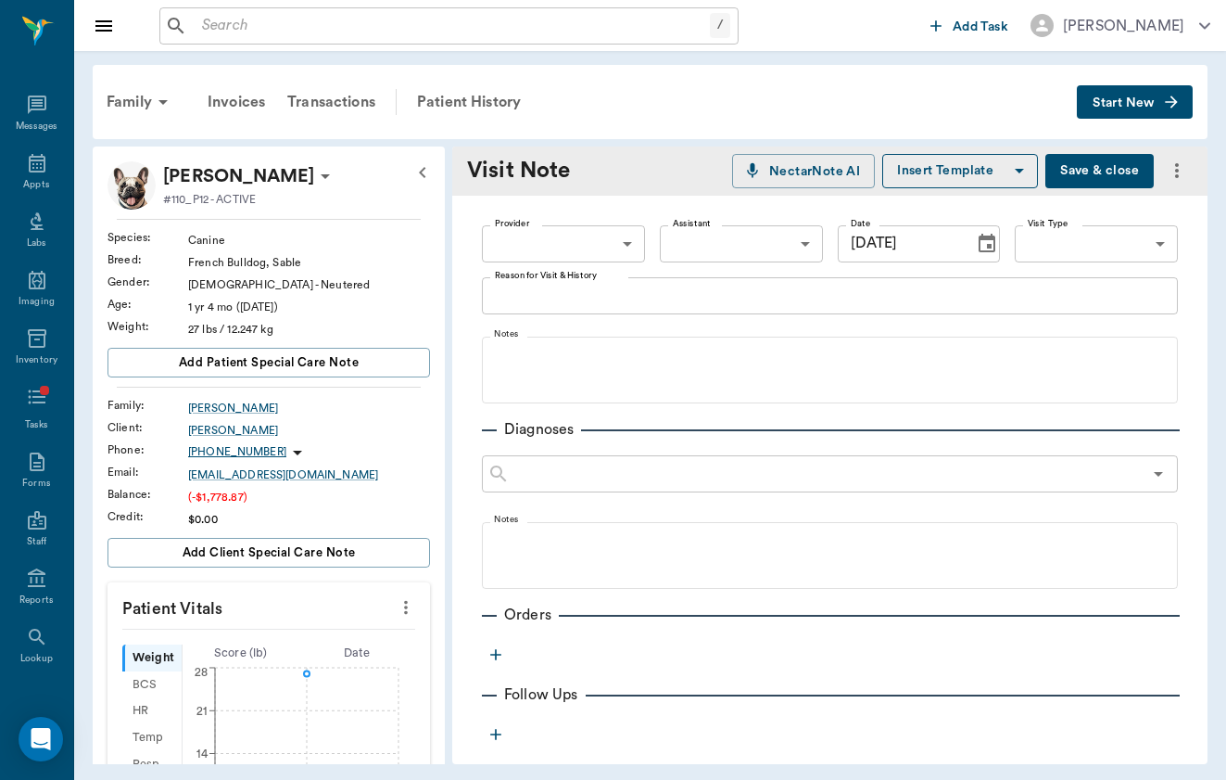
click at [1147, 103] on span "Start New" at bounding box center [1124, 103] width 62 height 0
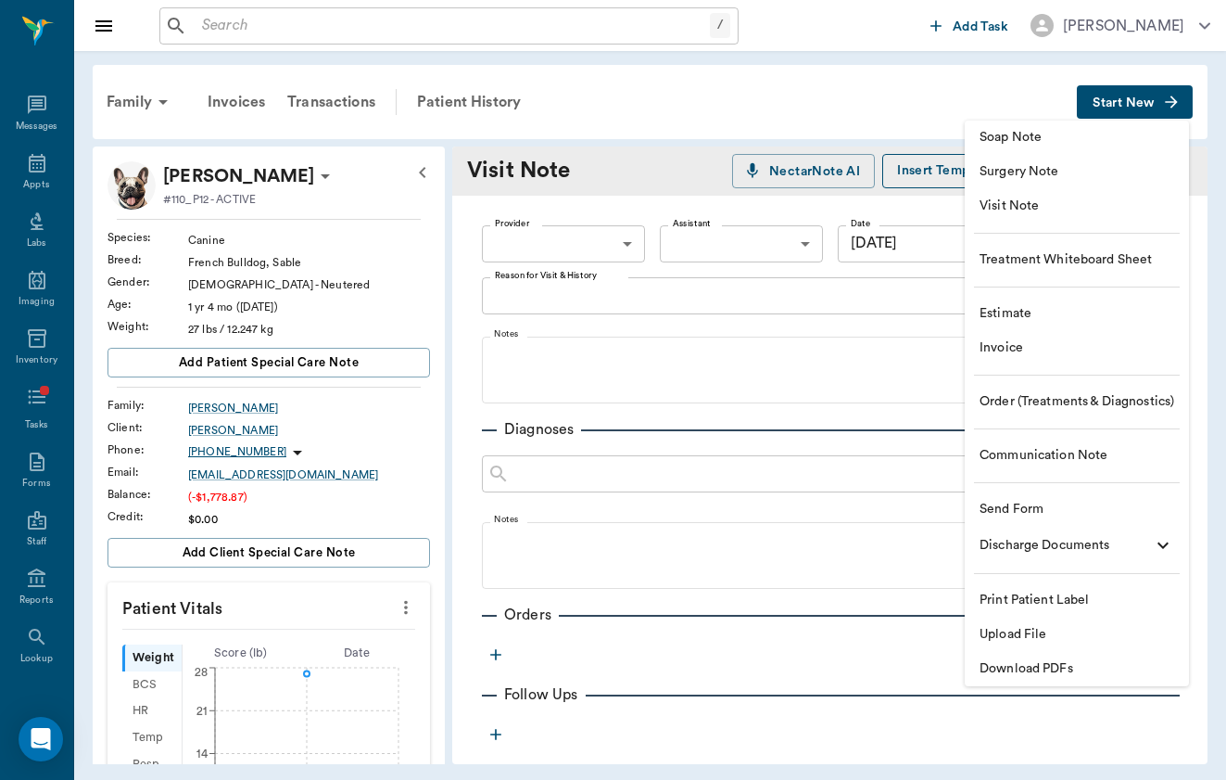
click at [1135, 140] on span "Soap Note" at bounding box center [1077, 137] width 195 height 19
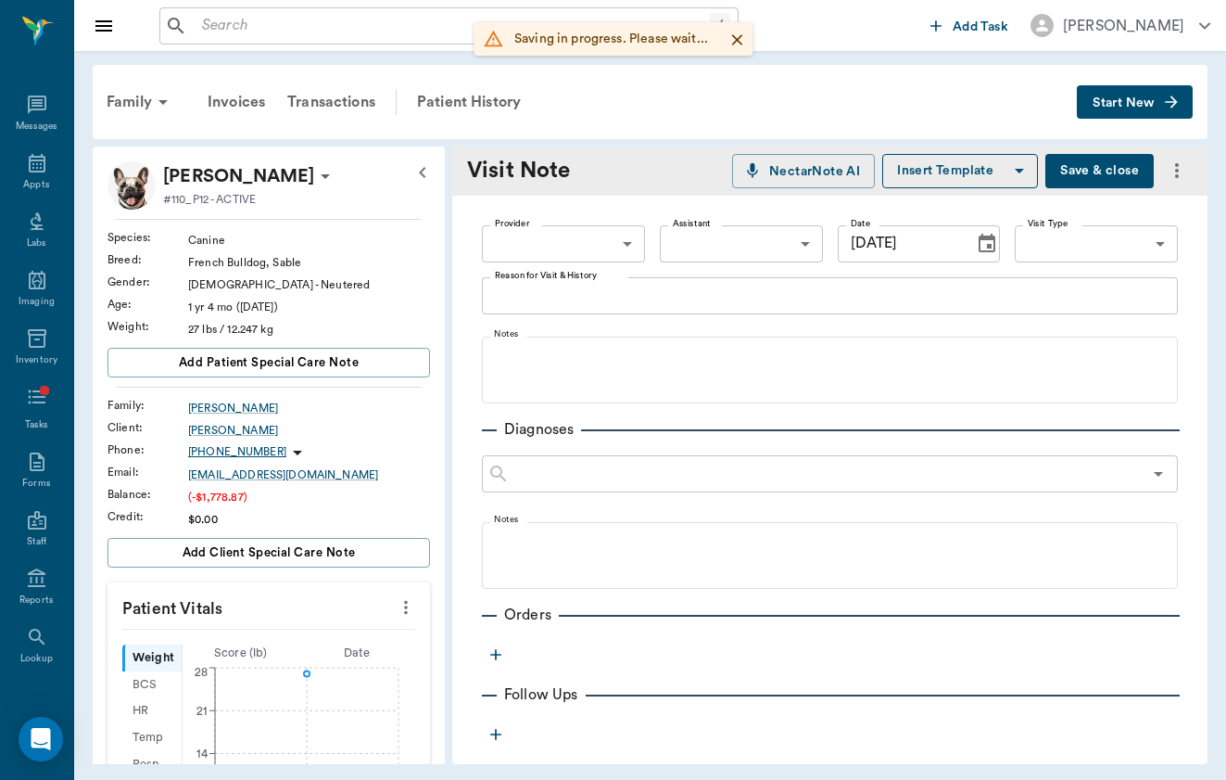
click at [1020, 174] on icon "button" at bounding box center [1020, 170] width 22 height 22
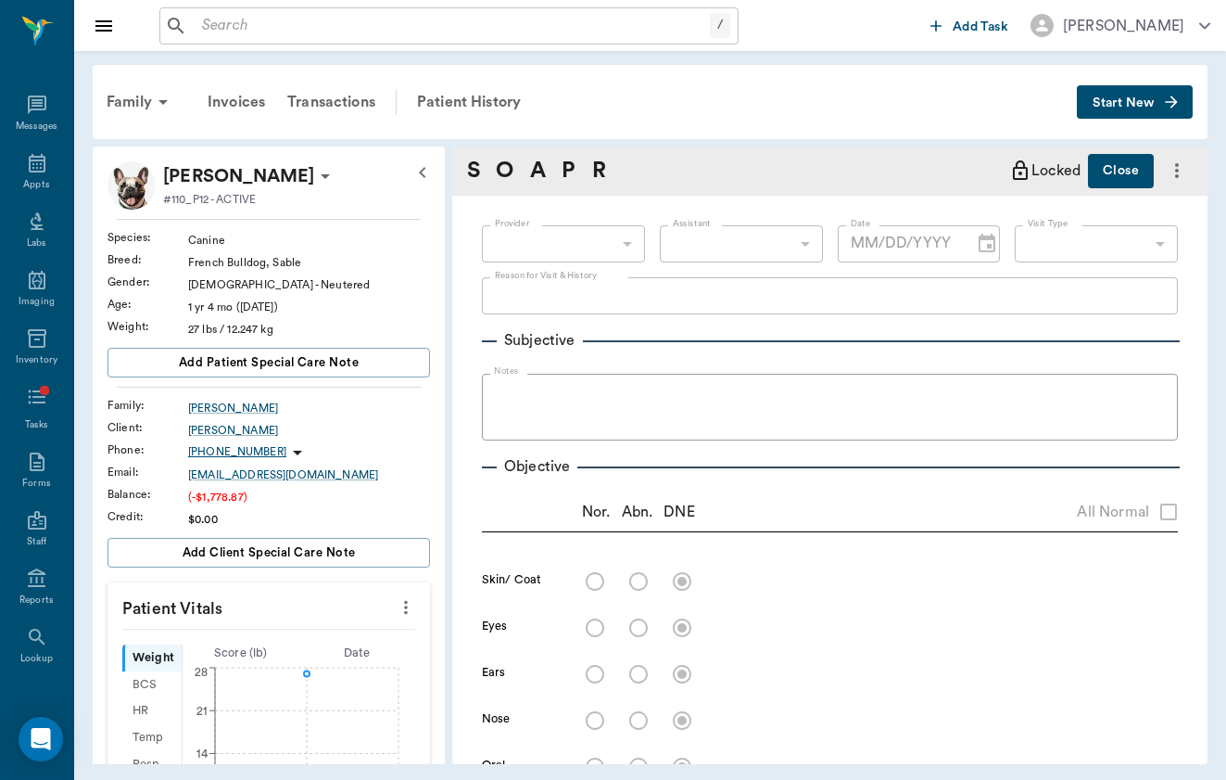
type input "[DATE]"
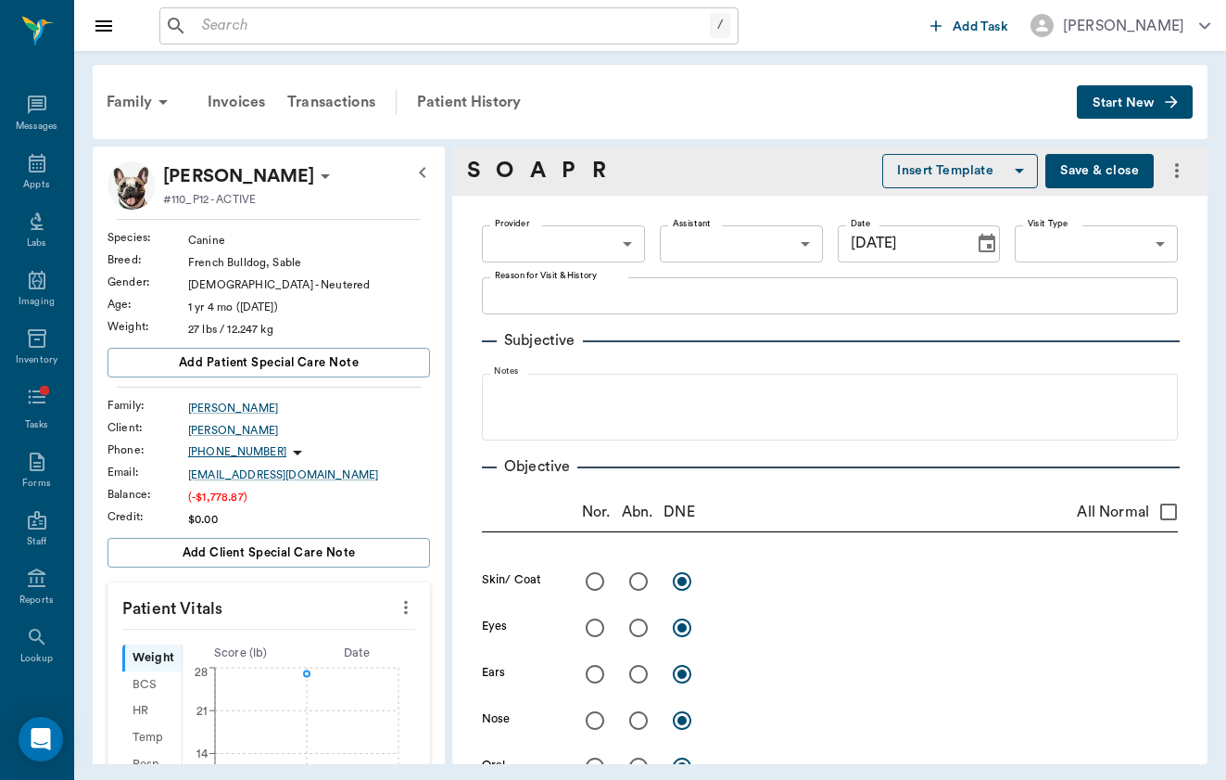
click at [987, 171] on button "Insert Template" at bounding box center [960, 171] width 156 height 34
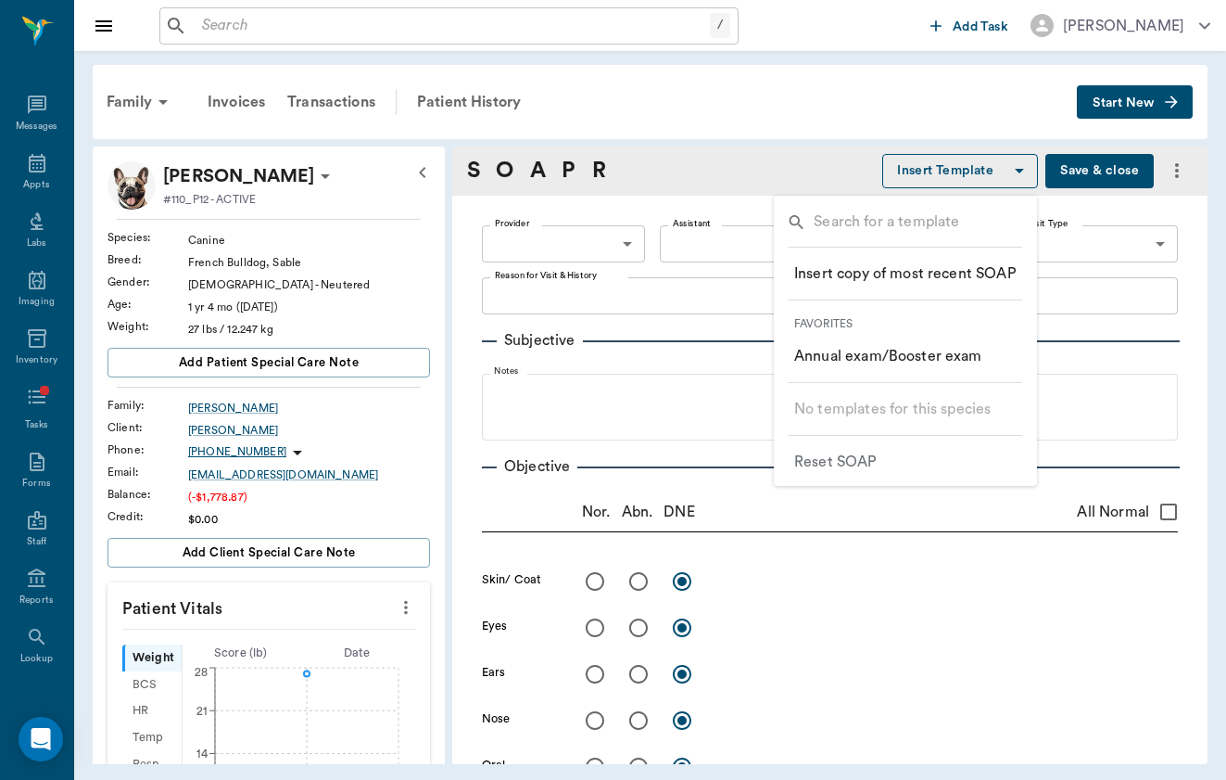
click at [595, 159] on div at bounding box center [613, 390] width 1226 height 780
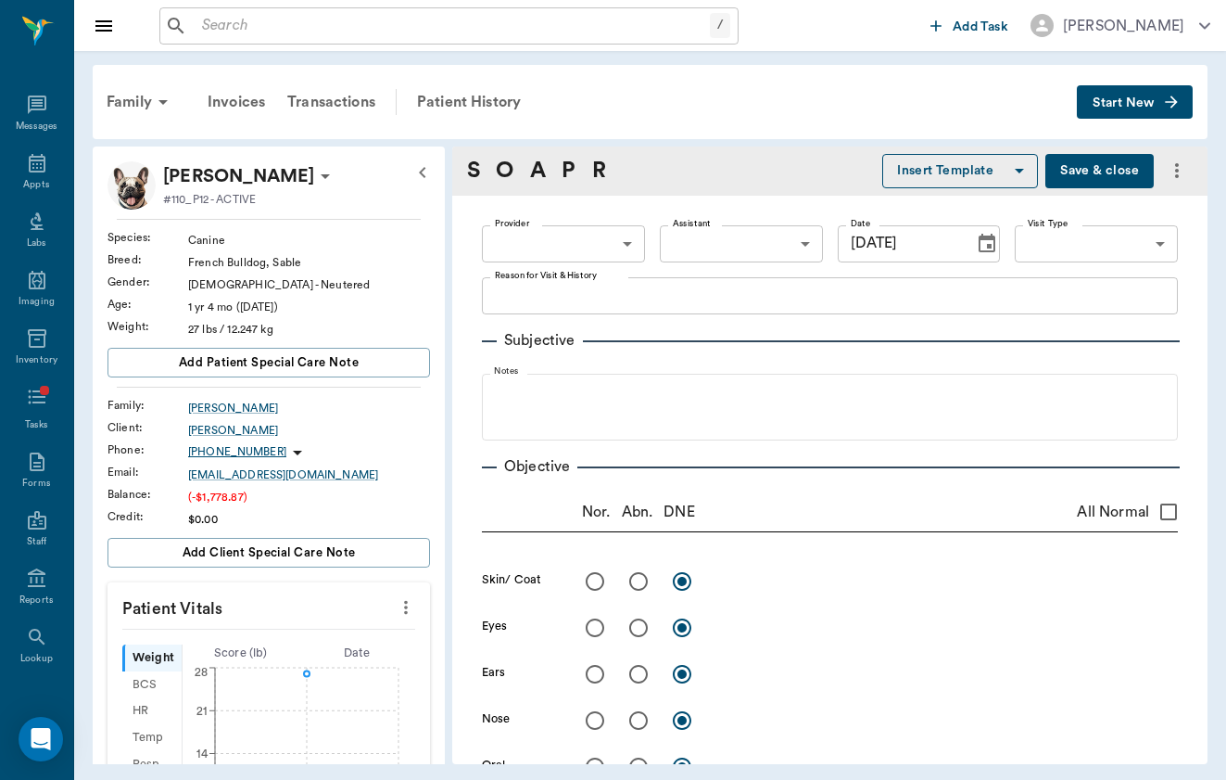
click at [586, 269] on label "Reason for Visit & History" at bounding box center [546, 275] width 102 height 13
click at [586, 285] on textarea "Reason for Visit & History" at bounding box center [830, 295] width 670 height 21
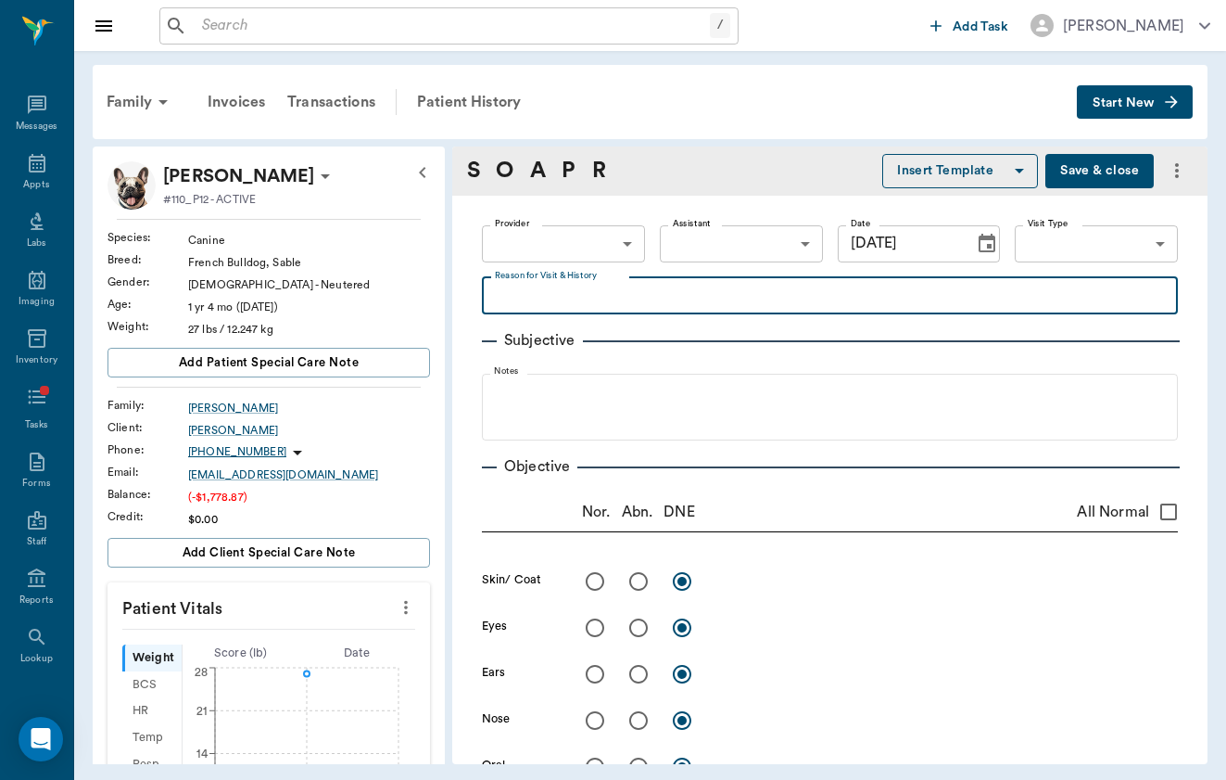
click at [594, 249] on body "/ ​ Add Task [PERSON_NAME] Nectar Messages Appts Labs Imaging Inventory Tasks F…" at bounding box center [613, 390] width 1226 height 780
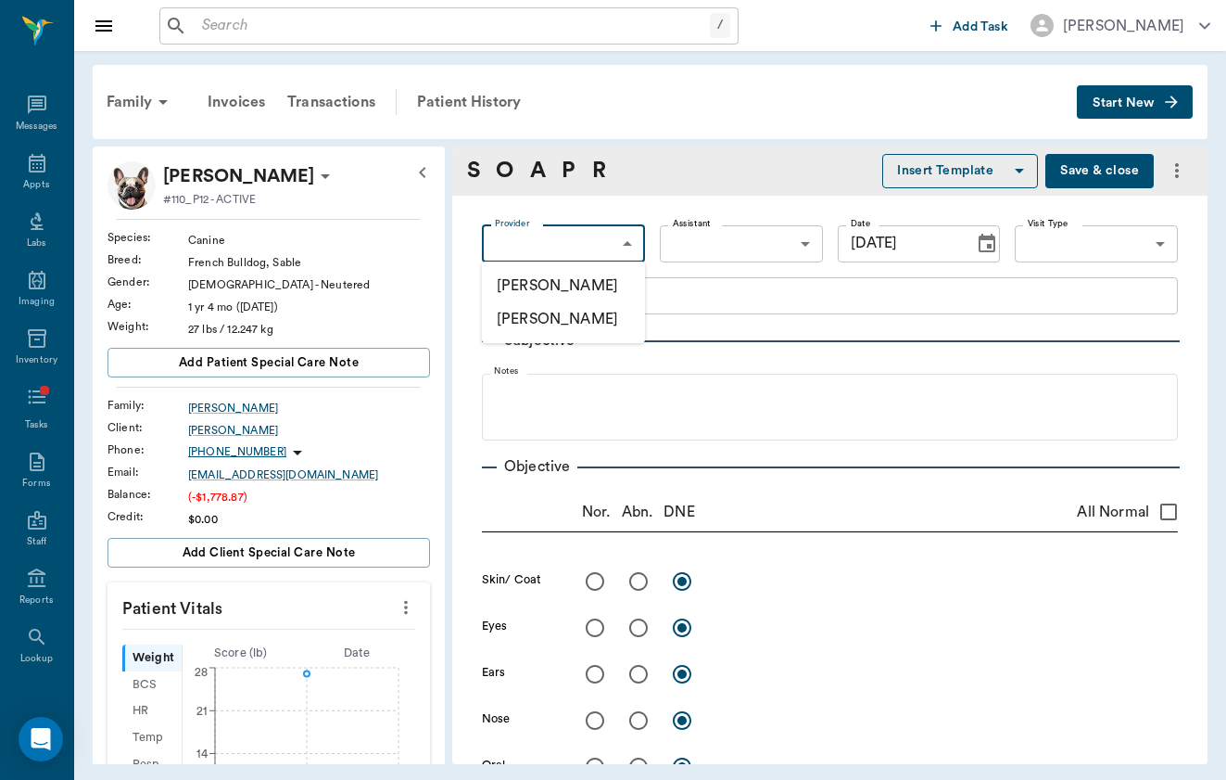
click at [593, 288] on li "[PERSON_NAME]" at bounding box center [563, 285] width 163 height 33
type input "649b3e03b5bc7e03f9326794"
click at [976, 176] on button "Insert Template" at bounding box center [960, 171] width 156 height 34
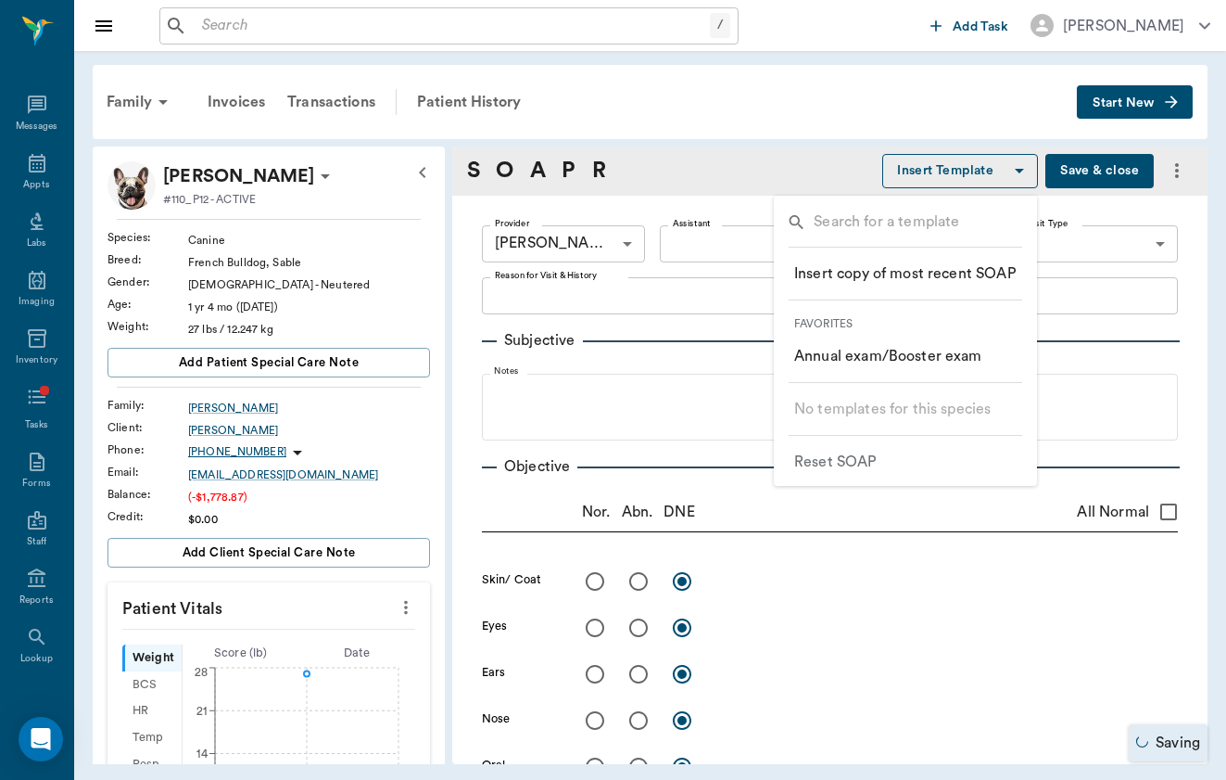
click at [958, 357] on p "​ Annual exam/Booster exam" at bounding box center [888, 356] width 188 height 22
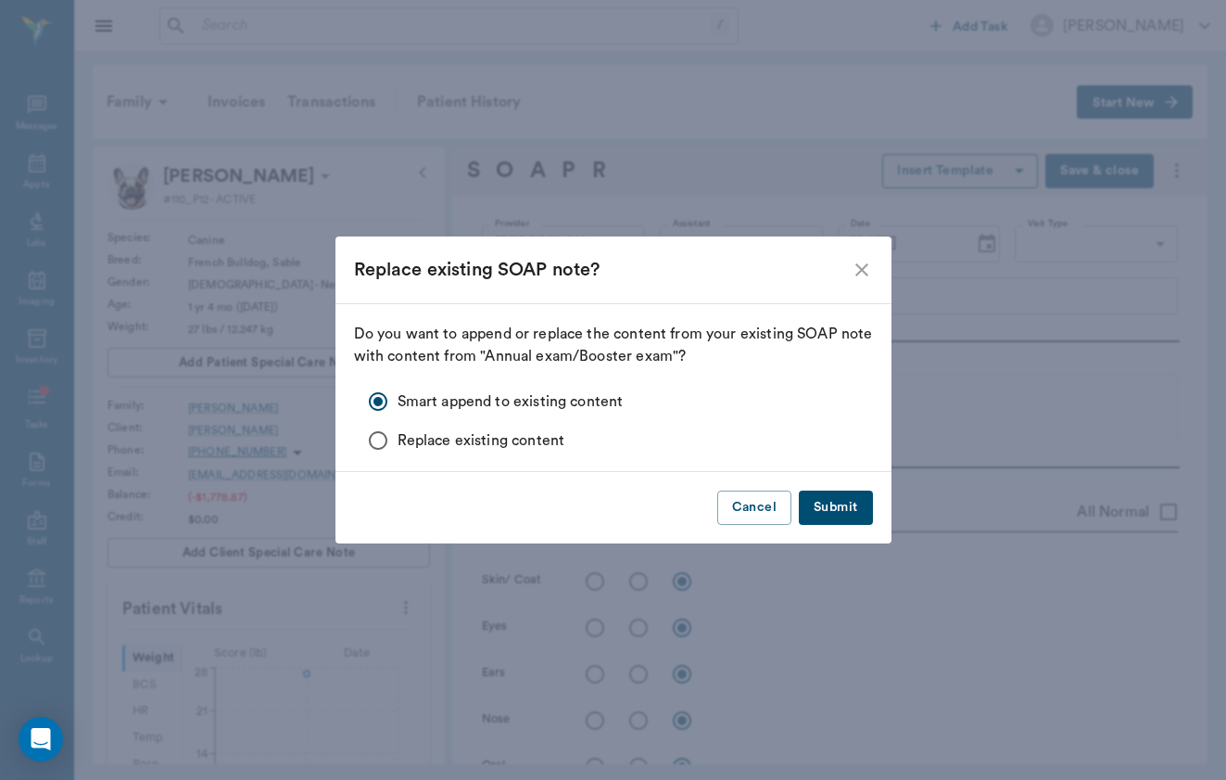
click at [882, 482] on div "Cancel Submit" at bounding box center [614, 507] width 556 height 71
click at [839, 500] on button "Submit" at bounding box center [835, 507] width 73 height 34
radio input "true"
type textarea "Full hair coat, no present concern for ectoparasites"
radio input "true"
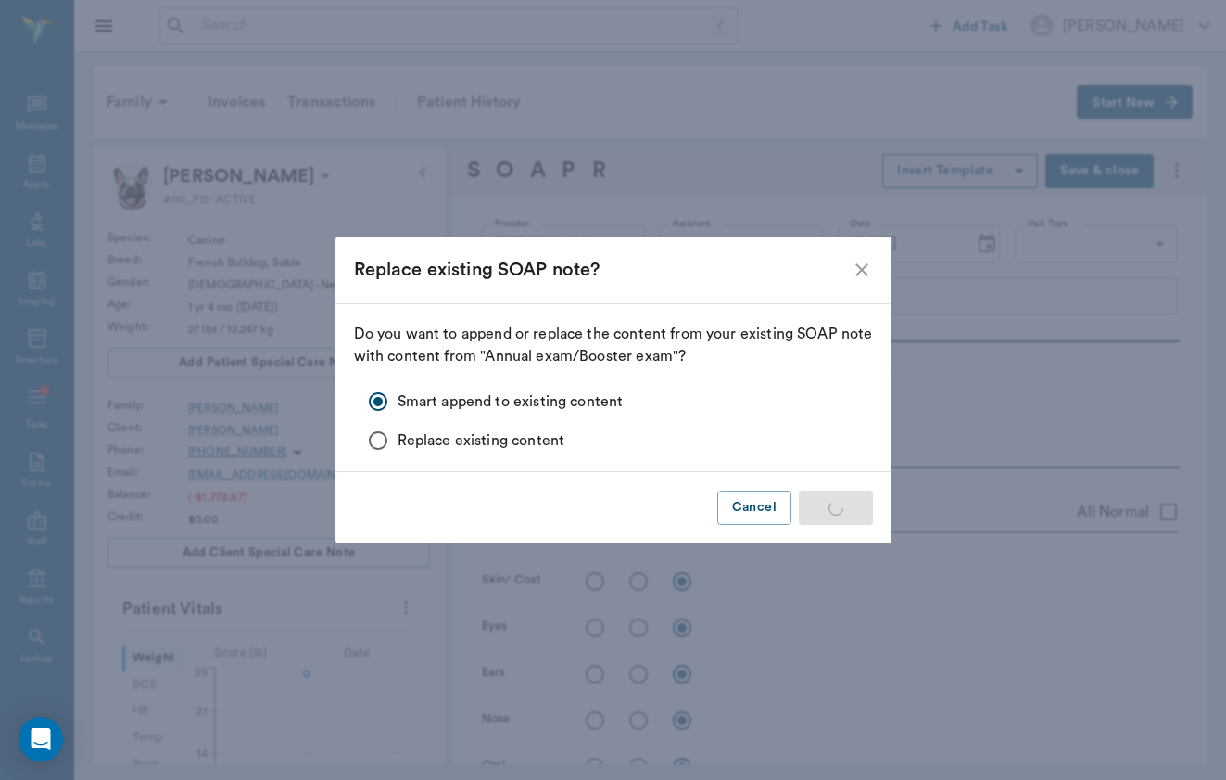
type textarea "clear, PLR OU"
radio input "true"
type textarea "clear AU, open canals - no debris or irritation"
radio input "true"
type textarea "no signs of nasal discharge or crusting"
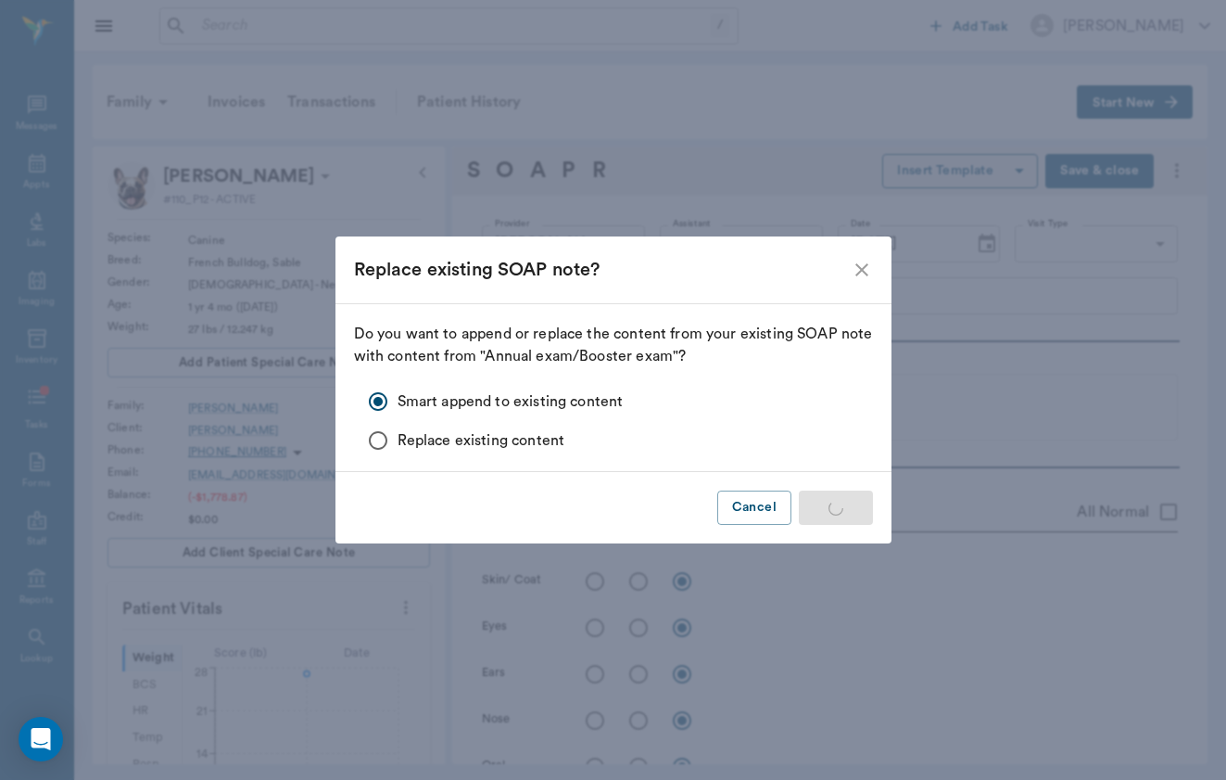
radio input "true"
type textarea "mm pk <2, moist; no signs of ulceration"
radio input "true"
type textarea "no [MEDICAL_DATA] present on exam, sinus rythmn"
radio input "true"
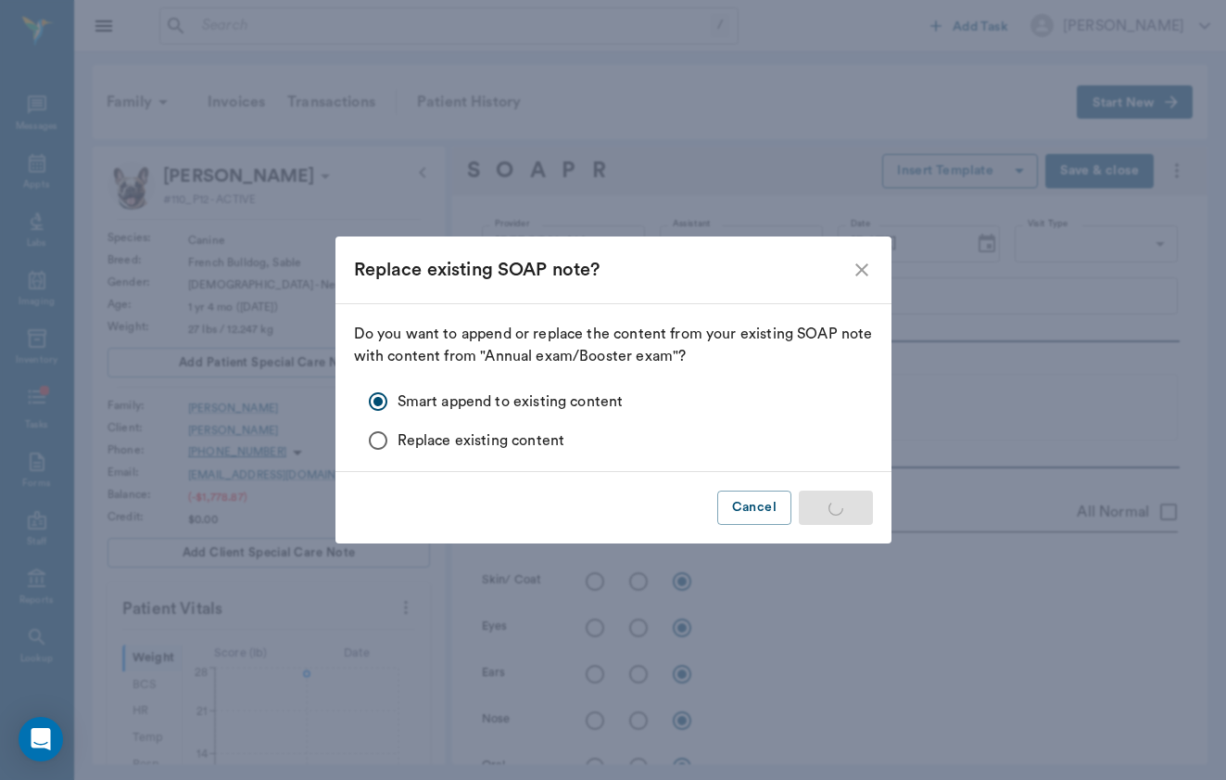
type textarea "no crackles or wheezes bilaterally, no cough on exam"
radio input "true"
type textarea "PLN wnl"
radio input "true"
type textarea "soft, non painful to [MEDICAL_DATA], no mass effect appreciated"
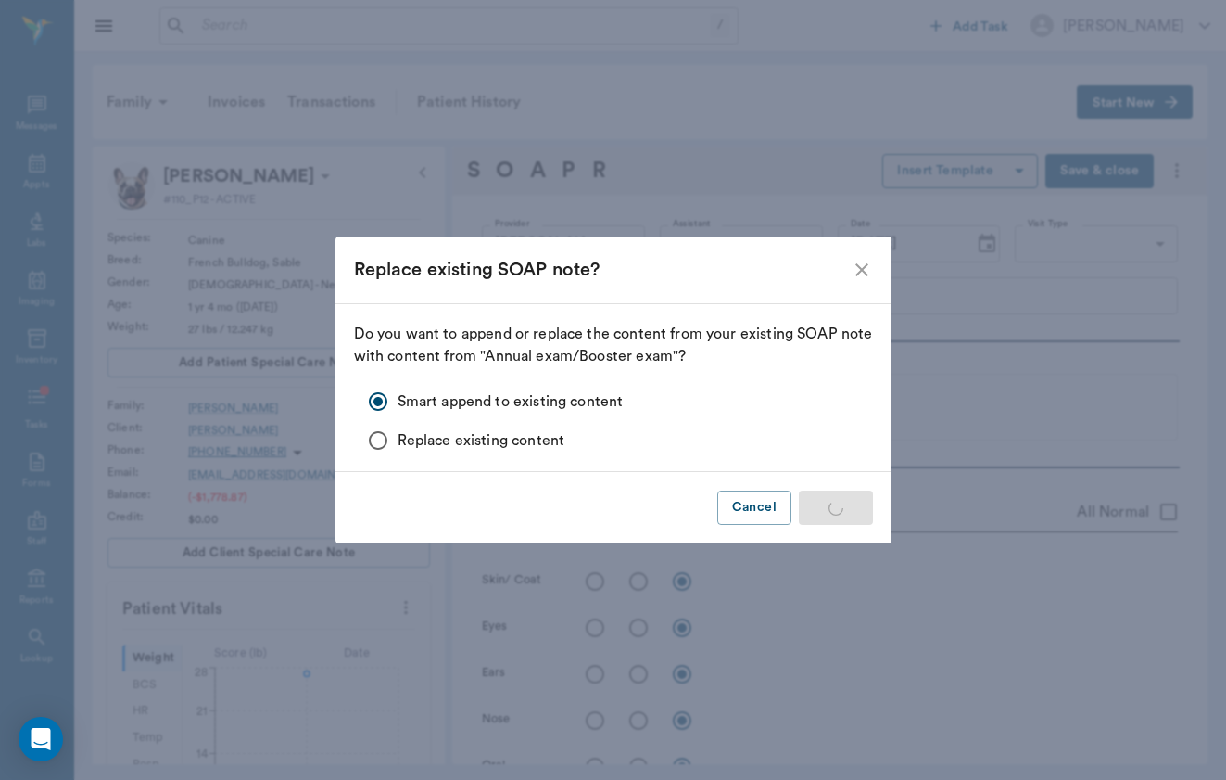
radio input "true"
type textarea "external genitalia wnl"
radio input "true"
type textarea "ambulatory x4, no present lameness"
radio input "true"
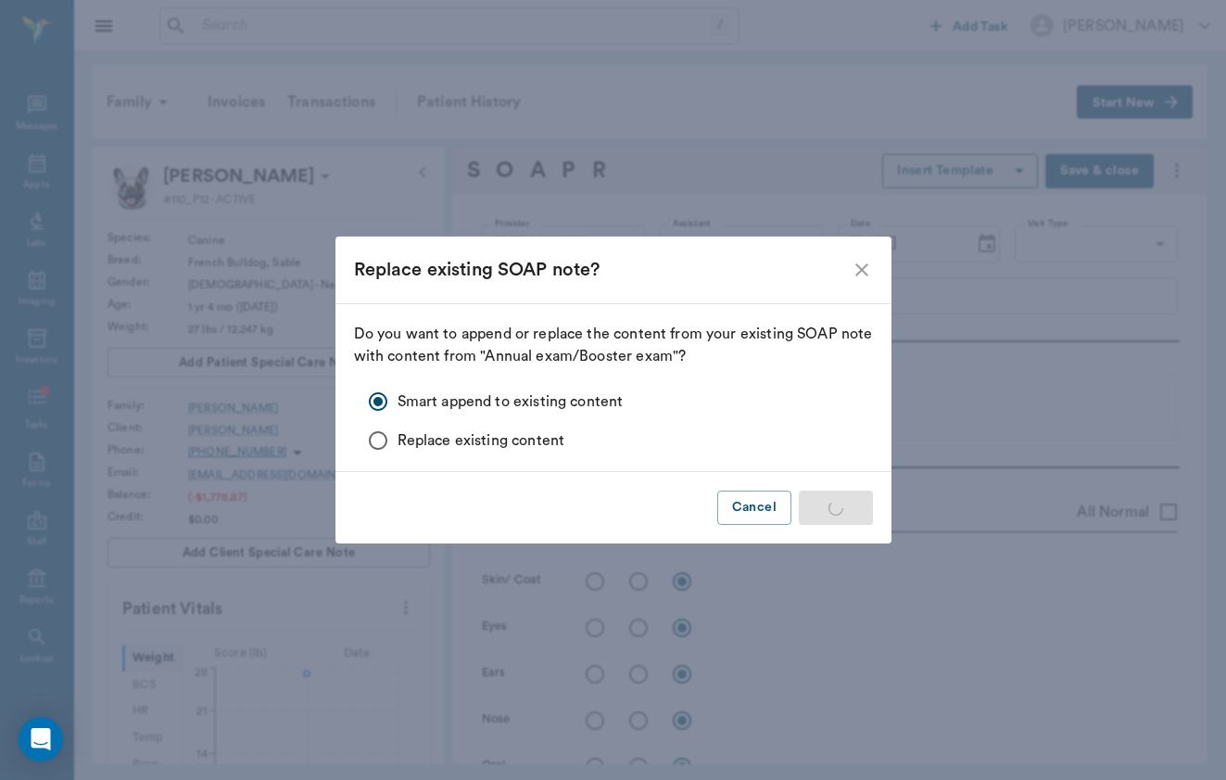
type textarea "no CP deficits x4, CN intact"
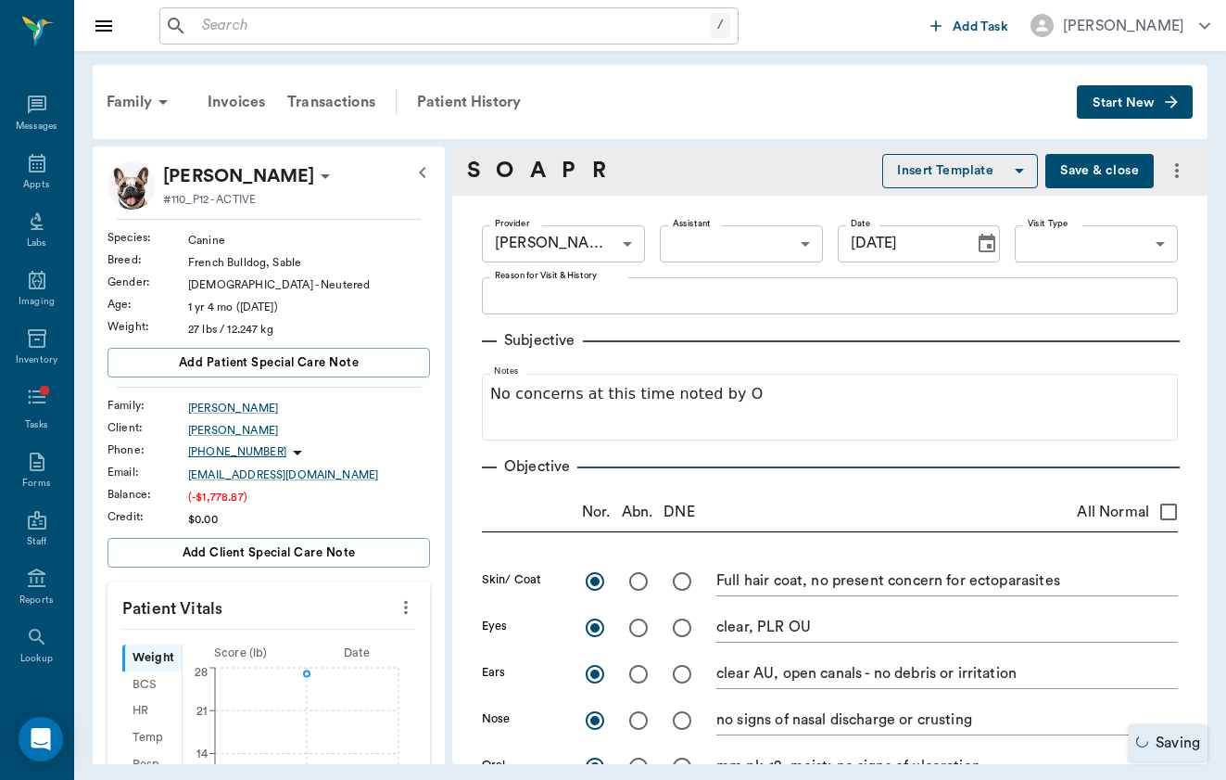
click at [756, 303] on textarea "Reason for Visit & History" at bounding box center [830, 295] width 670 height 21
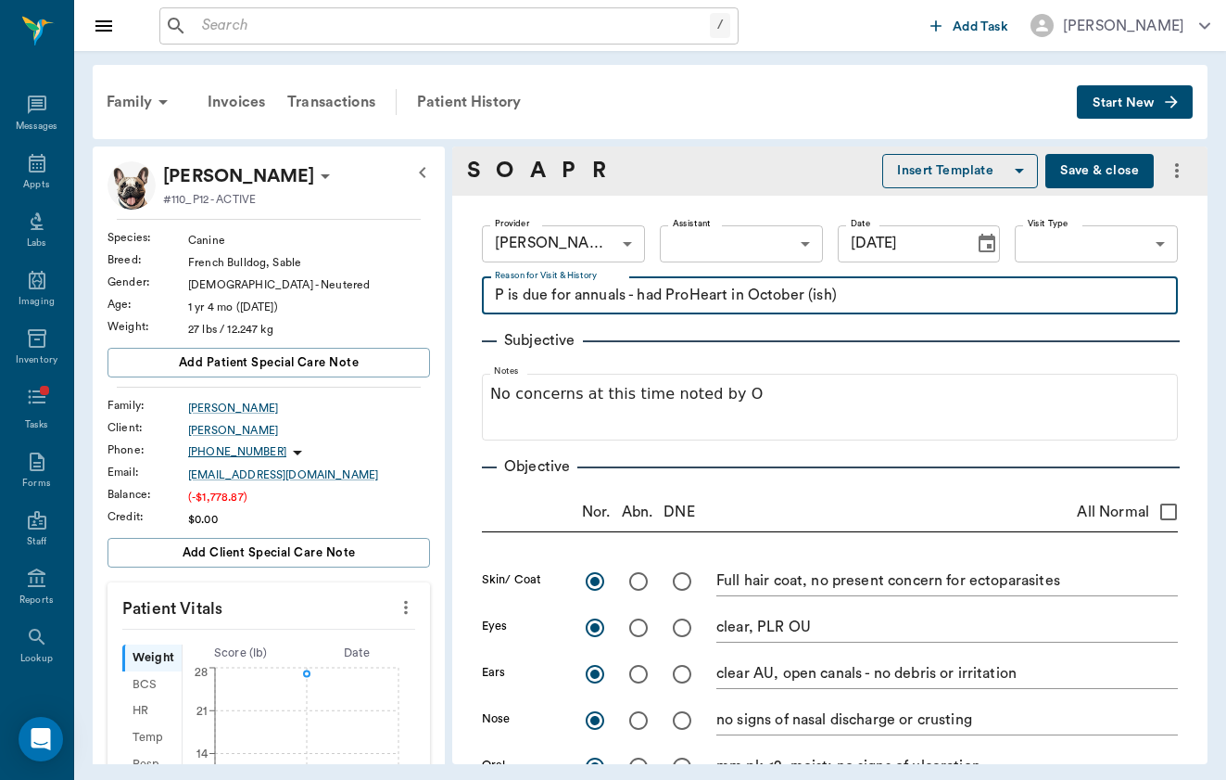
type textarea "P is due for annuals - had ProHeart in October (ish)"
click at [1114, 248] on body "/ ​ Add Task [PERSON_NAME] Nectar Messages Appts Labs Imaging Inventory Tasks F…" at bounding box center [613, 390] width 1226 height 780
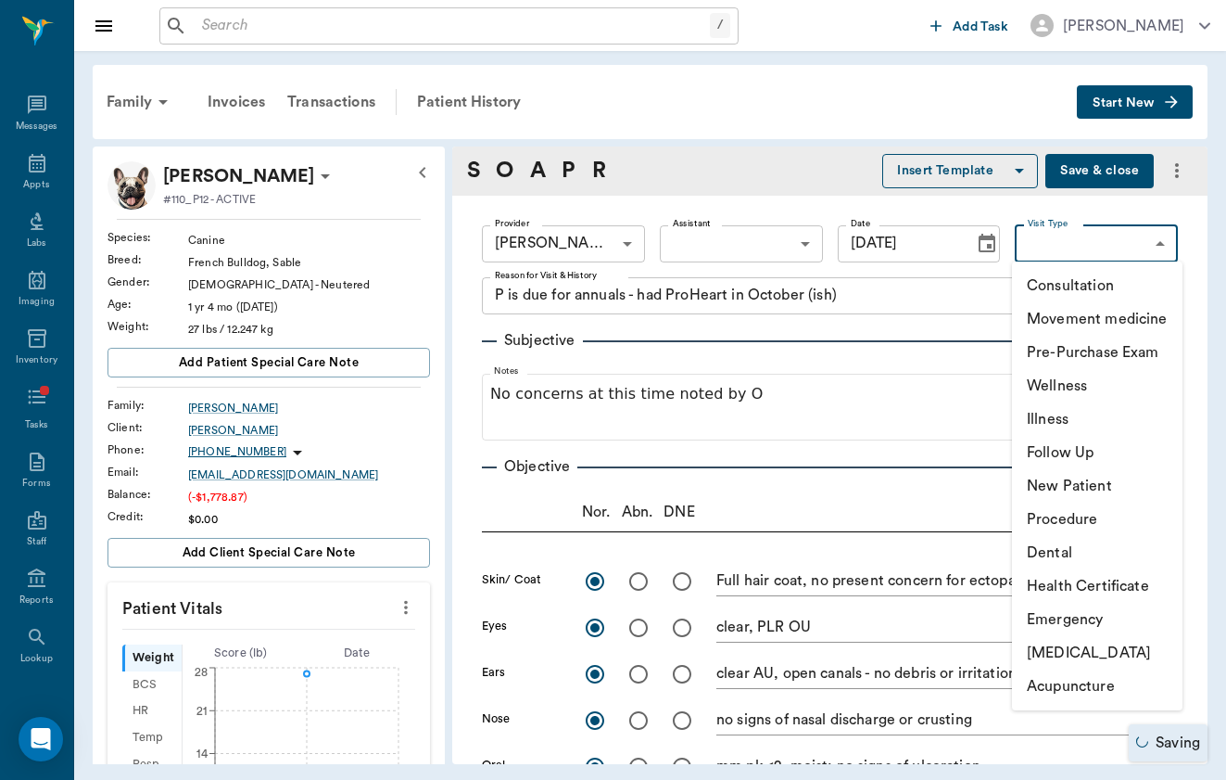
click at [1102, 398] on li "Wellness" at bounding box center [1097, 385] width 171 height 33
type input "65d2c202a8044d23520120c5"
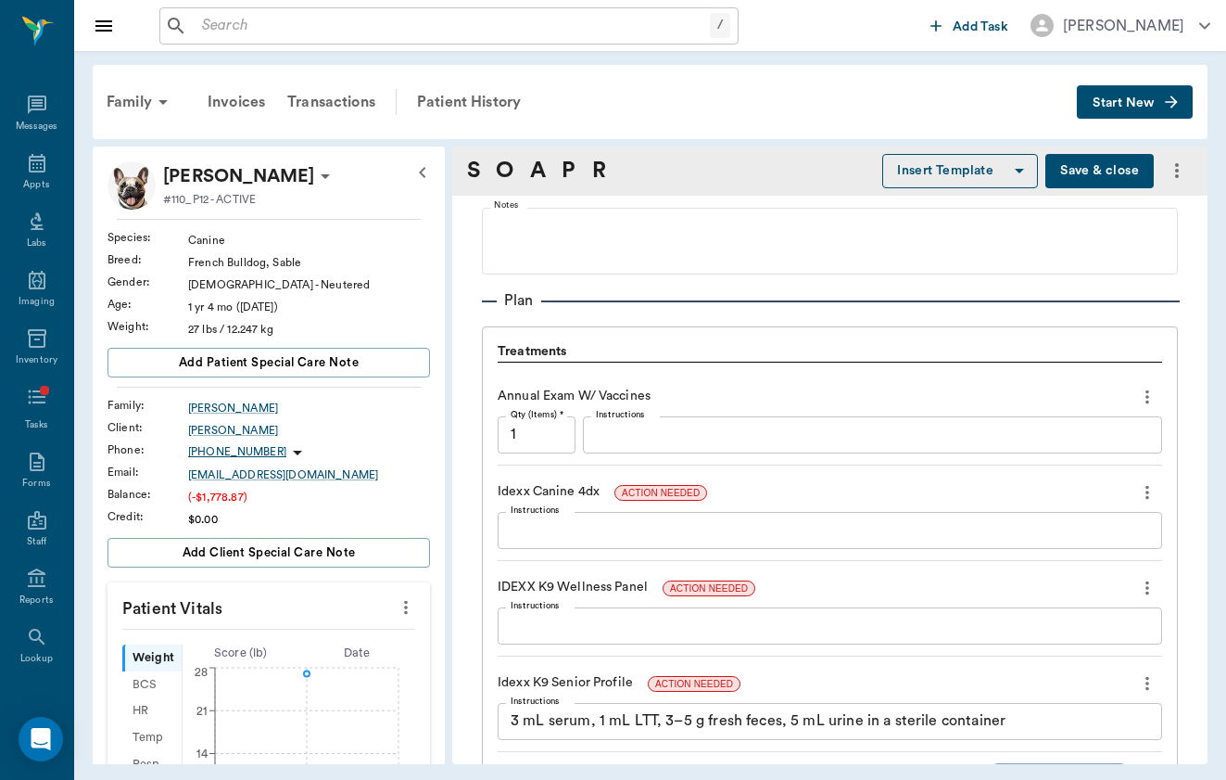
scroll to position [1232, 0]
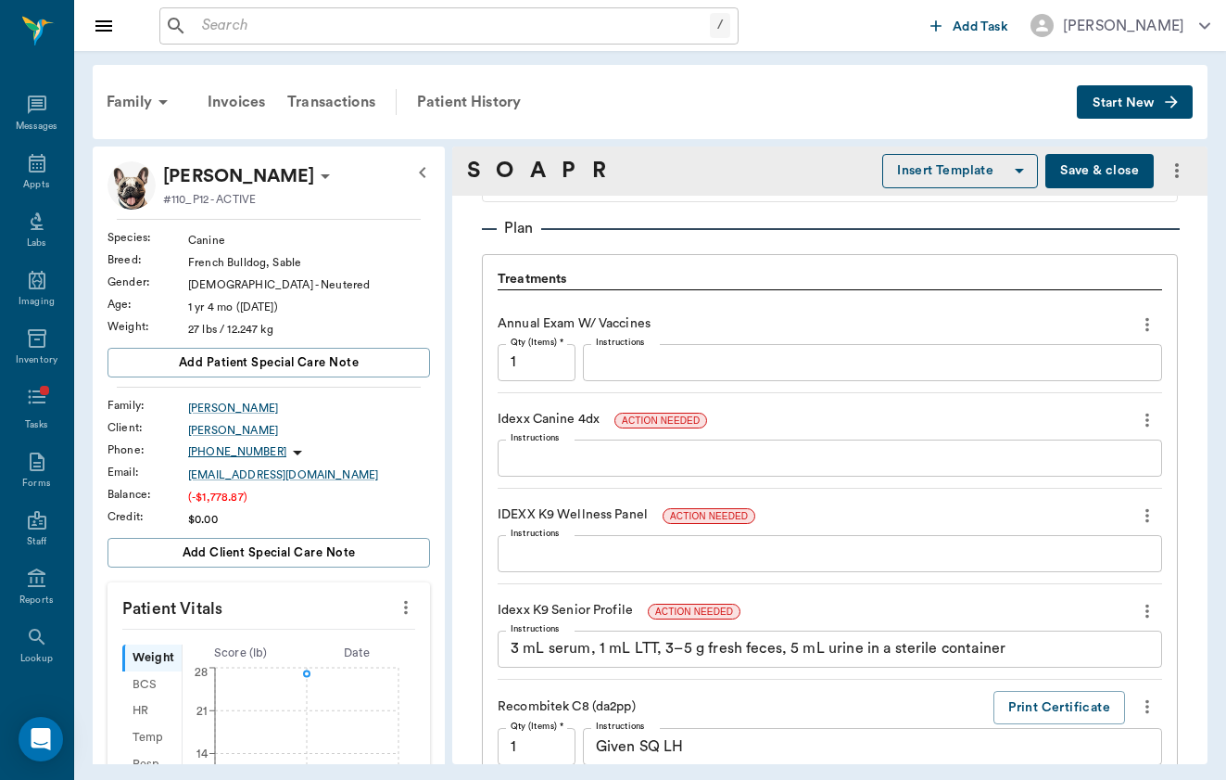
click at [1148, 419] on icon "more" at bounding box center [1148, 419] width 4 height 14
click at [1124, 483] on span "Delete" at bounding box center [1070, 485] width 156 height 19
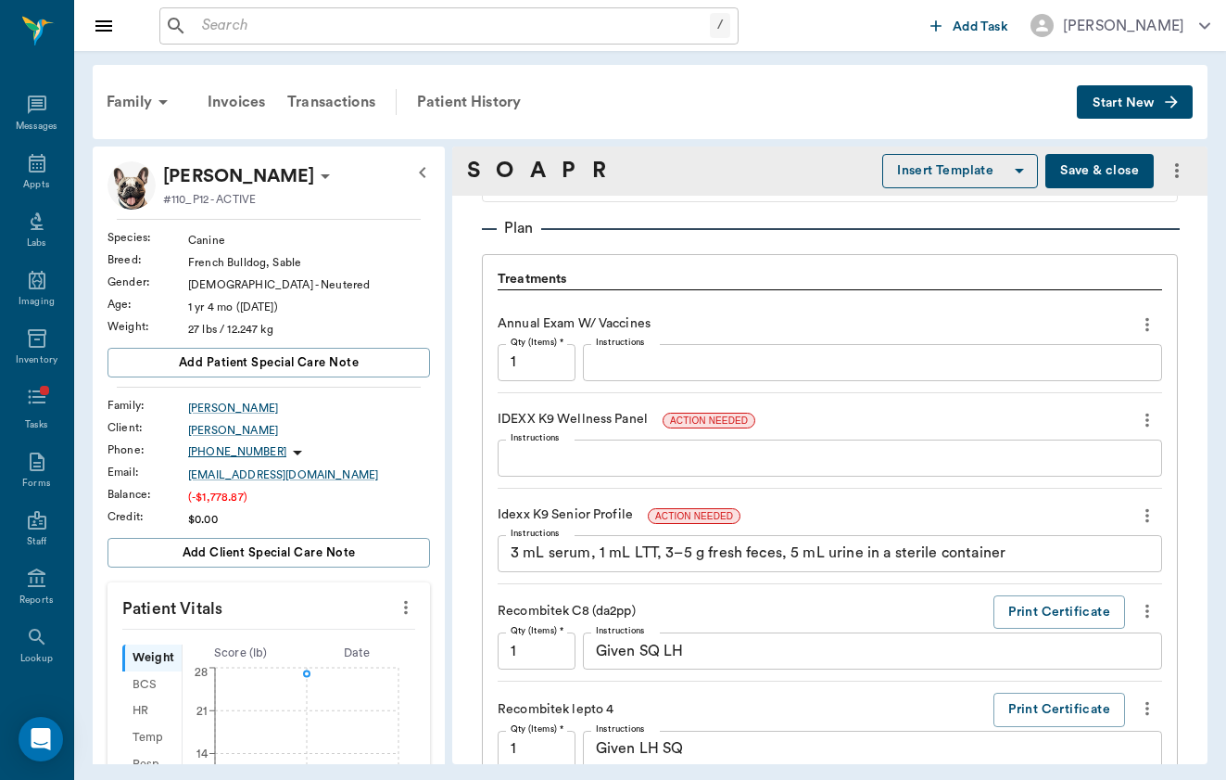
scroll to position [1335, 0]
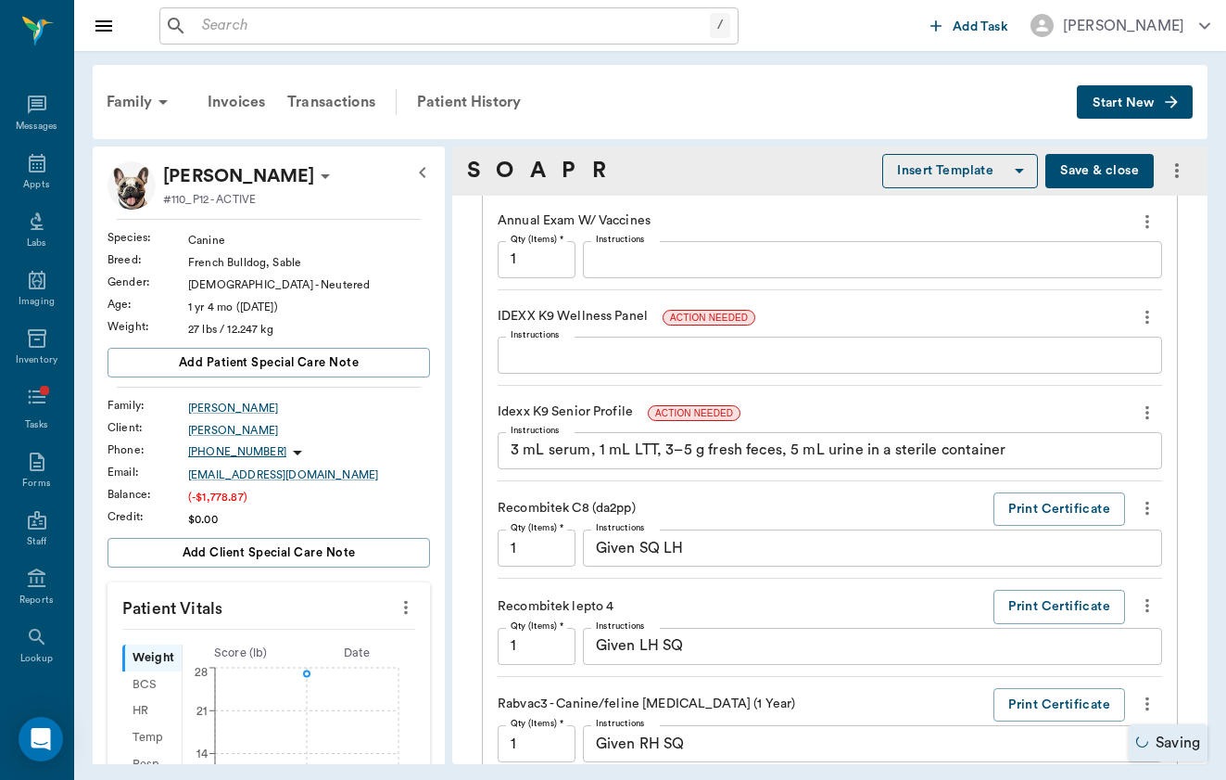
click at [1145, 336] on div "x Instructions" at bounding box center [830, 354] width 665 height 37
click at [1147, 312] on icon "more" at bounding box center [1148, 317] width 4 height 14
click at [1123, 380] on span "Delete" at bounding box center [1070, 382] width 156 height 19
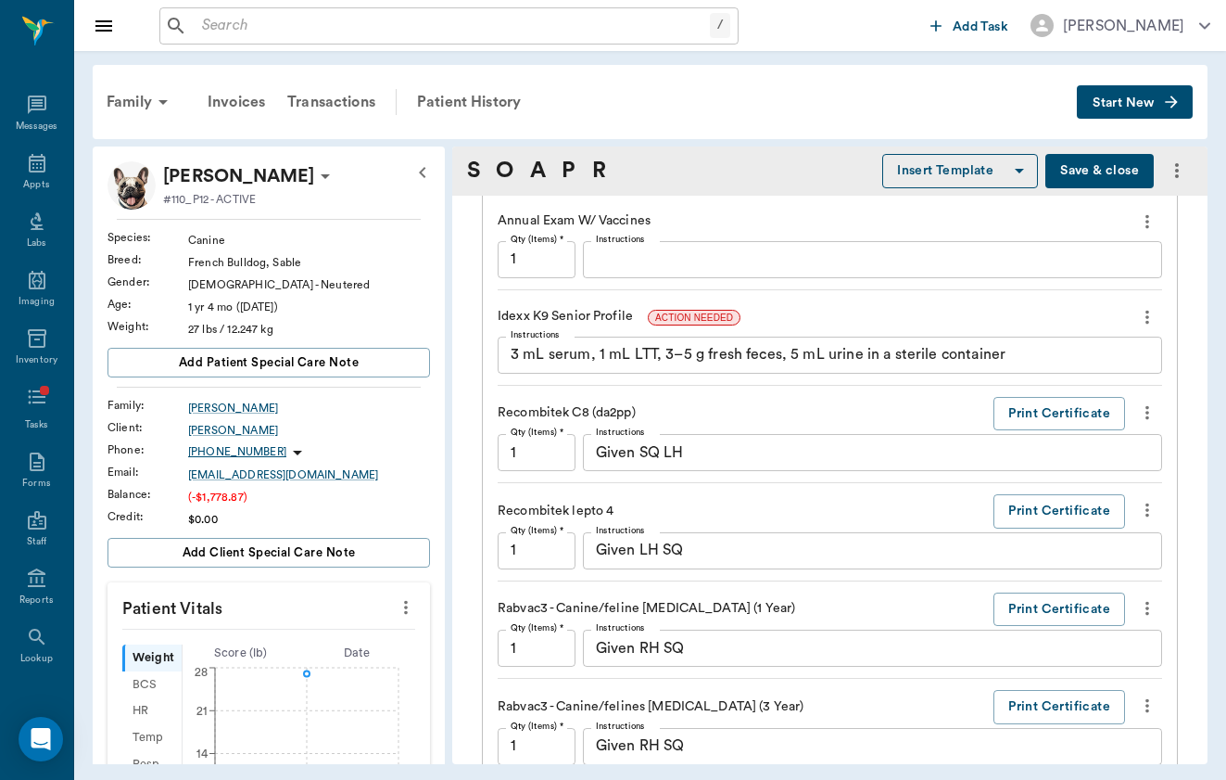
click at [1152, 302] on button "more" at bounding box center [1148, 317] width 30 height 32
click at [1116, 378] on span "Delete" at bounding box center [1070, 382] width 156 height 19
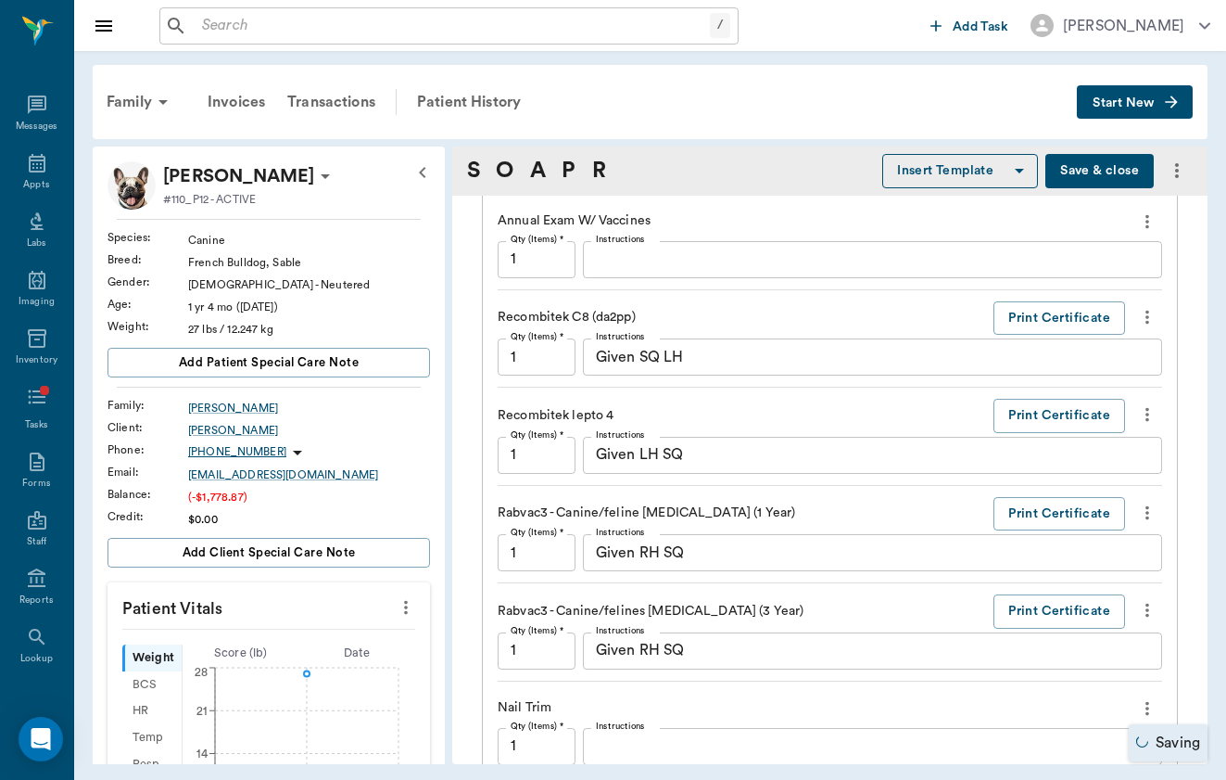
scroll to position [1500, 0]
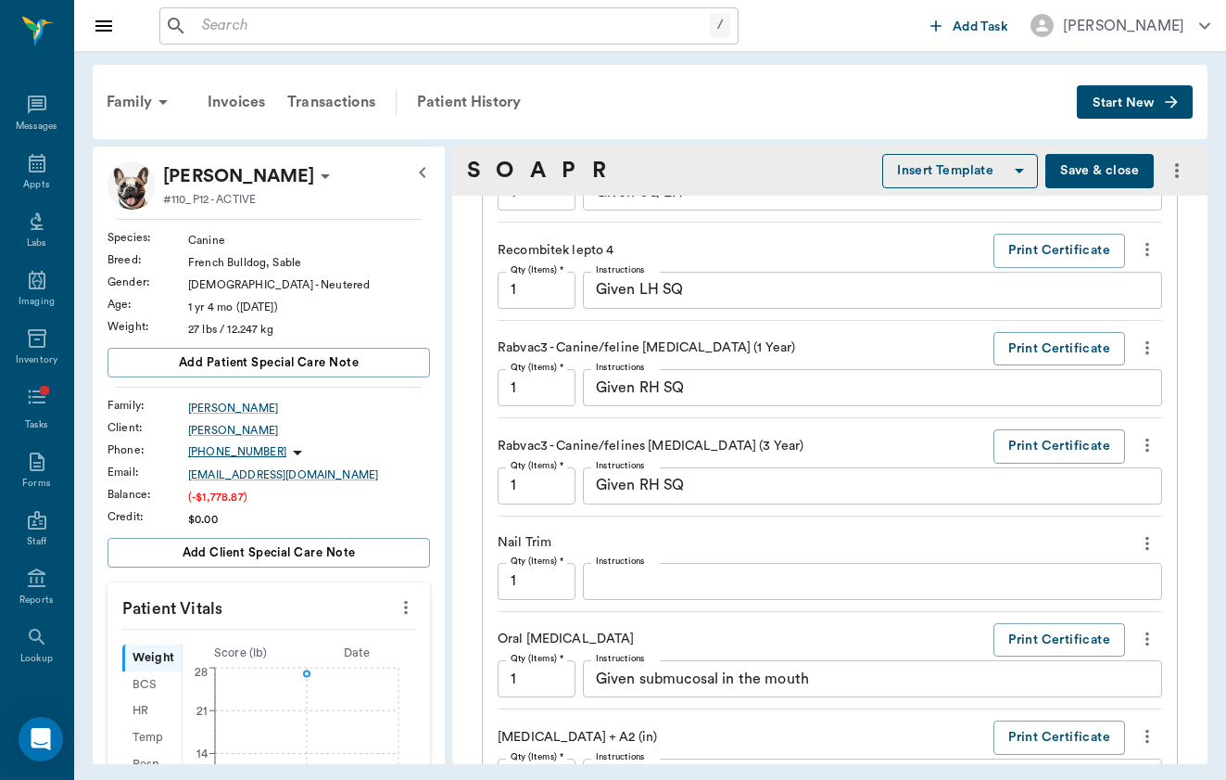
click at [1153, 440] on icon "more" at bounding box center [1147, 445] width 20 height 22
click at [1122, 501] on span "Delete" at bounding box center [1070, 509] width 156 height 19
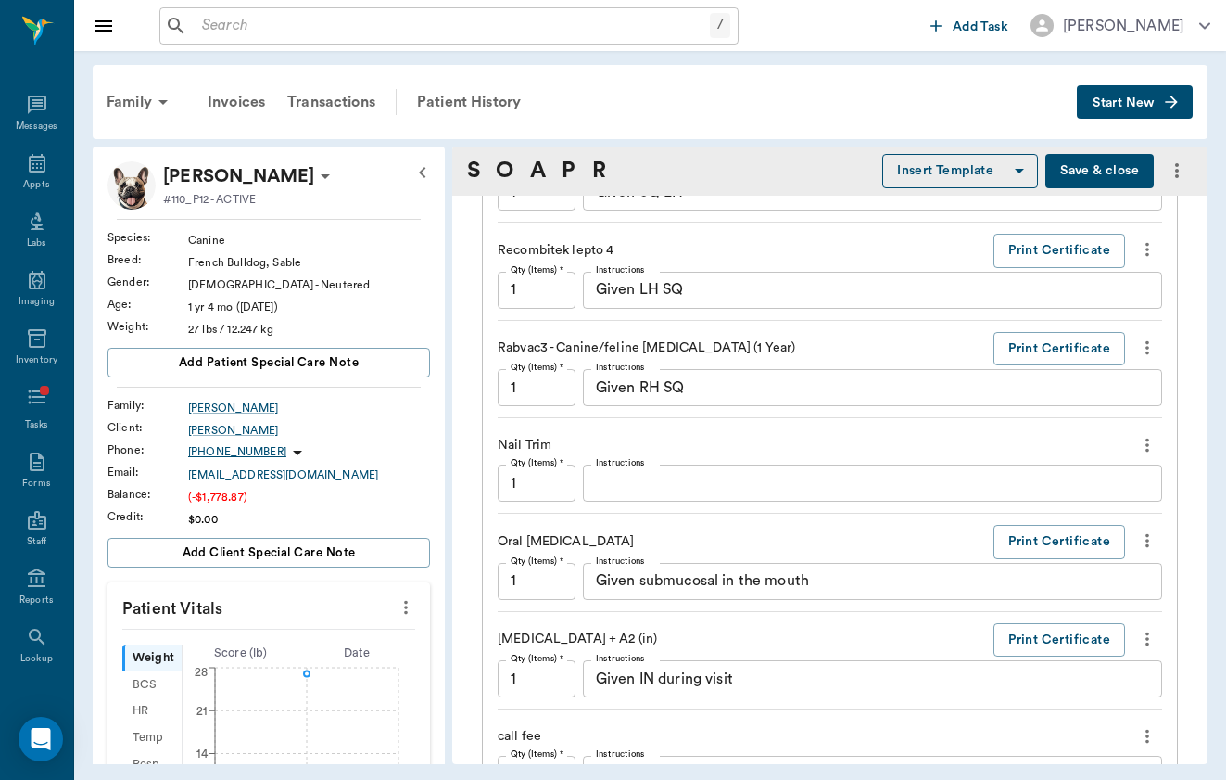
click at [1136, 441] on button "more" at bounding box center [1148, 445] width 30 height 32
click at [1115, 505] on span "Delete" at bounding box center [1070, 509] width 156 height 19
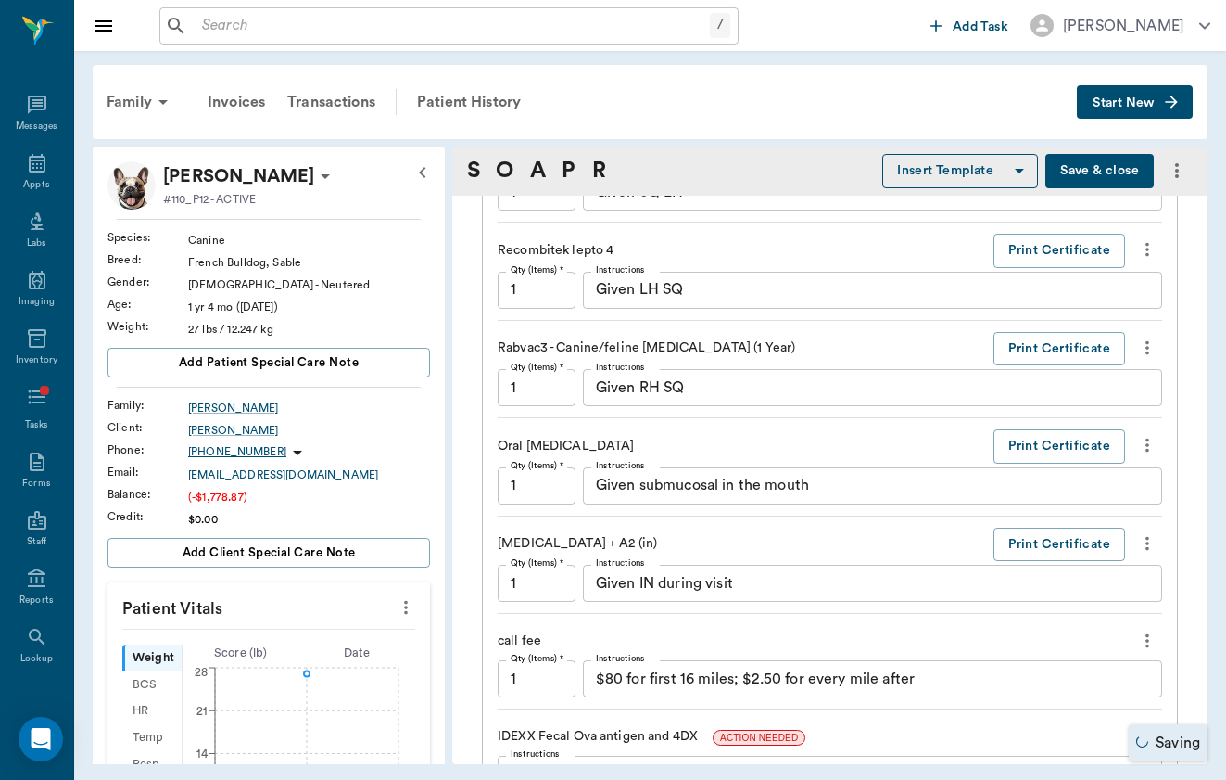
click at [1138, 539] on icon "more" at bounding box center [1147, 543] width 20 height 22
click at [1113, 611] on span "Delete" at bounding box center [1070, 606] width 156 height 19
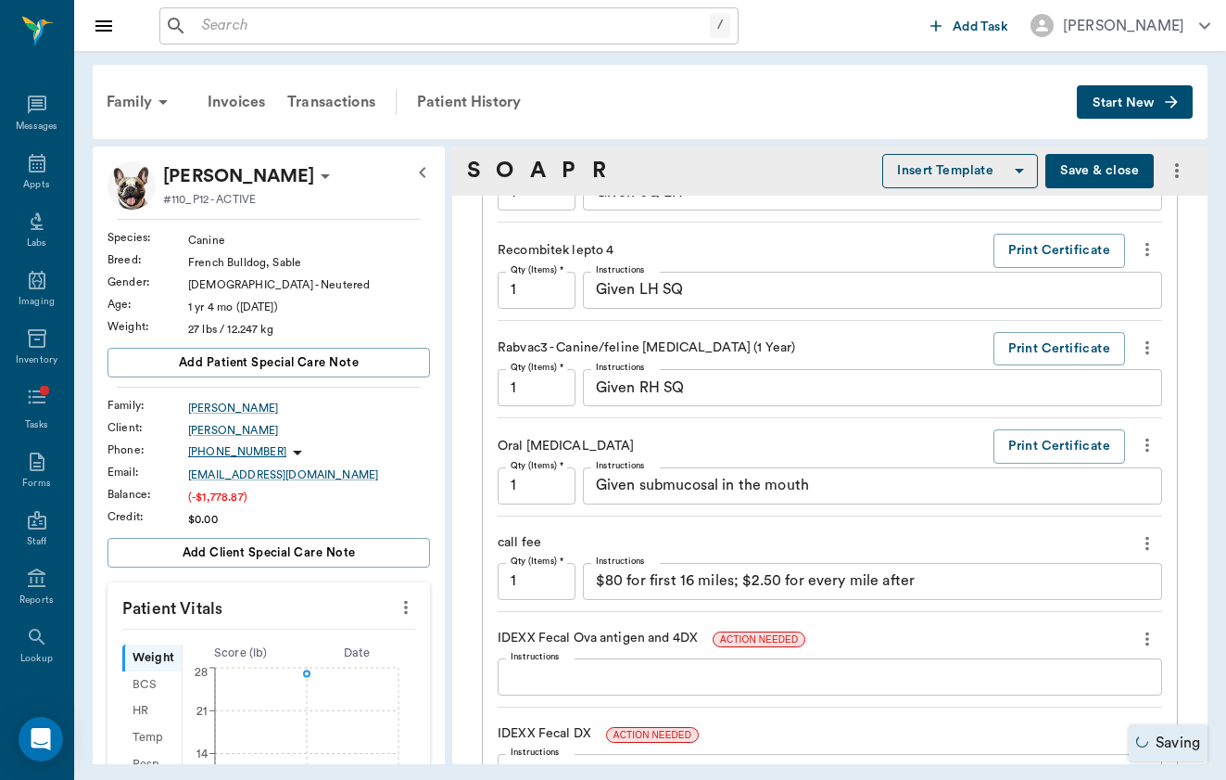
click at [1148, 542] on icon "more" at bounding box center [1147, 543] width 20 height 22
click at [1107, 615] on span "Delete" at bounding box center [1070, 606] width 156 height 19
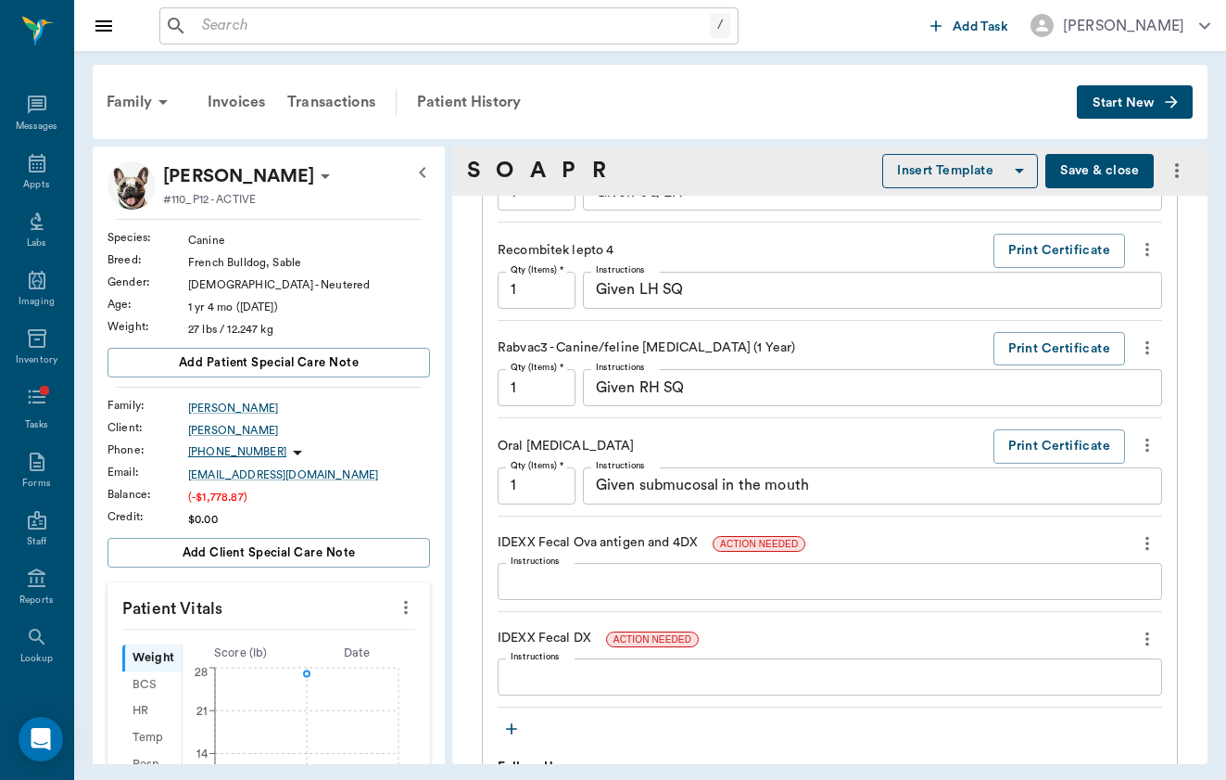
click at [1149, 534] on icon "more" at bounding box center [1147, 543] width 20 height 22
click at [1143, 600] on span "Delete" at bounding box center [1070, 606] width 156 height 19
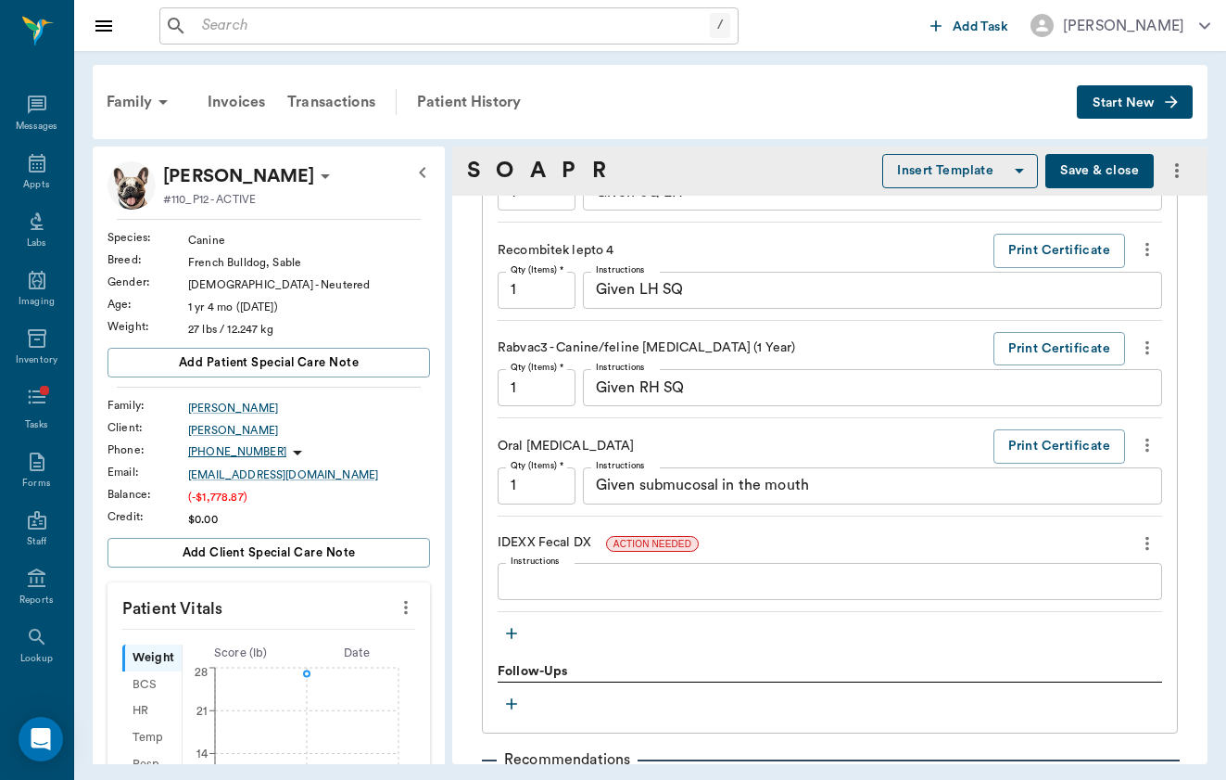
click at [1154, 536] on icon "more" at bounding box center [1147, 543] width 20 height 22
click at [1121, 600] on span "Delete" at bounding box center [1070, 606] width 156 height 19
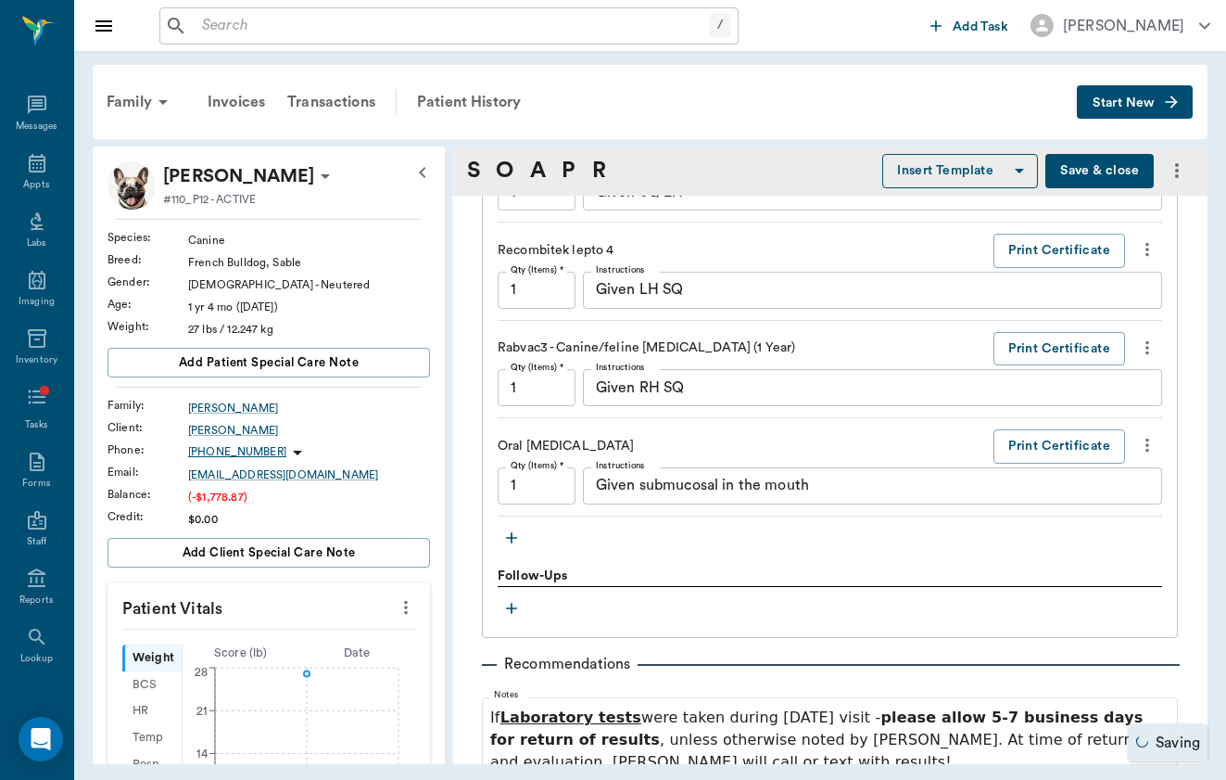
click at [506, 539] on icon "button" at bounding box center [511, 537] width 19 height 19
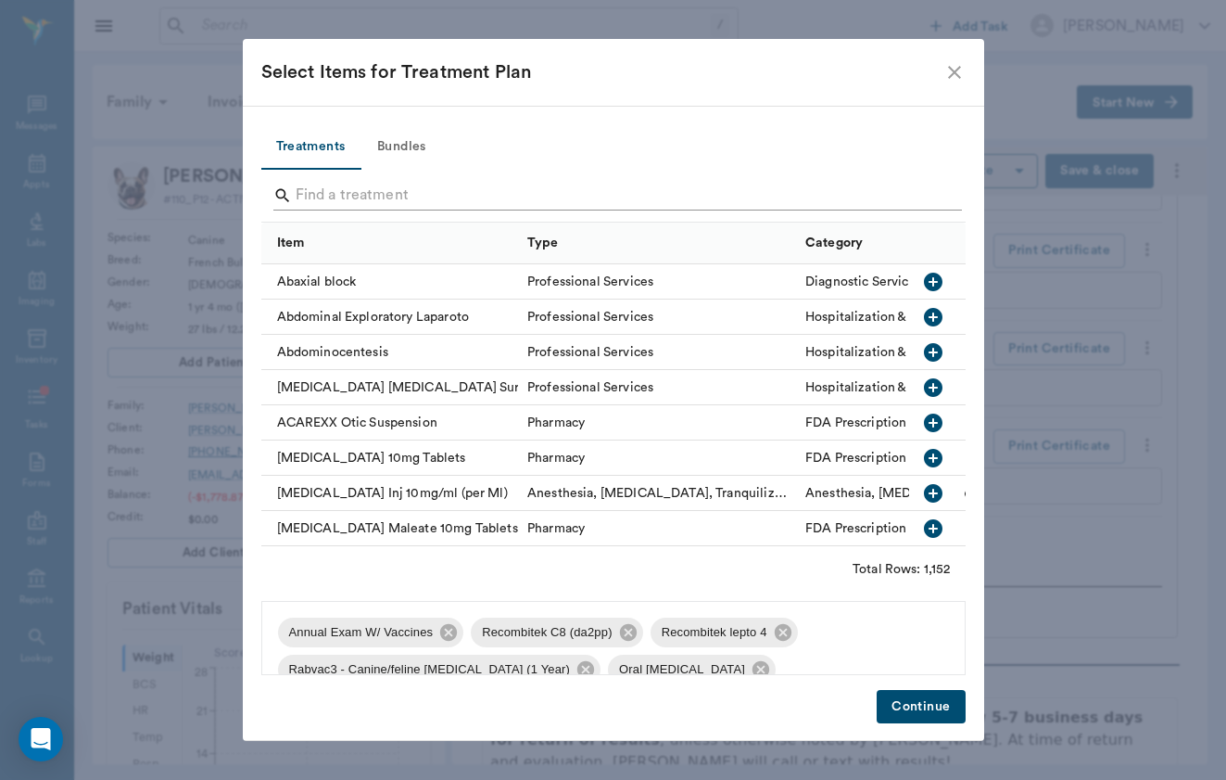
click at [418, 193] on input "Search" at bounding box center [615, 196] width 639 height 30
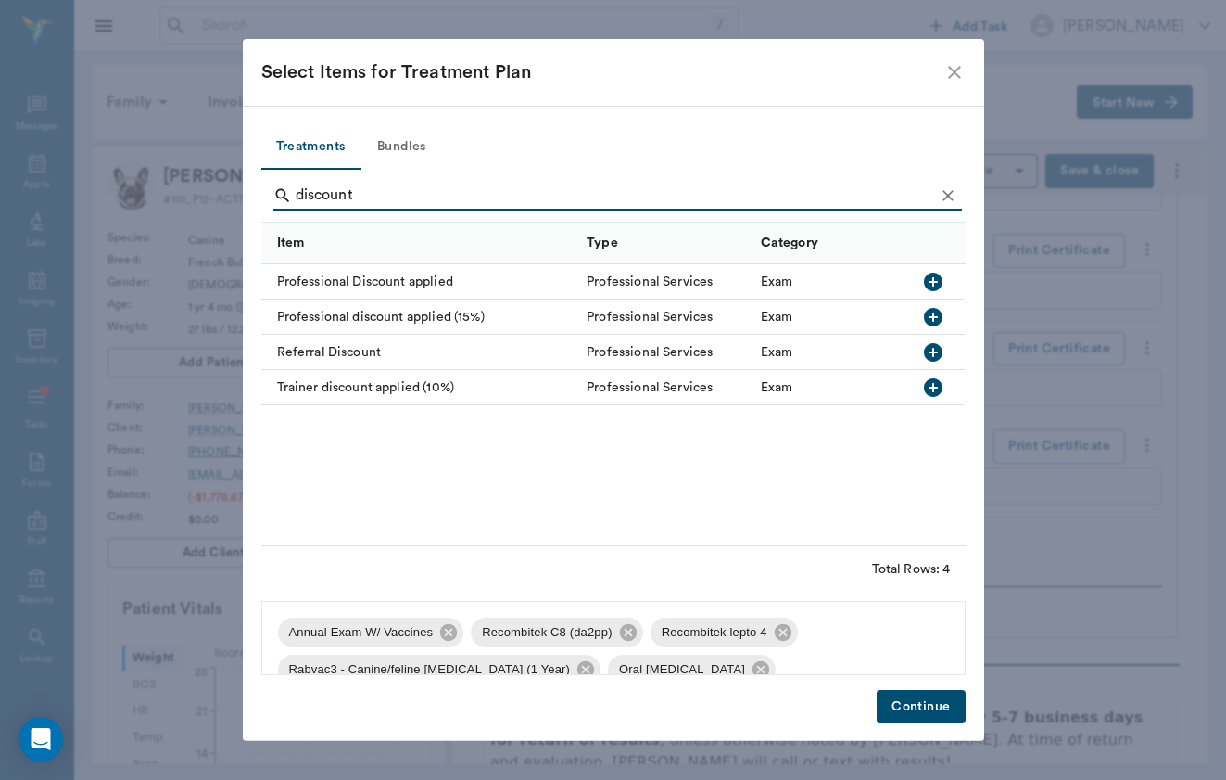
type input "discount"
click at [432, 277] on div "Professional Discount applied" at bounding box center [419, 281] width 317 height 35
click at [910, 708] on button "Continue" at bounding box center [921, 707] width 88 height 34
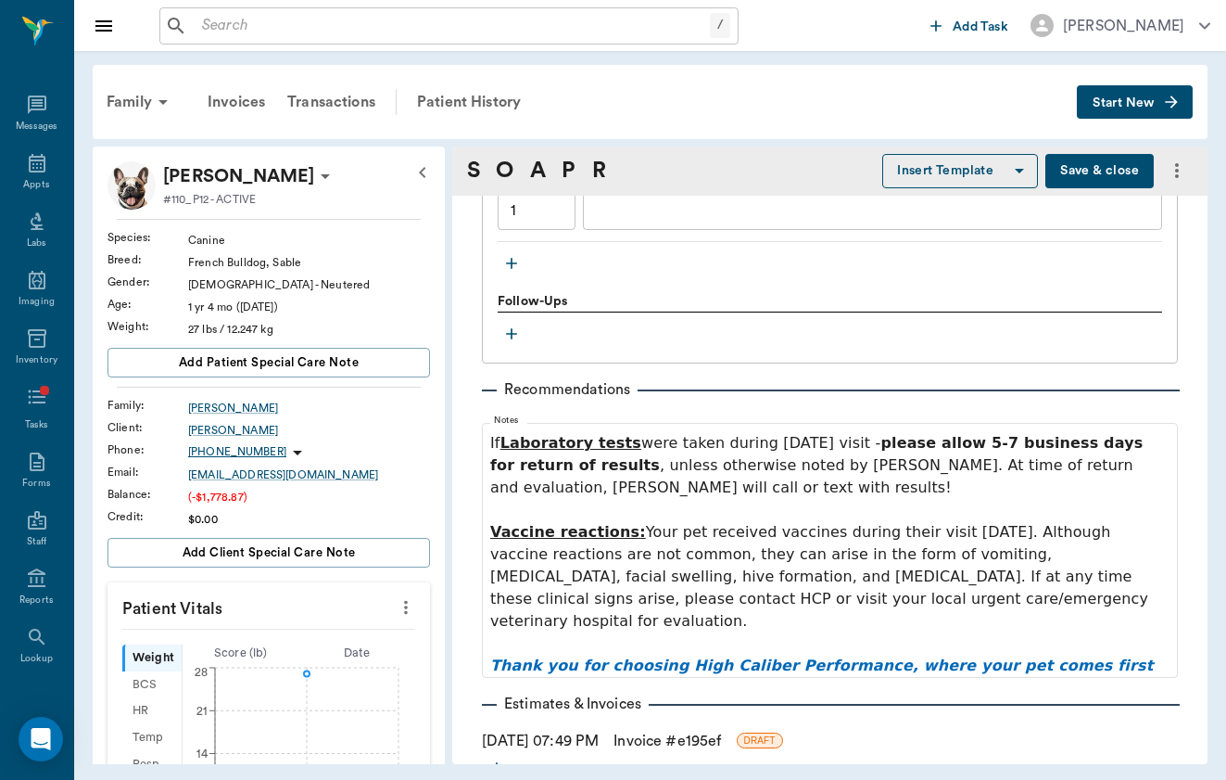
scroll to position [1872, 0]
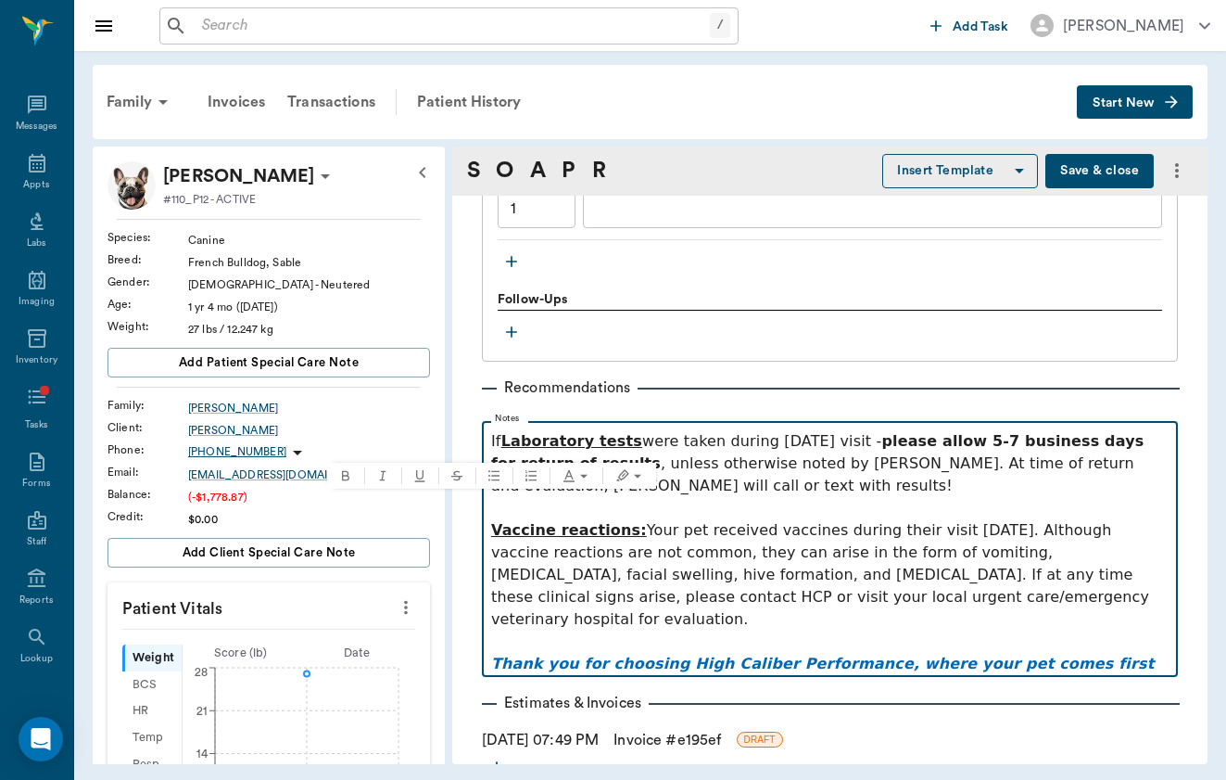
click at [503, 521] on u "Vaccine reactions:" at bounding box center [569, 530] width 156 height 18
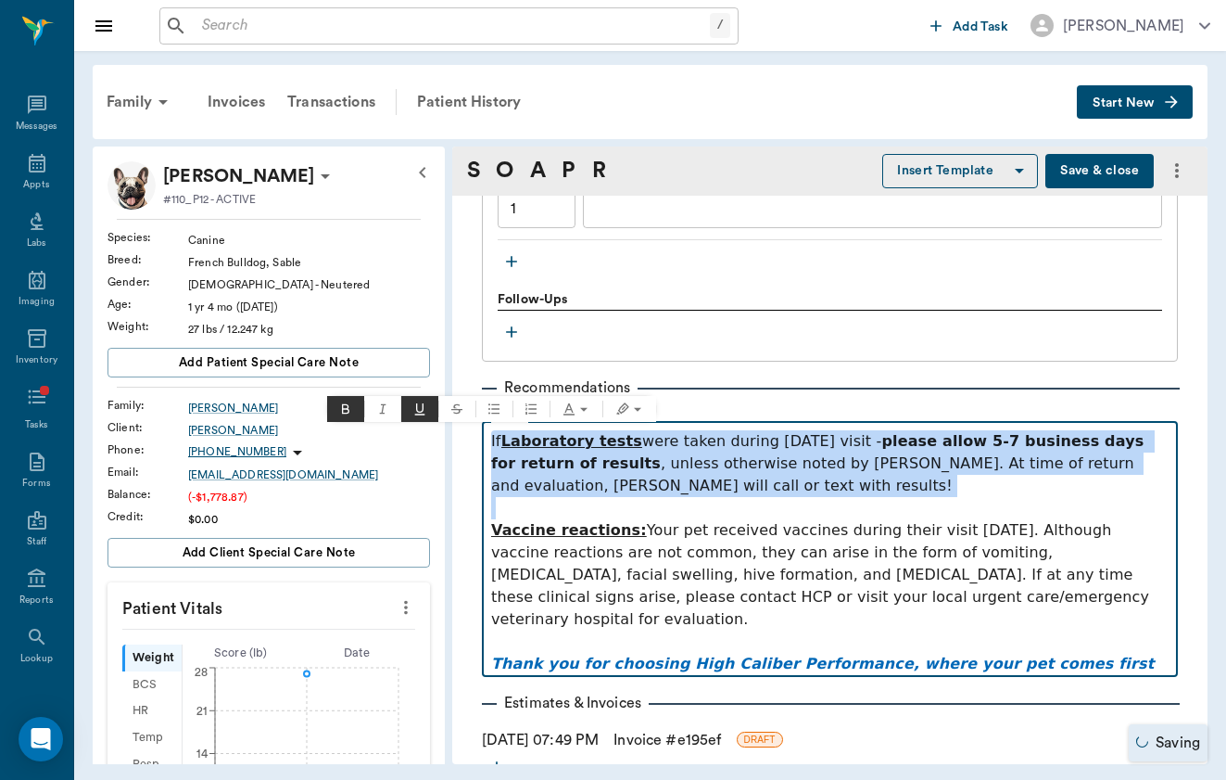
drag, startPoint x: 496, startPoint y: 510, endPoint x: 480, endPoint y: 425, distance: 85.8
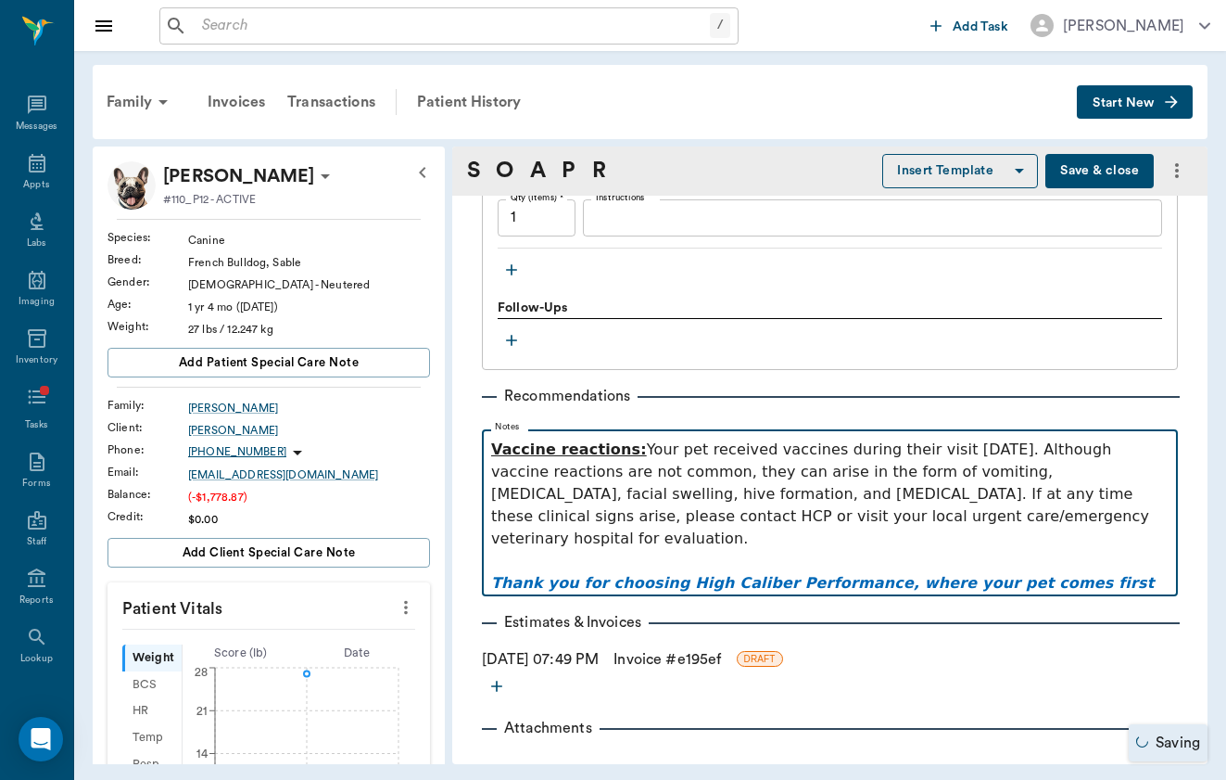
scroll to position [0, 0]
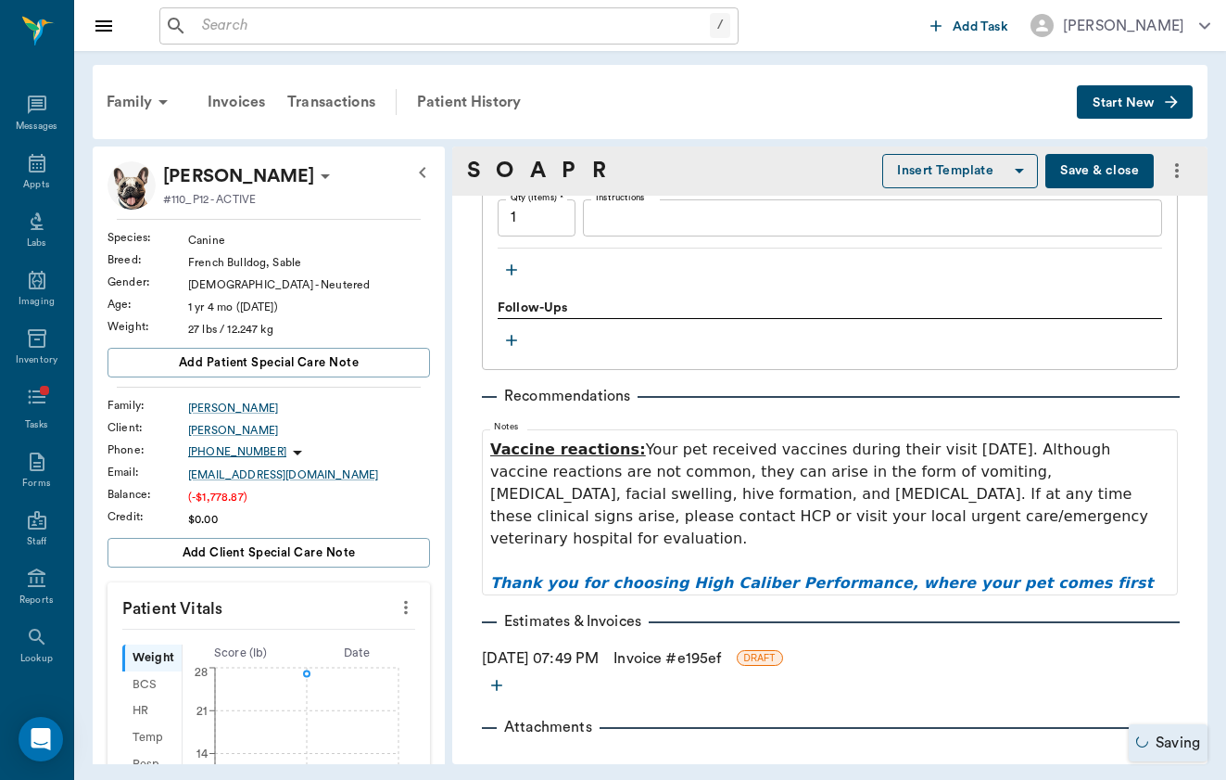
click at [679, 647] on link "Invoice # e195ef" at bounding box center [668, 658] width 108 height 22
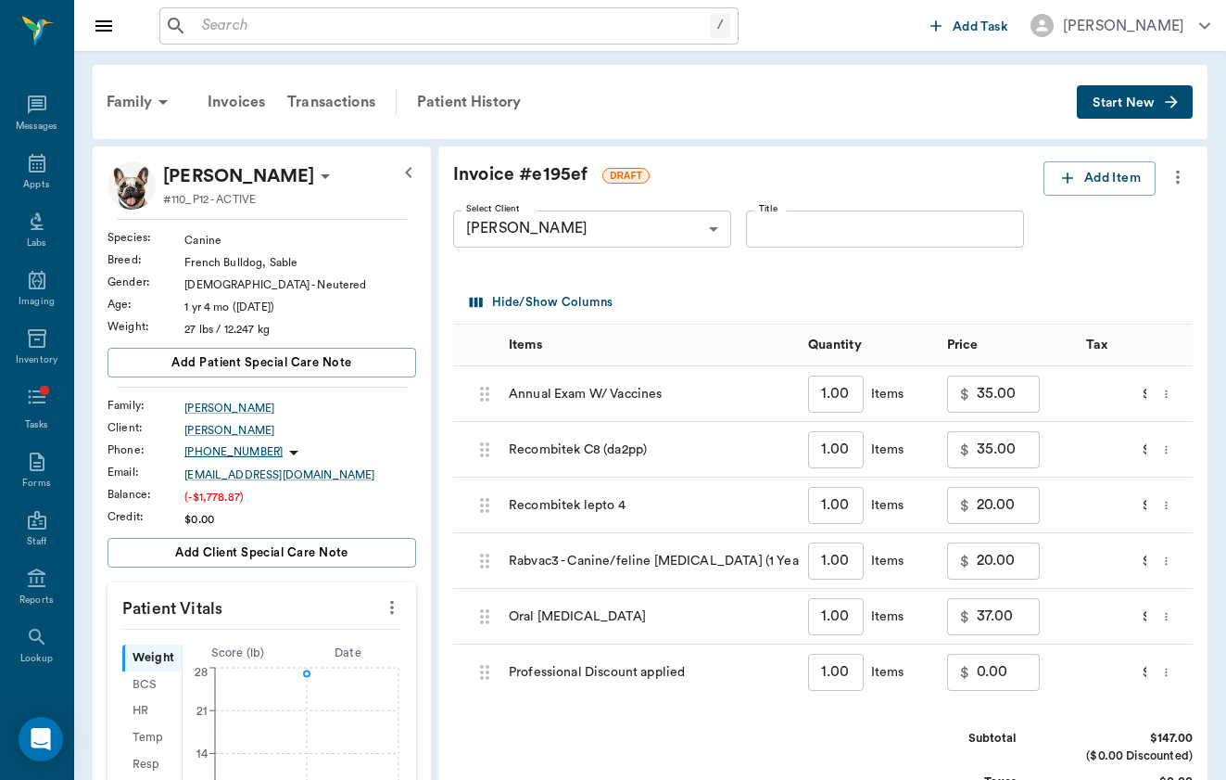
click at [746, 234] on input "Title" at bounding box center [885, 228] width 278 height 37
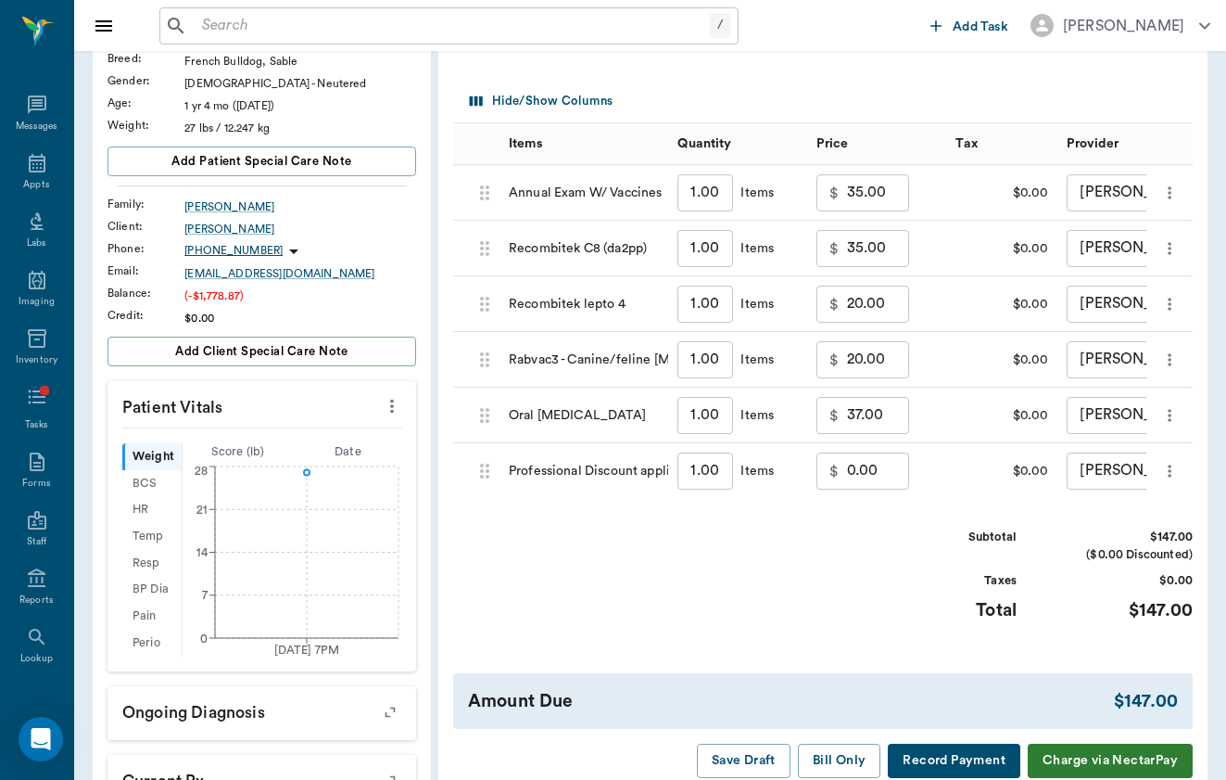
scroll to position [216, 0]
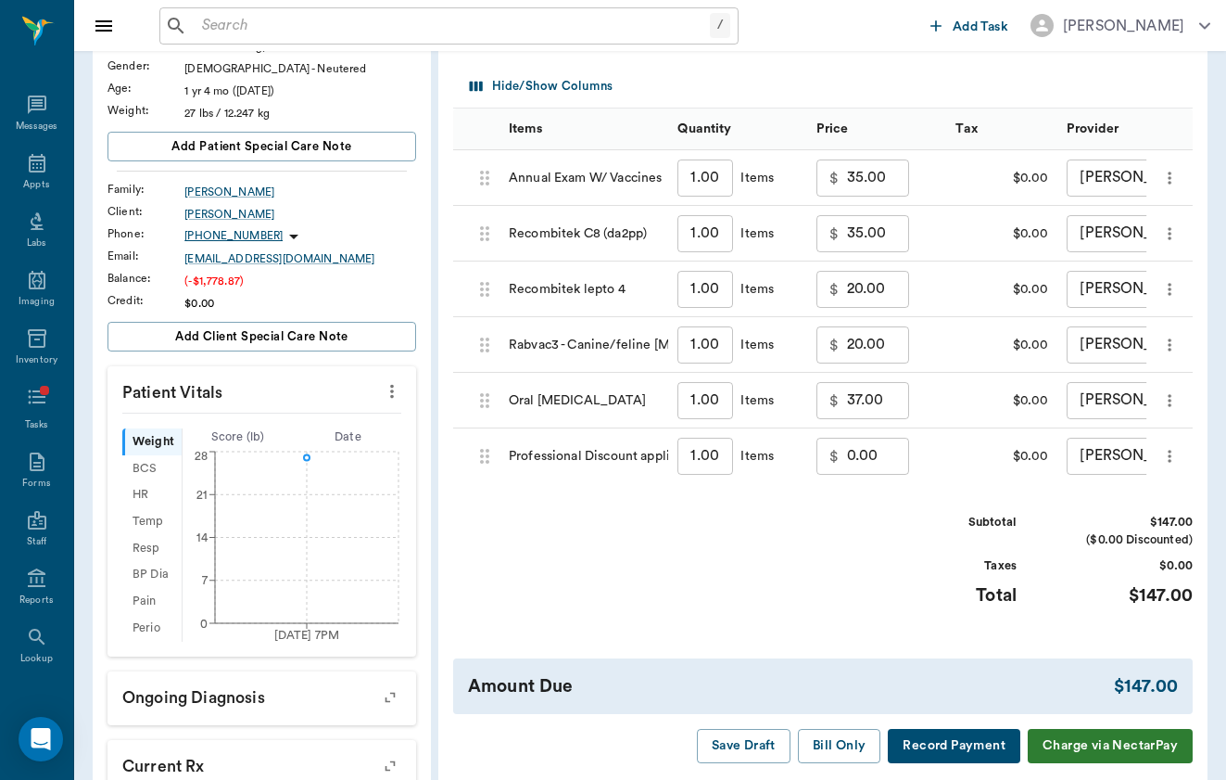
type input "Visit 8/20 Annual"
click at [847, 450] on input "0.00" at bounding box center [878, 456] width 63 height 37
type input "0"
type input "-14.70"
click at [919, 614] on div "Subtotal $132.30 ($0.00 Discounted) Taxes $0.00 Total $132.30" at bounding box center [1035, 571] width 315 height 114
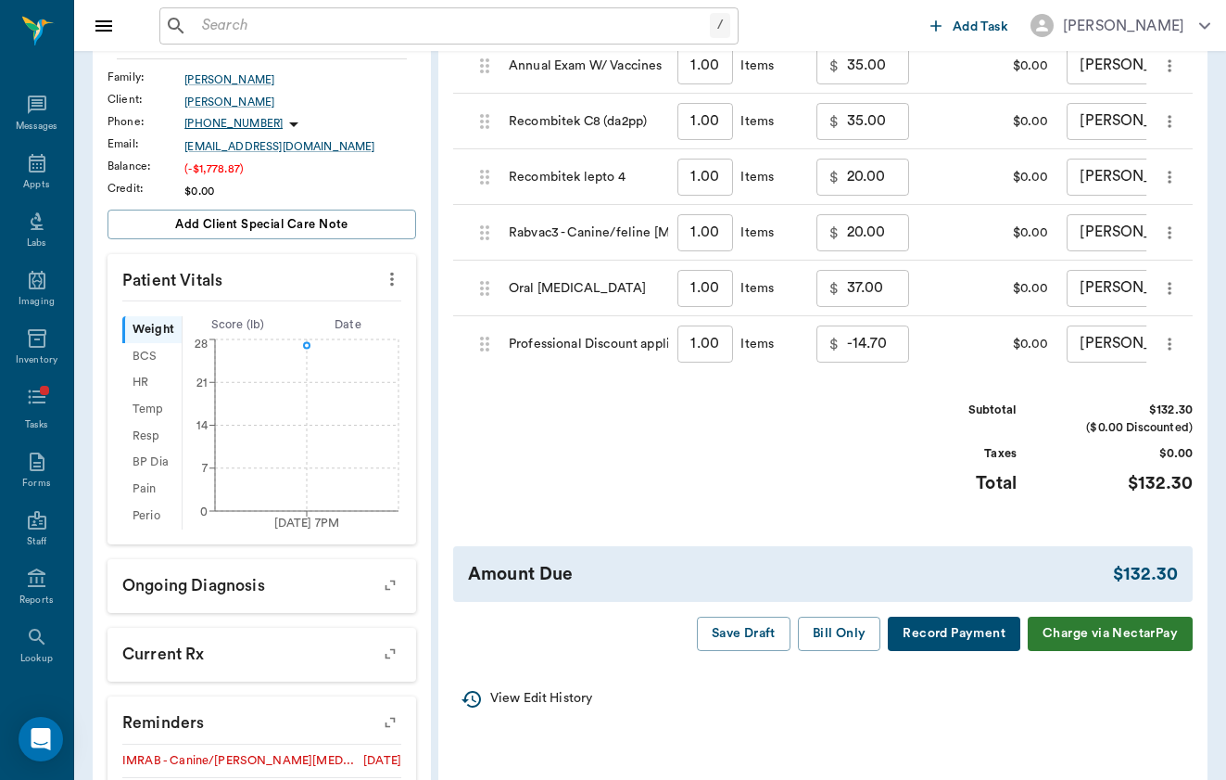
scroll to position [342, 0]
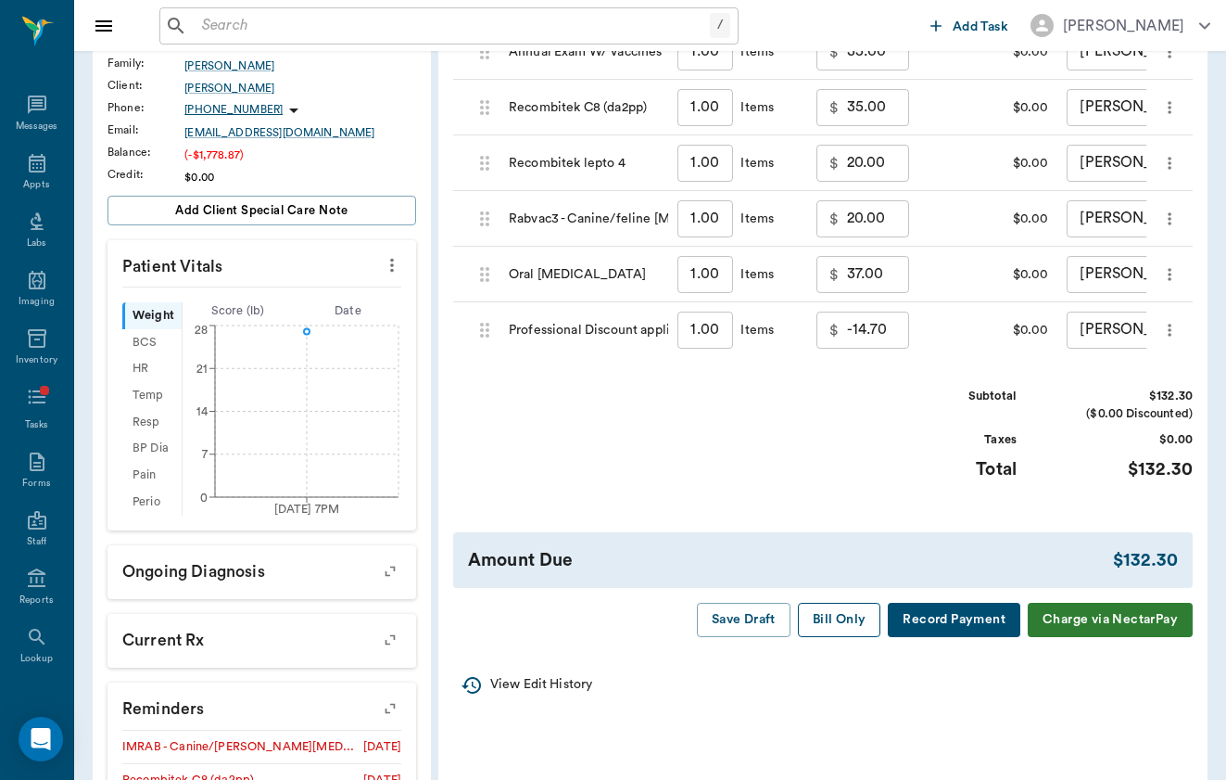
click at [825, 611] on button "Bill Only" at bounding box center [839, 620] width 83 height 34
type input "Visit 8/20 Annual"
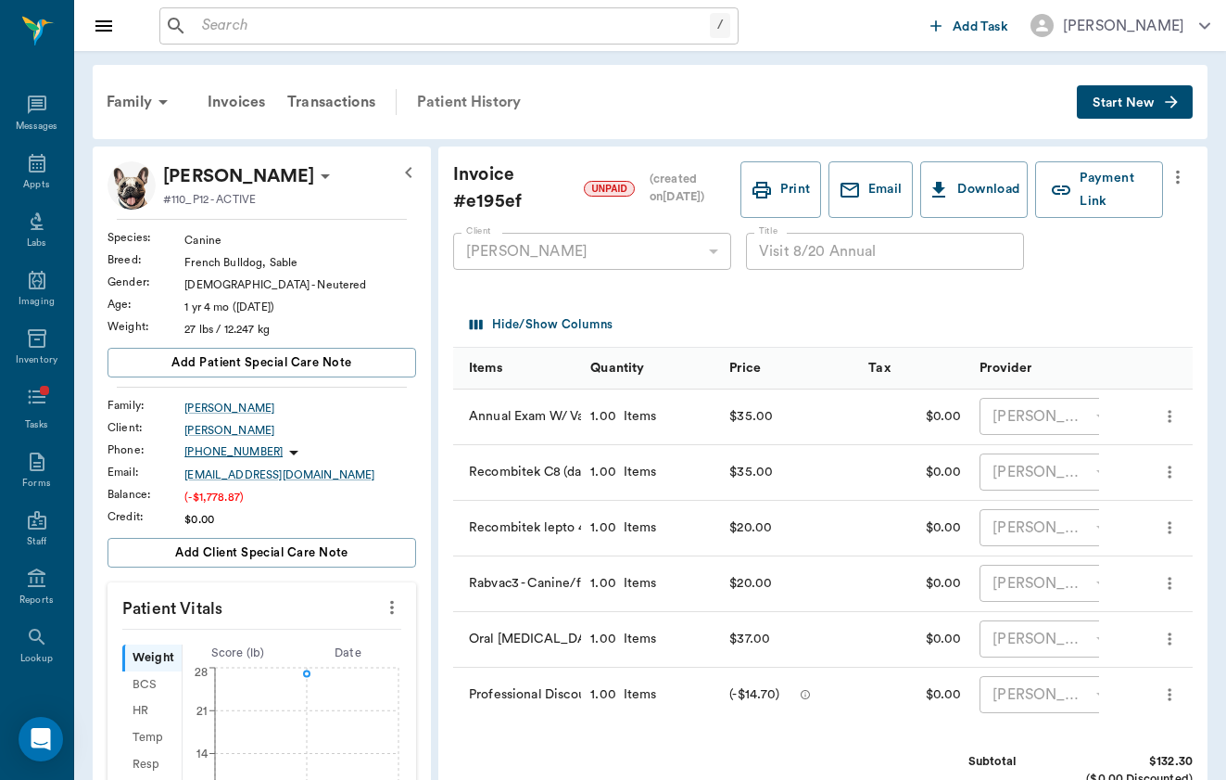
scroll to position [0, 0]
click at [494, 110] on div "Patient History" at bounding box center [469, 102] width 126 height 44
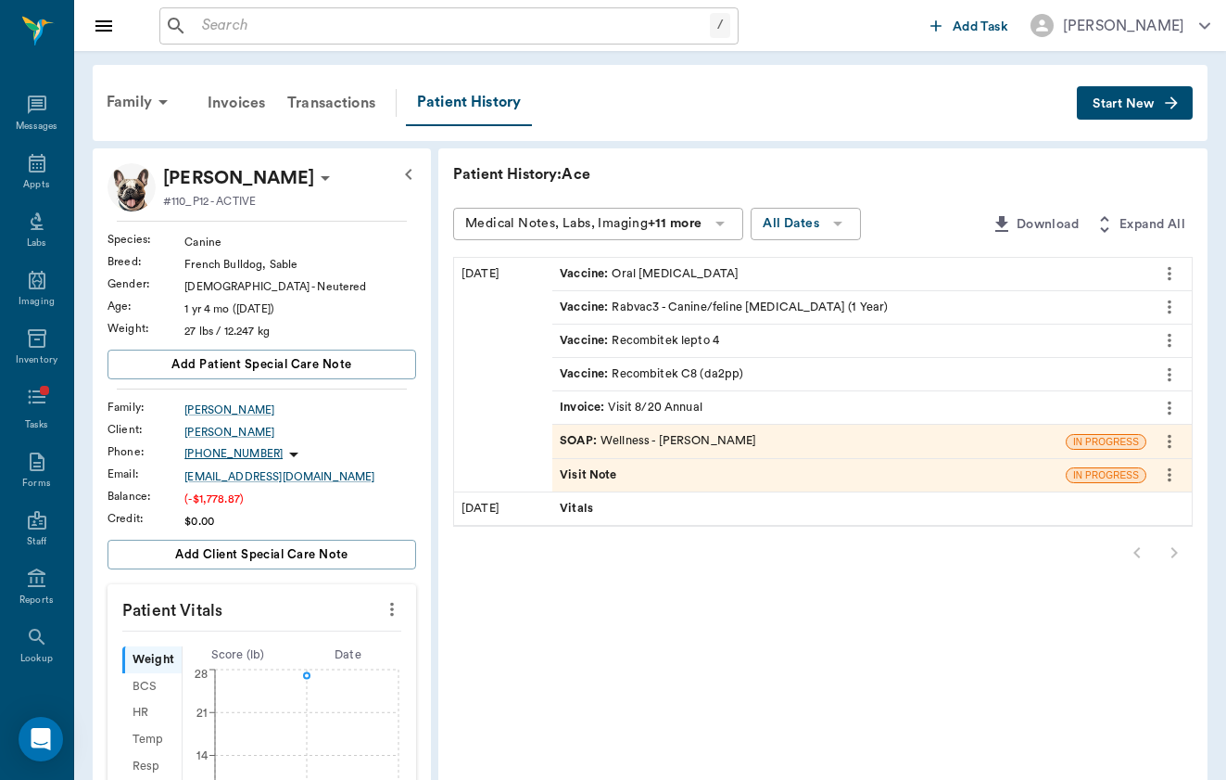
click at [1166, 476] on icon "more" at bounding box center [1170, 474] width 20 height 22
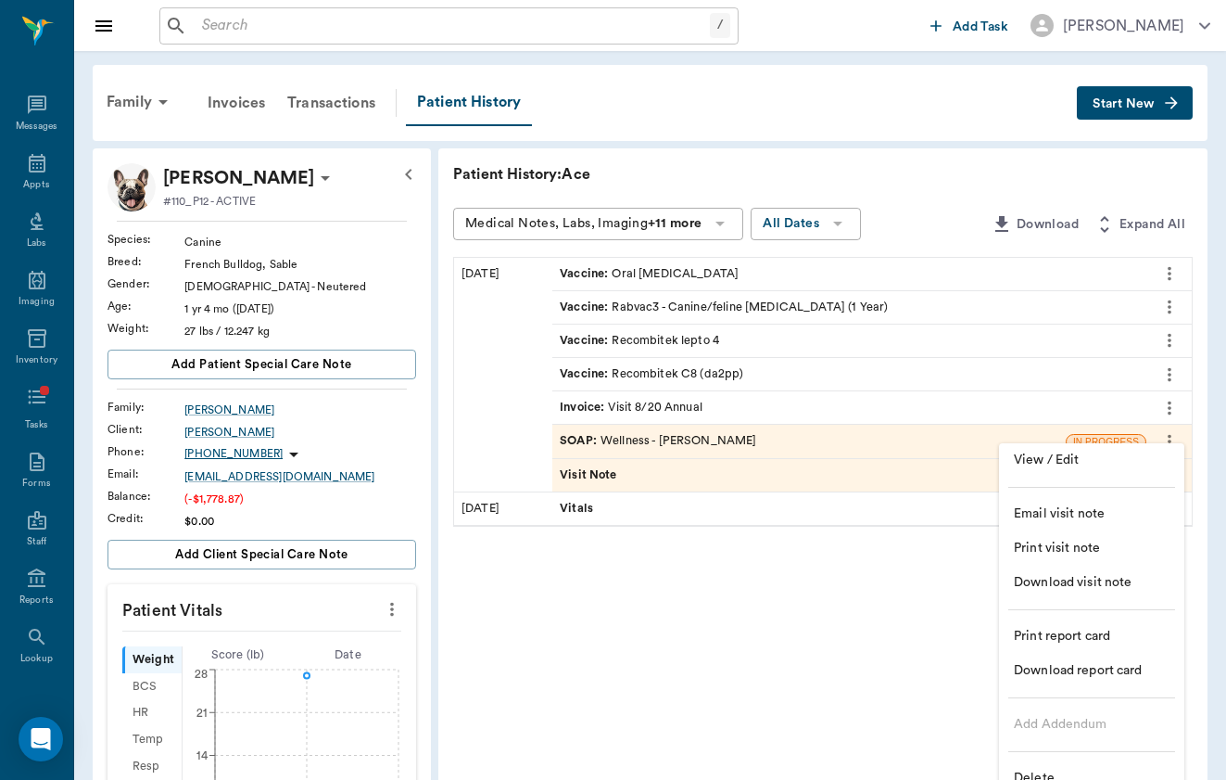
click at [879, 479] on div at bounding box center [613, 390] width 1226 height 780
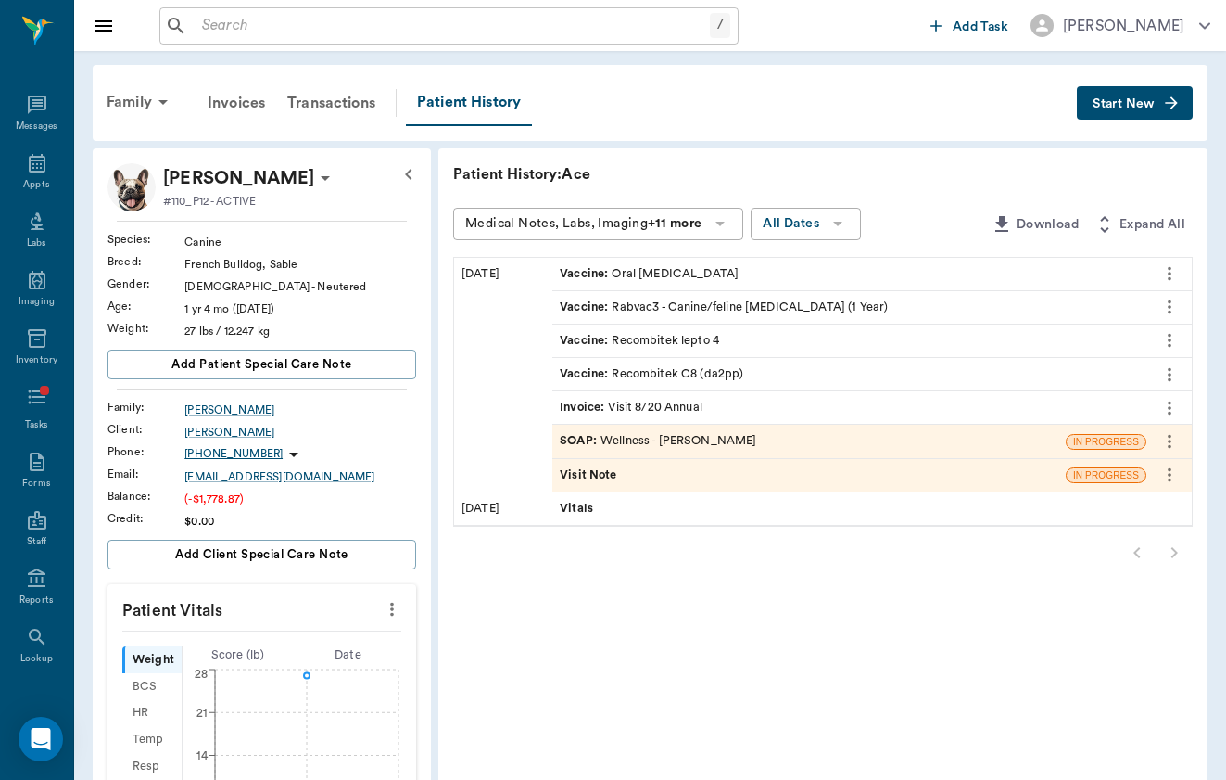
click at [764, 460] on div "Visit Note" at bounding box center [809, 475] width 514 height 32
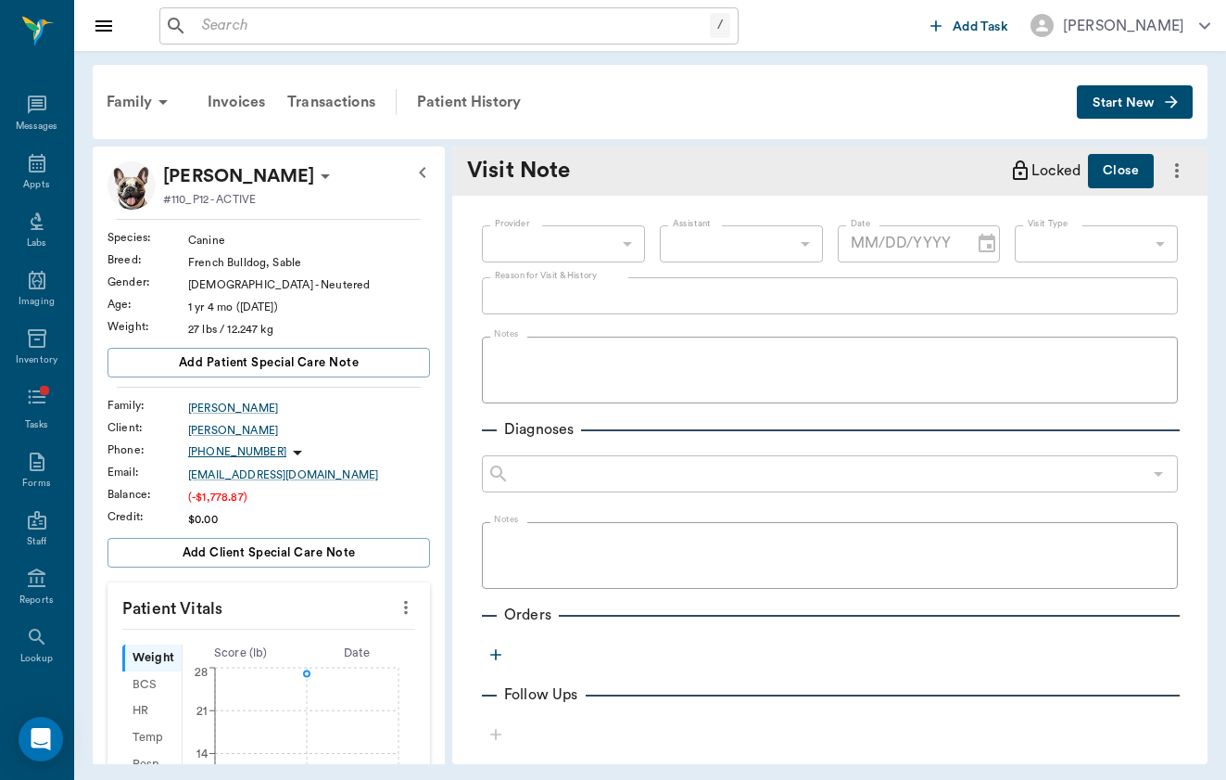
type input "[DATE]"
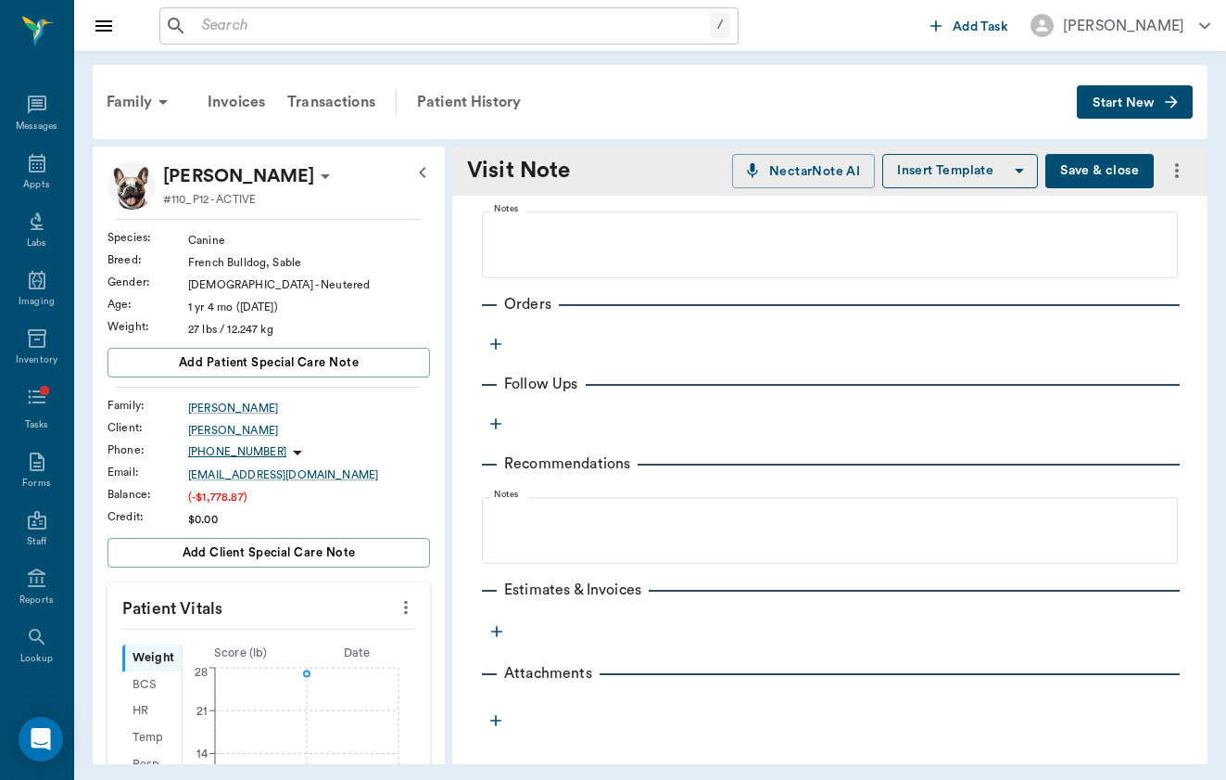
scroll to position [311, 0]
click at [1175, 135] on div "Family Invoices Transactions Patient History Start New" at bounding box center [650, 102] width 1115 height 74
click at [1176, 161] on icon "more" at bounding box center [1177, 170] width 22 height 22
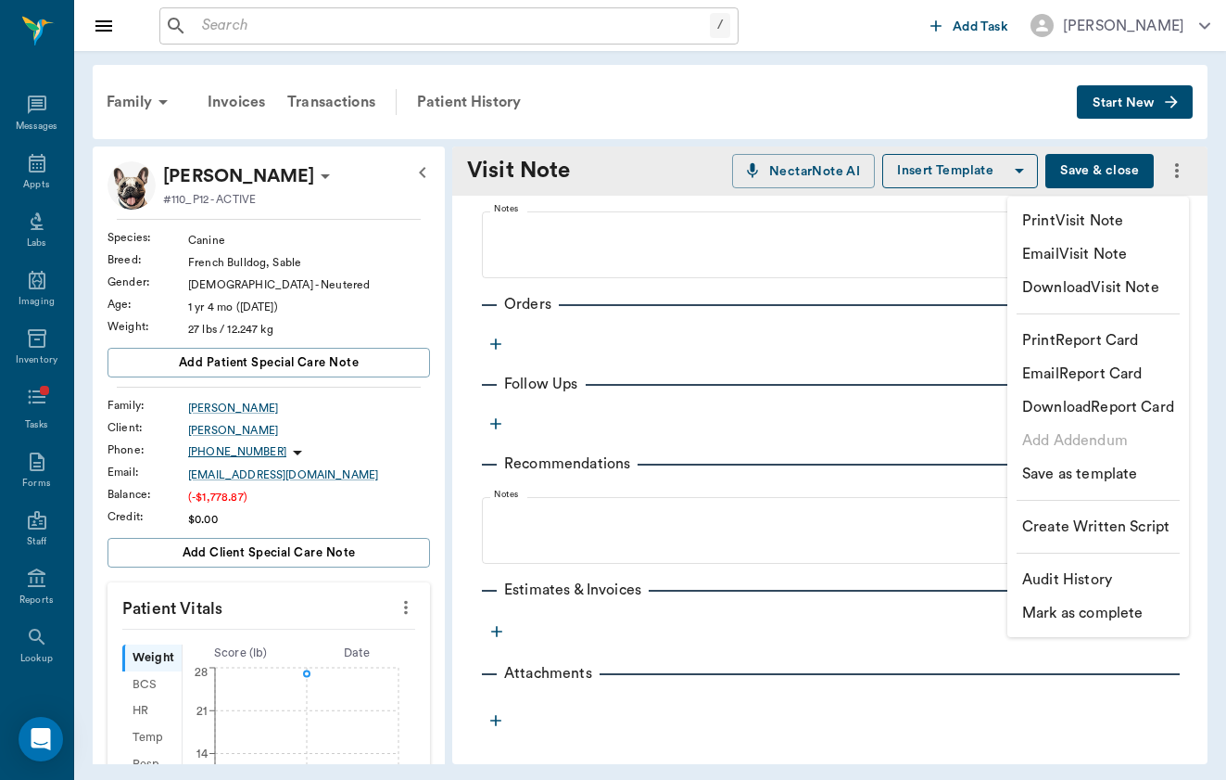
click at [850, 468] on div at bounding box center [613, 390] width 1226 height 780
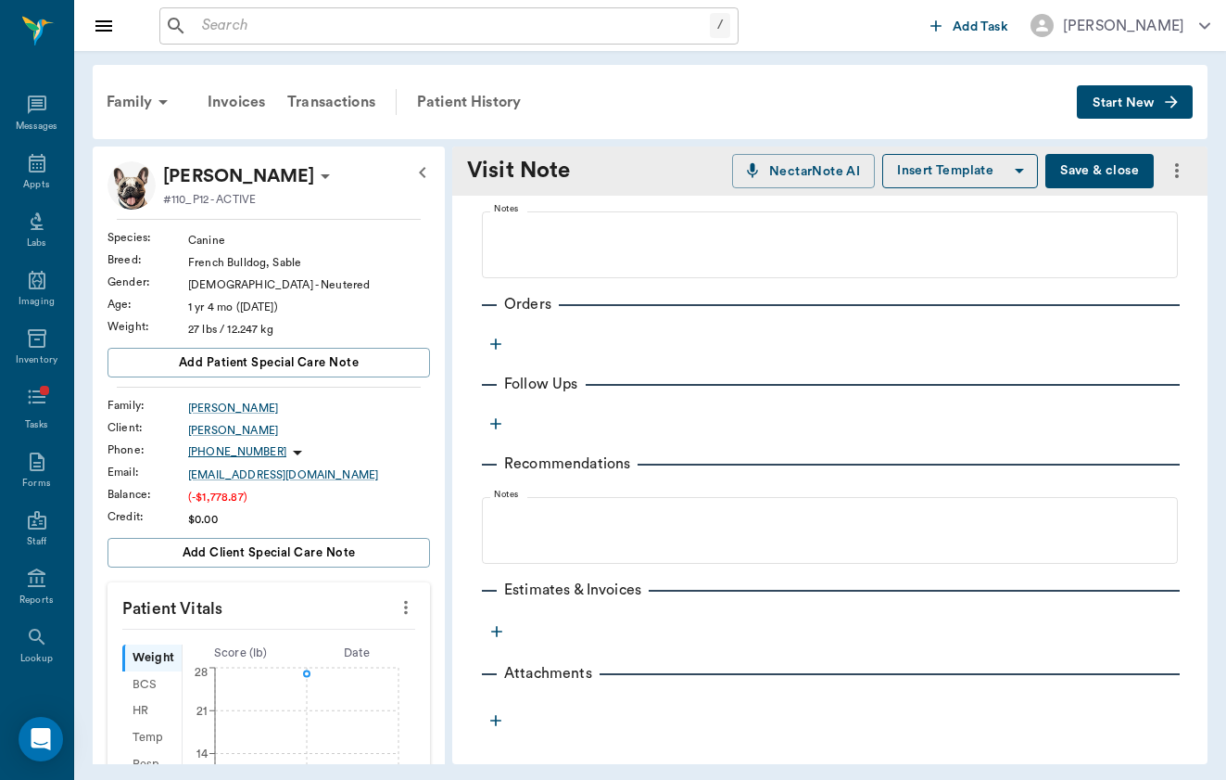
scroll to position [0, 0]
click at [478, 94] on div "Patient History" at bounding box center [469, 102] width 126 height 44
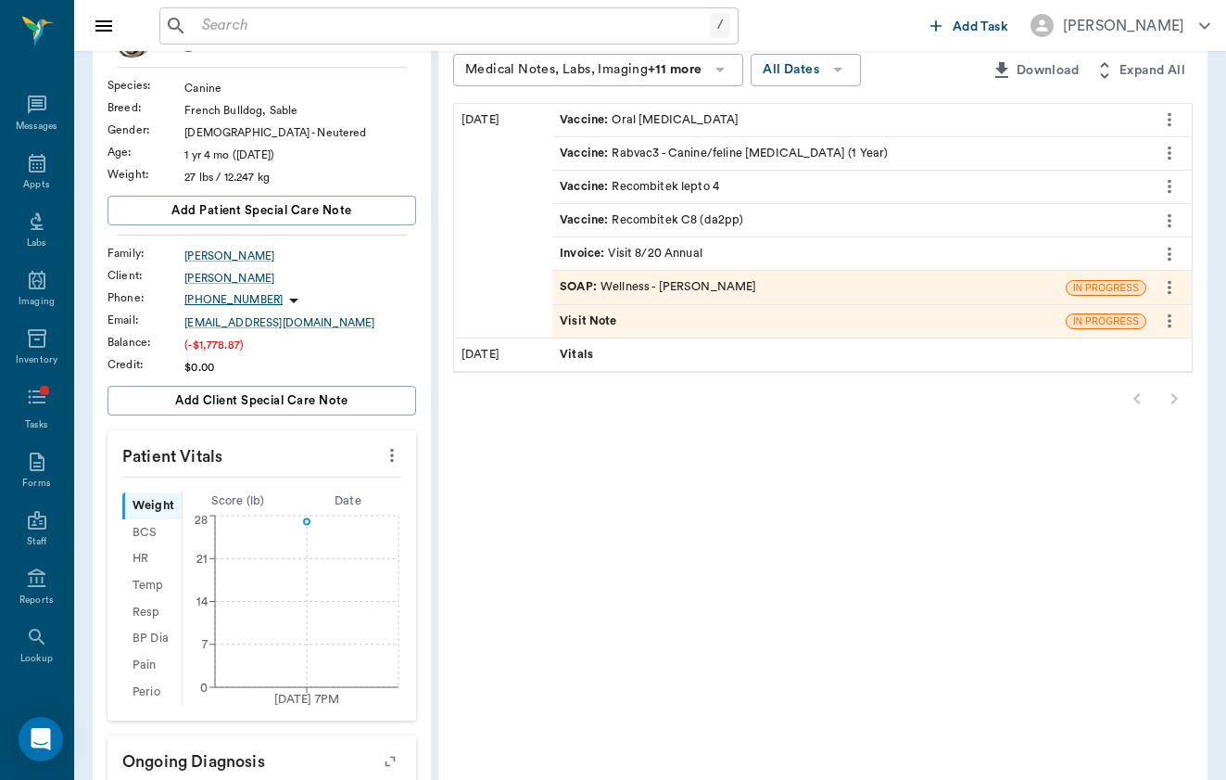
scroll to position [174, 0]
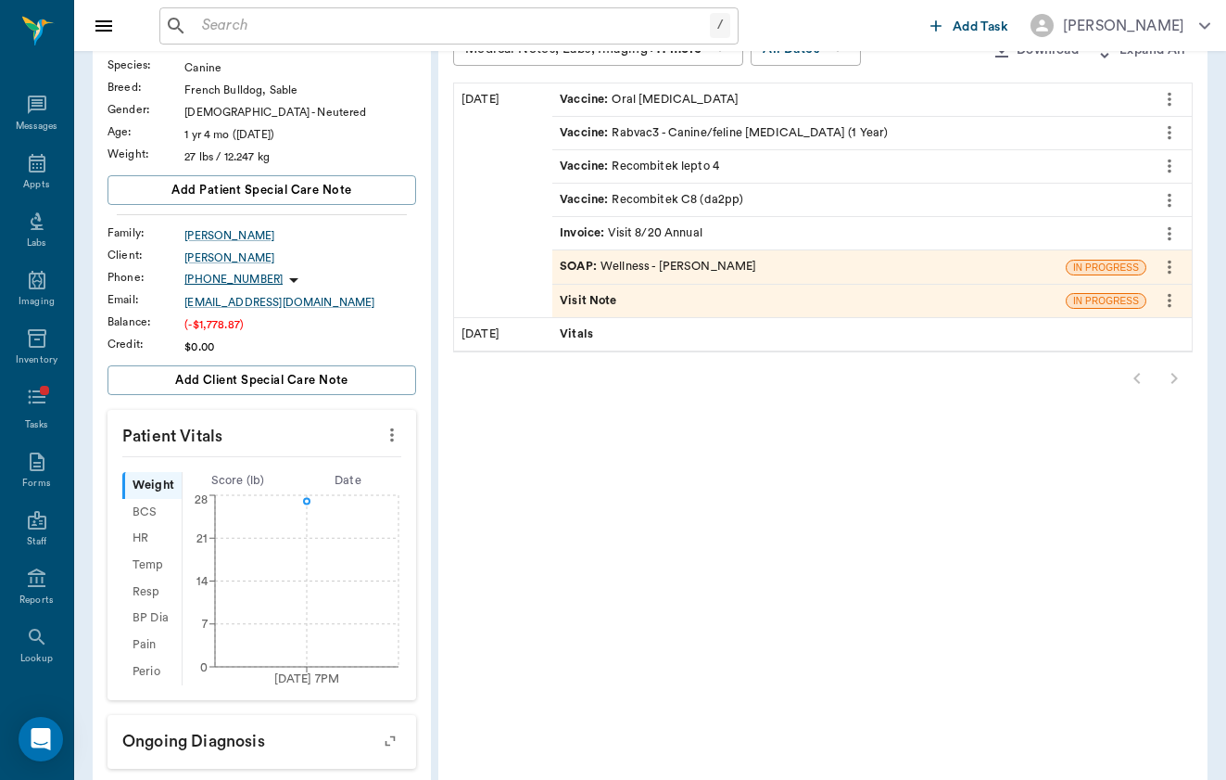
click at [1171, 269] on icon "more" at bounding box center [1170, 267] width 20 height 22
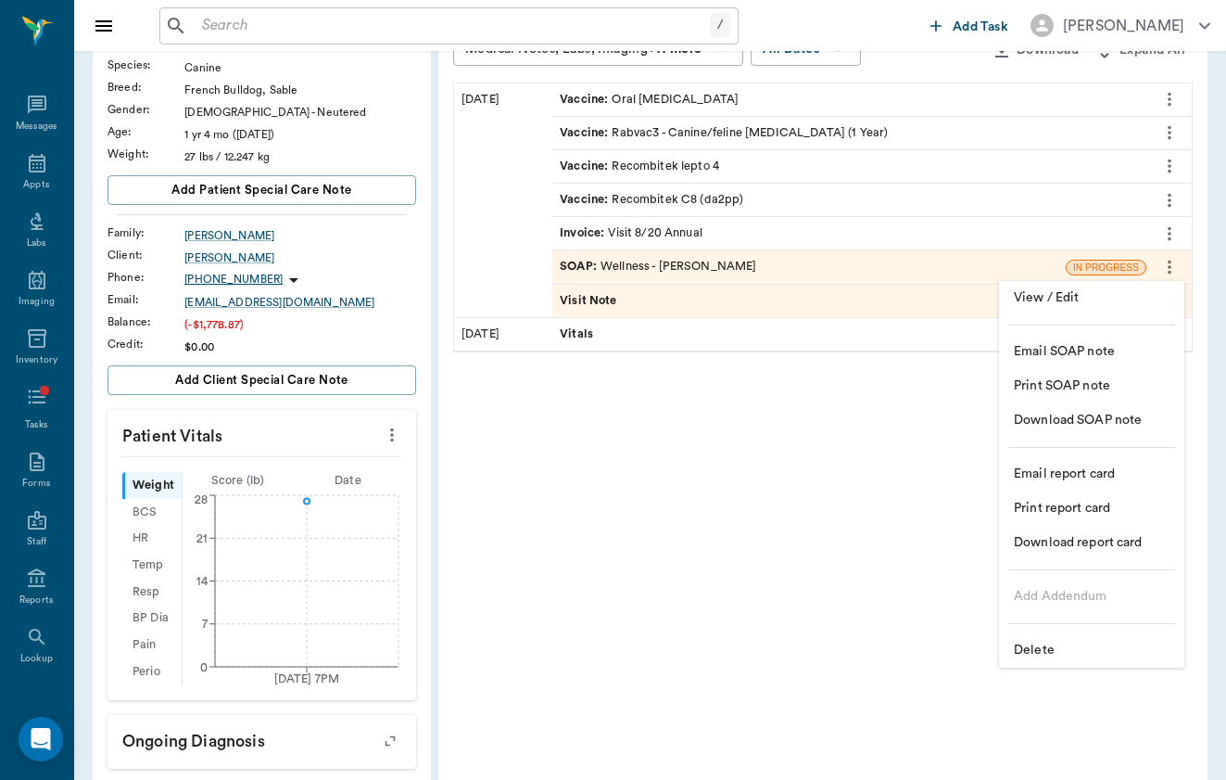
click at [1134, 649] on span "Delete" at bounding box center [1092, 650] width 156 height 19
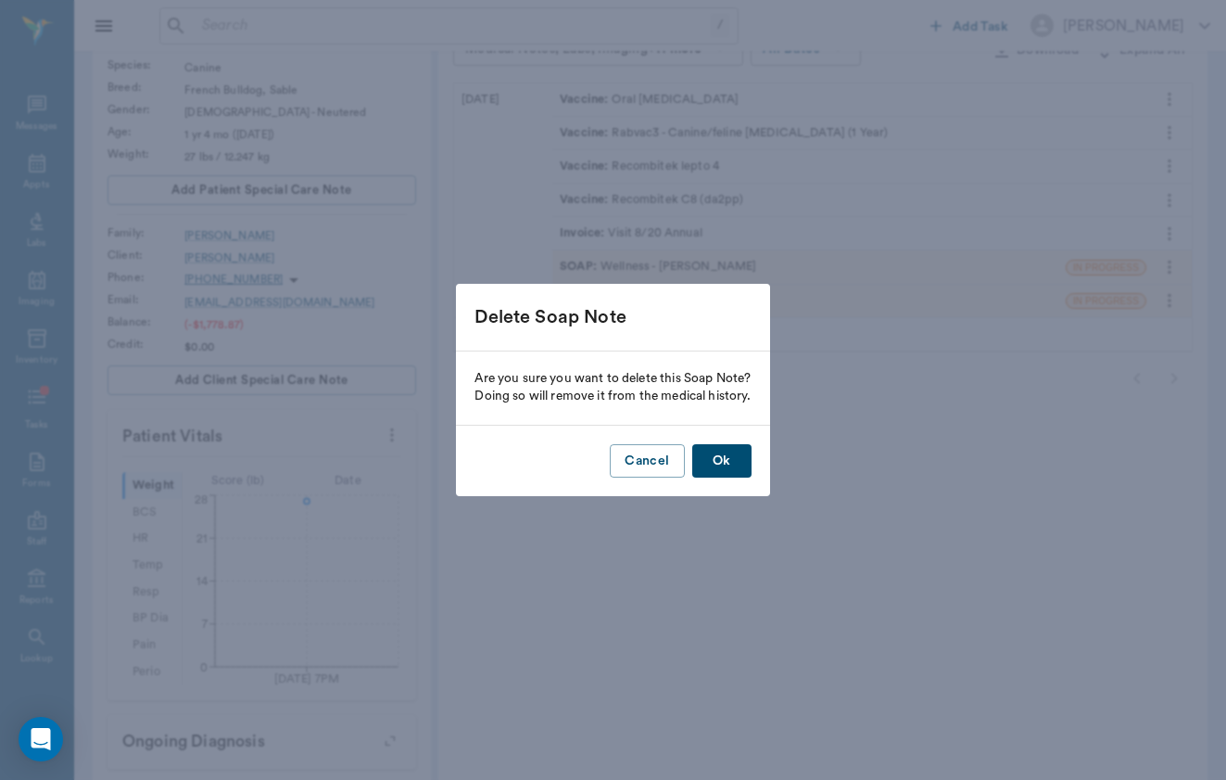
click at [744, 464] on button "Ok" at bounding box center [721, 461] width 59 height 34
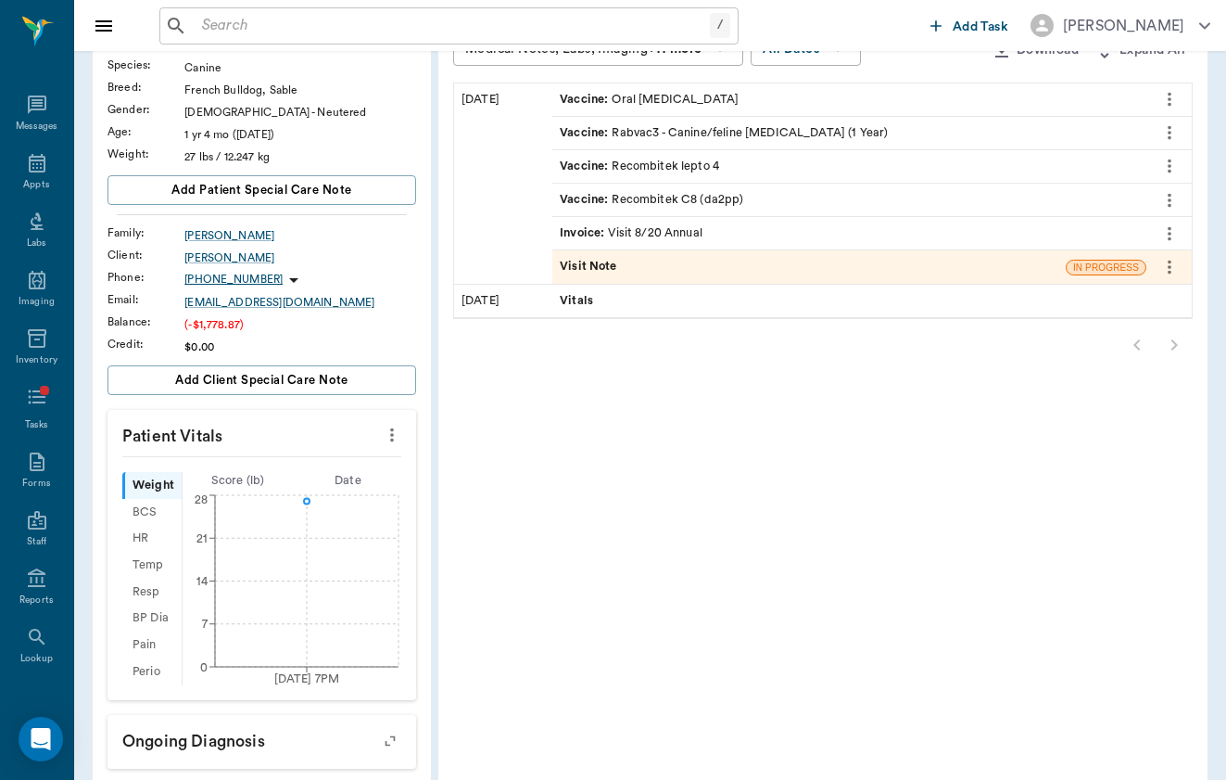
click at [795, 285] on div "Vitals" at bounding box center [849, 301] width 594 height 32
click at [1180, 267] on button "more" at bounding box center [1170, 267] width 30 height 32
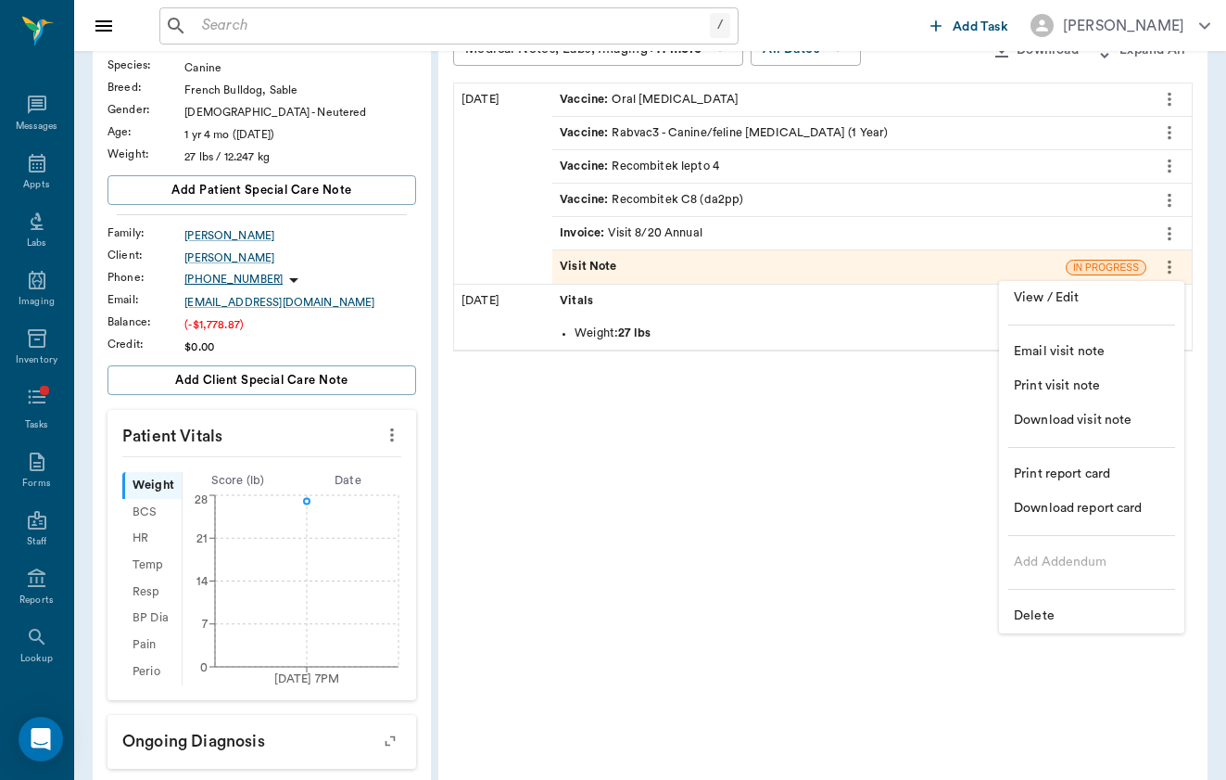
click at [1104, 605] on li "Delete" at bounding box center [1091, 616] width 185 height 34
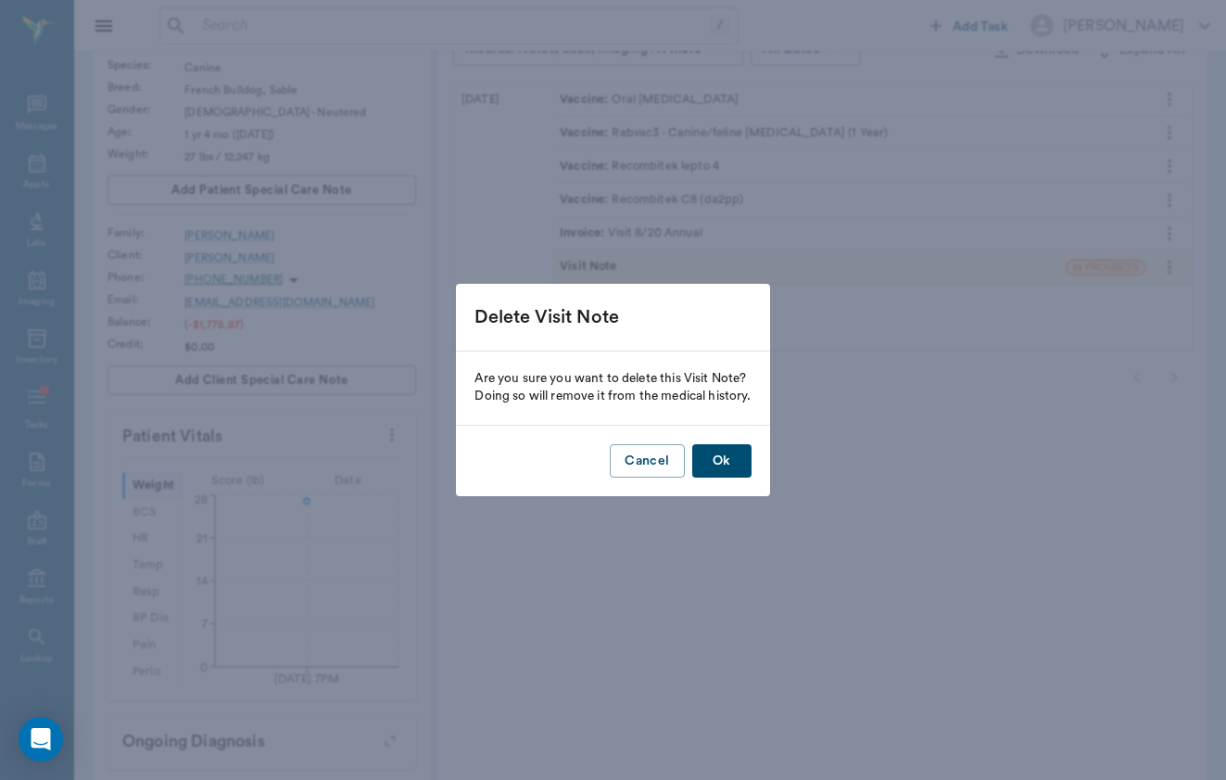
click at [742, 455] on button "Ok" at bounding box center [721, 461] width 59 height 34
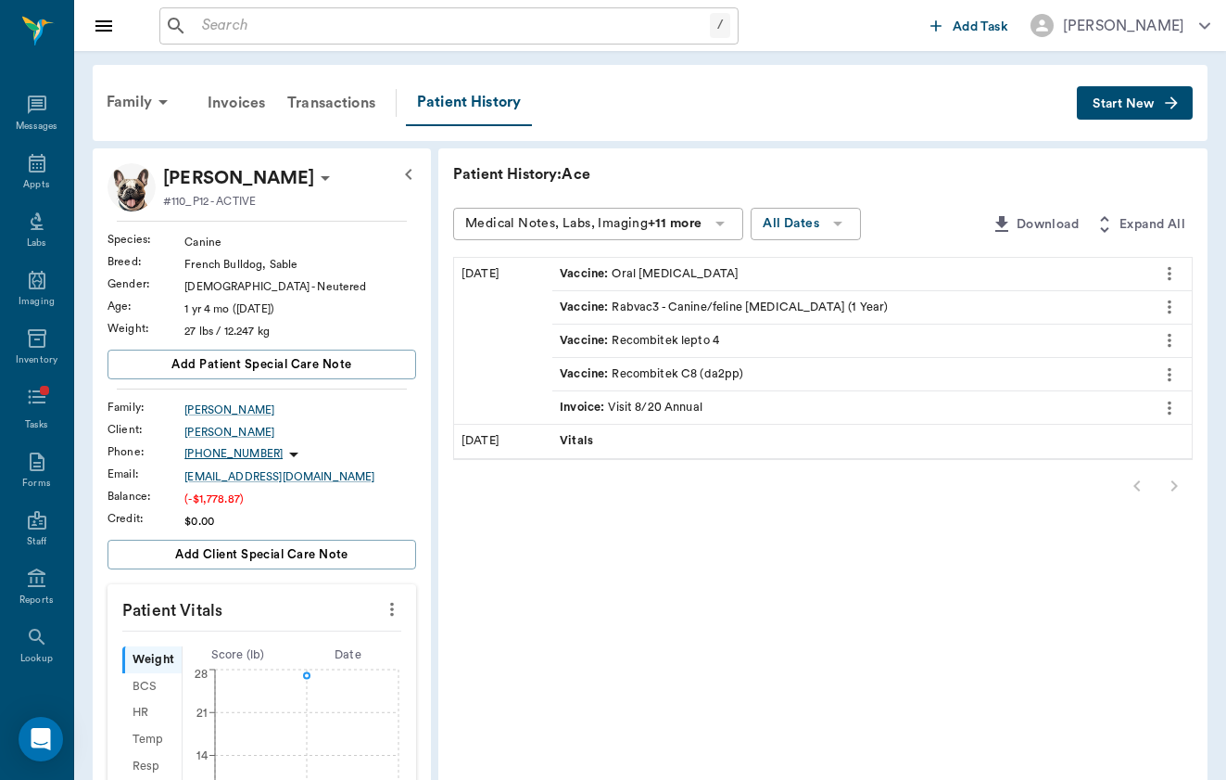
scroll to position [0, 0]
click at [1172, 124] on div "Family Invoices Transactions Patient History Start New" at bounding box center [650, 103] width 1115 height 76
click at [1182, 105] on button "Start New" at bounding box center [1135, 103] width 116 height 34
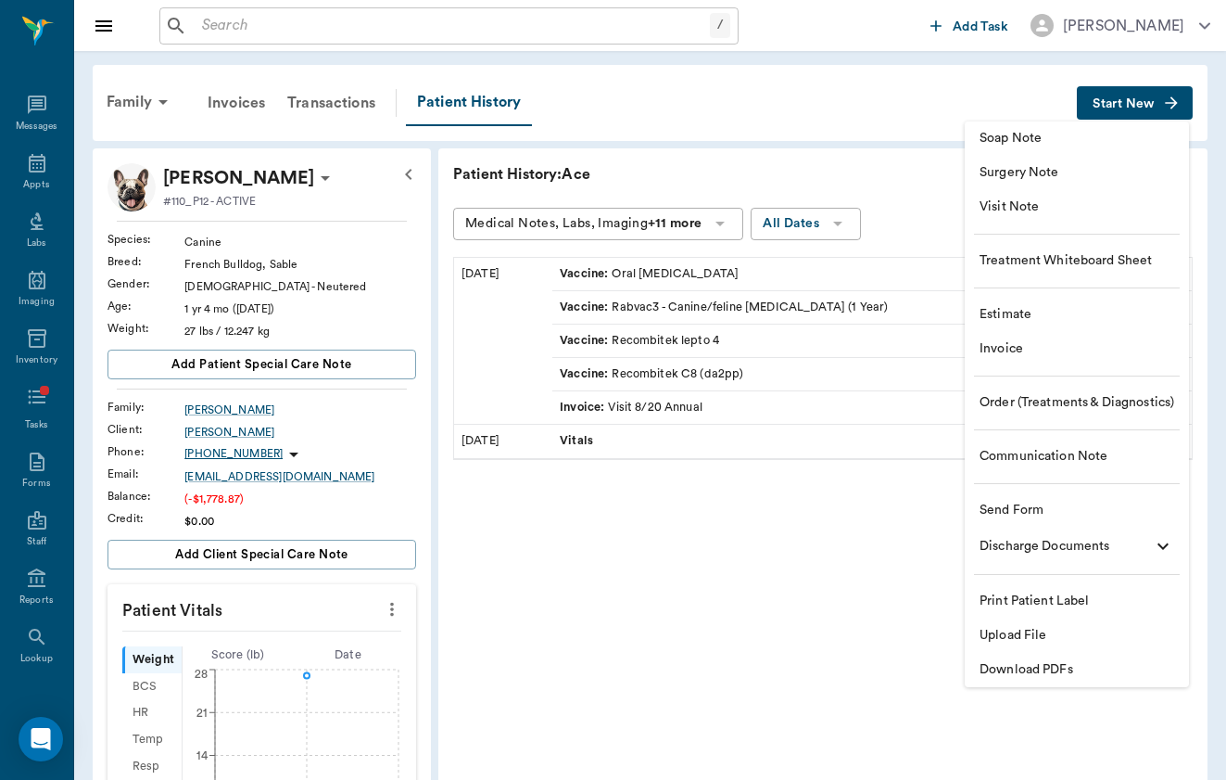
click at [1160, 136] on span "Soap Note" at bounding box center [1077, 138] width 195 height 19
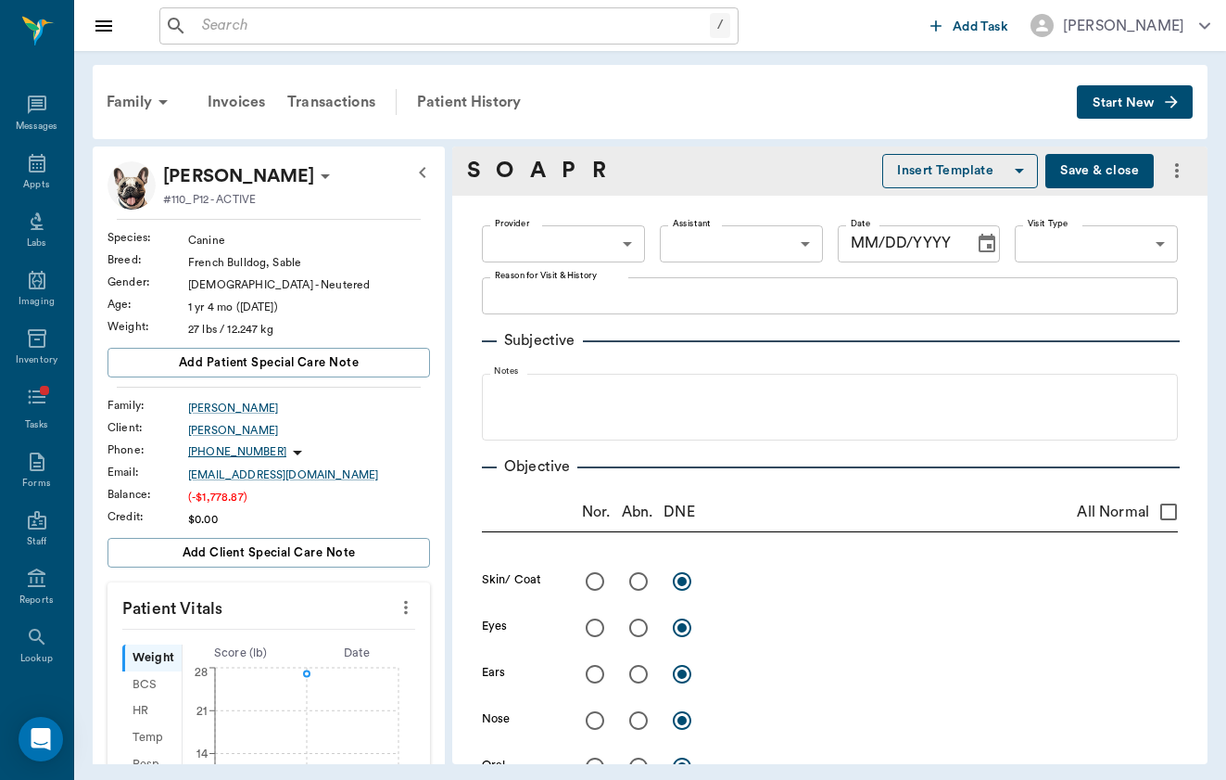
type input "[DATE]"
click at [560, 233] on body "/ ​ Add Task [PERSON_NAME] Nectar Messages Appts Labs Imaging Inventory Tasks F…" at bounding box center [613, 390] width 1226 height 780
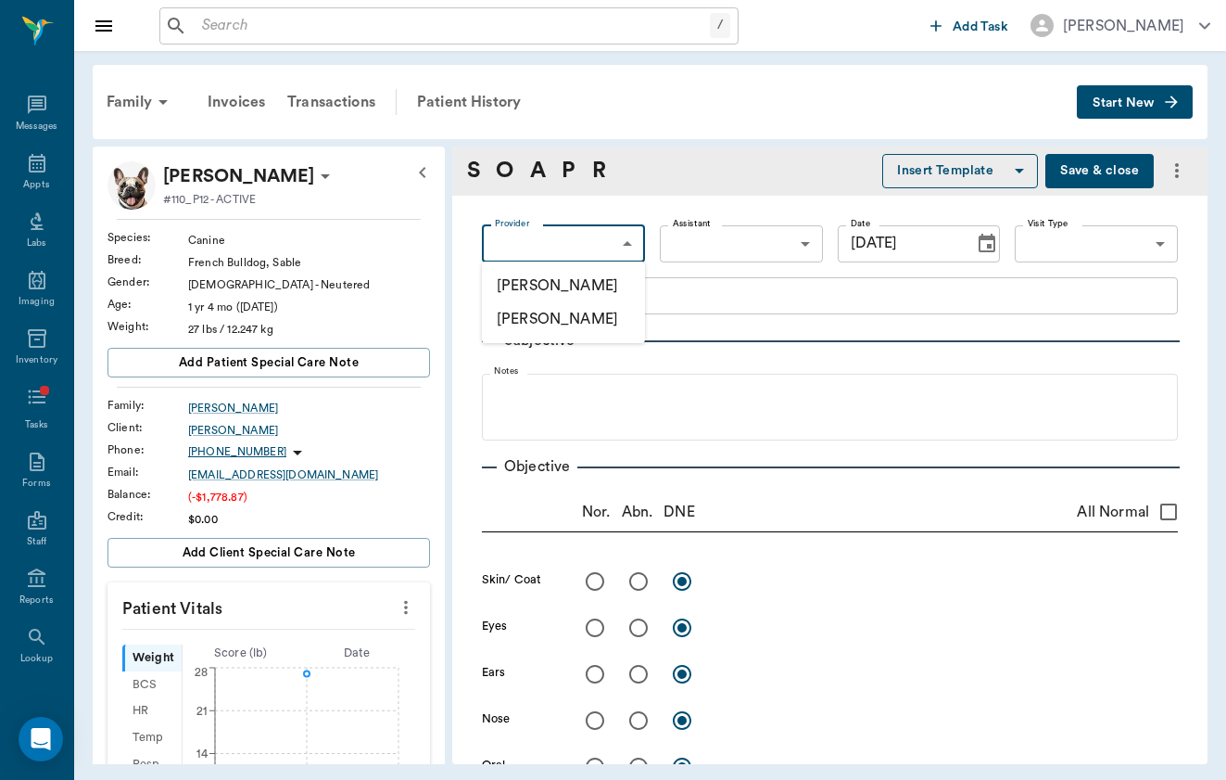
click at [549, 296] on li "[PERSON_NAME]" at bounding box center [563, 285] width 163 height 33
type input "649b3e03b5bc7e03f9326794"
click at [1159, 239] on body "/ ​ Add Task [PERSON_NAME] Nectar Messages Appts Labs Imaging Inventory Tasks F…" at bounding box center [613, 390] width 1226 height 780
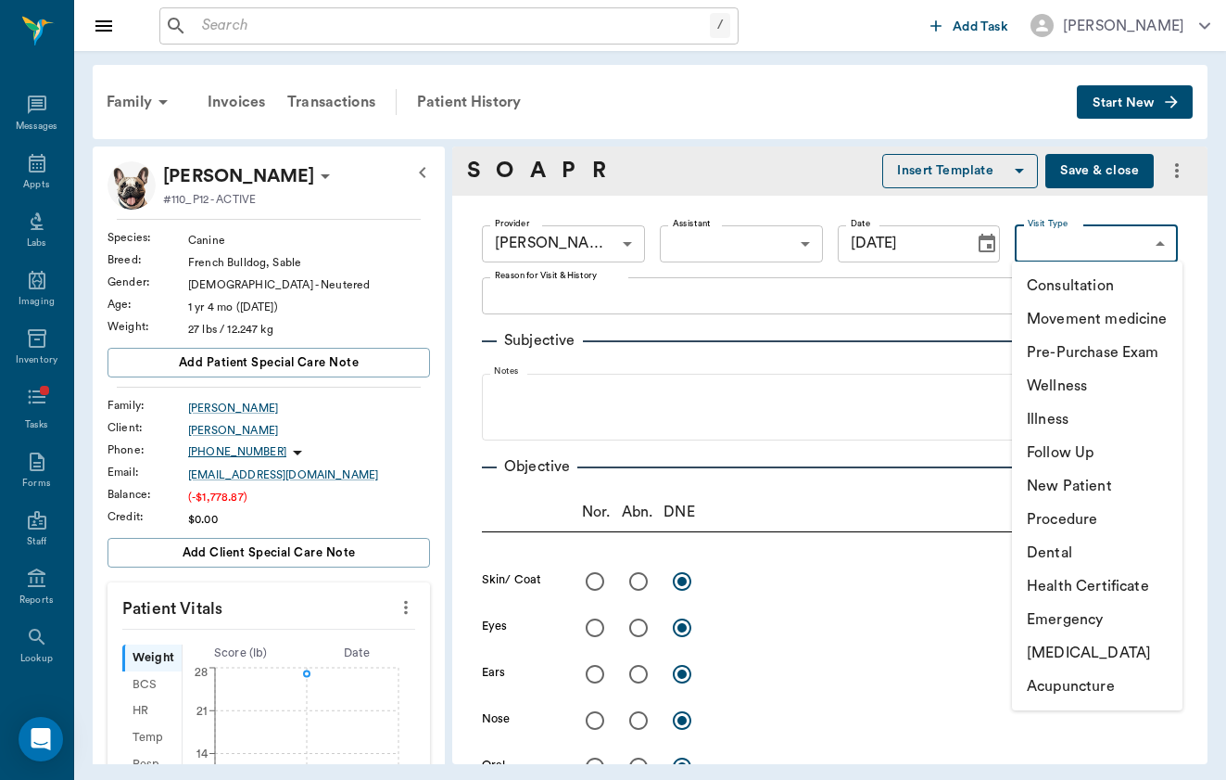
click at [1161, 324] on li "Movement medicine" at bounding box center [1097, 318] width 171 height 33
type input "6656c4aef87a612ea34fb244"
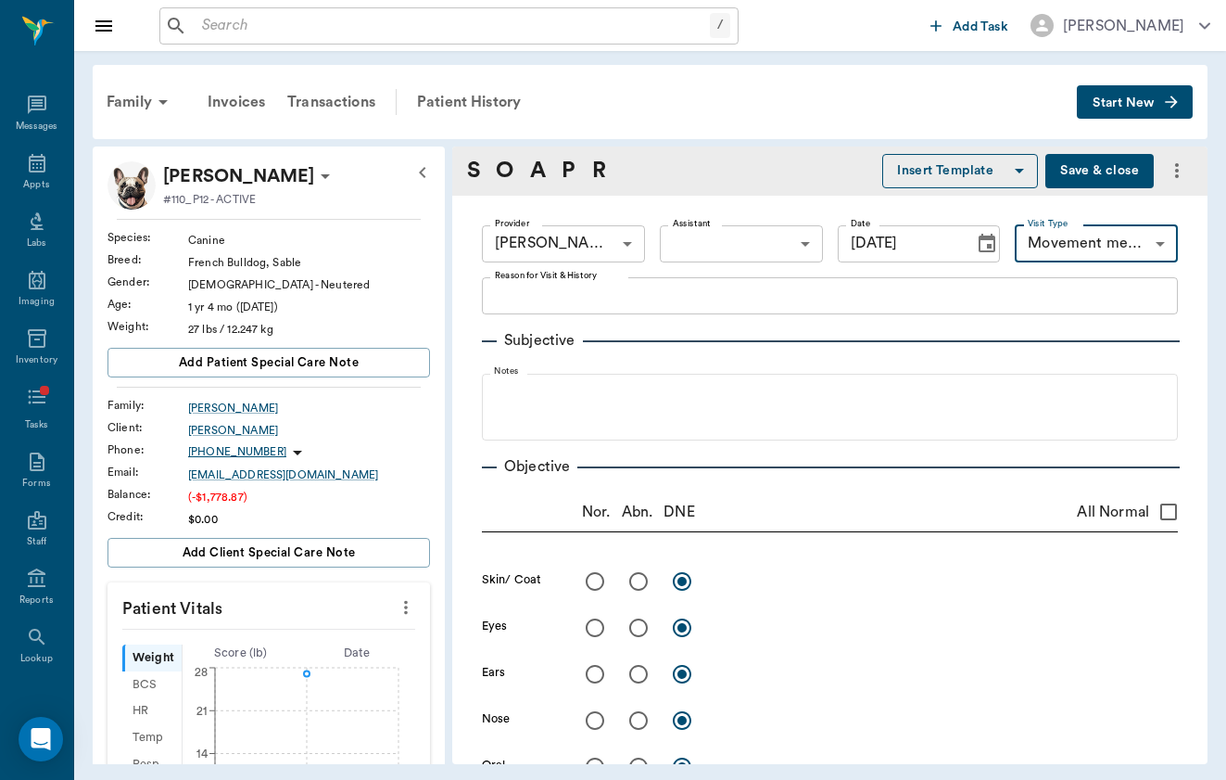
click at [999, 162] on button "Insert Template" at bounding box center [960, 171] width 156 height 34
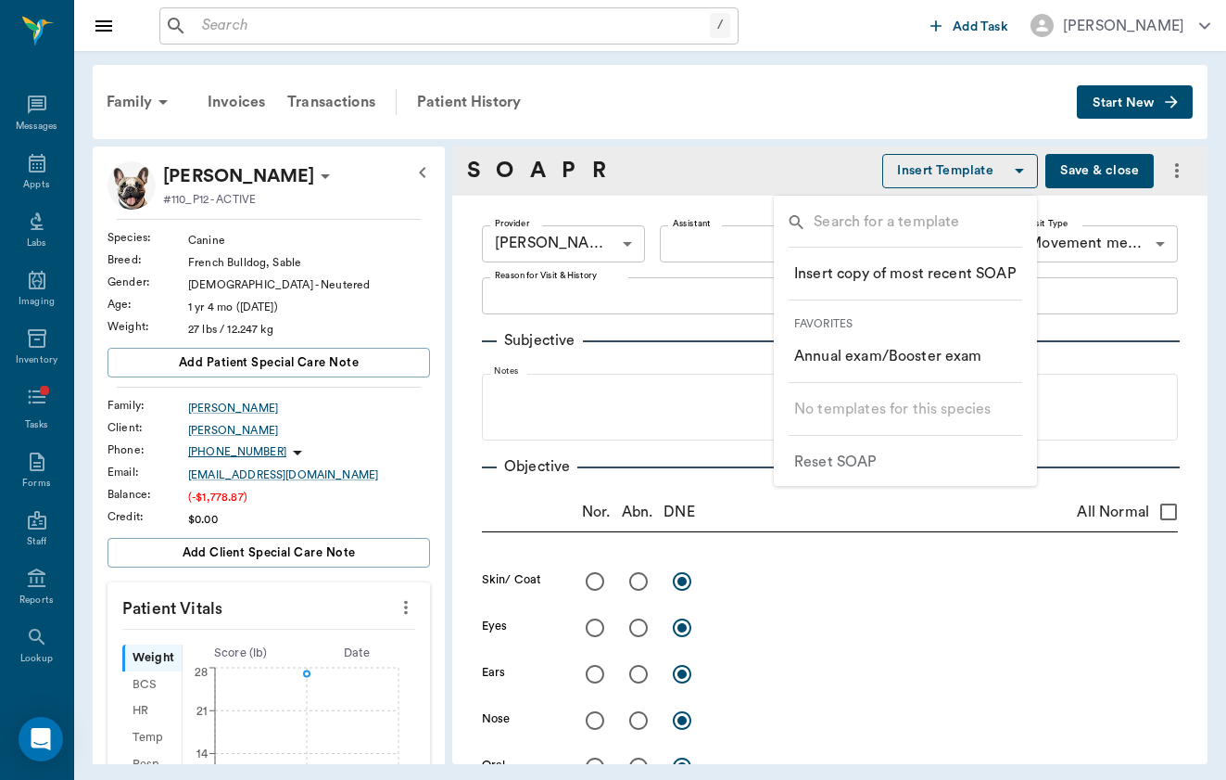
click at [985, 352] on li "​ Annual exam/Booster exam" at bounding box center [906, 355] width 252 height 33
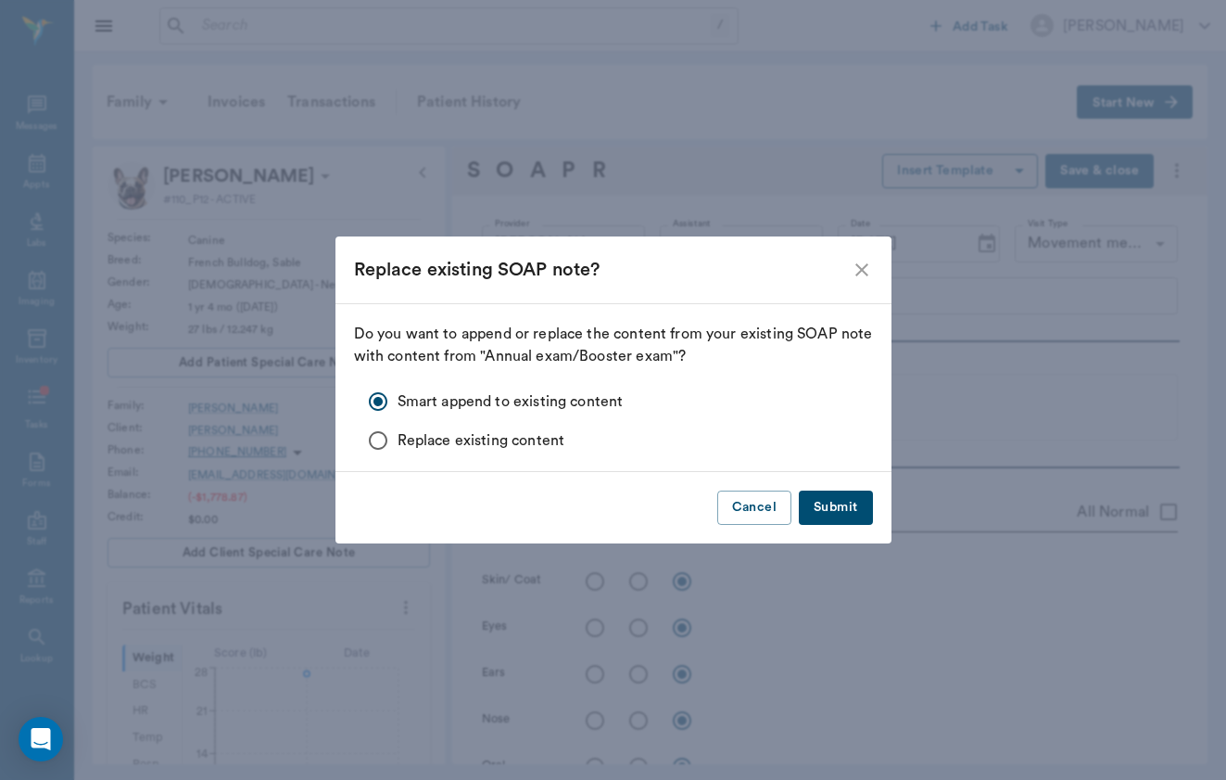
click at [825, 516] on button "Submit" at bounding box center [835, 507] width 73 height 34
radio input "true"
type textarea "Full hair coat, no present concern for ectoparasites"
radio input "true"
type textarea "clear, PLR OU"
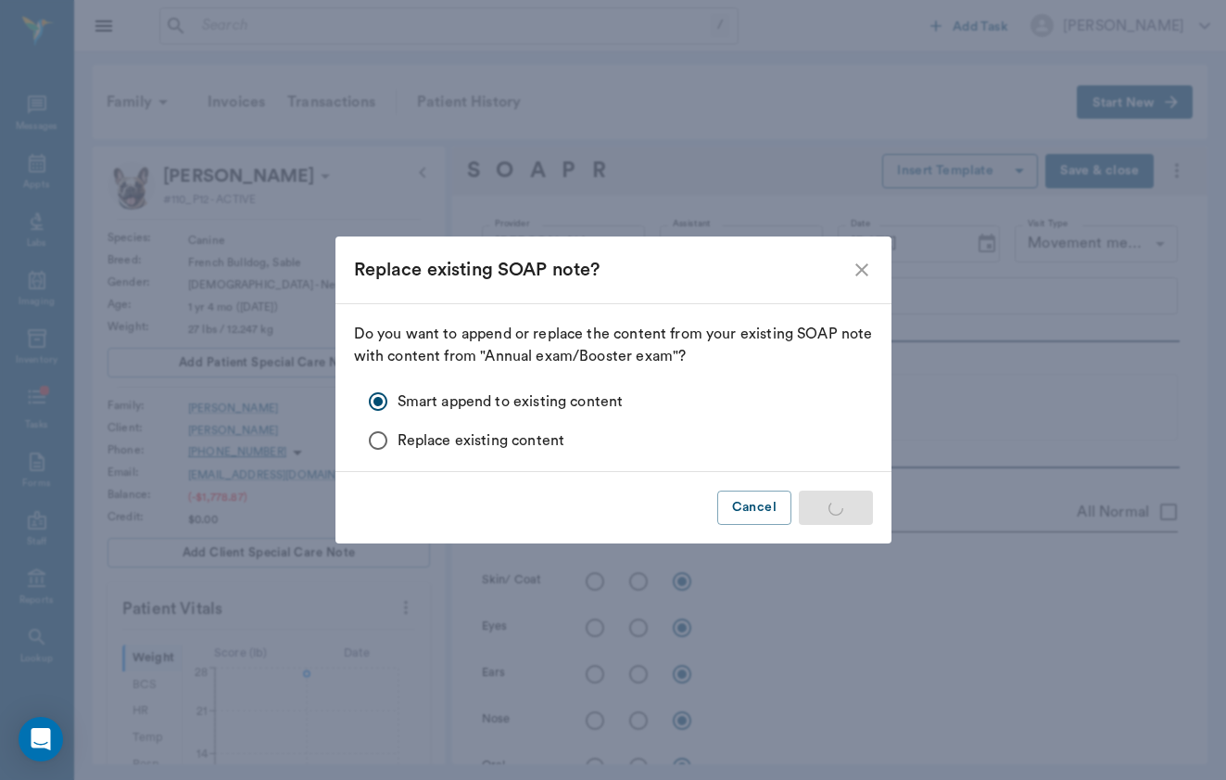
radio input "true"
type textarea "clear AU, open canals - no debris or irritation"
radio input "true"
type textarea "no signs of nasal discharge or crusting"
radio input "true"
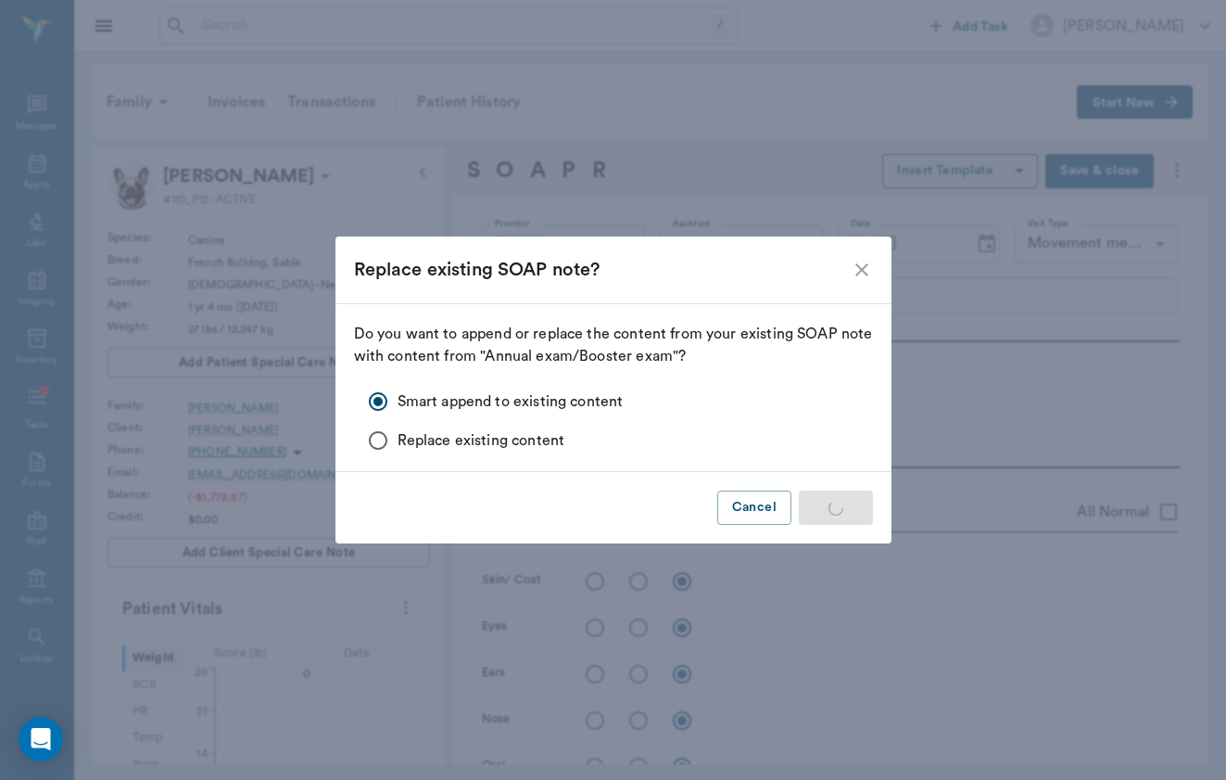
type textarea "mm pk <2, moist; no signs of ulceration"
radio input "true"
type textarea "no [MEDICAL_DATA] present on exam, sinus rythmn"
radio input "true"
type textarea "no crackles or wheezes bilaterally, no cough on exam"
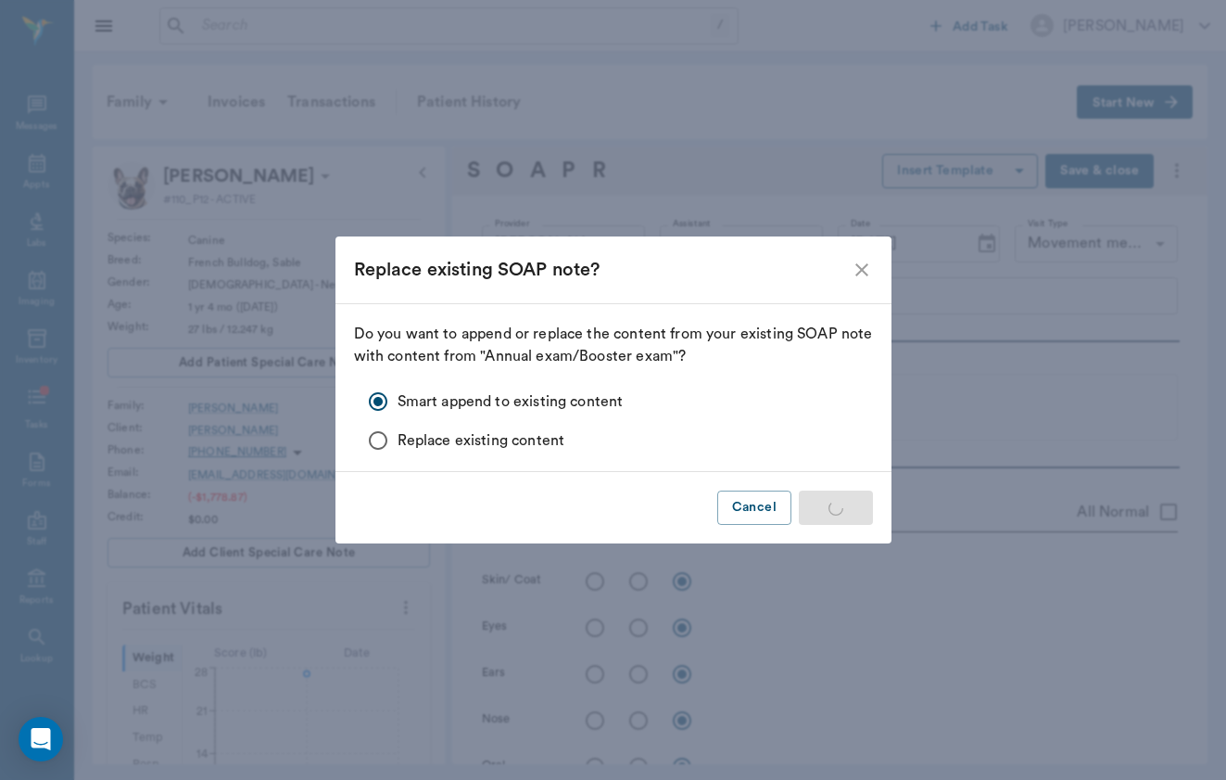
radio input "true"
type textarea "PLN wnl"
radio input "true"
type textarea "soft, non painful to [MEDICAL_DATA], no mass effect appreciated"
radio input "true"
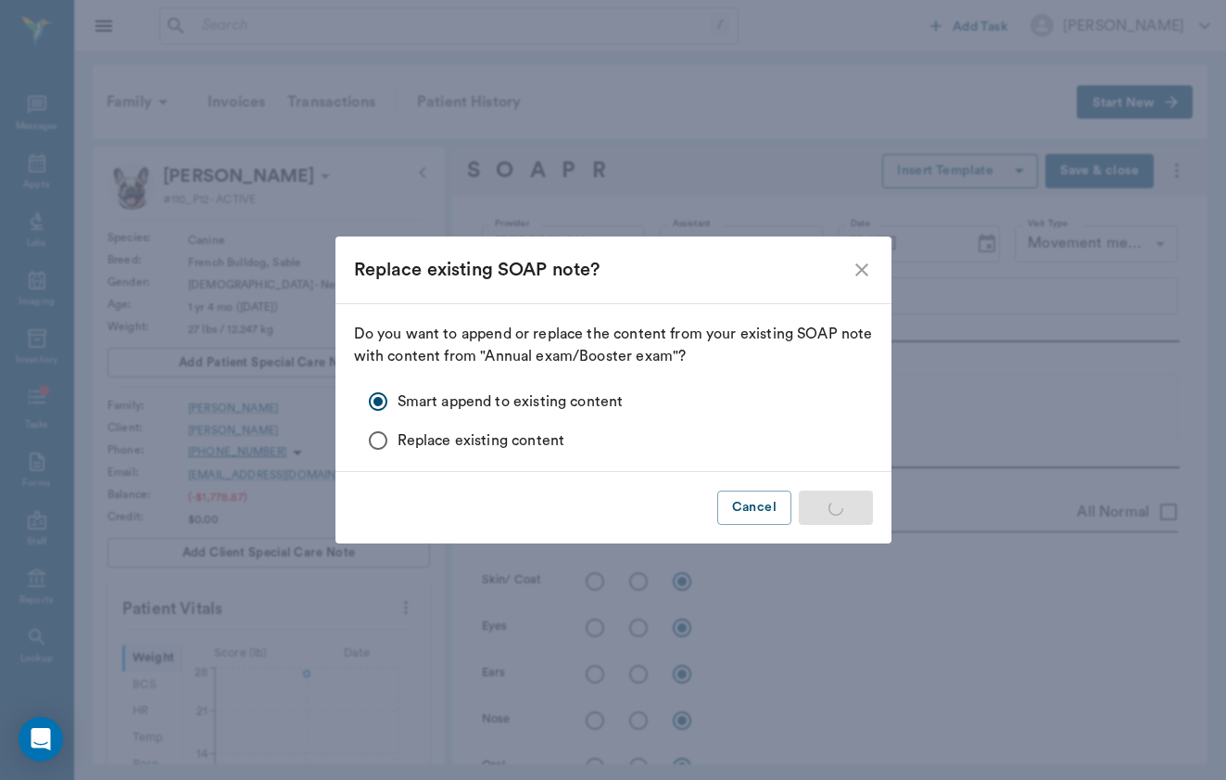
type textarea "external genitalia wnl"
radio input "true"
type textarea "ambulatory x4, no present lameness"
radio input "true"
type textarea "no CP deficits x4, CN intact"
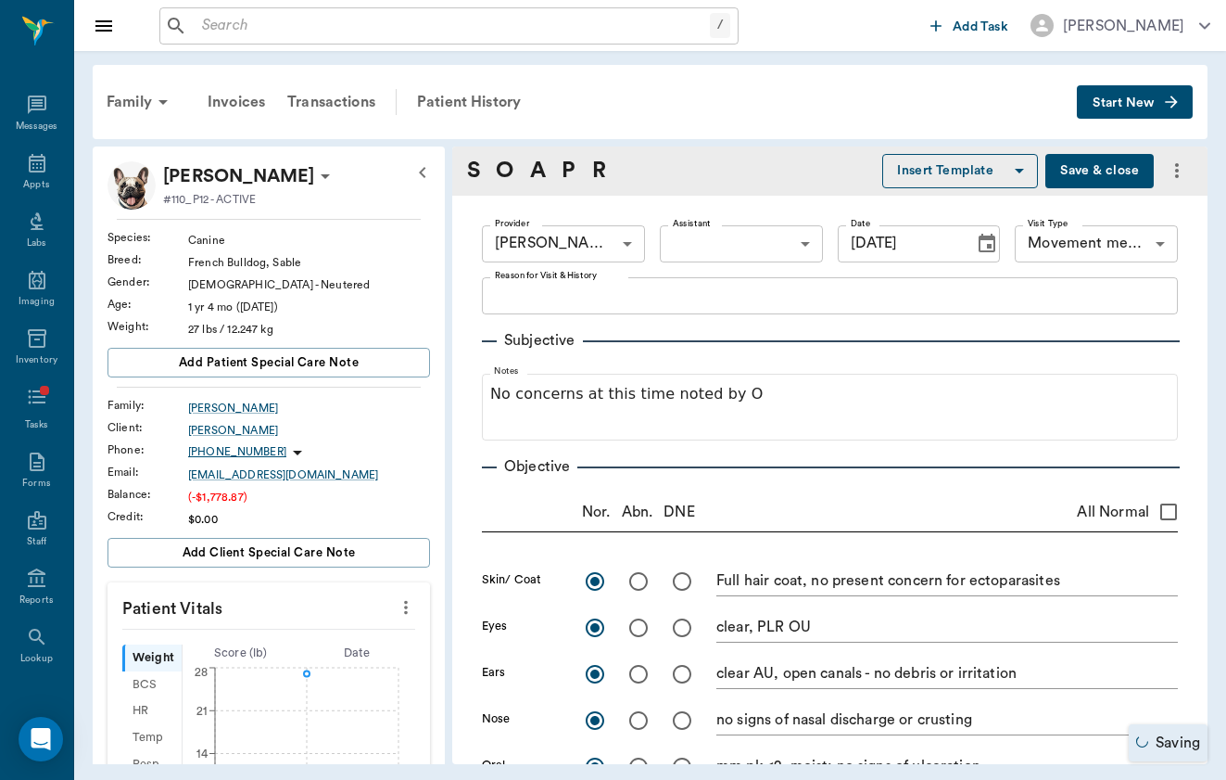
click at [814, 263] on div "Provider [PERSON_NAME] 649b3e03b5bc7e03f9326794 Provider Assistant ​ Assistant …" at bounding box center [830, 243] width 696 height 67
click at [987, 248] on icon "Choose date, selected date is Aug 22, 2025" at bounding box center [987, 244] width 22 height 22
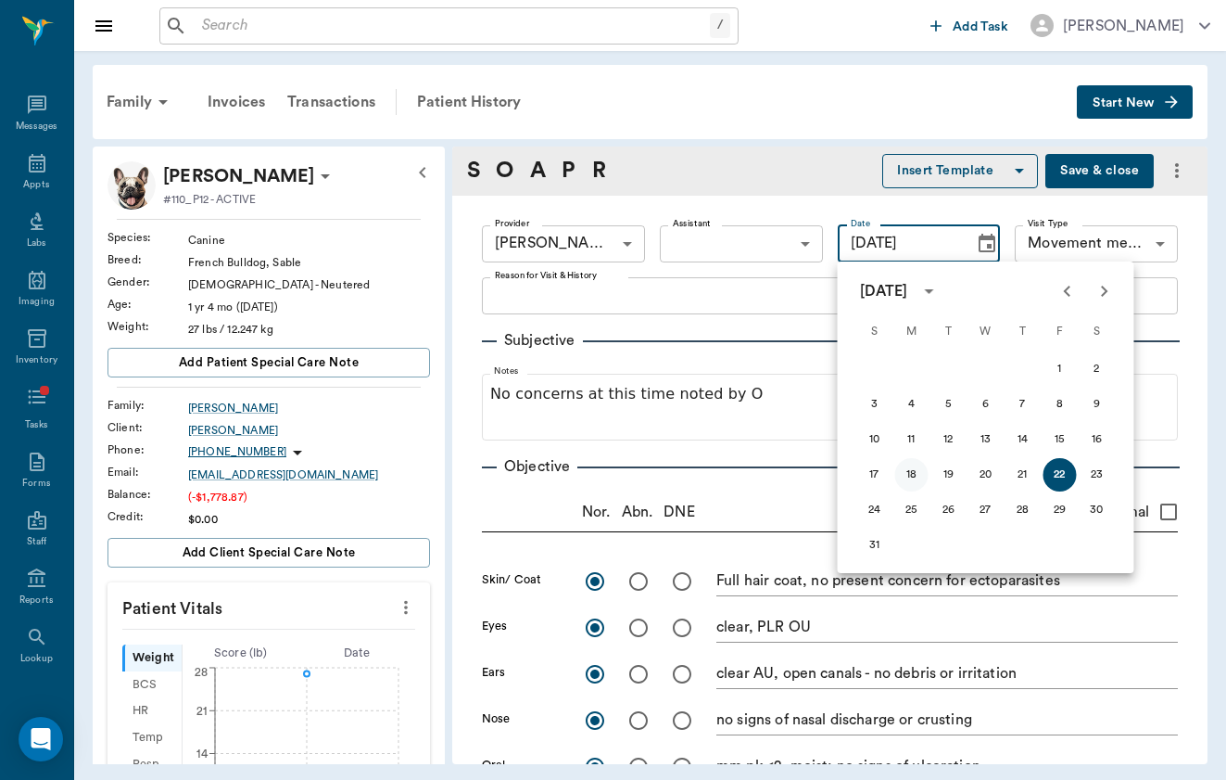
click at [911, 476] on button "18" at bounding box center [911, 474] width 33 height 33
type input "[DATE]"
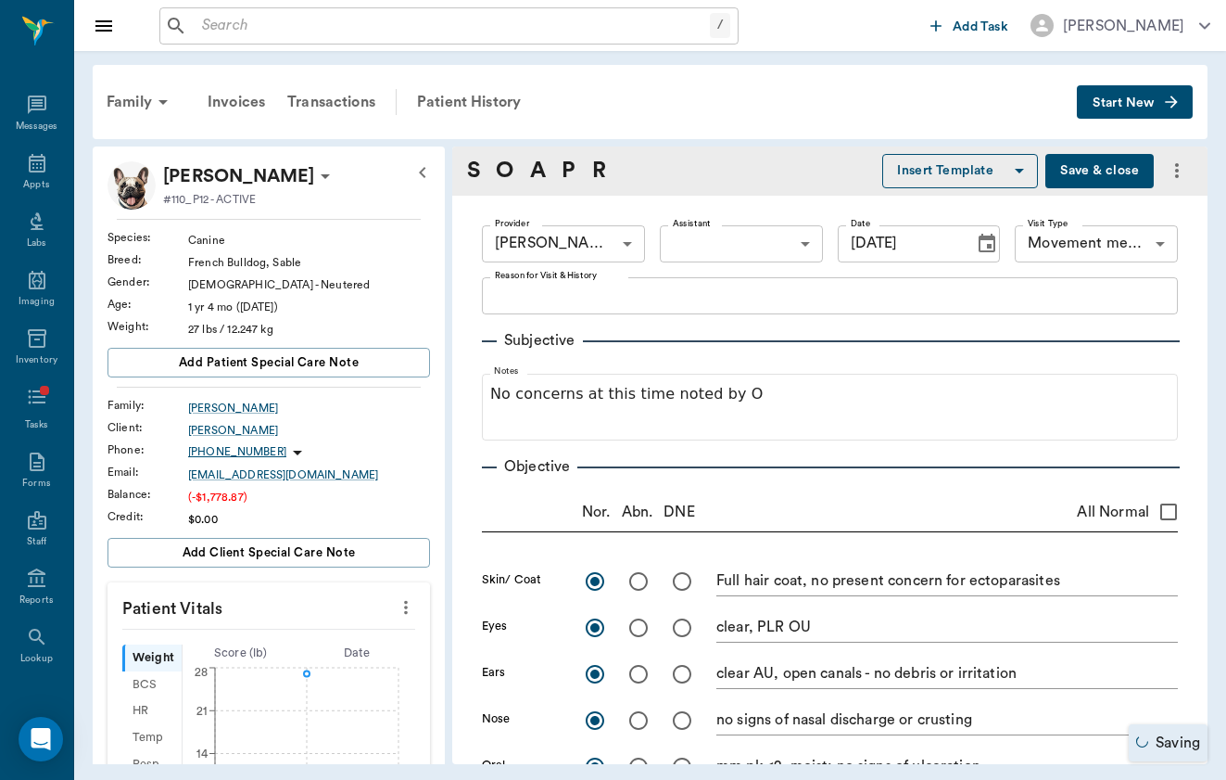
click at [583, 306] on div "x Reason for Visit & History" at bounding box center [830, 295] width 696 height 37
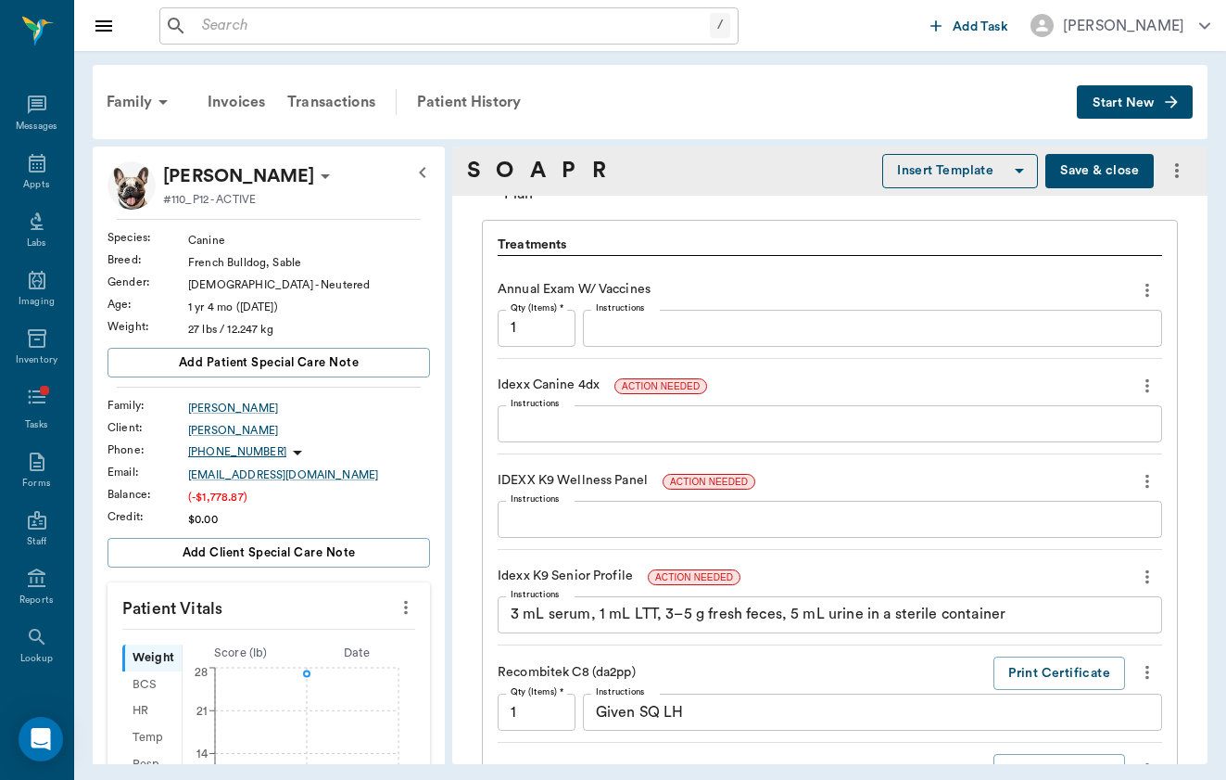
scroll to position [1288, 0]
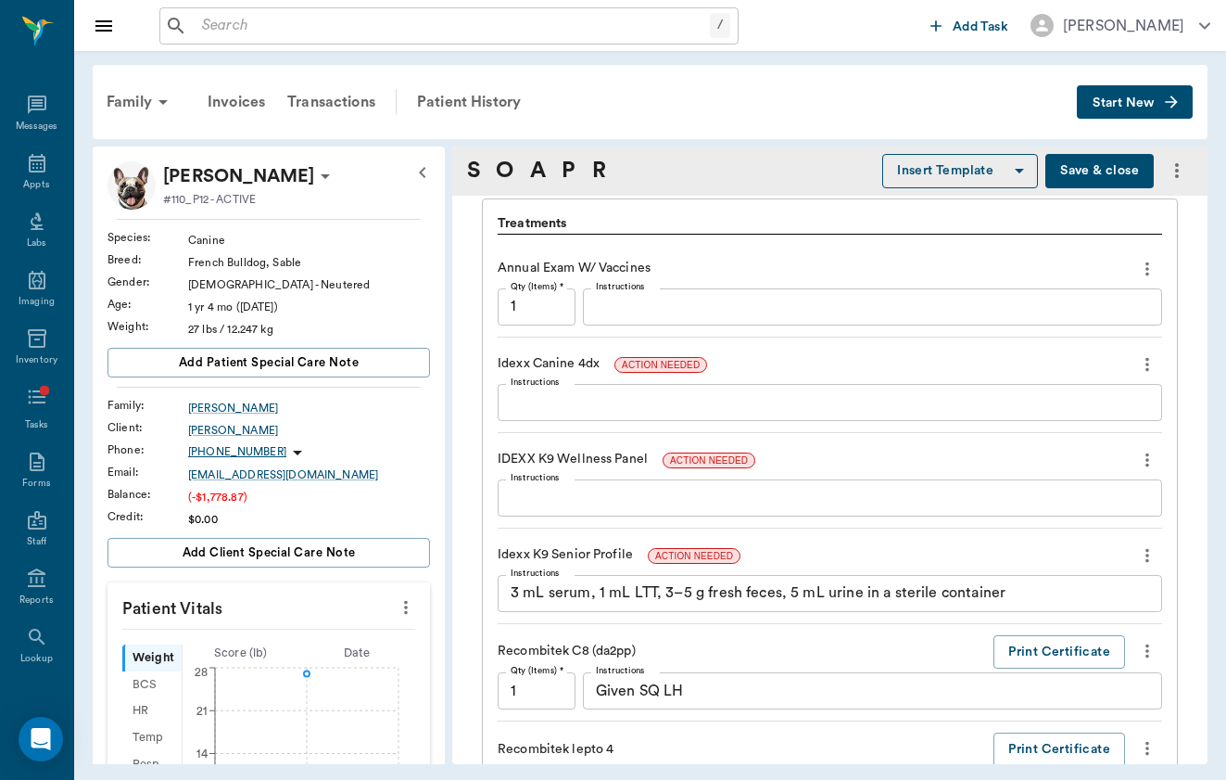
type textarea "Annual exam - no concerns at this time"
click at [1146, 362] on icon "more" at bounding box center [1147, 364] width 20 height 22
click at [1127, 408] on li "Decline" at bounding box center [1069, 395] width 185 height 34
click at [1158, 360] on button "more" at bounding box center [1148, 365] width 30 height 32
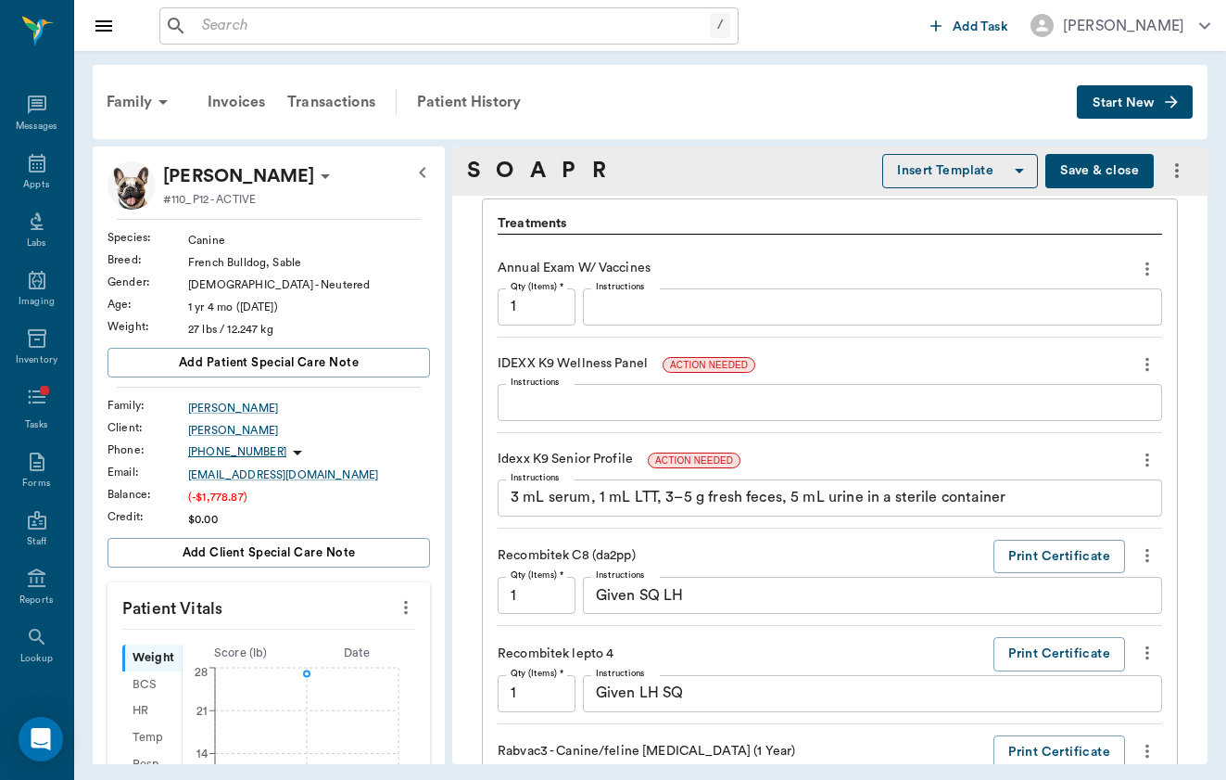
click at [1149, 374] on icon "more" at bounding box center [1147, 364] width 20 height 22
click at [1123, 436] on span "Delete" at bounding box center [1070, 429] width 156 height 19
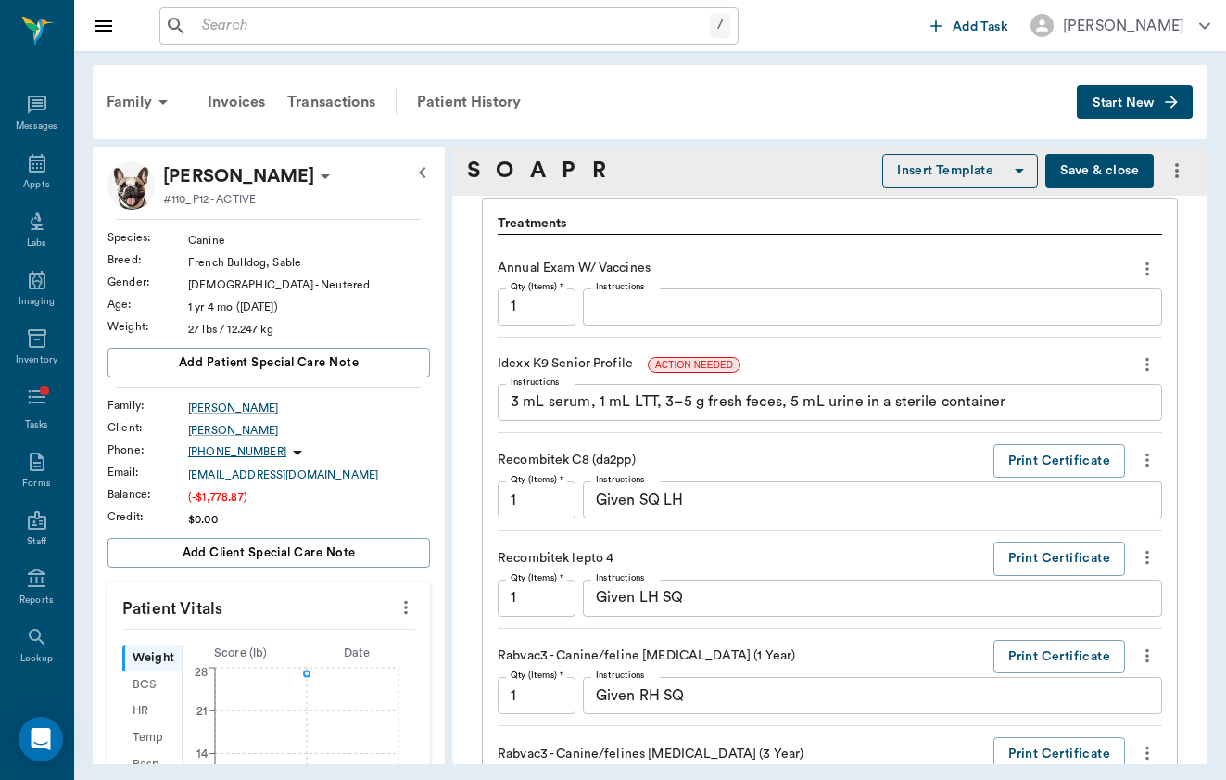
click at [1145, 366] on icon "more" at bounding box center [1147, 364] width 20 height 22
click at [1114, 438] on span "Delete" at bounding box center [1070, 429] width 156 height 19
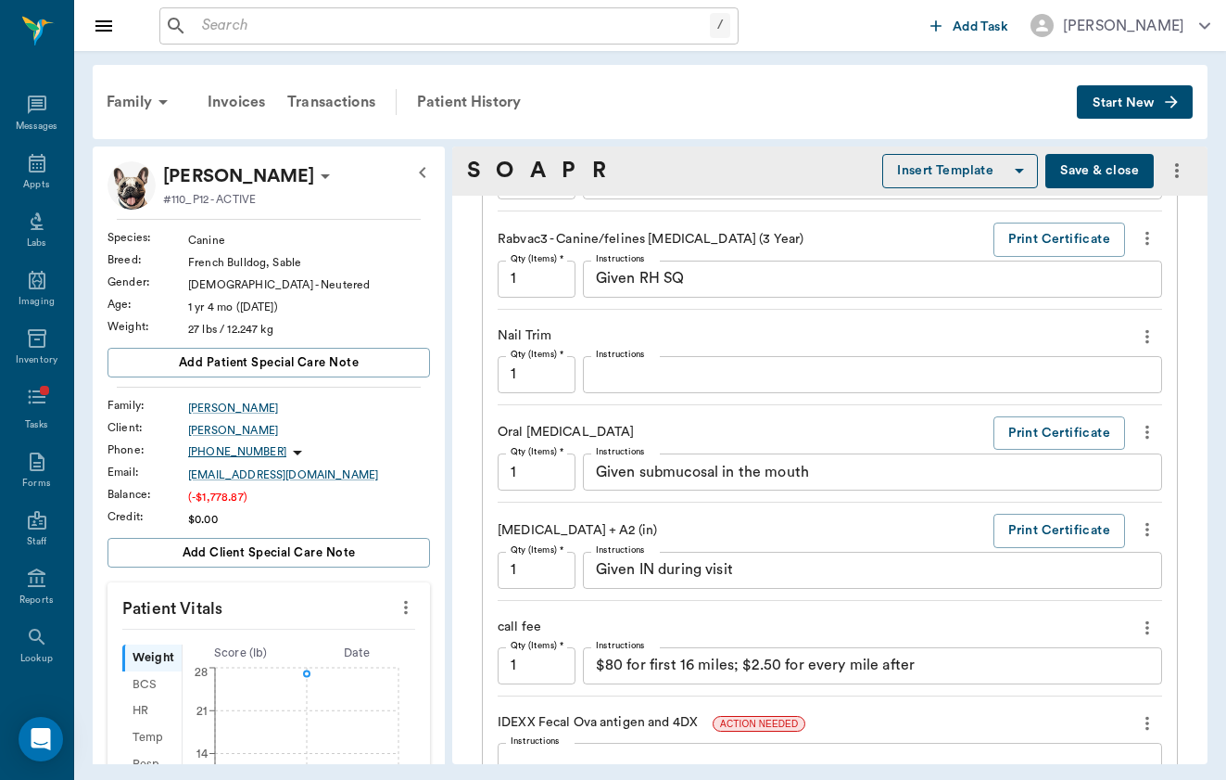
scroll to position [1709, 0]
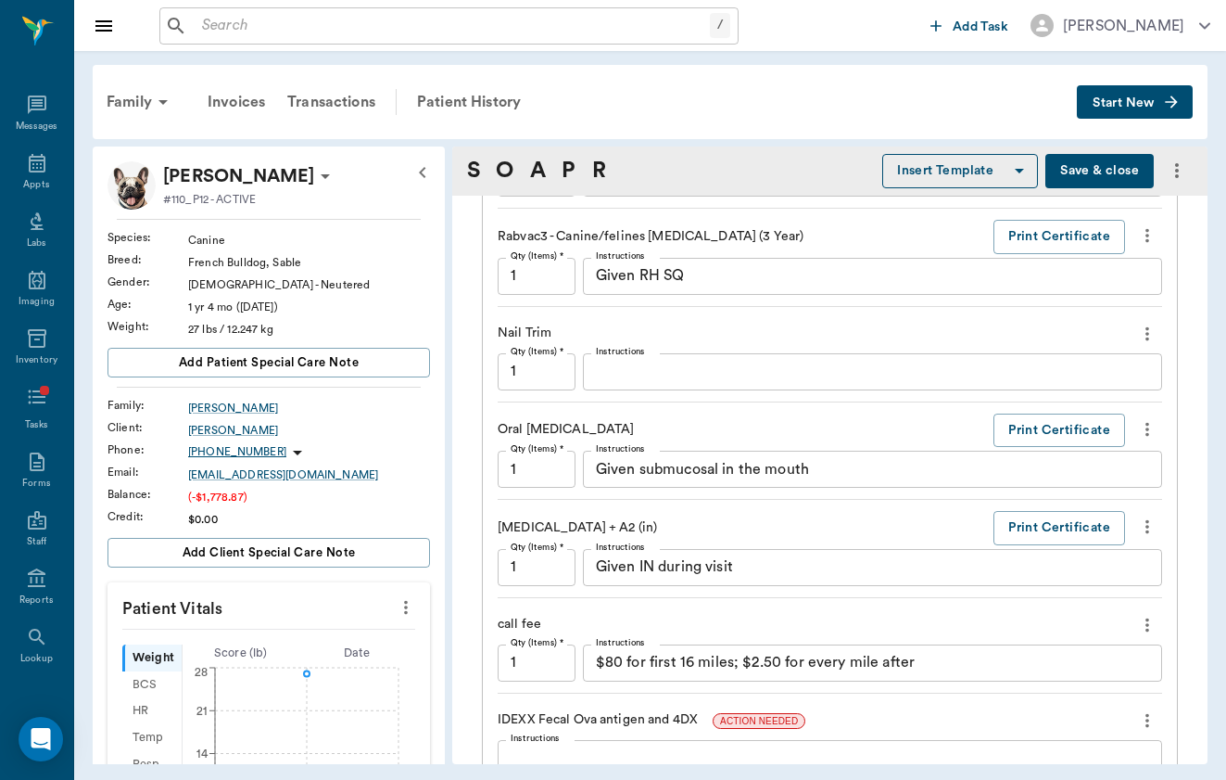
click at [1156, 318] on button "more" at bounding box center [1148, 334] width 30 height 32
click at [1118, 400] on span "Delete" at bounding box center [1070, 396] width 156 height 19
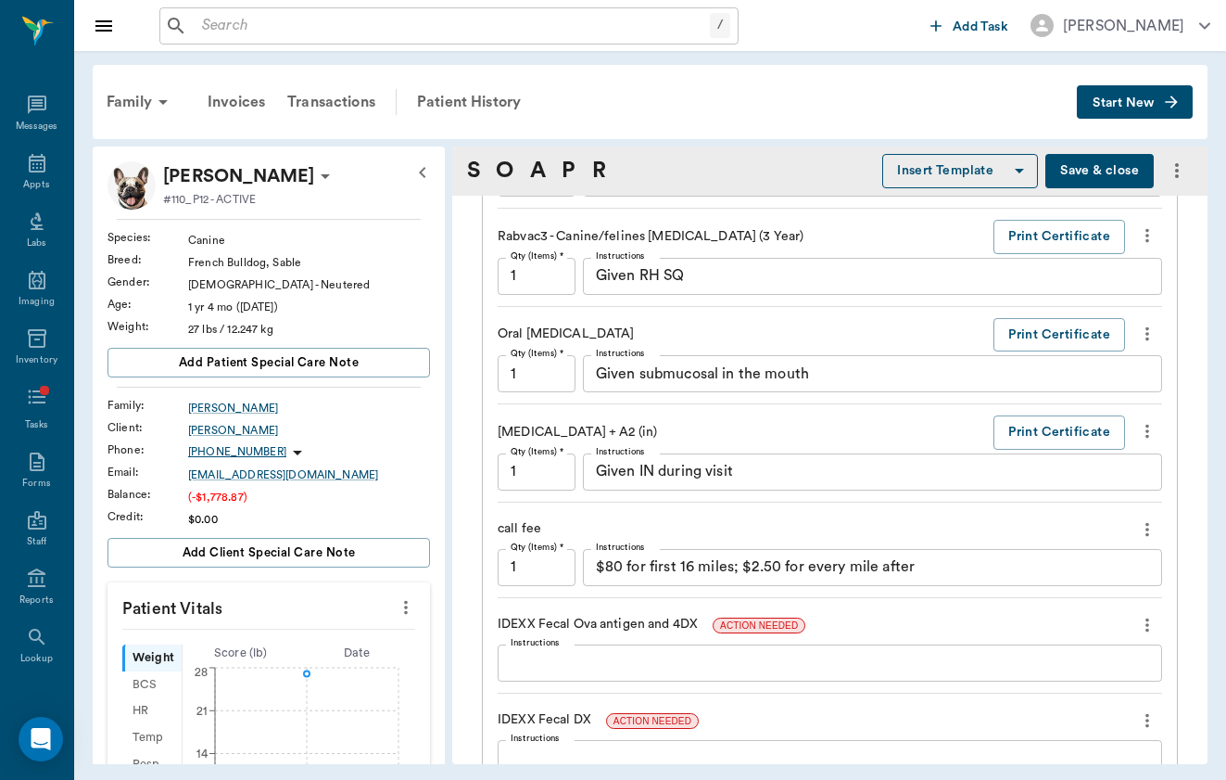
click at [1145, 439] on button "more" at bounding box center [1148, 431] width 30 height 32
click at [1130, 510] on li "Delete" at bounding box center [1069, 494] width 185 height 34
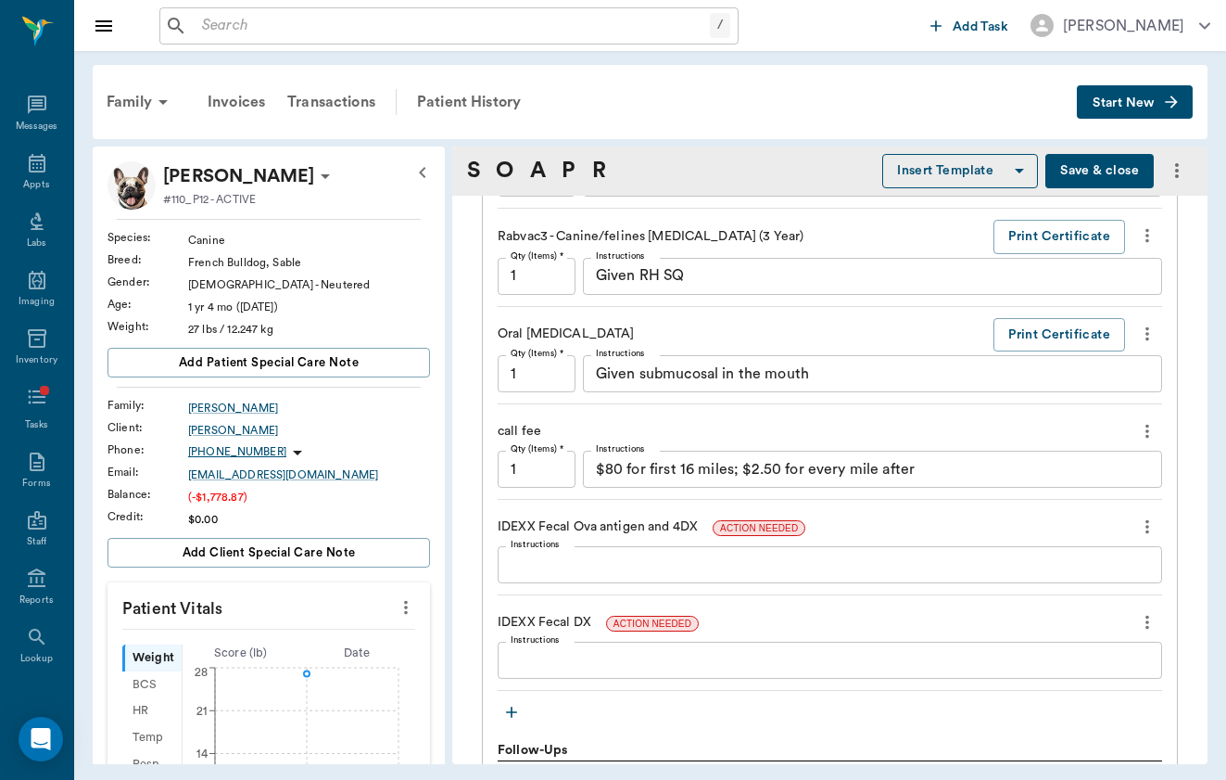
click at [1145, 438] on icon "more" at bounding box center [1147, 431] width 20 height 22
click at [1136, 482] on li "Delete" at bounding box center [1069, 494] width 185 height 34
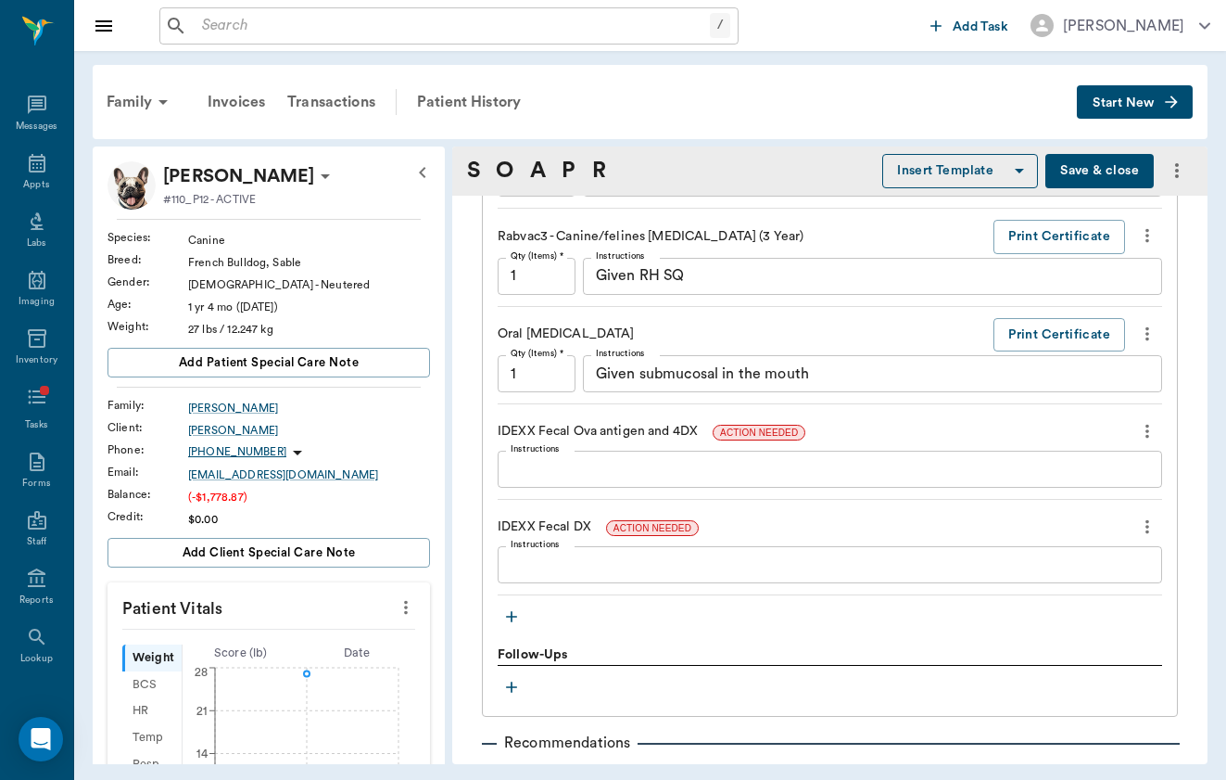
click at [1145, 427] on icon "more" at bounding box center [1147, 431] width 20 height 22
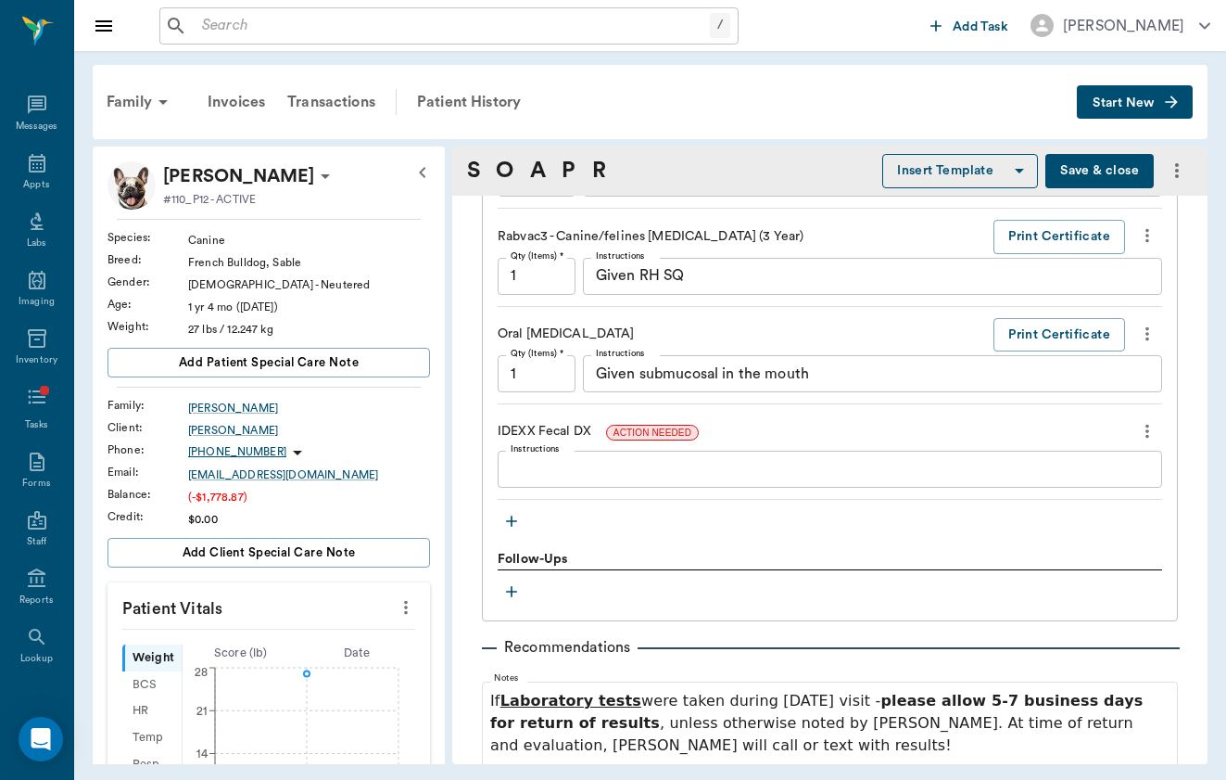
click at [1143, 429] on icon "more" at bounding box center [1147, 431] width 20 height 22
click at [1118, 491] on span "Delete" at bounding box center [1070, 494] width 156 height 19
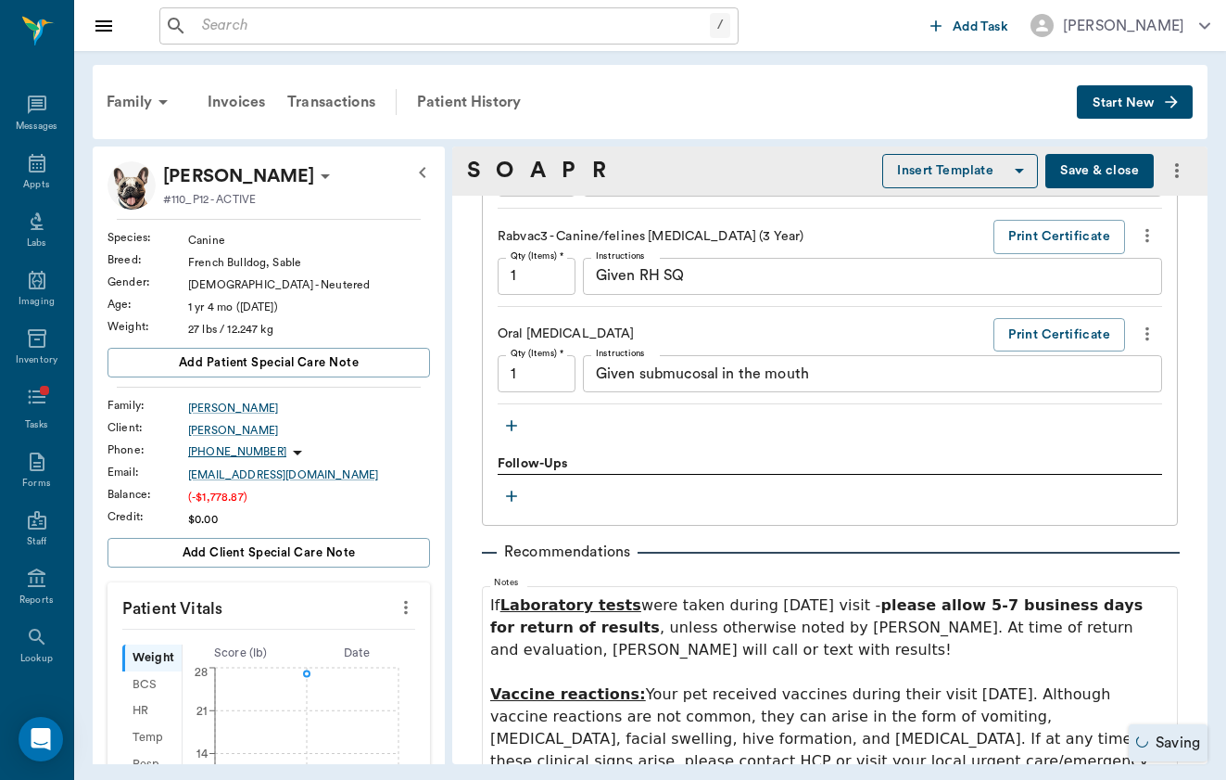
click at [523, 421] on button "button" at bounding box center [512, 426] width 28 height 28
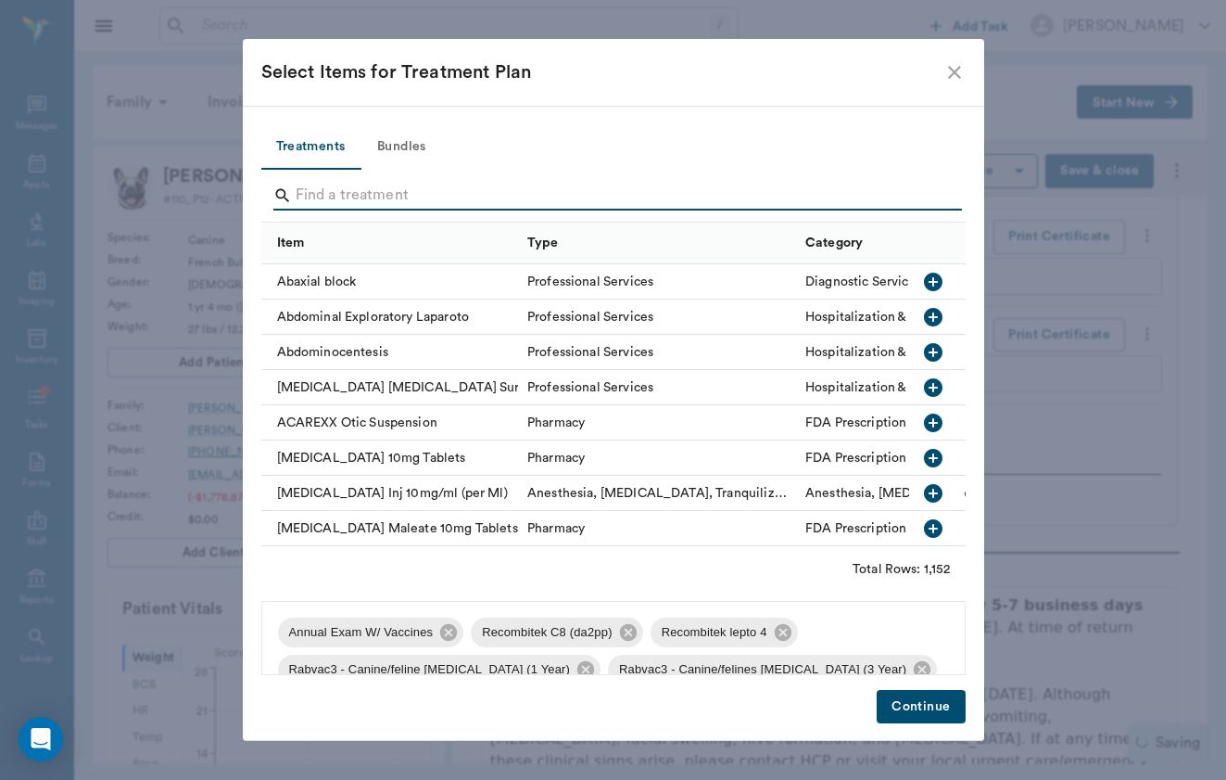
click at [525, 204] on input "Search" at bounding box center [615, 196] width 639 height 30
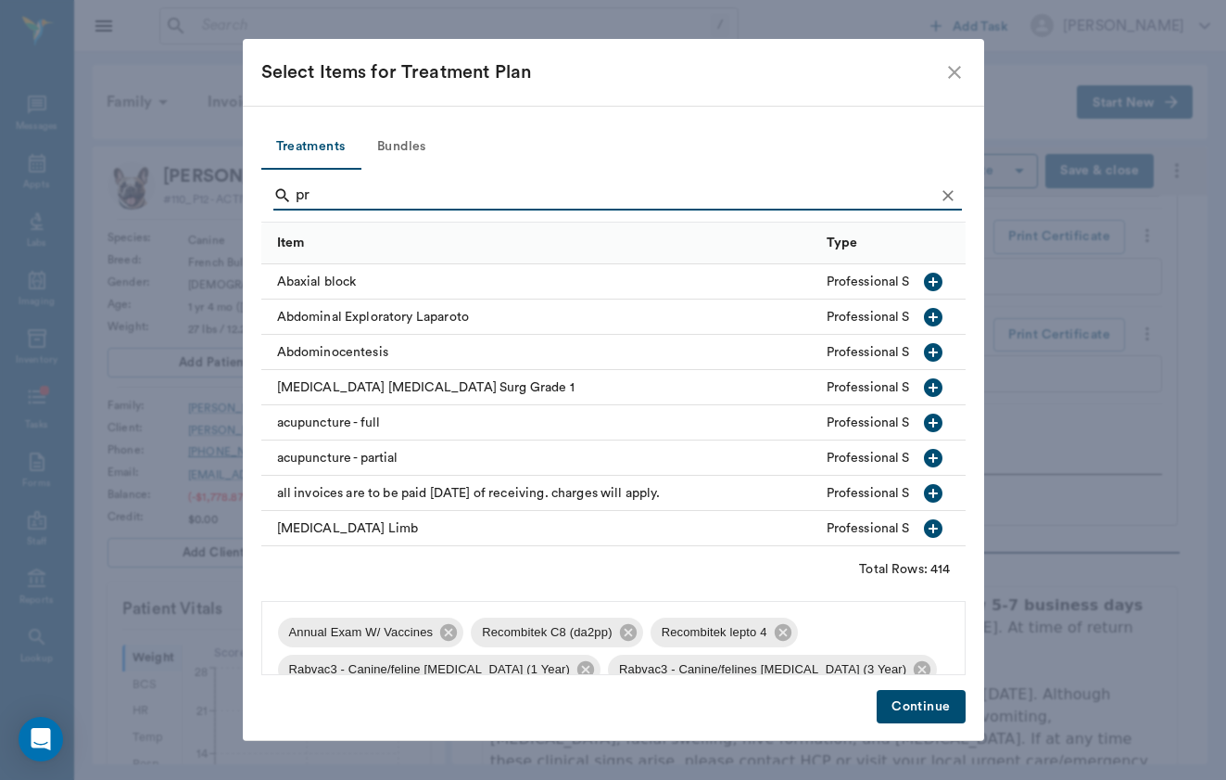
type input "p"
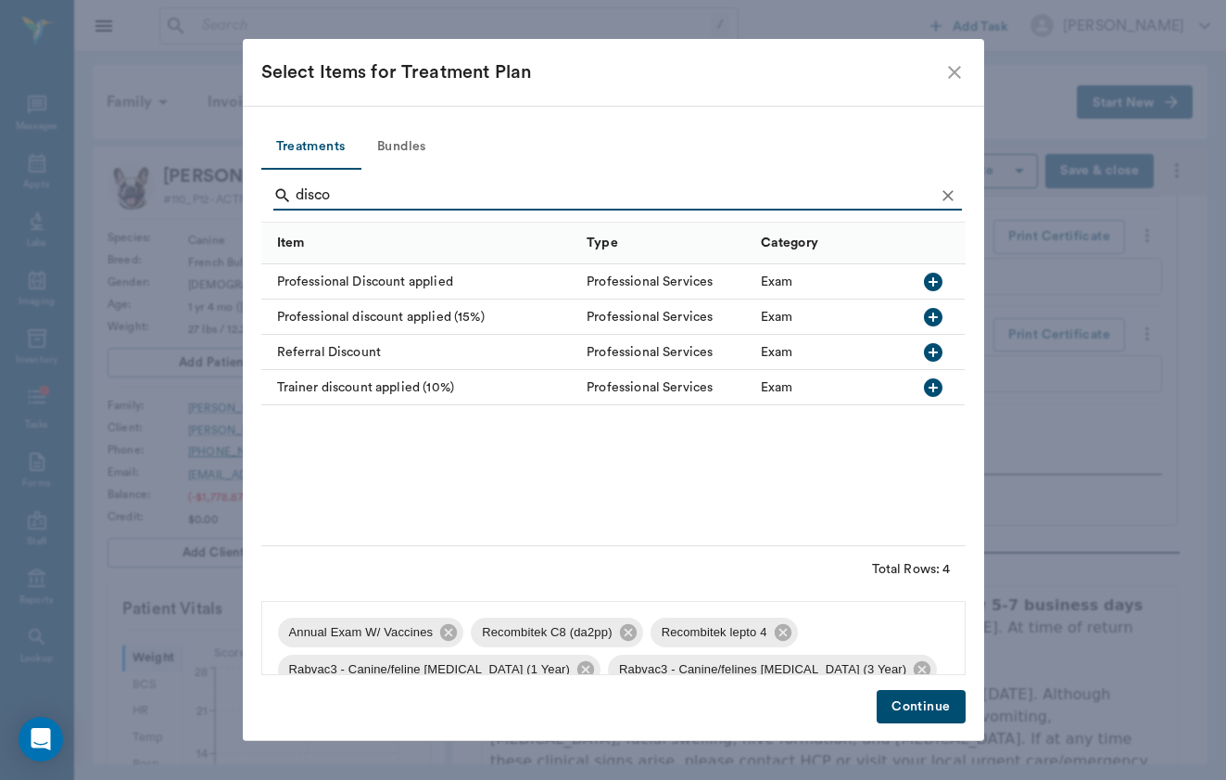
type input "disco"
click at [410, 278] on div "Professional Discount applied" at bounding box center [419, 281] width 317 height 35
click at [923, 717] on button "Continue" at bounding box center [921, 707] width 88 height 34
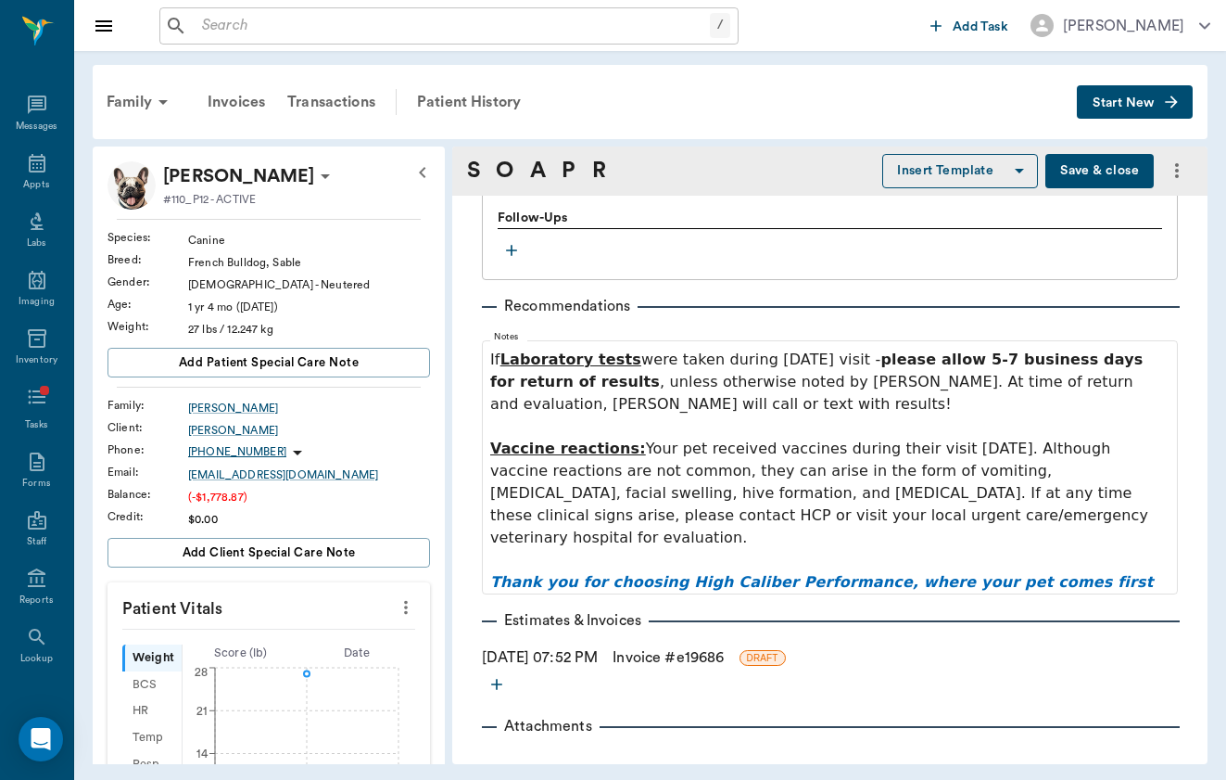
scroll to position [2049, 0]
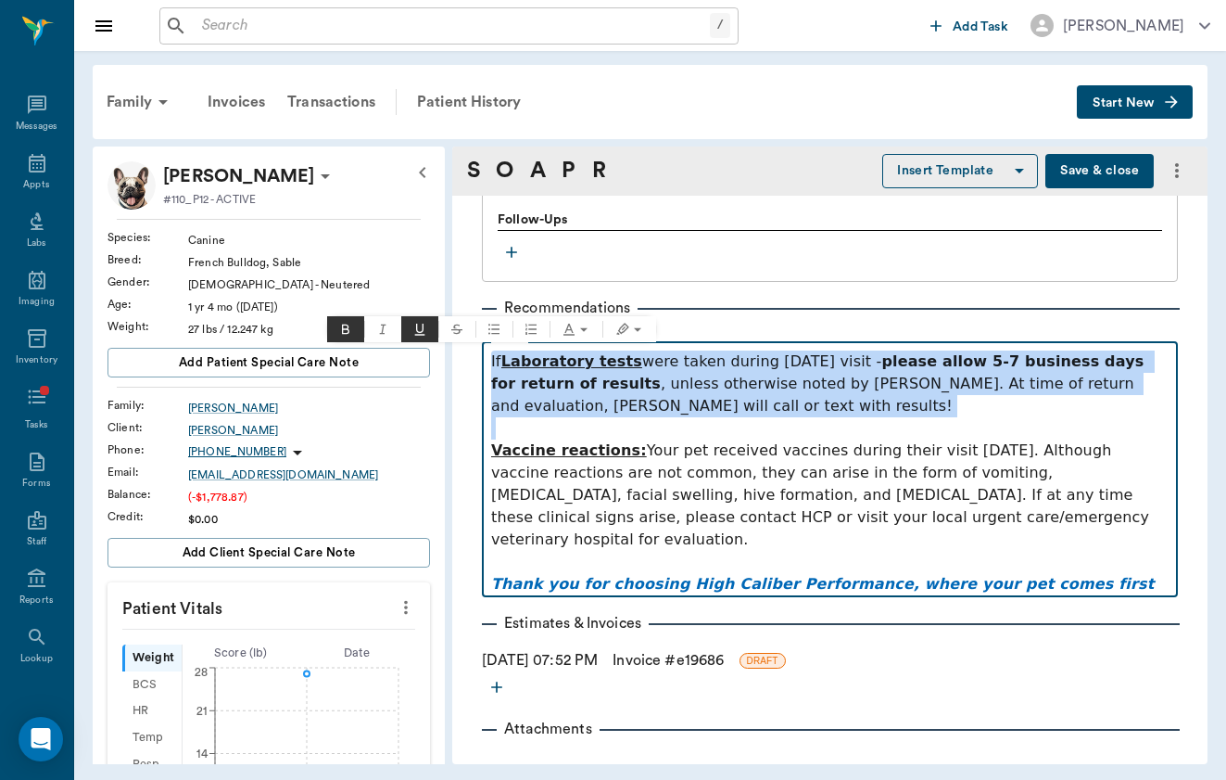
drag, startPoint x: 494, startPoint y: 450, endPoint x: 476, endPoint y: 306, distance: 145.7
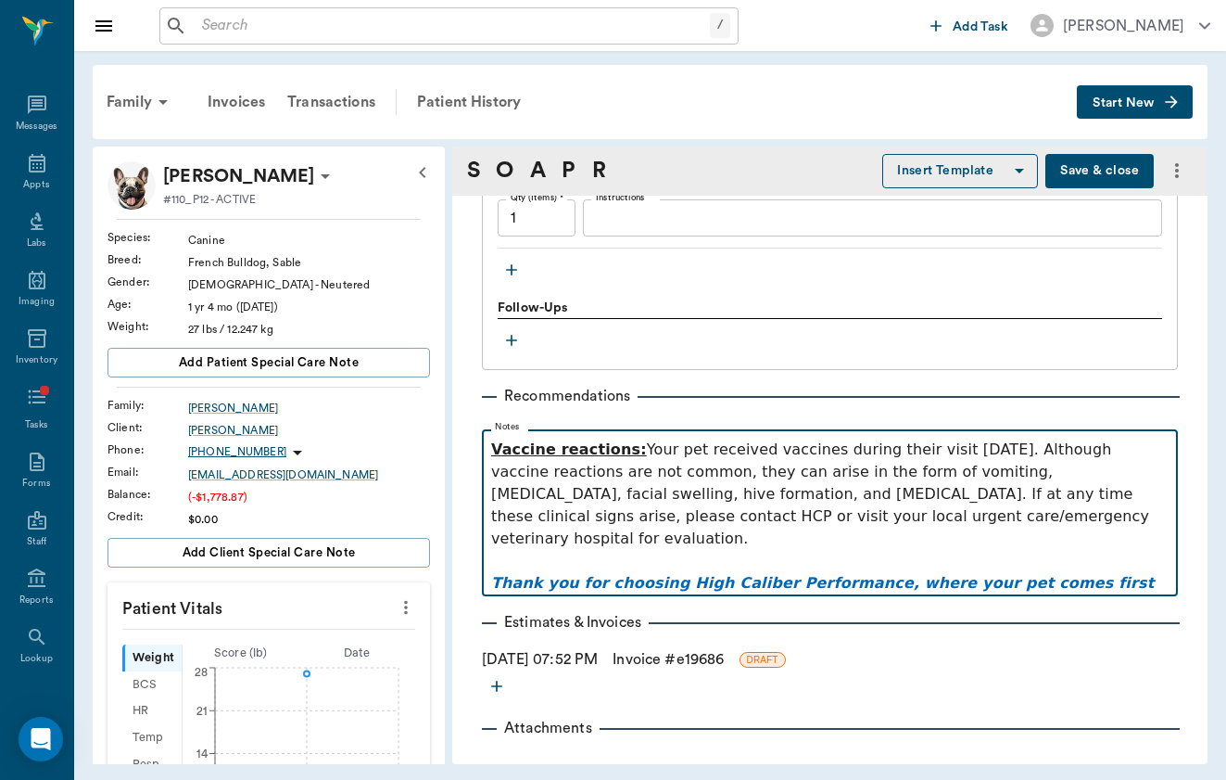
scroll to position [0, 0]
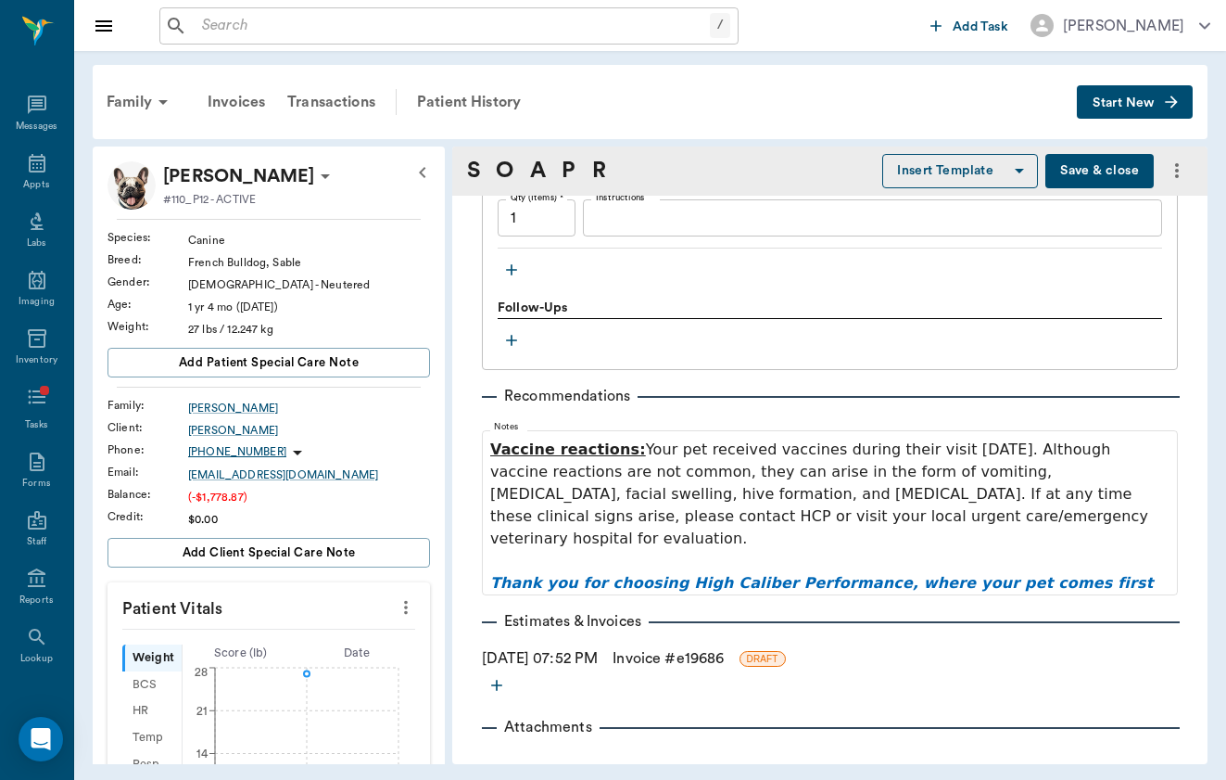
click at [1119, 167] on button "Save & close" at bounding box center [1100, 171] width 108 height 34
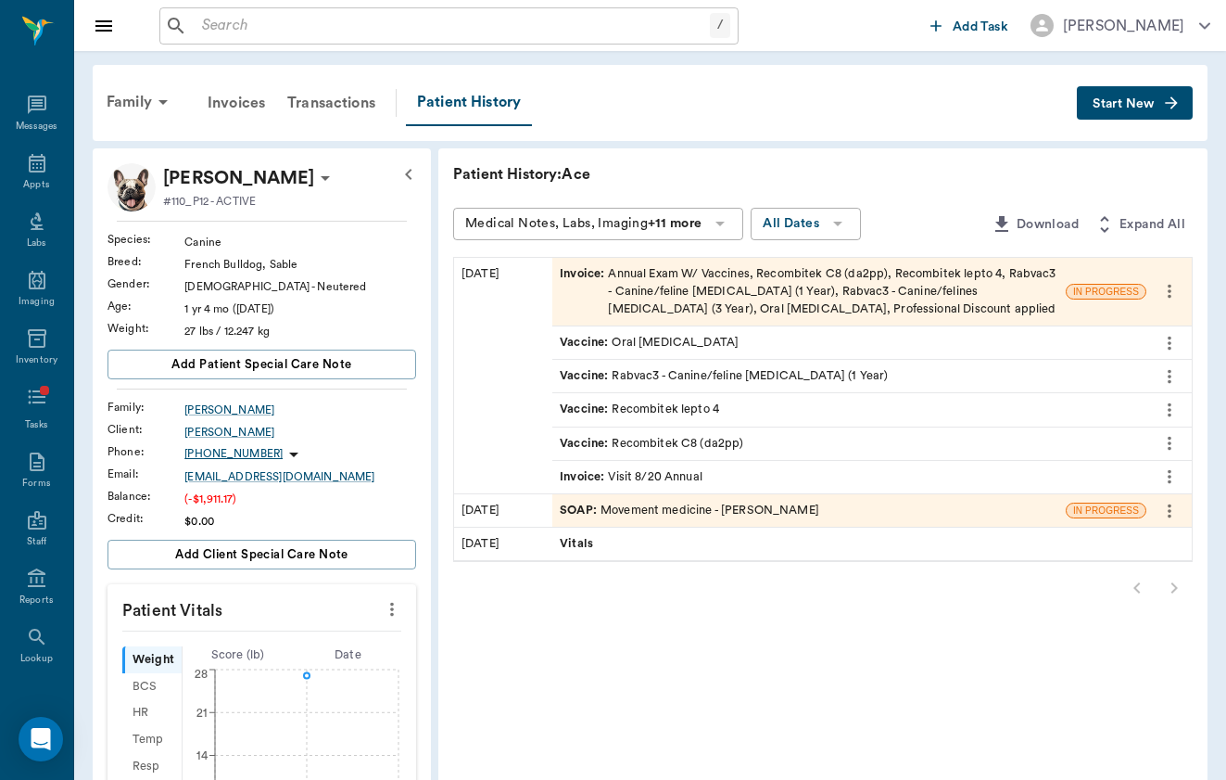
click at [1170, 280] on icon "more" at bounding box center [1170, 291] width 20 height 22
click at [1049, 306] on span "View" at bounding box center [1092, 305] width 156 height 19
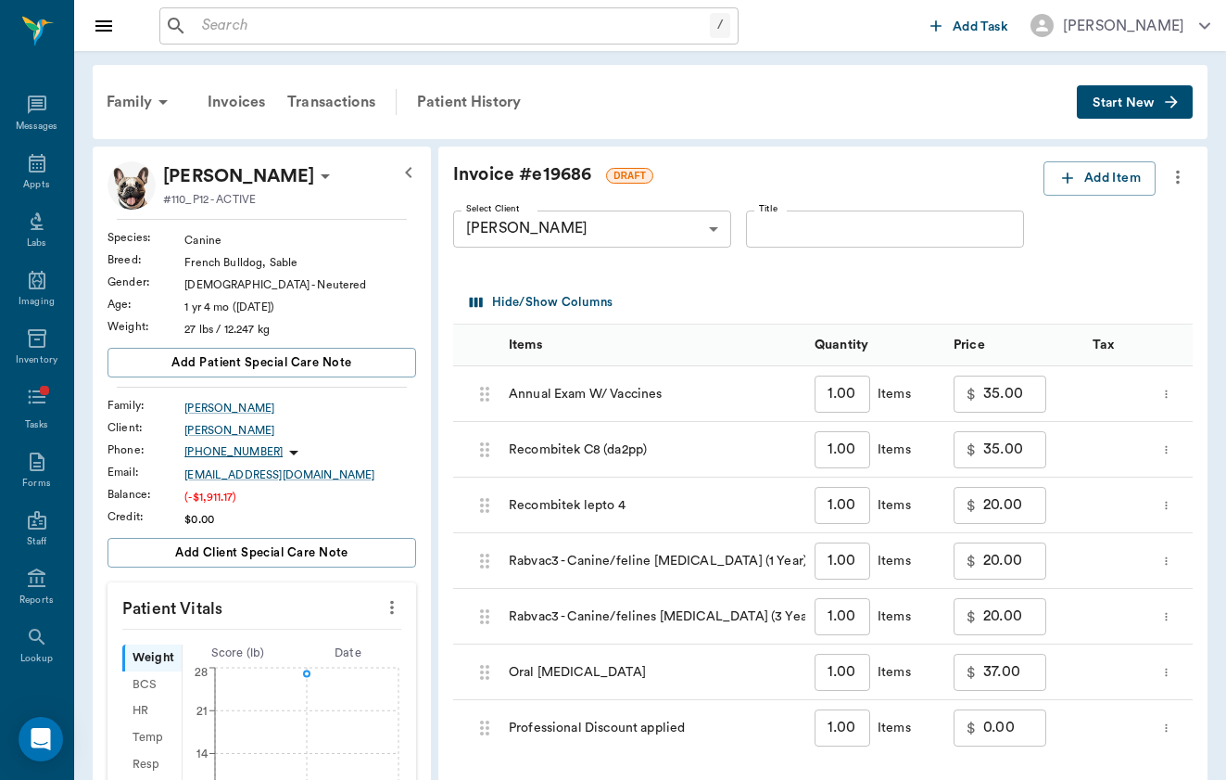
click at [1189, 166] on button "more" at bounding box center [1178, 177] width 30 height 32
click at [1086, 215] on span "Delete Draft Invoice" at bounding box center [1100, 208] width 156 height 19
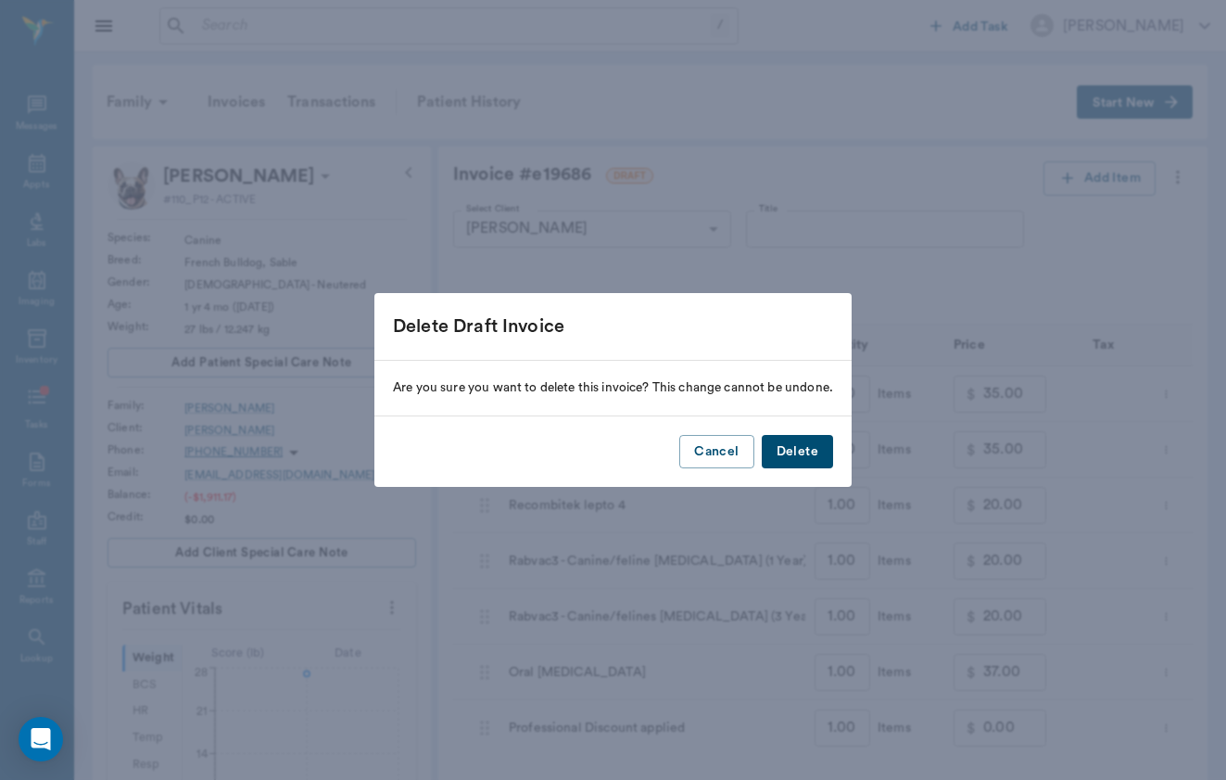
click at [813, 466] on button "Delete" at bounding box center [797, 452] width 71 height 34
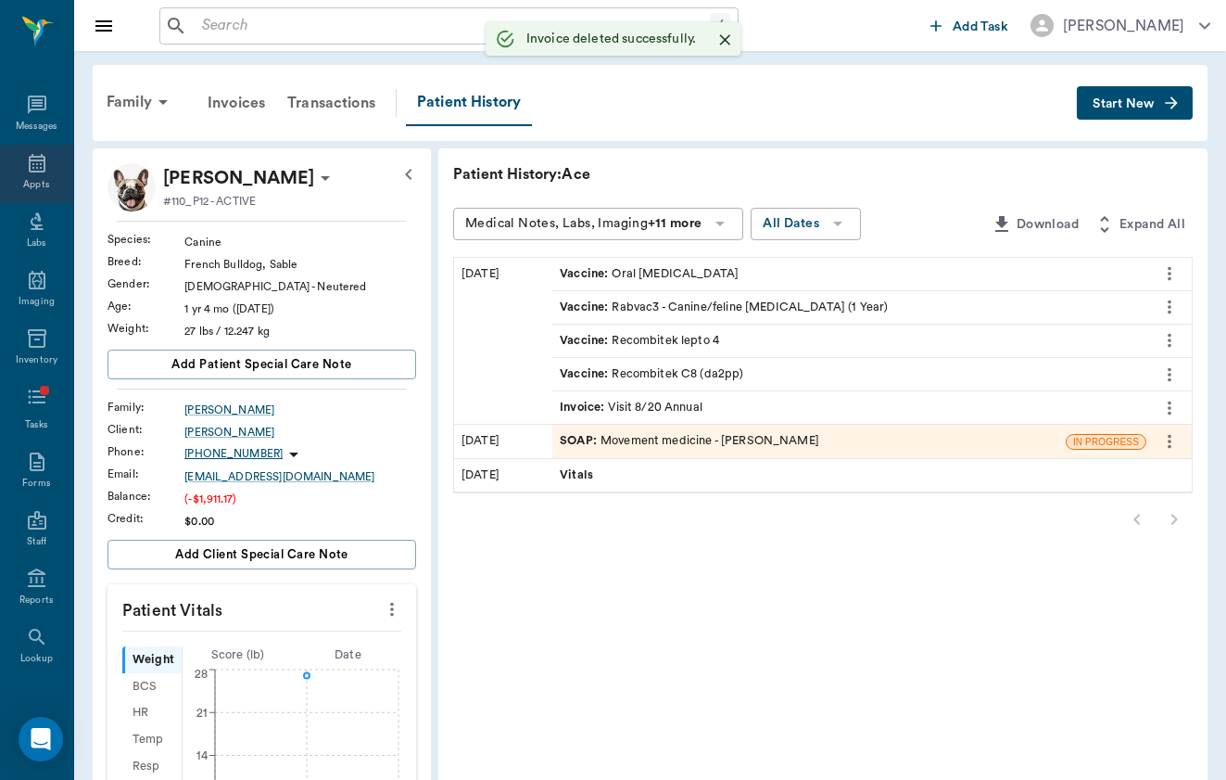
click at [36, 168] on icon at bounding box center [37, 163] width 17 height 19
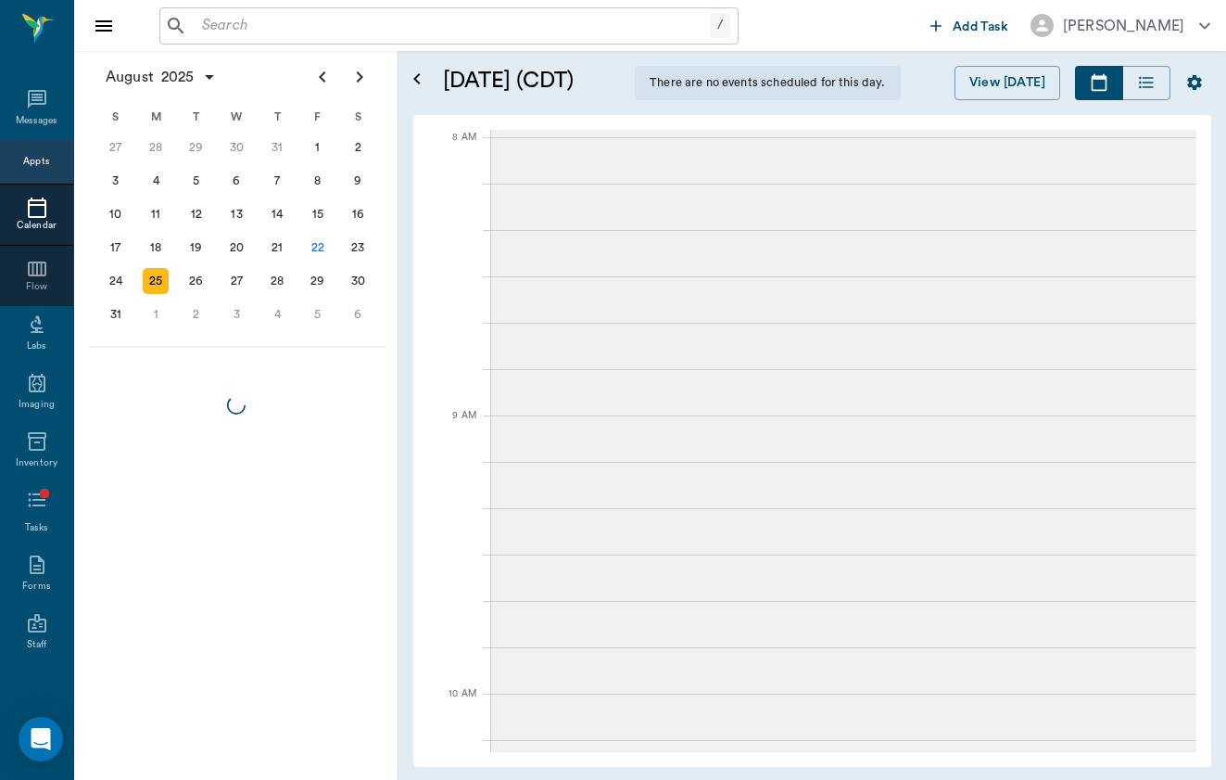
scroll to position [1622, 0]
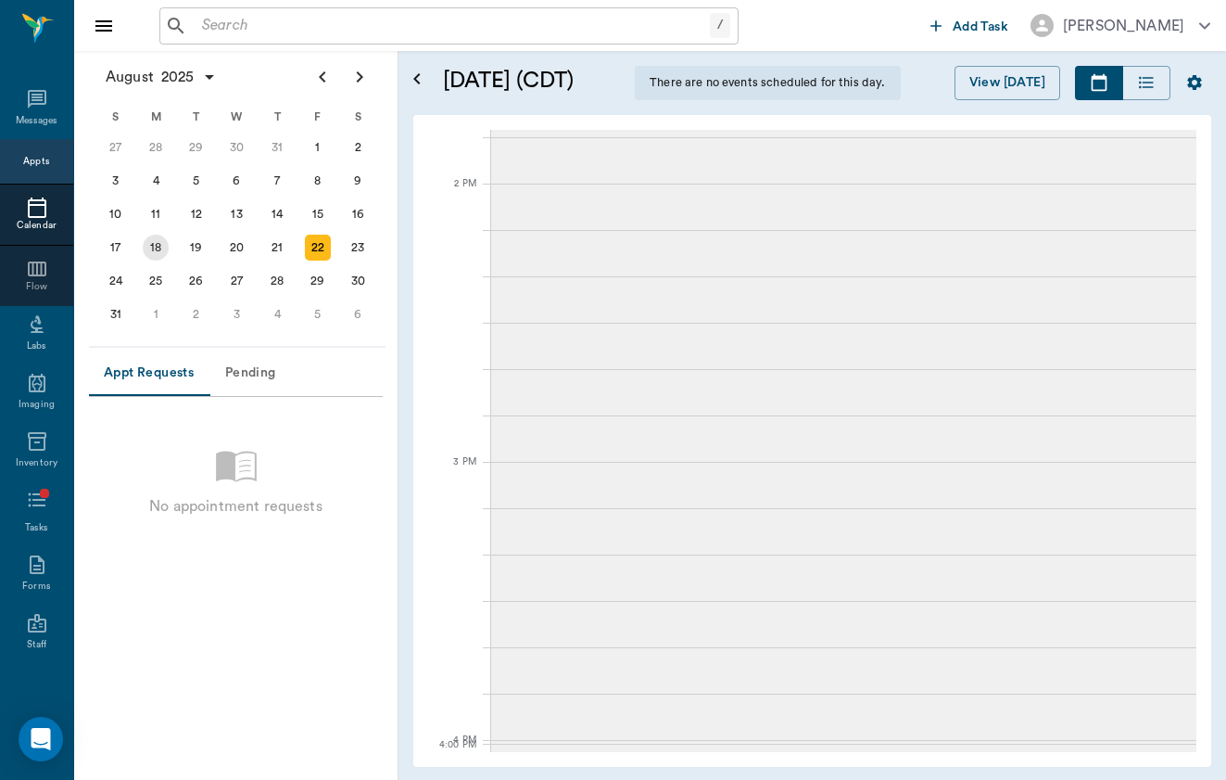
click at [153, 248] on div "18" at bounding box center [156, 248] width 26 height 26
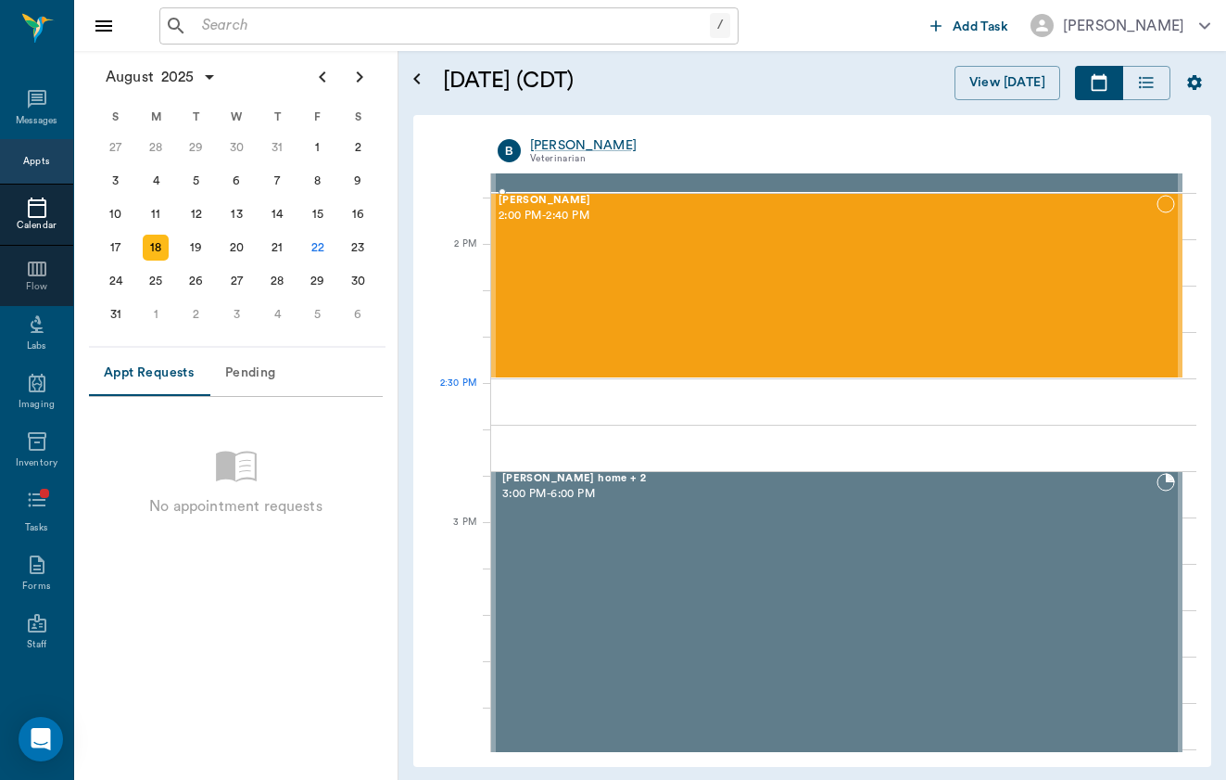
scroll to position [1674, 0]
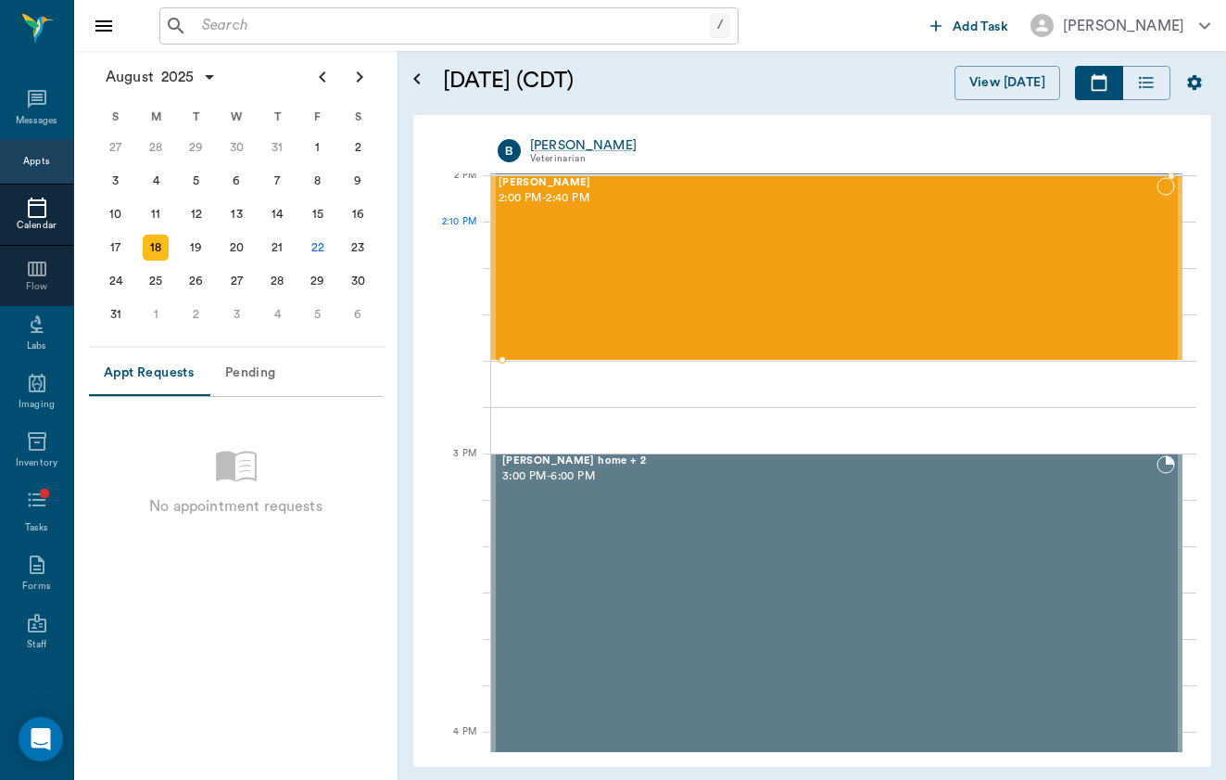
click at [660, 225] on div "[PERSON_NAME] 2:00 PM - 2:40 PM" at bounding box center [828, 268] width 658 height 182
